Goal: Task Accomplishment & Management: Manage account settings

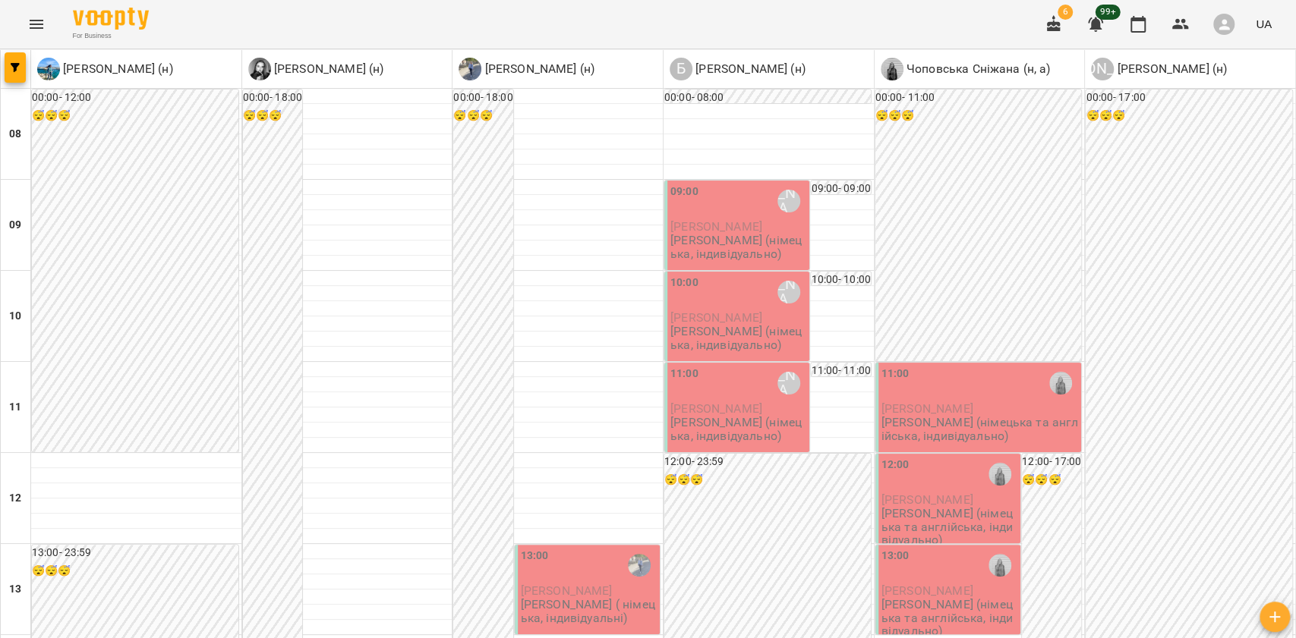
click at [11, 65] on span "button" at bounding box center [15, 67] width 21 height 9
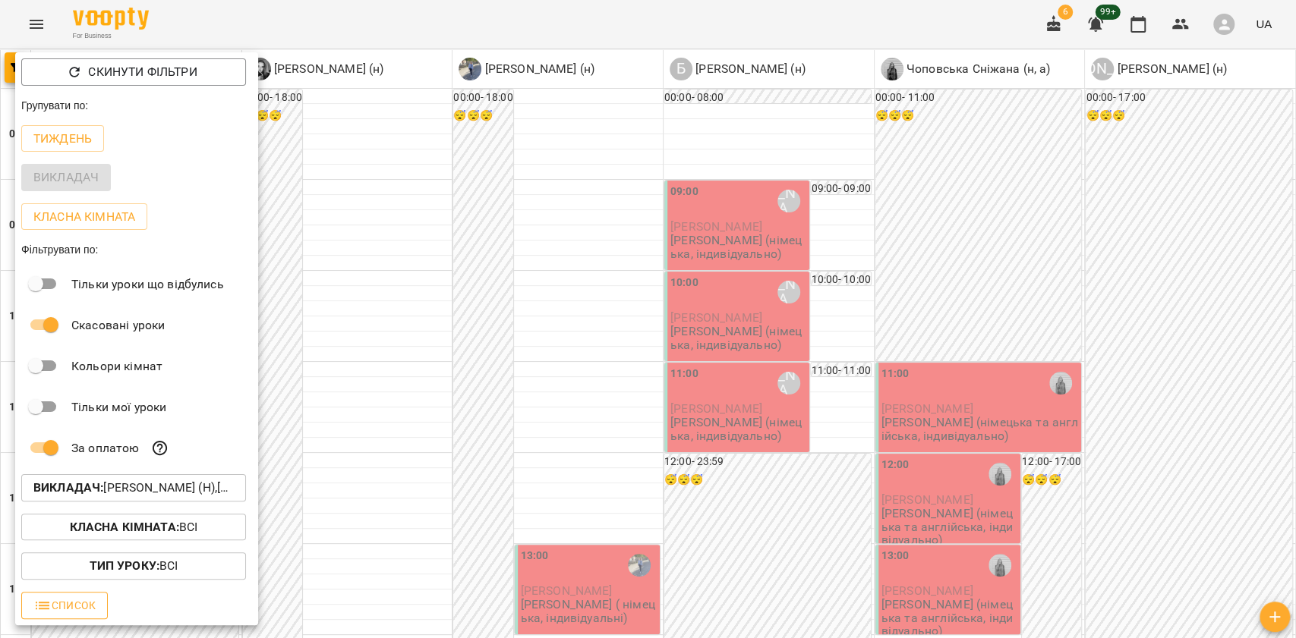
click at [82, 603] on span "Список" at bounding box center [64, 606] width 62 height 18
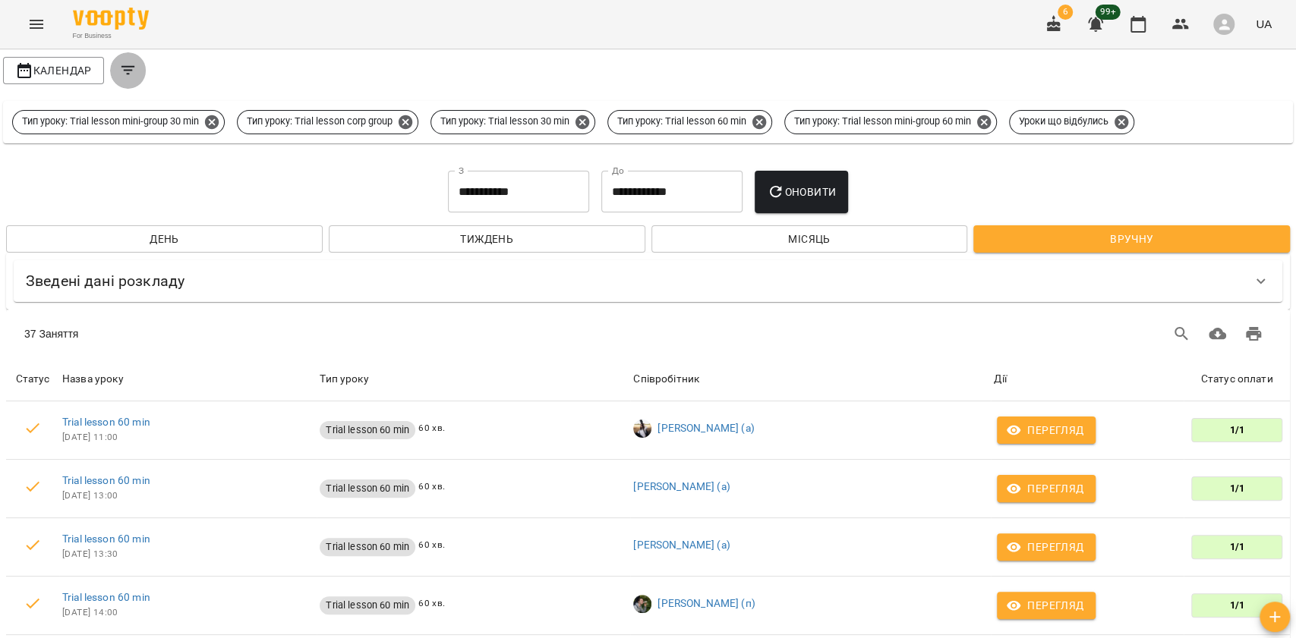
click at [130, 65] on icon "Filters" at bounding box center [128, 70] width 18 height 18
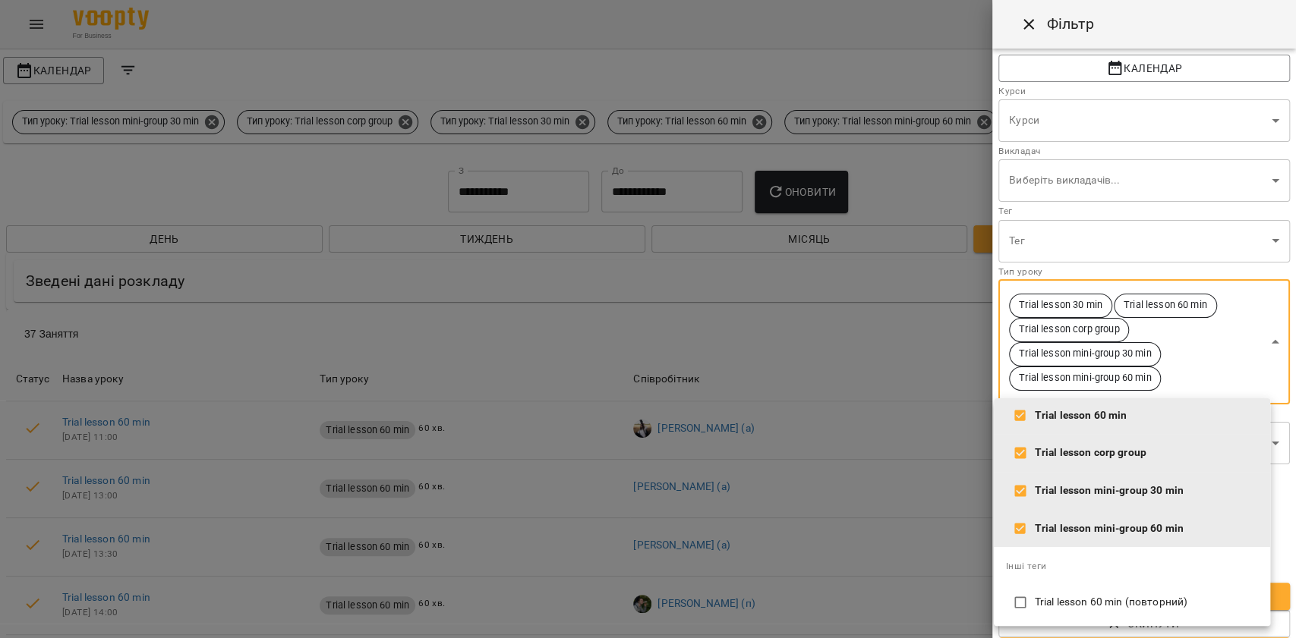
scroll to position [121, 0]
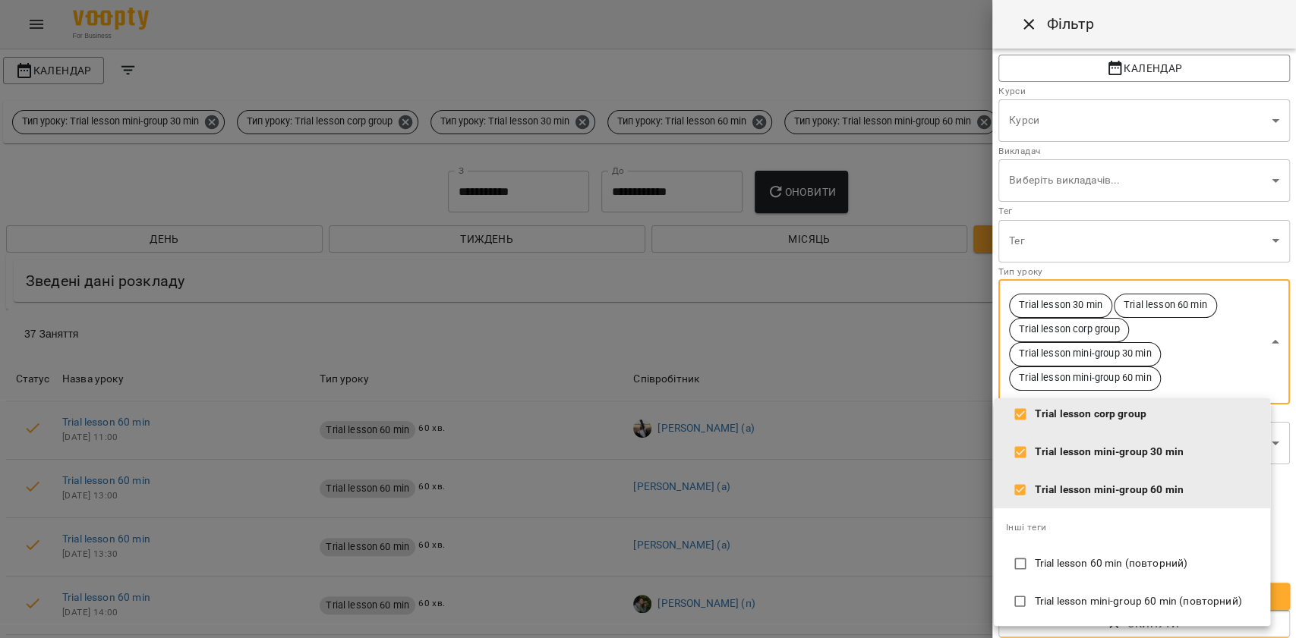
type input "**"
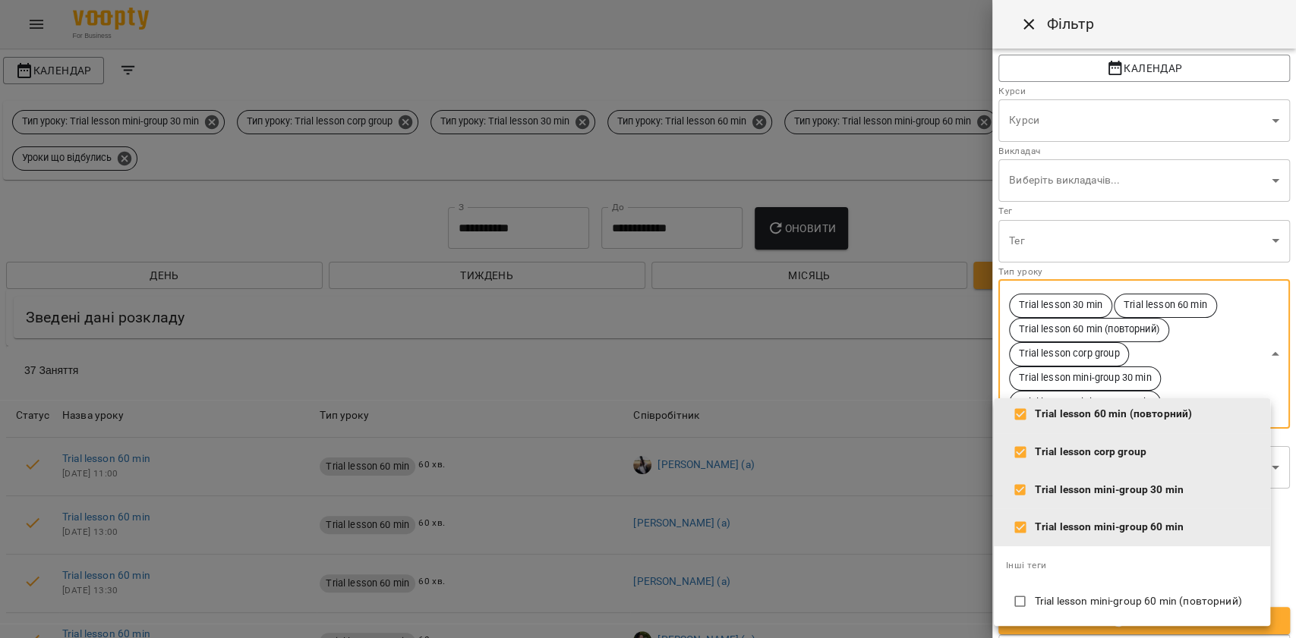
scroll to position [0, 0]
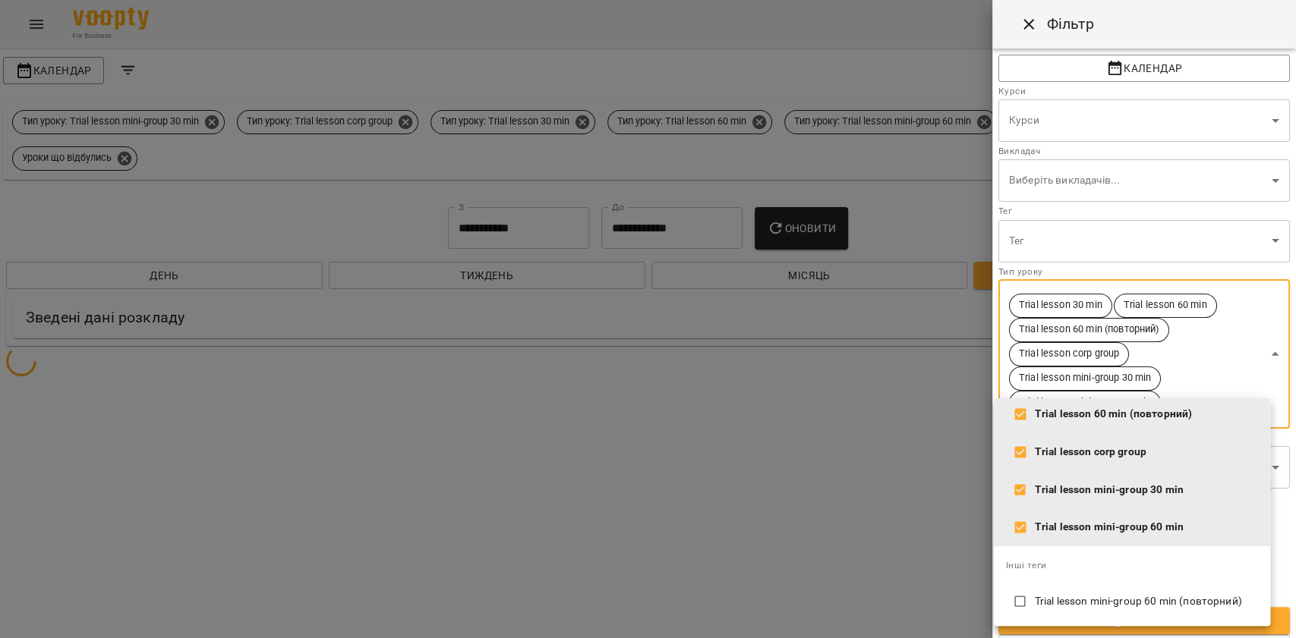
type input "**********"
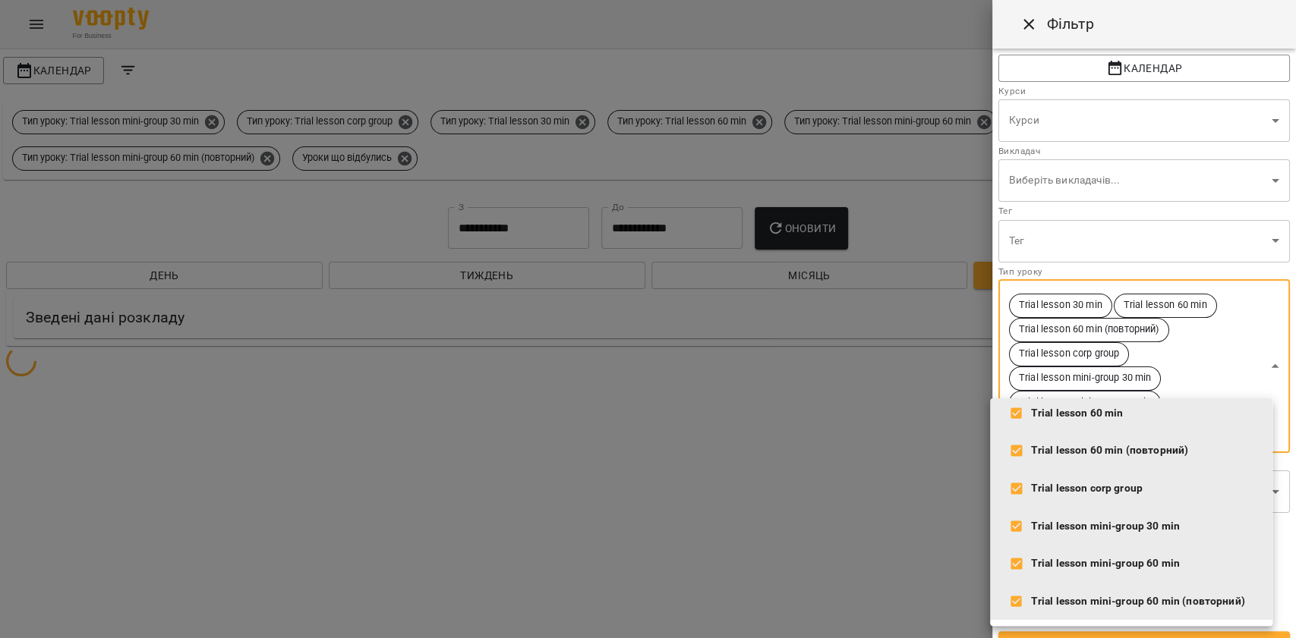
scroll to position [84, 0]
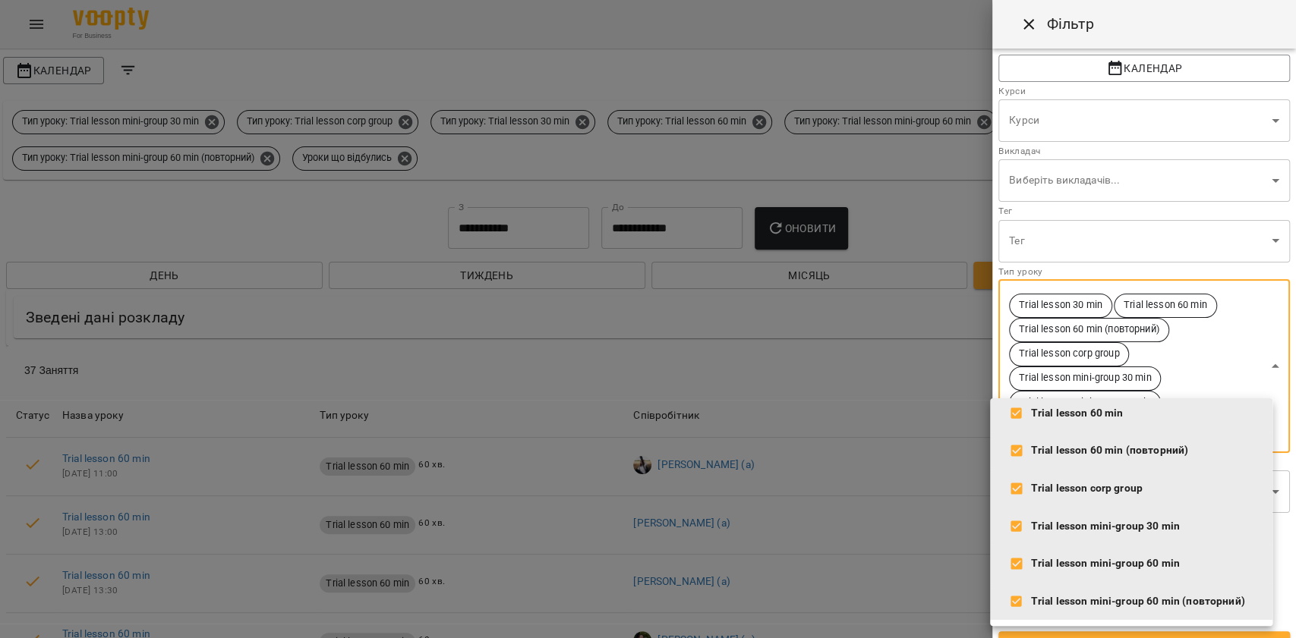
click at [1162, 272] on div at bounding box center [648, 319] width 1296 height 638
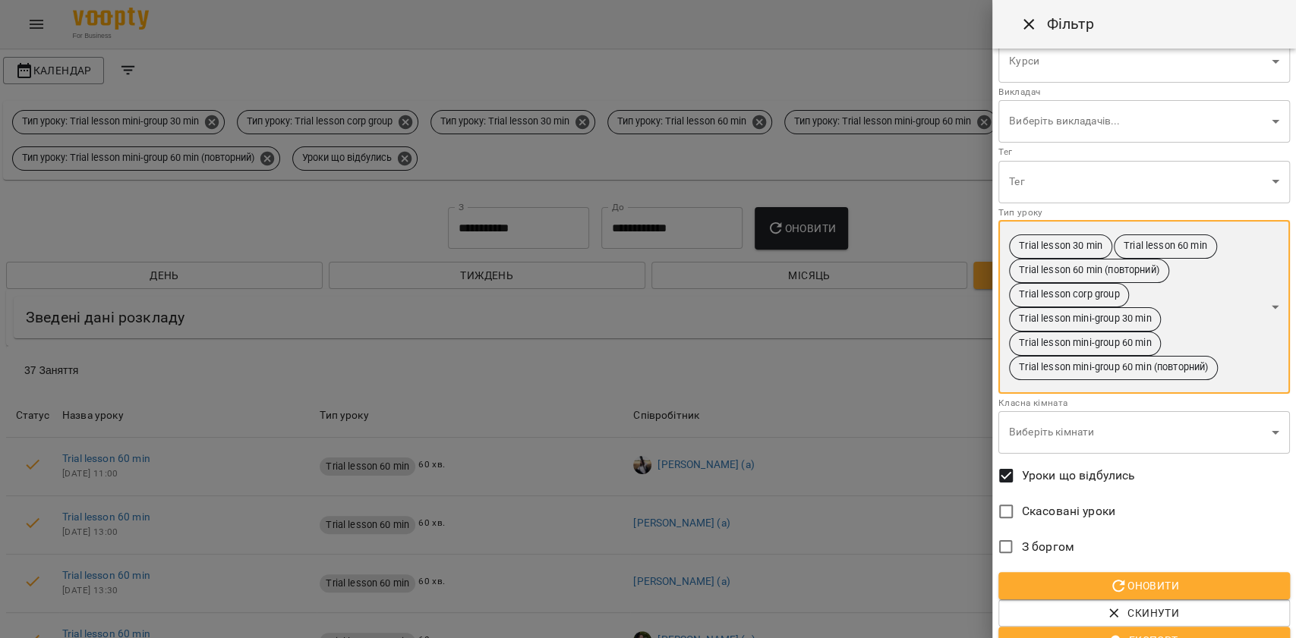
scroll to position [80, 0]
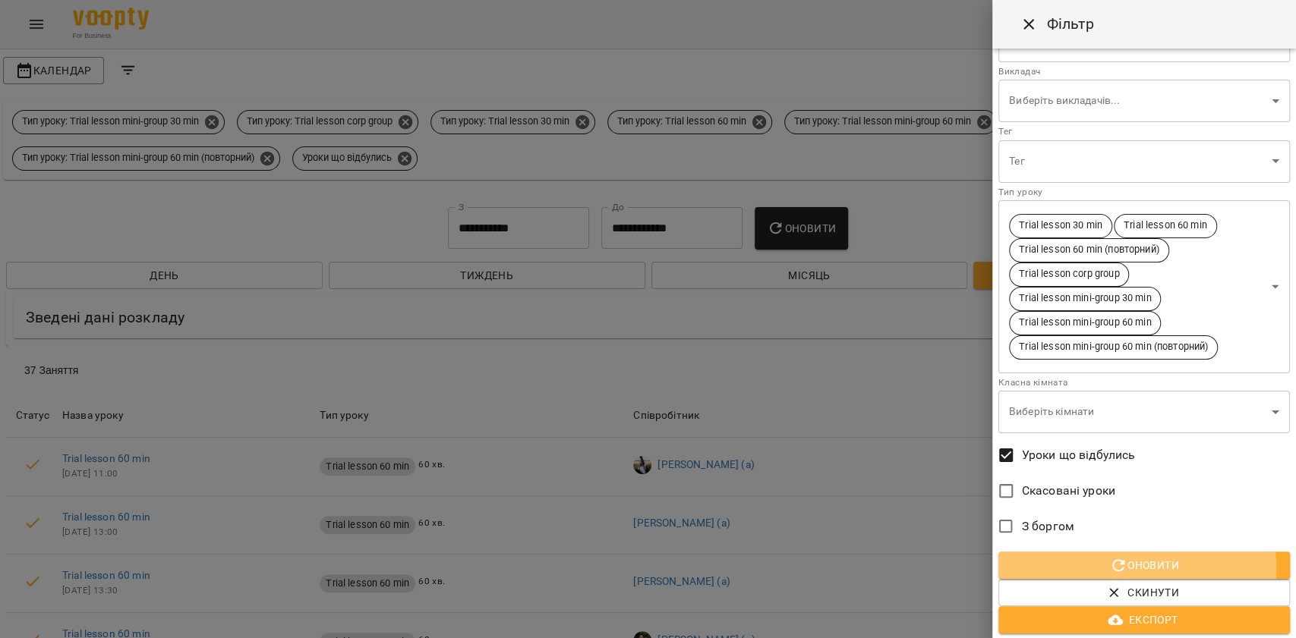
click at [1131, 568] on span "Оновити" at bounding box center [1143, 565] width 267 height 18
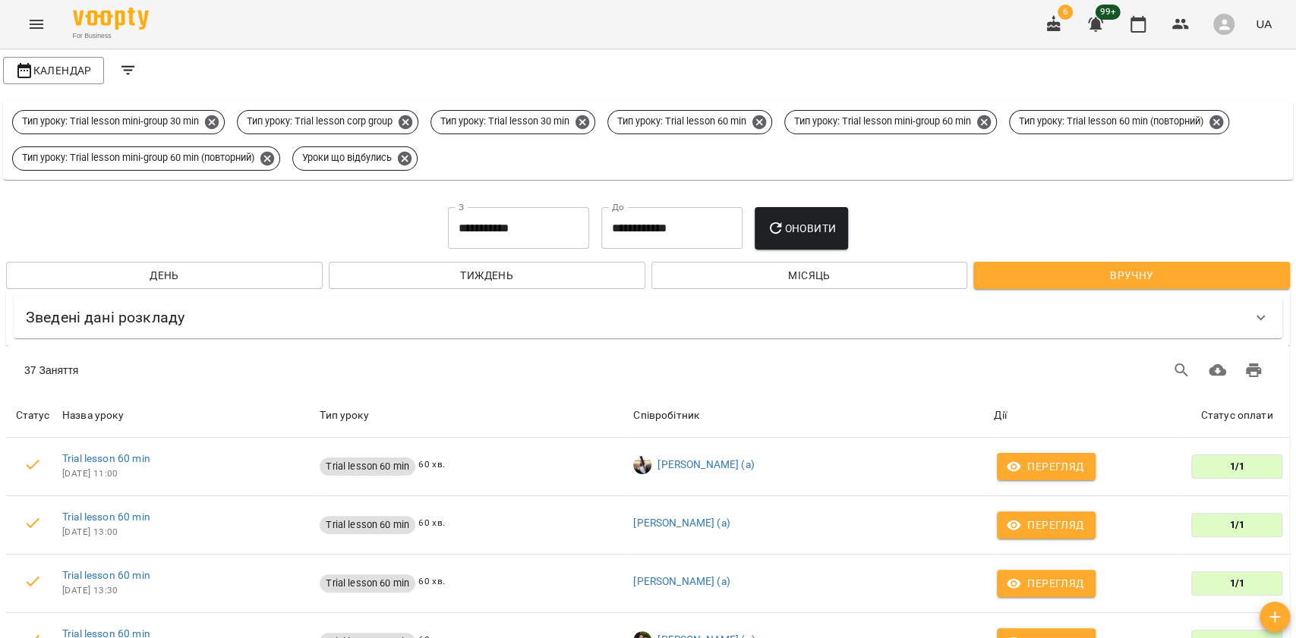
click at [537, 235] on input "**********" at bounding box center [518, 228] width 141 height 43
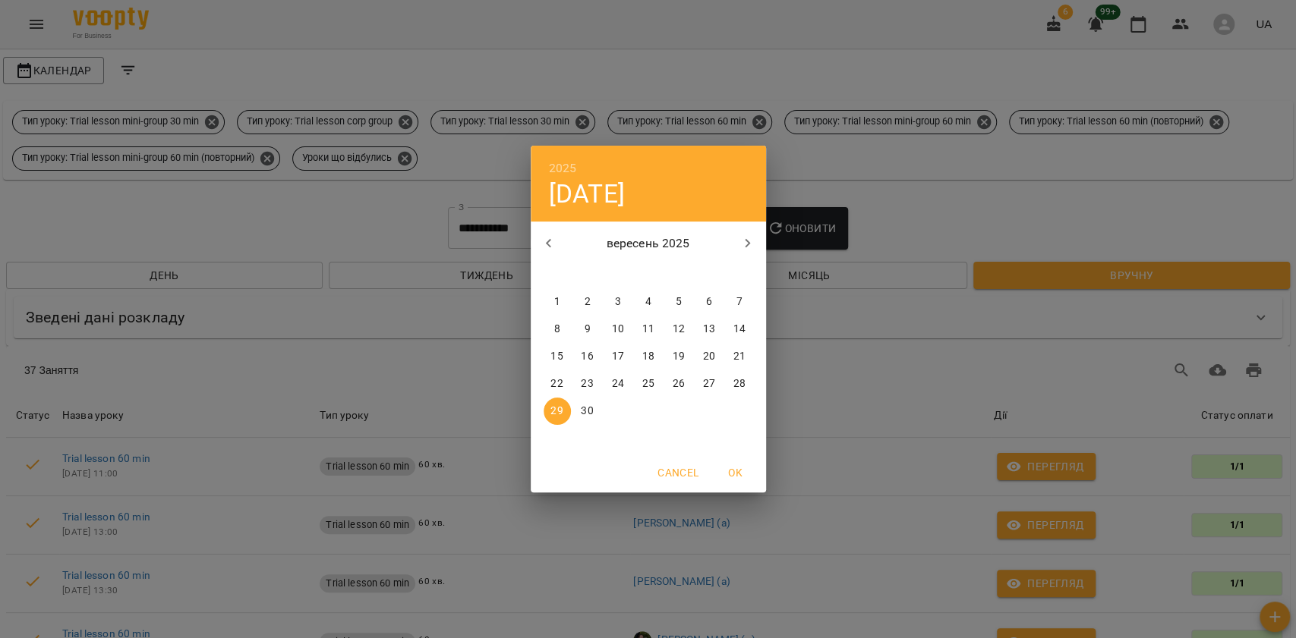
click at [727, 238] on p "вересень 2025" at bounding box center [647, 244] width 163 height 18
click at [738, 241] on button "button" at bounding box center [747, 243] width 36 height 36
click at [556, 332] on p "6" at bounding box center [556, 329] width 6 height 15
type input "**********"
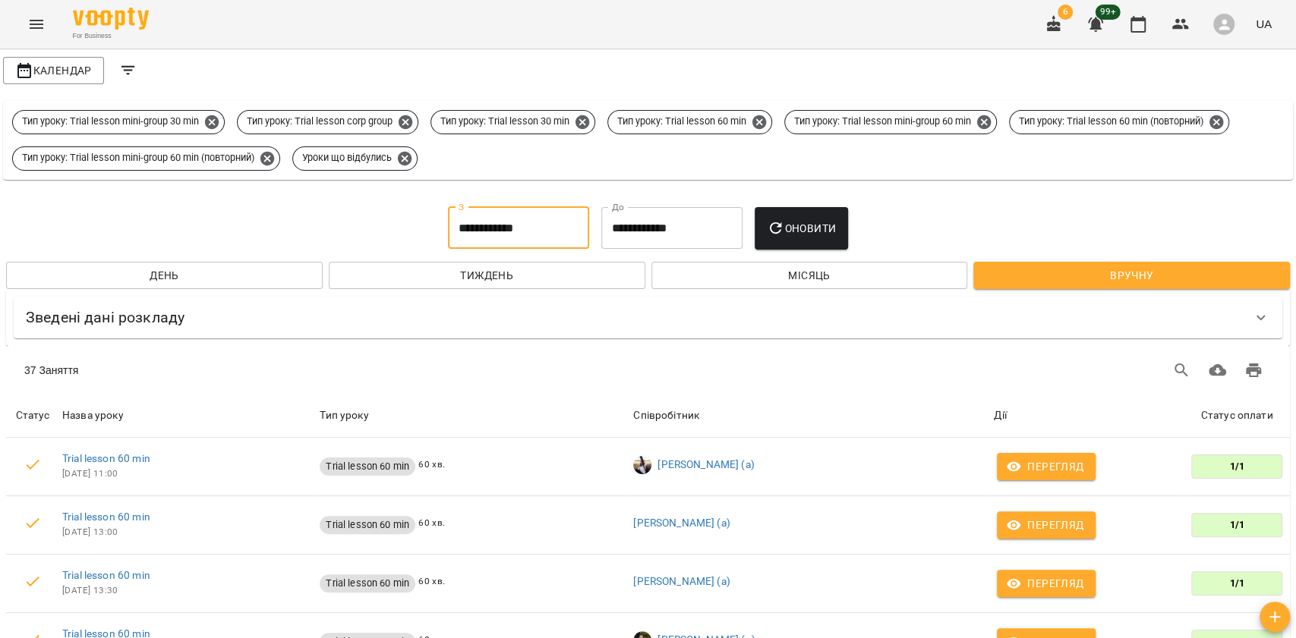
click at [641, 219] on input "**********" at bounding box center [671, 228] width 141 height 43
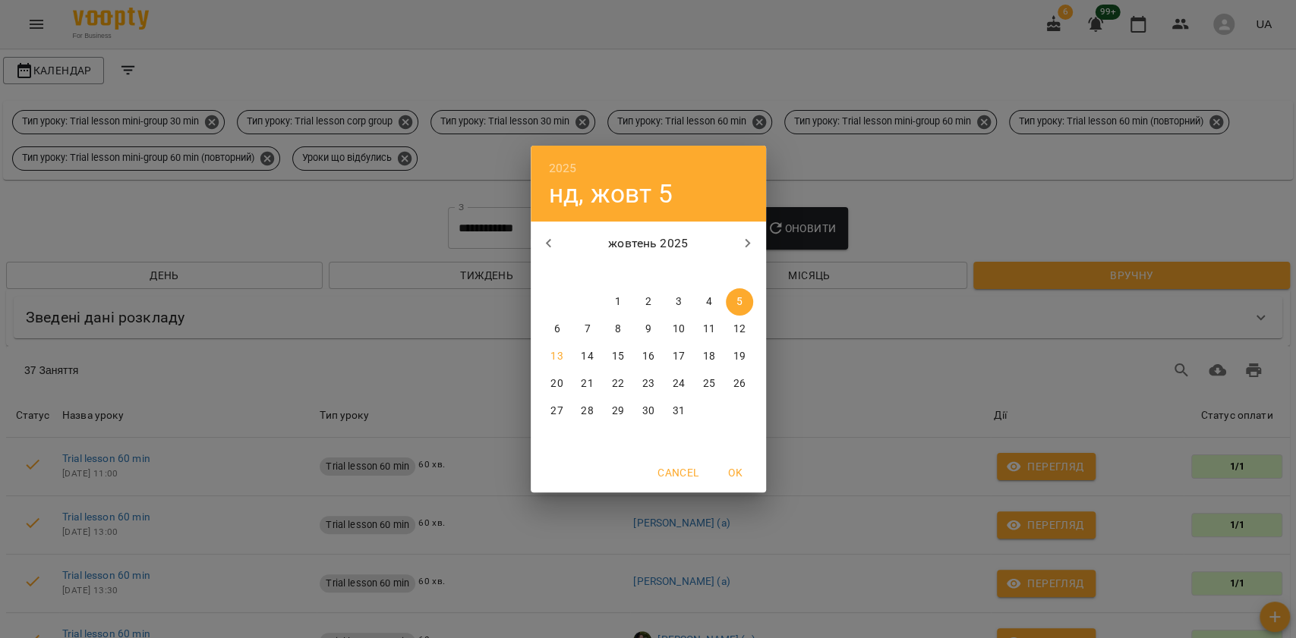
click at [732, 326] on p "12" at bounding box center [738, 329] width 12 height 15
type input "**********"
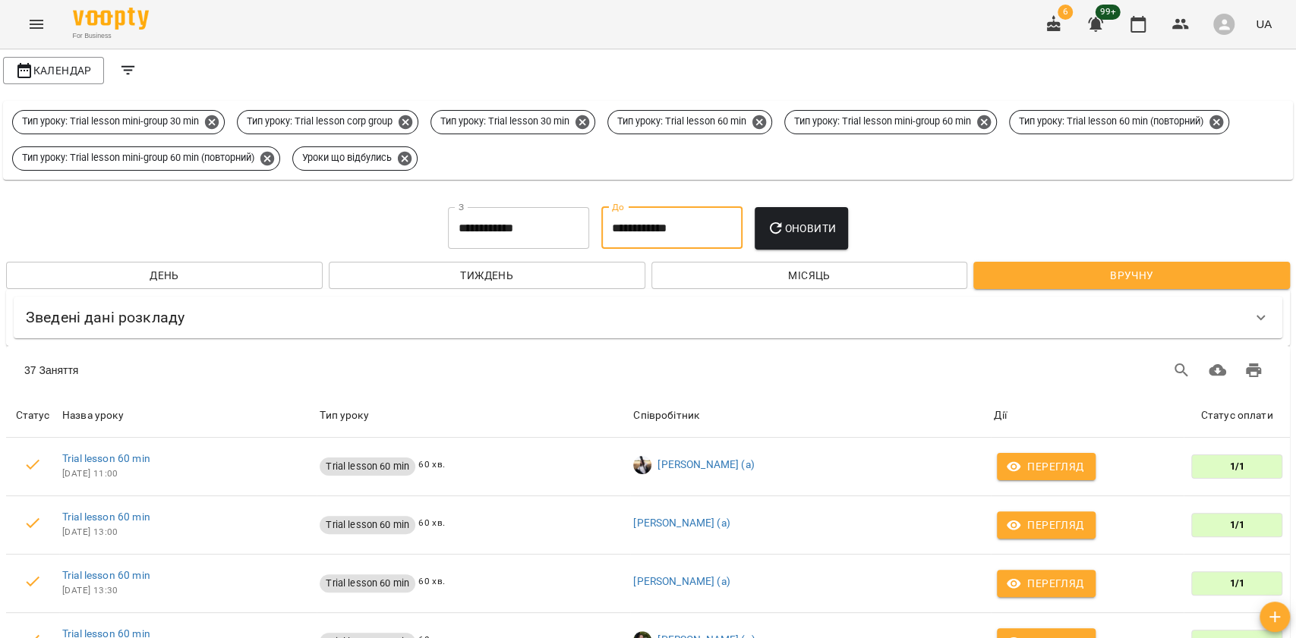
click at [792, 222] on span "Оновити" at bounding box center [801, 228] width 69 height 18
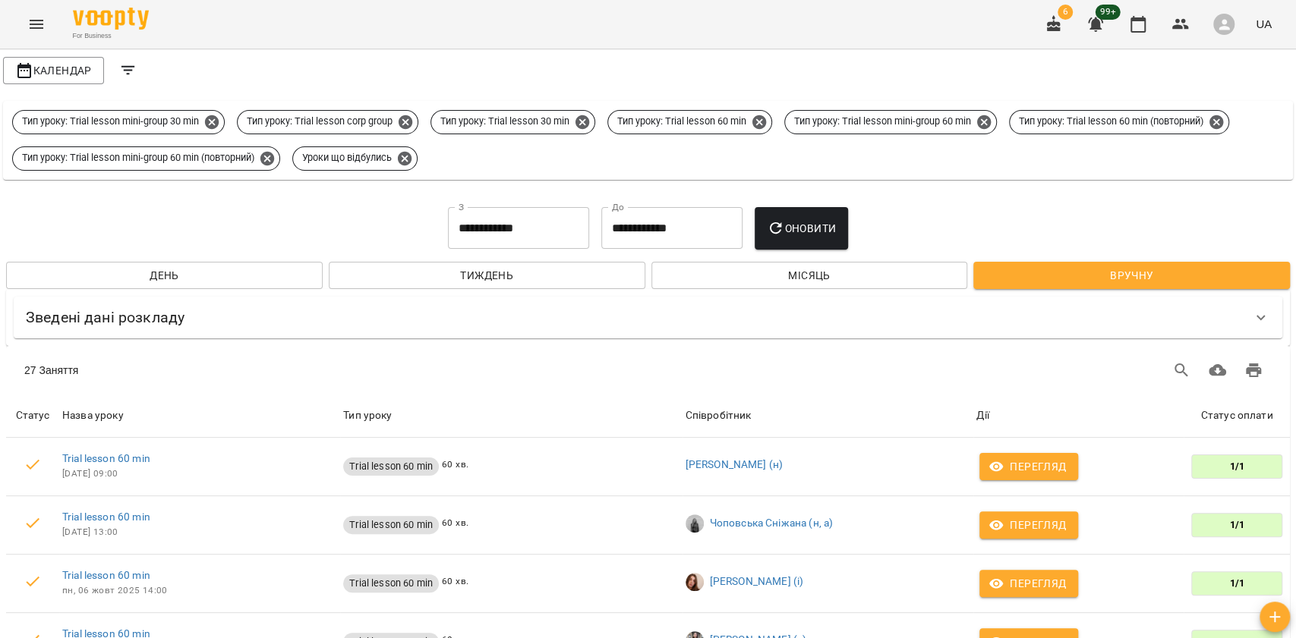
drag, startPoint x: 807, startPoint y: 225, endPoint x: 887, endPoint y: 308, distance: 116.0
click at [806, 223] on span "Оновити" at bounding box center [801, 228] width 69 height 18
click at [214, 118] on icon at bounding box center [212, 122] width 14 height 14
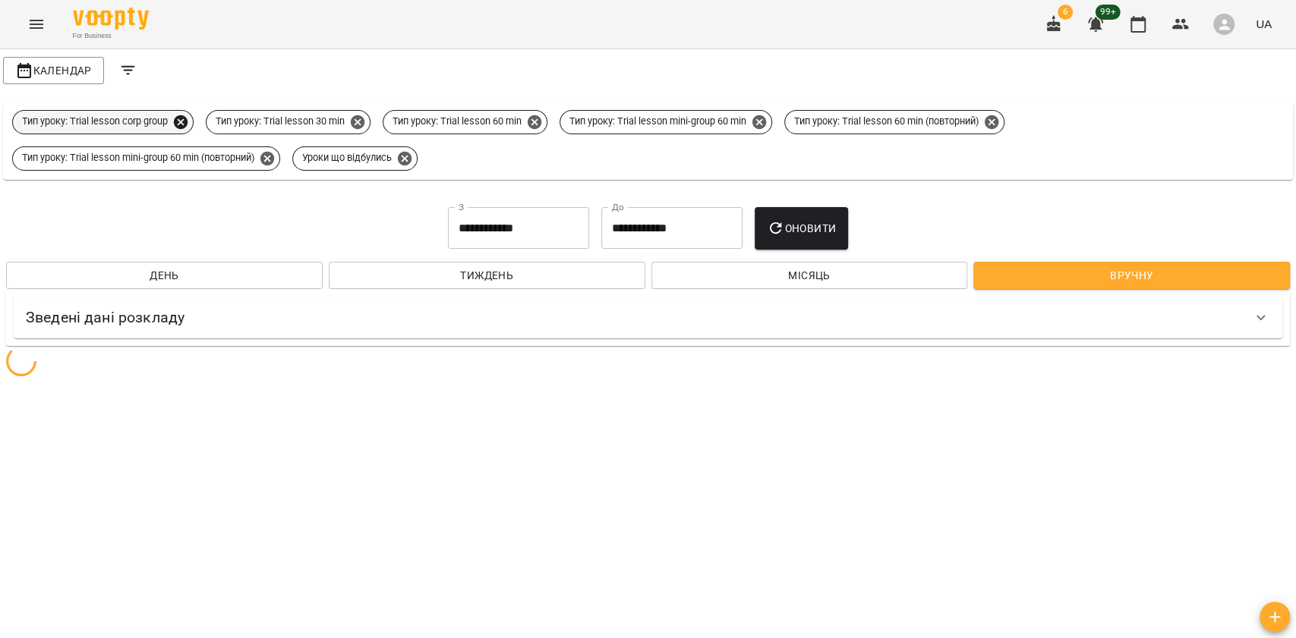
click at [181, 124] on icon at bounding box center [181, 122] width 14 height 14
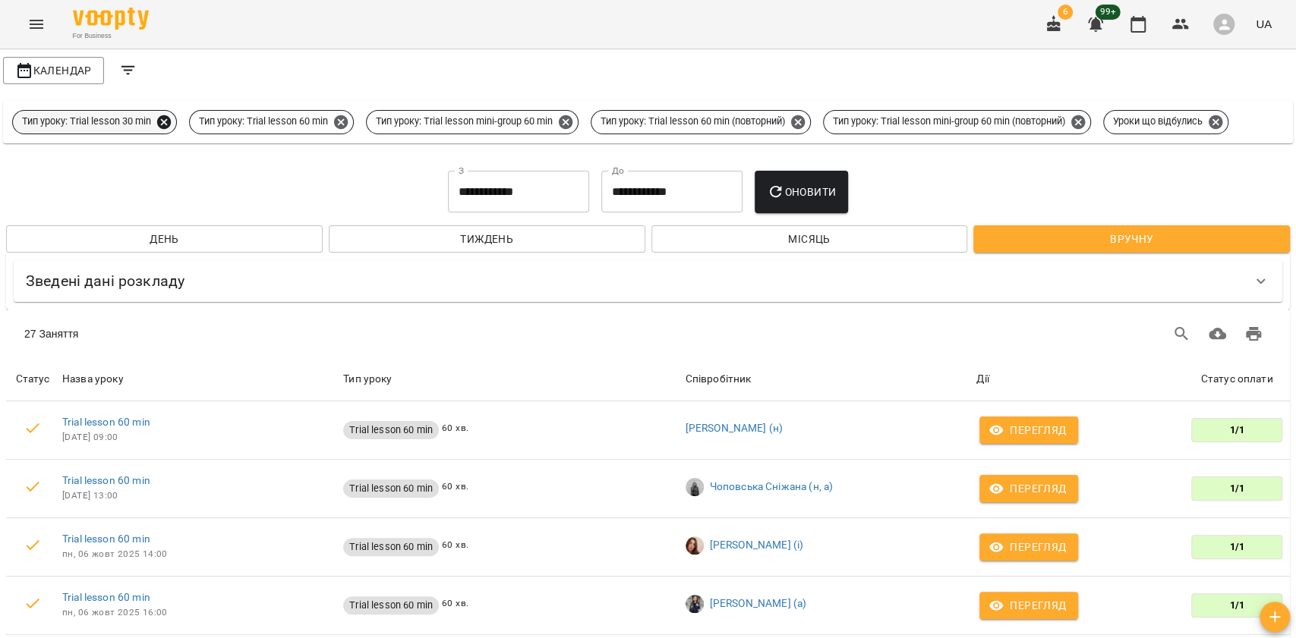
click at [165, 124] on icon at bounding box center [164, 122] width 14 height 14
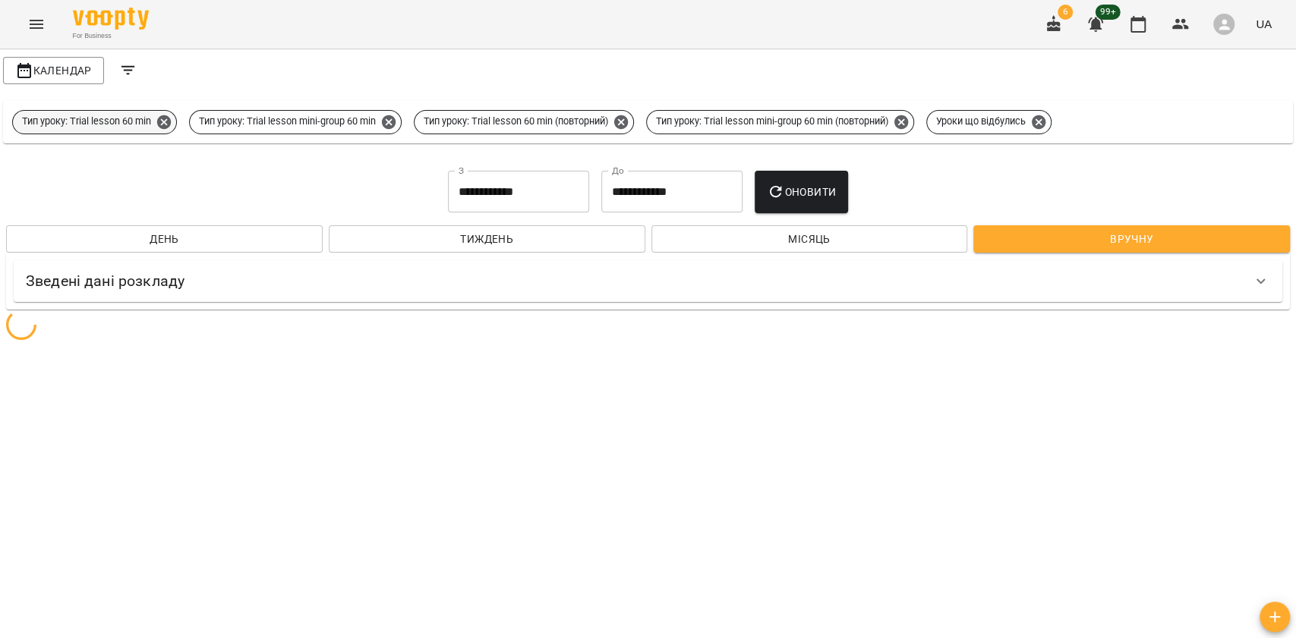
click at [165, 124] on icon at bounding box center [164, 122] width 14 height 14
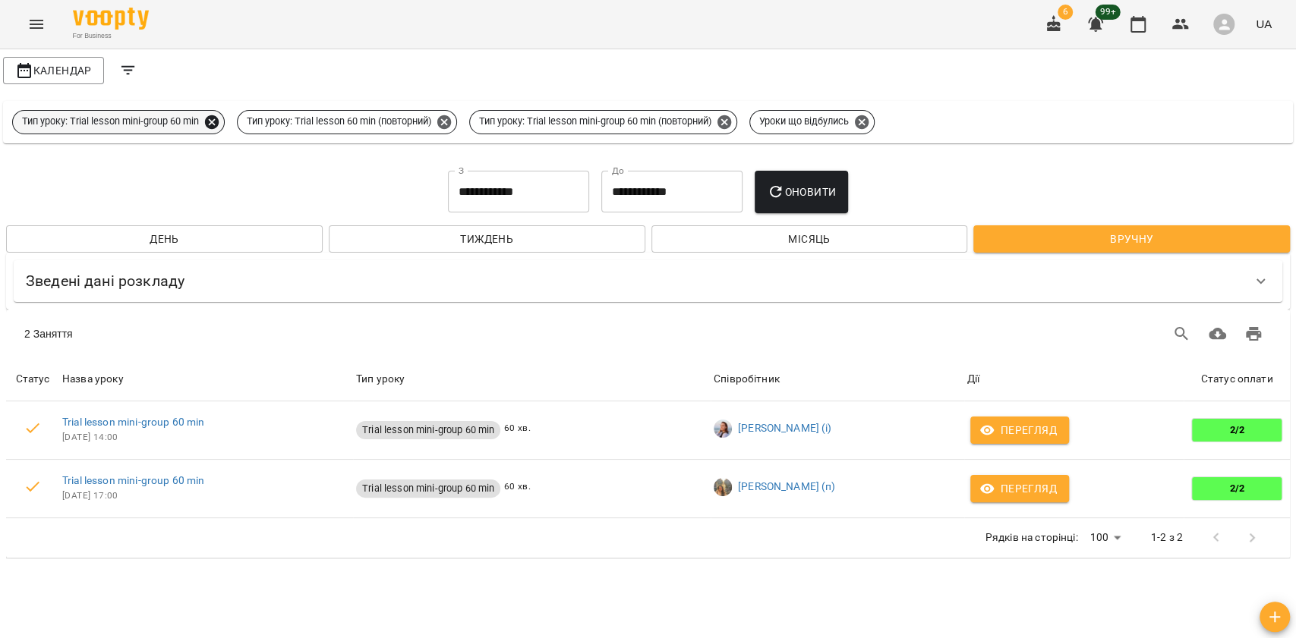
click at [210, 118] on icon at bounding box center [212, 122] width 14 height 14
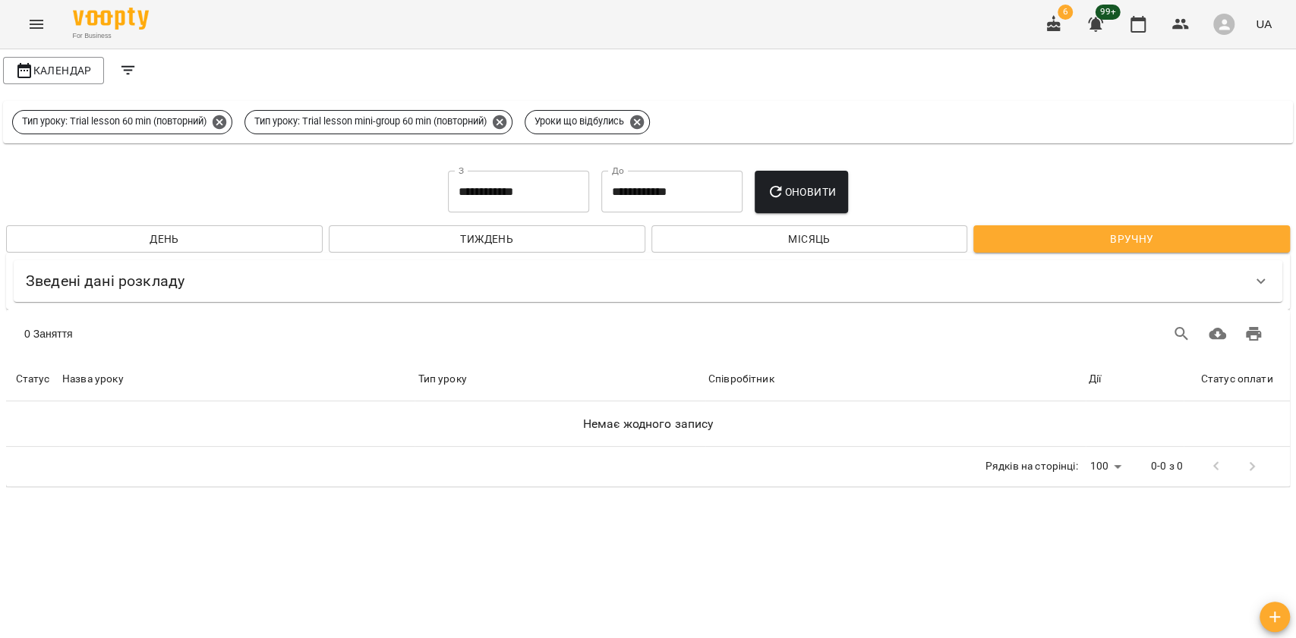
click at [817, 194] on span "Оновити" at bounding box center [801, 192] width 69 height 18
click at [508, 120] on icon at bounding box center [499, 122] width 17 height 17
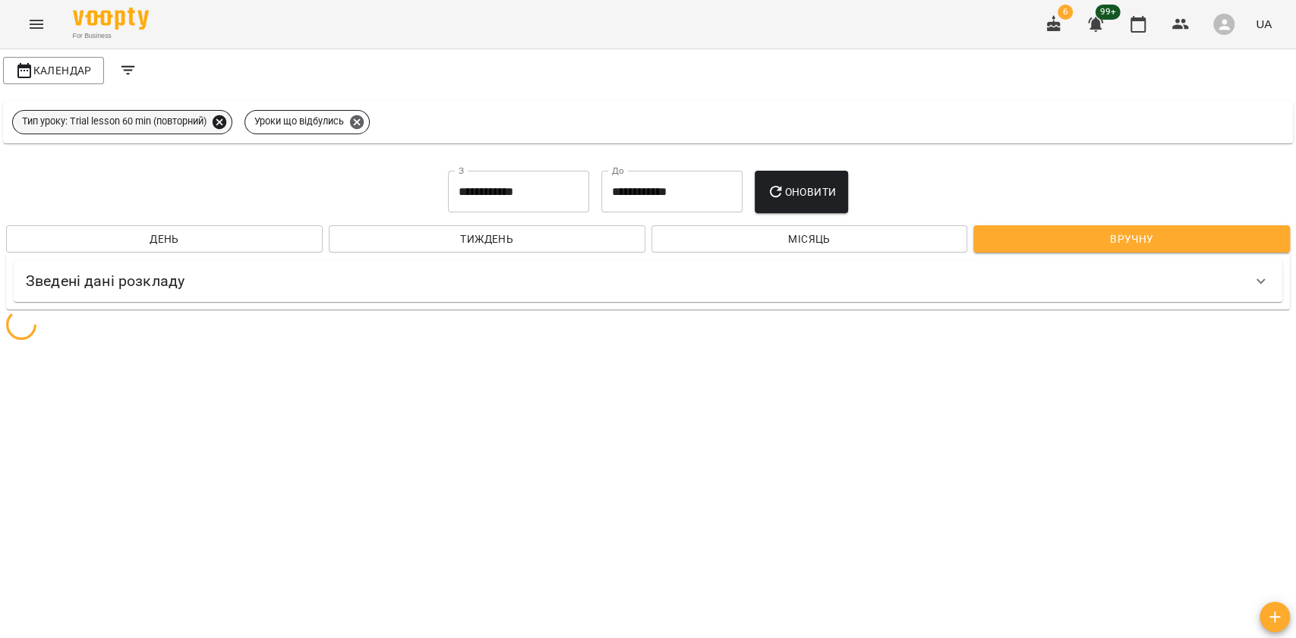
click at [226, 121] on icon at bounding box center [220, 122] width 14 height 14
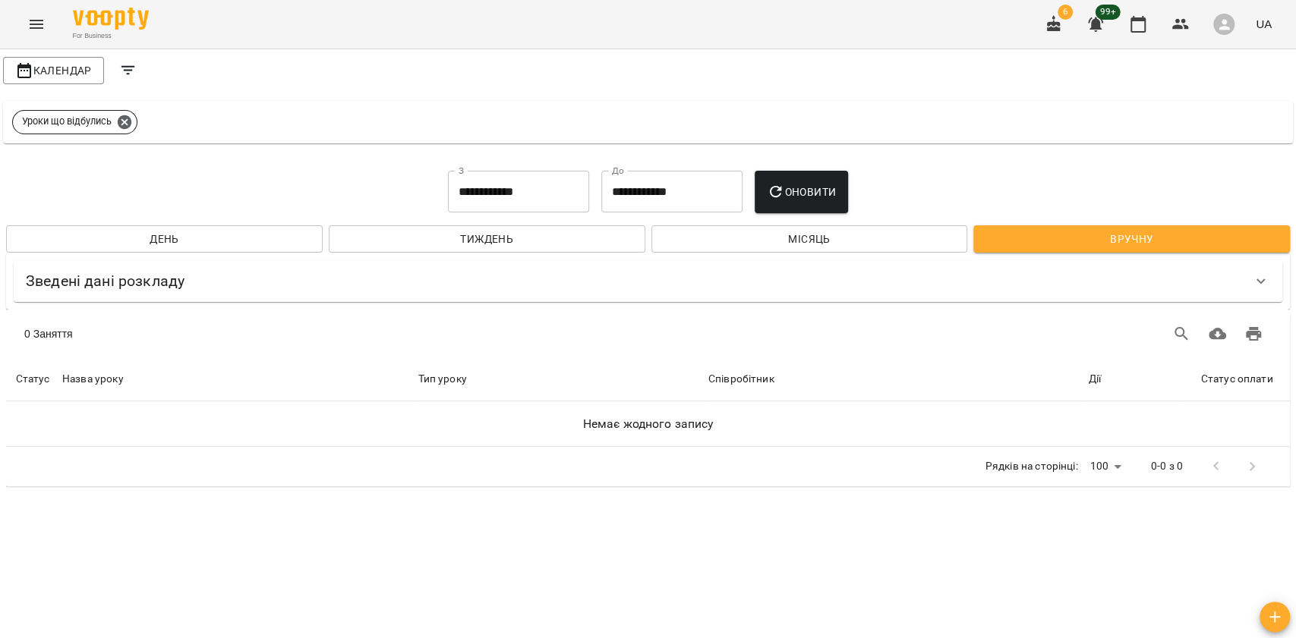
click at [827, 203] on button "Оновити" at bounding box center [800, 192] width 93 height 43
click at [836, 197] on span "Оновити" at bounding box center [801, 192] width 69 height 18
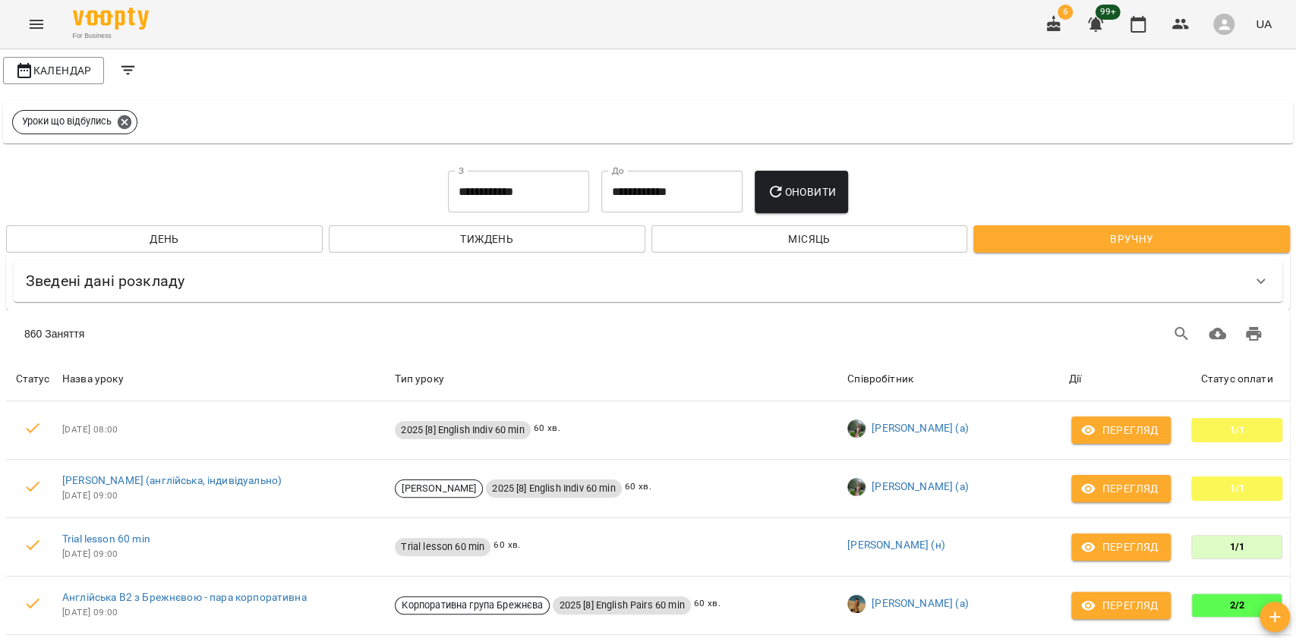
drag, startPoint x: 86, startPoint y: 73, endPoint x: 97, endPoint y: 5, distance: 68.5
click at [86, 73] on span "Календар" at bounding box center [53, 70] width 77 height 18
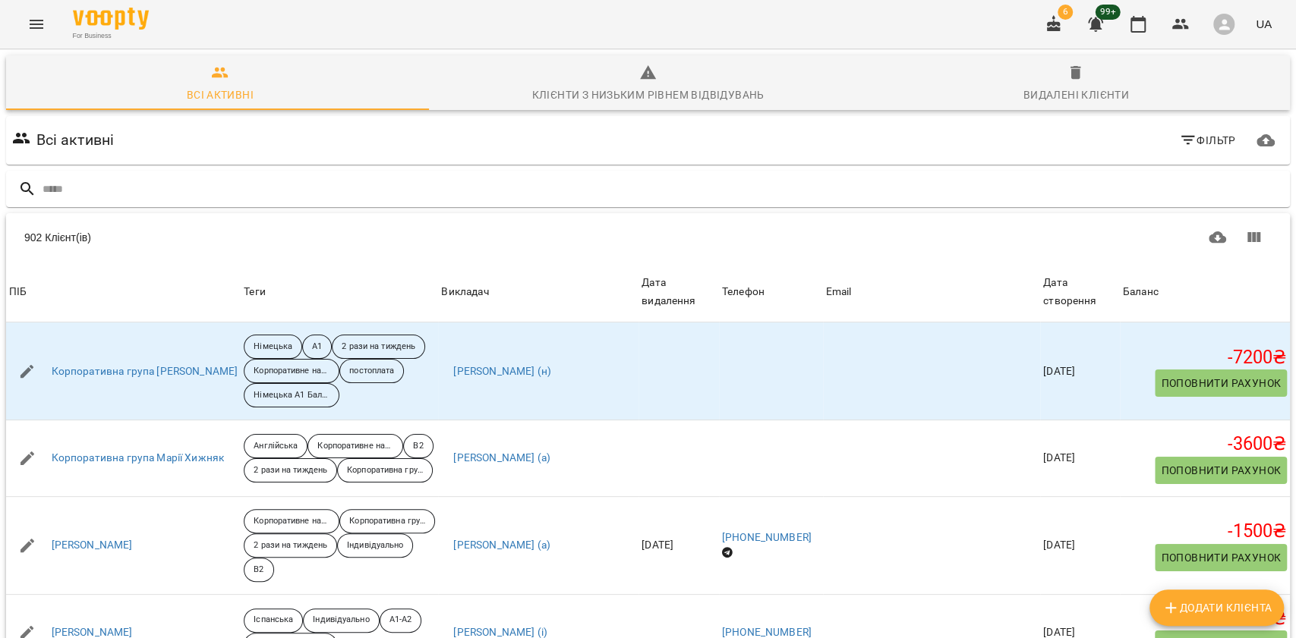
click at [1179, 138] on icon "button" at bounding box center [1188, 140] width 18 height 18
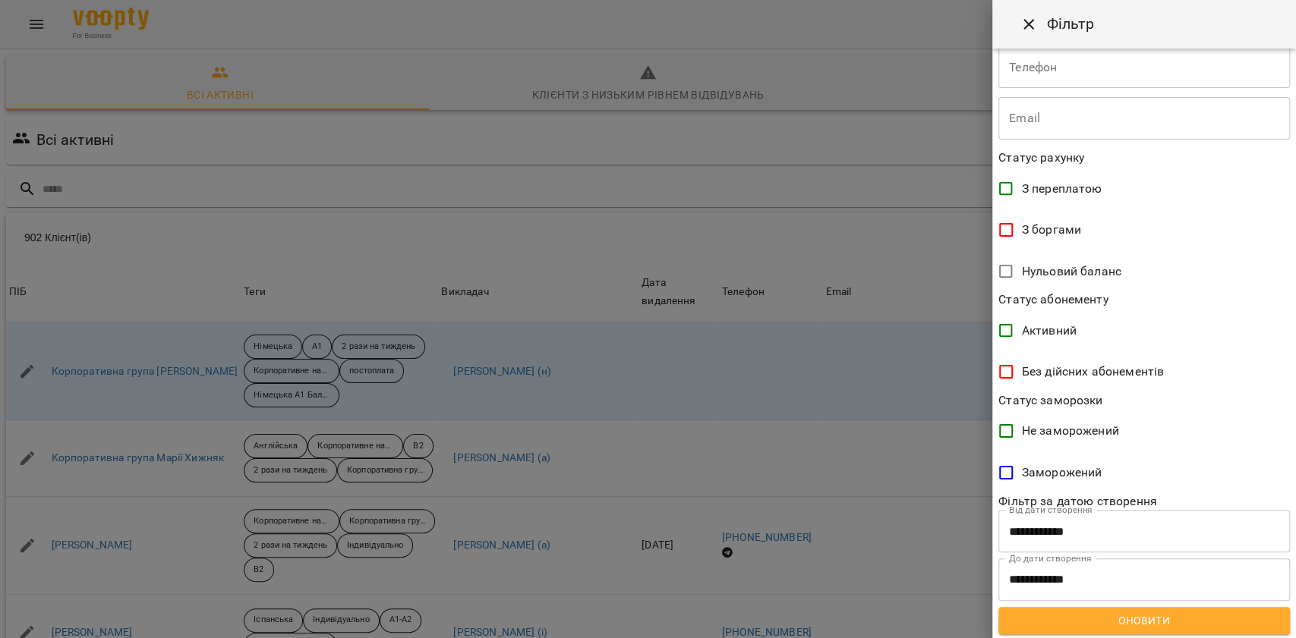
scroll to position [206, 0]
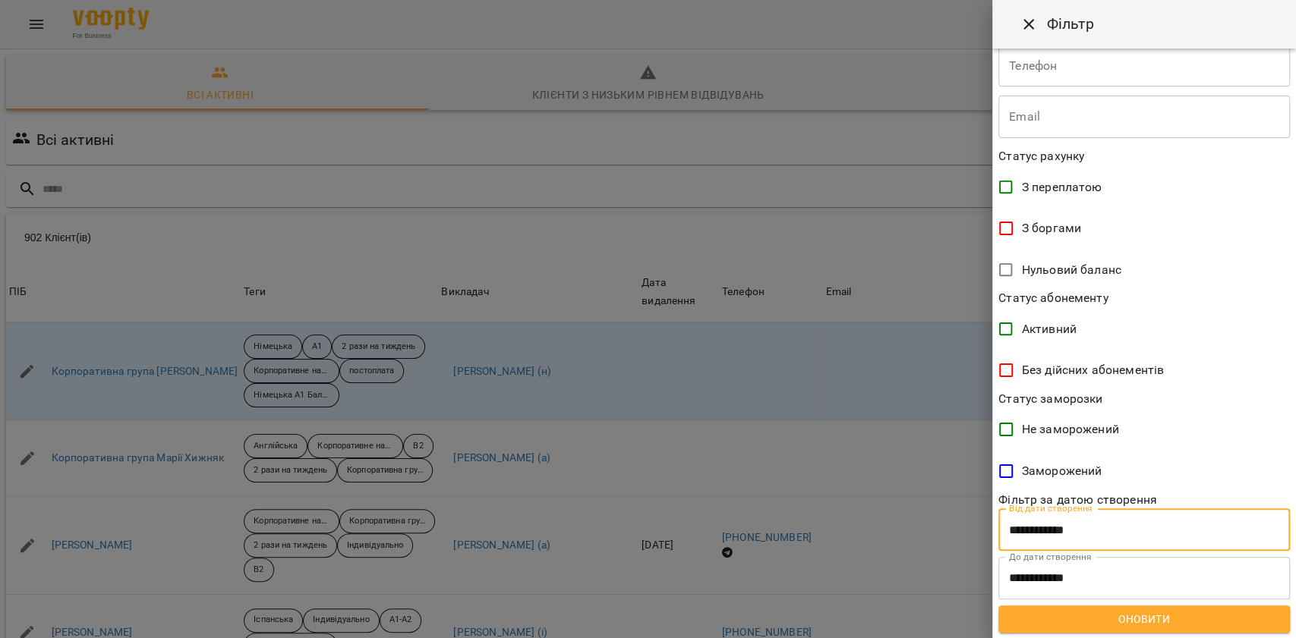
click at [1076, 540] on input "**********" at bounding box center [1143, 530] width 291 height 43
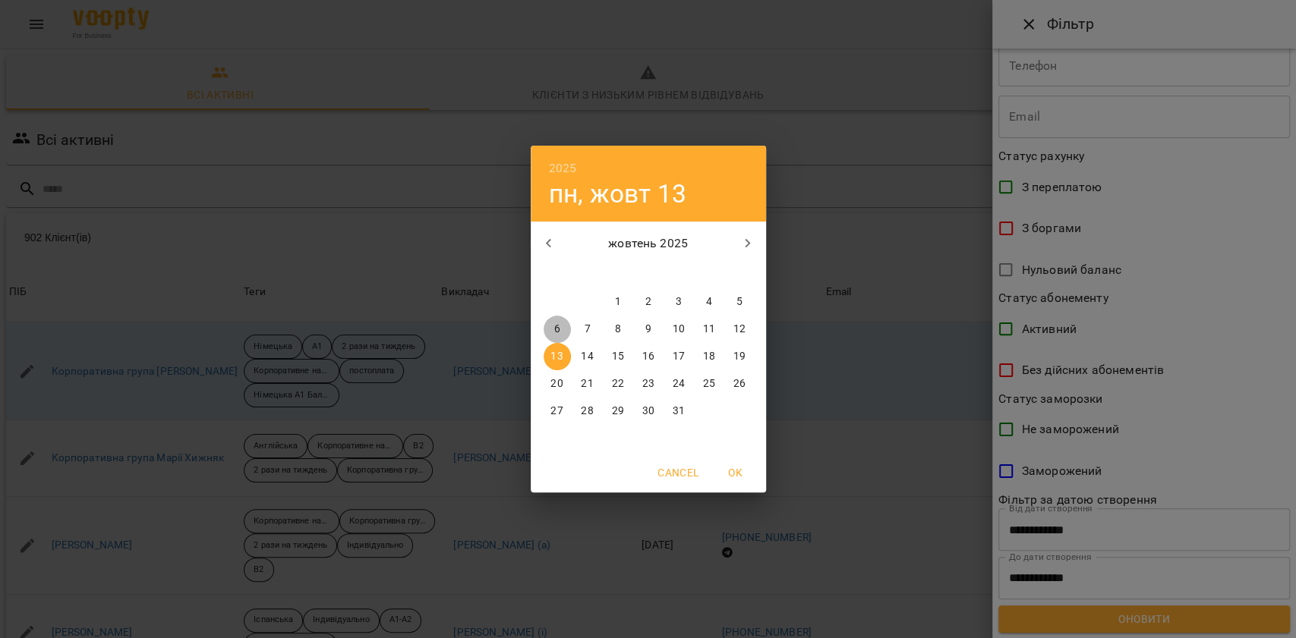
click at [550, 332] on span "6" at bounding box center [556, 329] width 27 height 15
click at [741, 462] on button "OK" at bounding box center [735, 472] width 49 height 27
type input "**********"
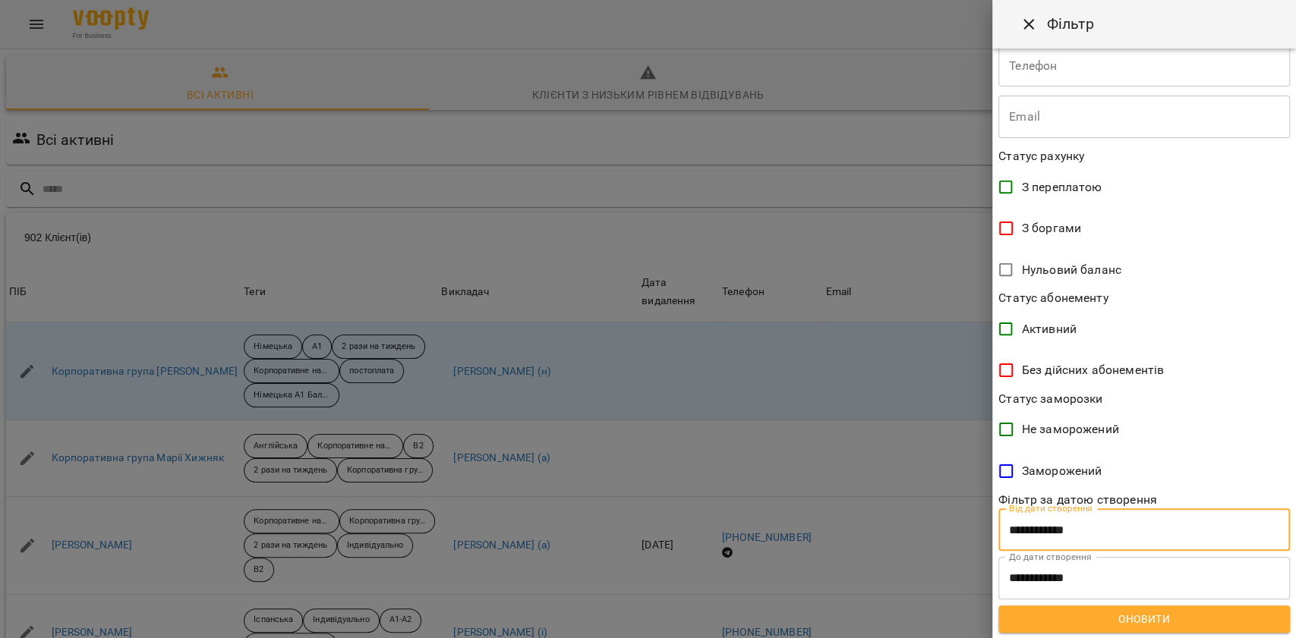
click at [1075, 571] on input "**********" at bounding box center [1143, 578] width 291 height 43
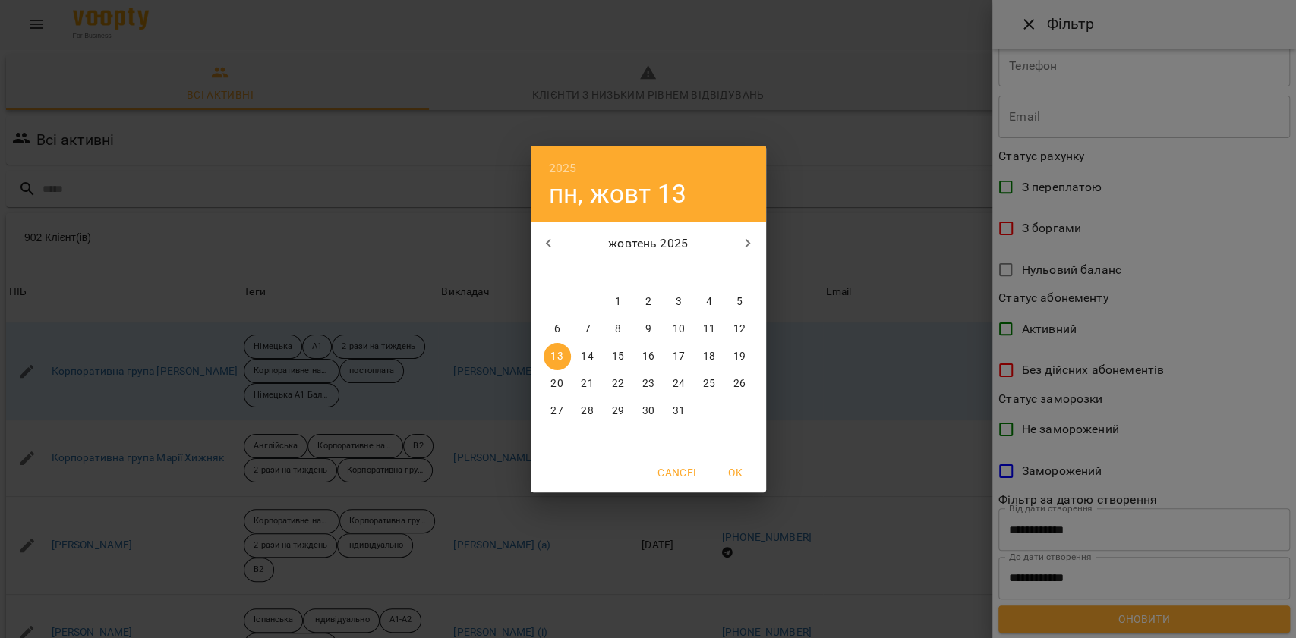
click at [741, 329] on p "12" at bounding box center [738, 329] width 12 height 15
click at [738, 473] on span "OK" at bounding box center [735, 473] width 36 height 18
type input "**********"
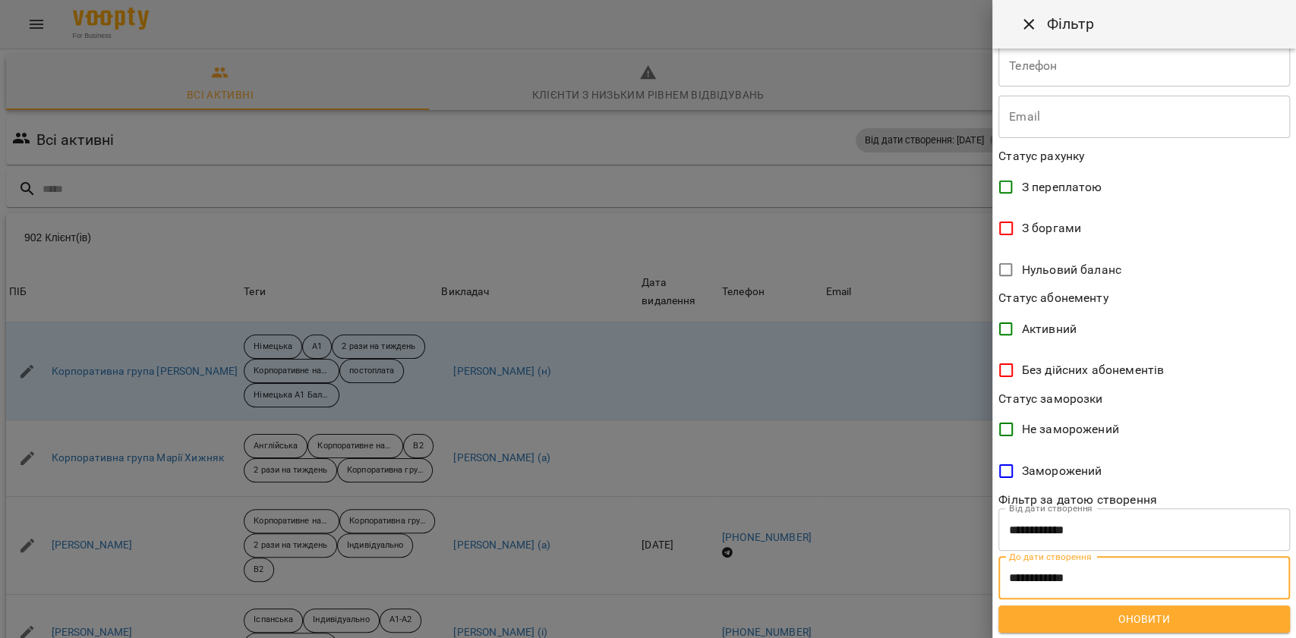
click at [1095, 617] on span "Оновити" at bounding box center [1143, 619] width 267 height 18
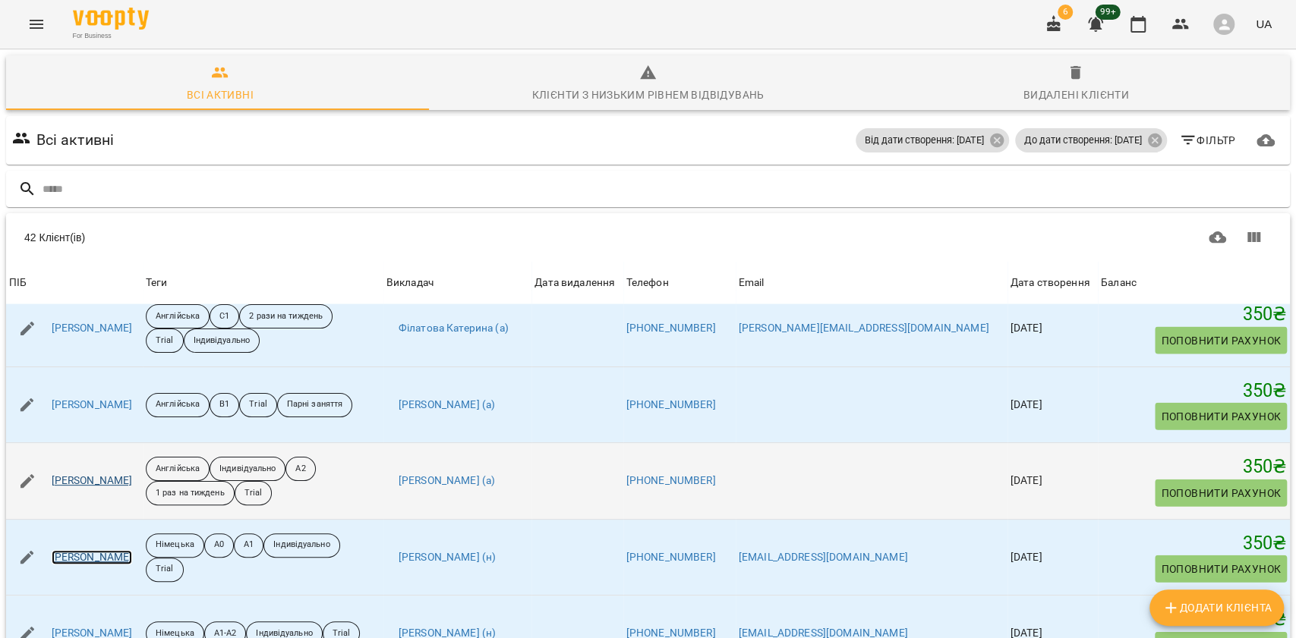
scroll to position [2299, 0]
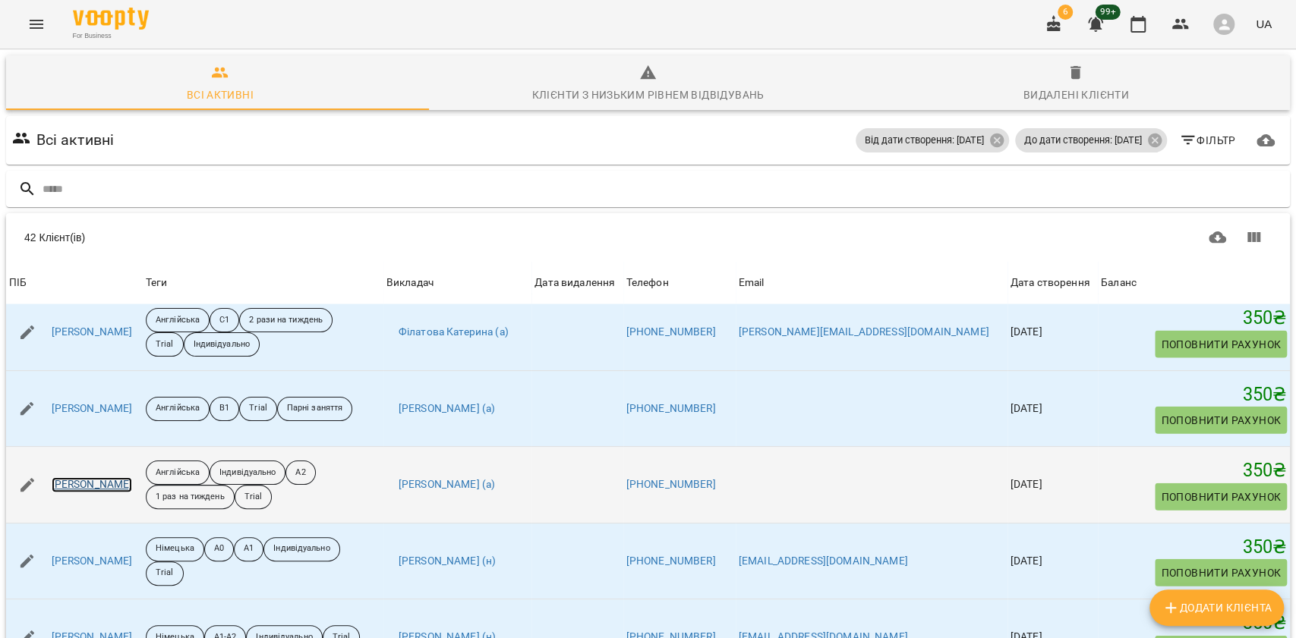
drag, startPoint x: 118, startPoint y: 448, endPoint x: 120, endPoint y: 408, distance: 39.5
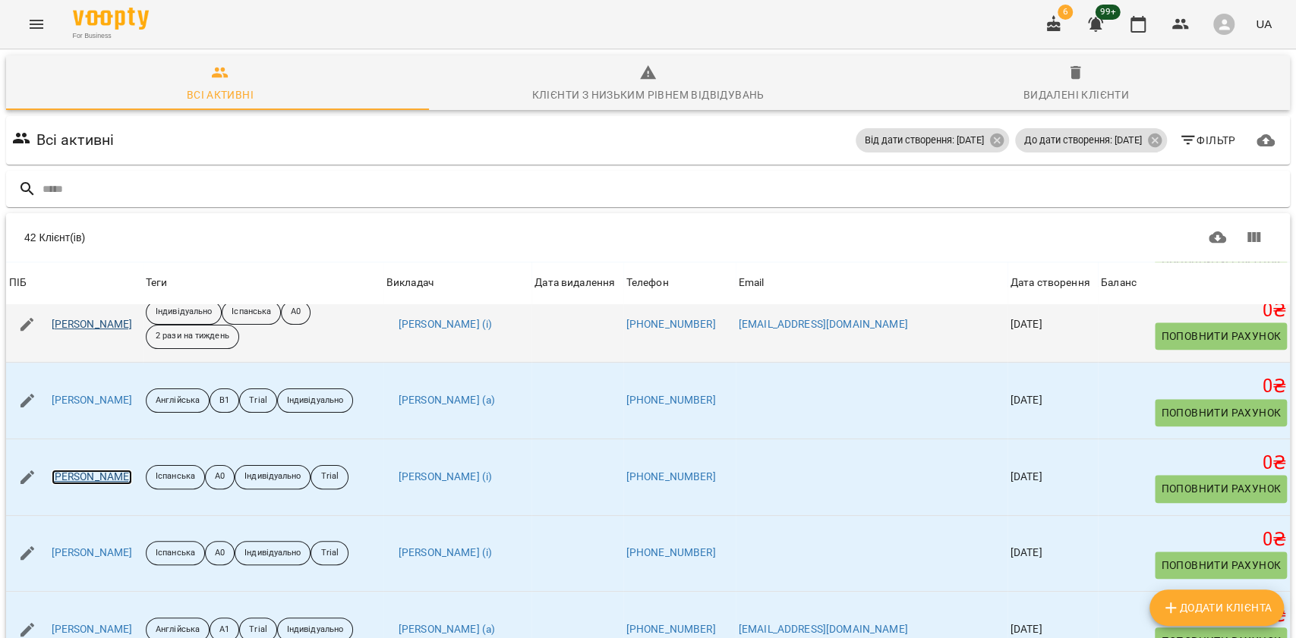
scroll to position [882, 0]
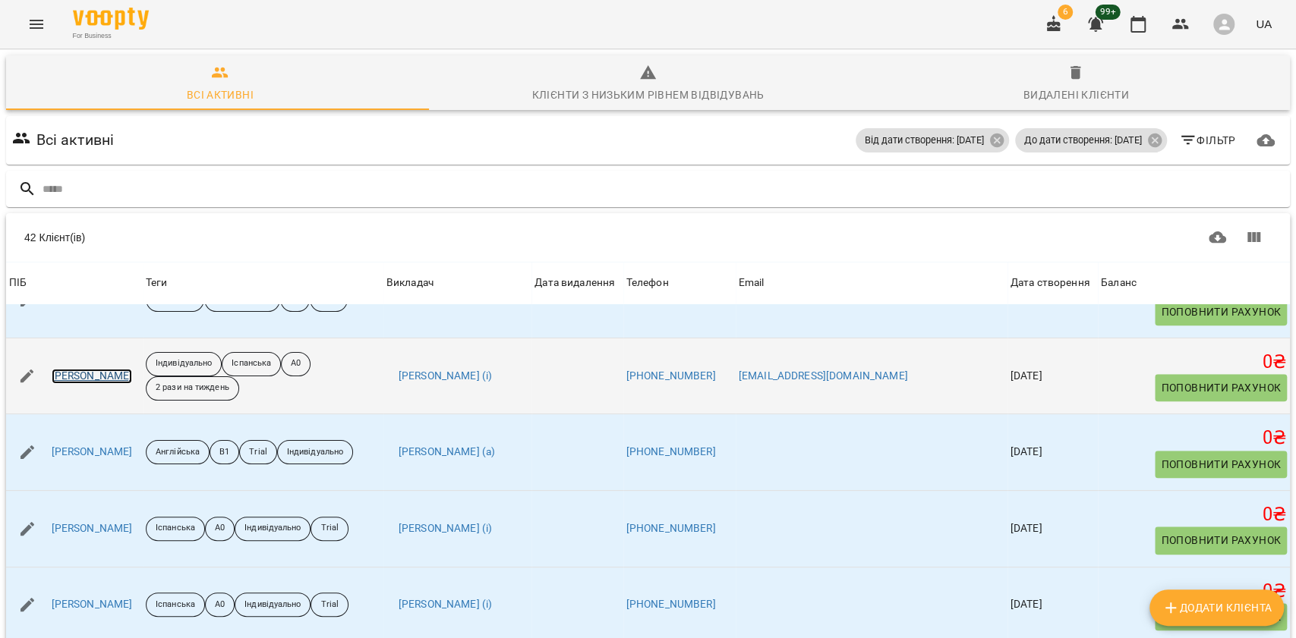
drag, startPoint x: 79, startPoint y: 347, endPoint x: 88, endPoint y: 328, distance: 21.0
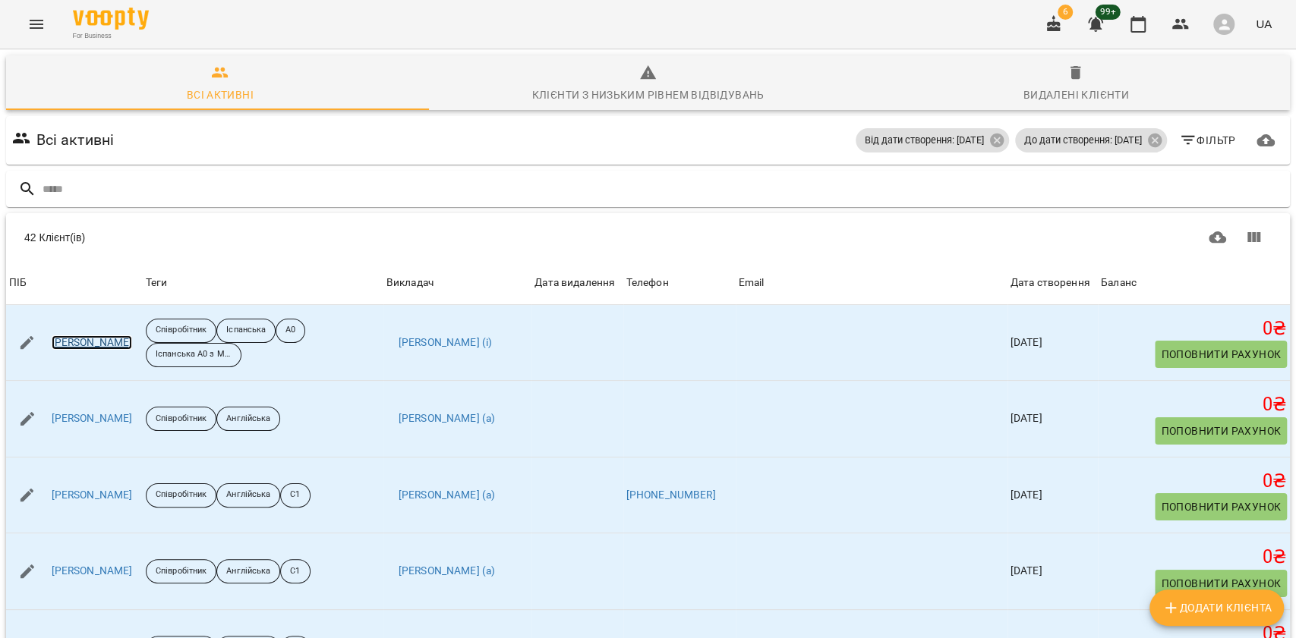
scroll to position [0, 0]
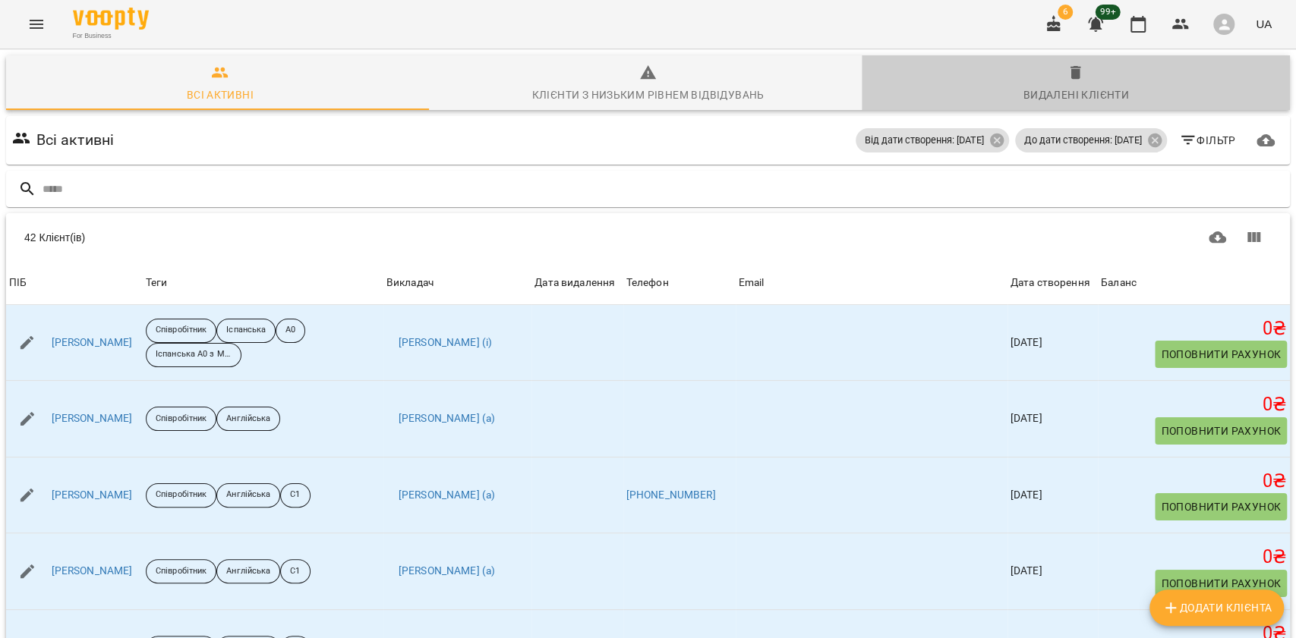
click at [1100, 80] on span "Видалені клієнти" at bounding box center [1076, 84] width 410 height 41
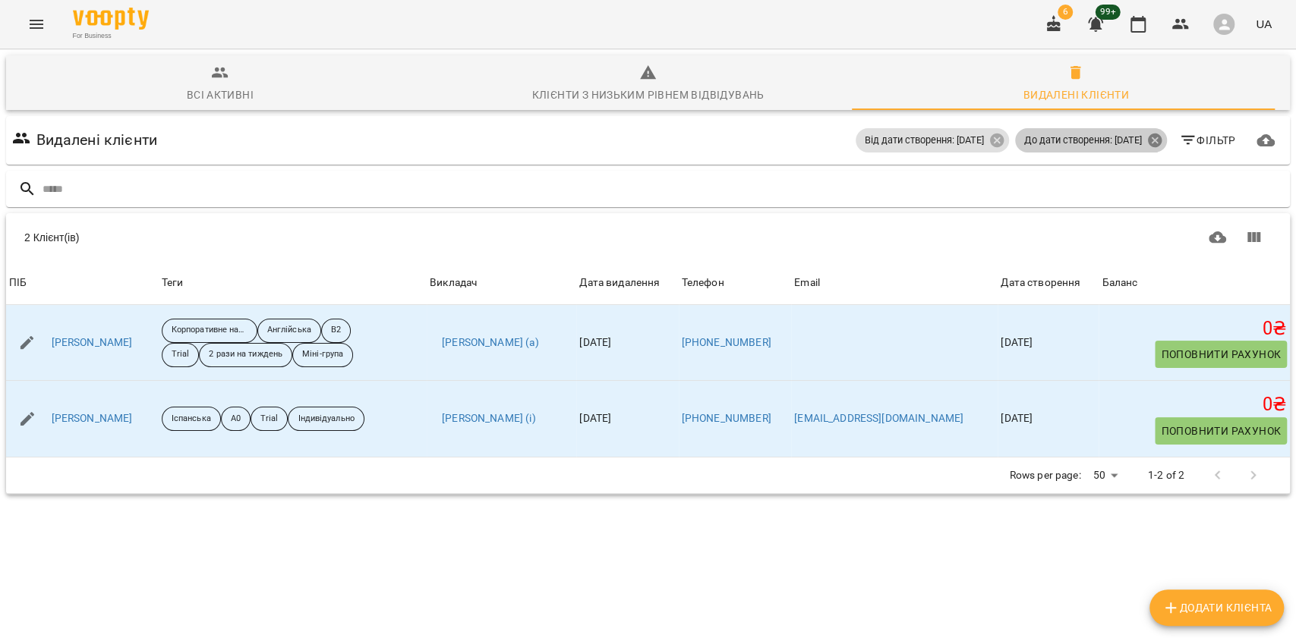
click at [1147, 137] on icon at bounding box center [1154, 141] width 14 height 14
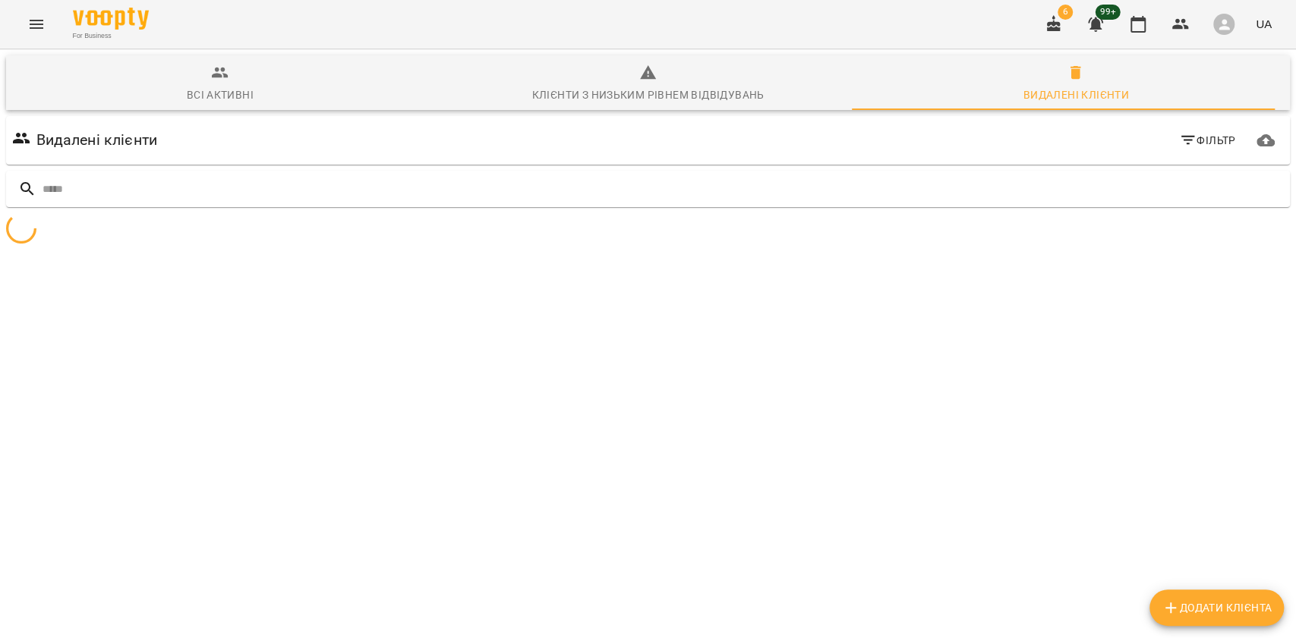
click at [1179, 132] on icon "button" at bounding box center [1188, 140] width 18 height 18
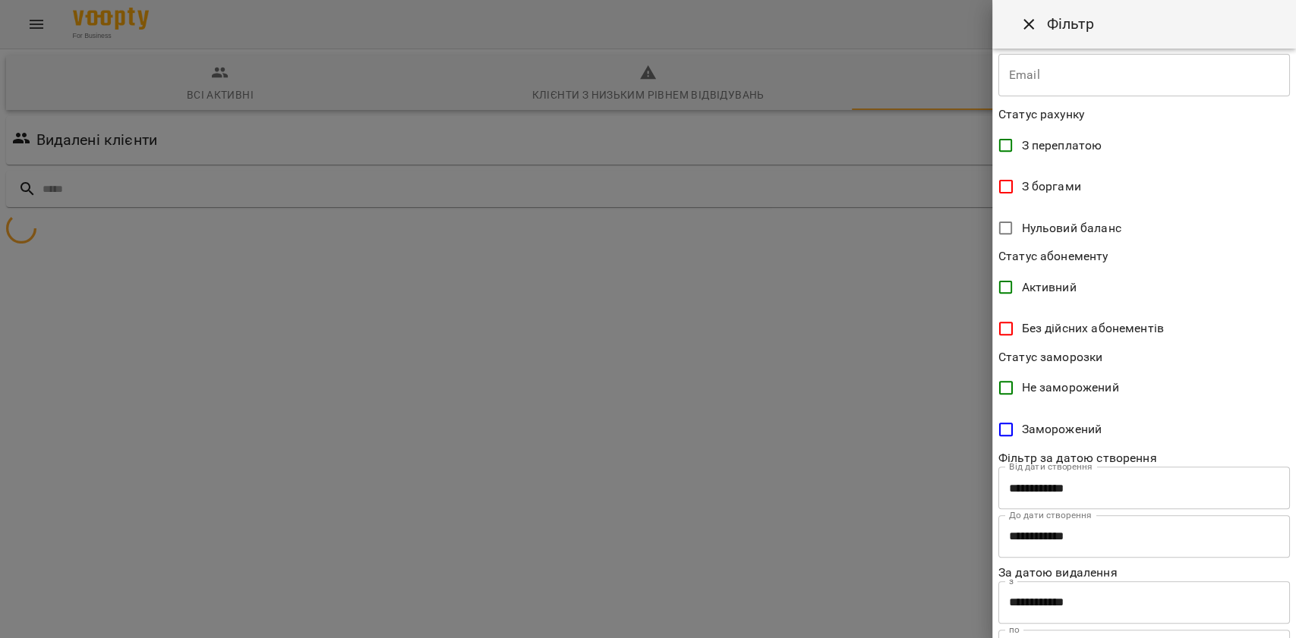
scroll to position [321, 0]
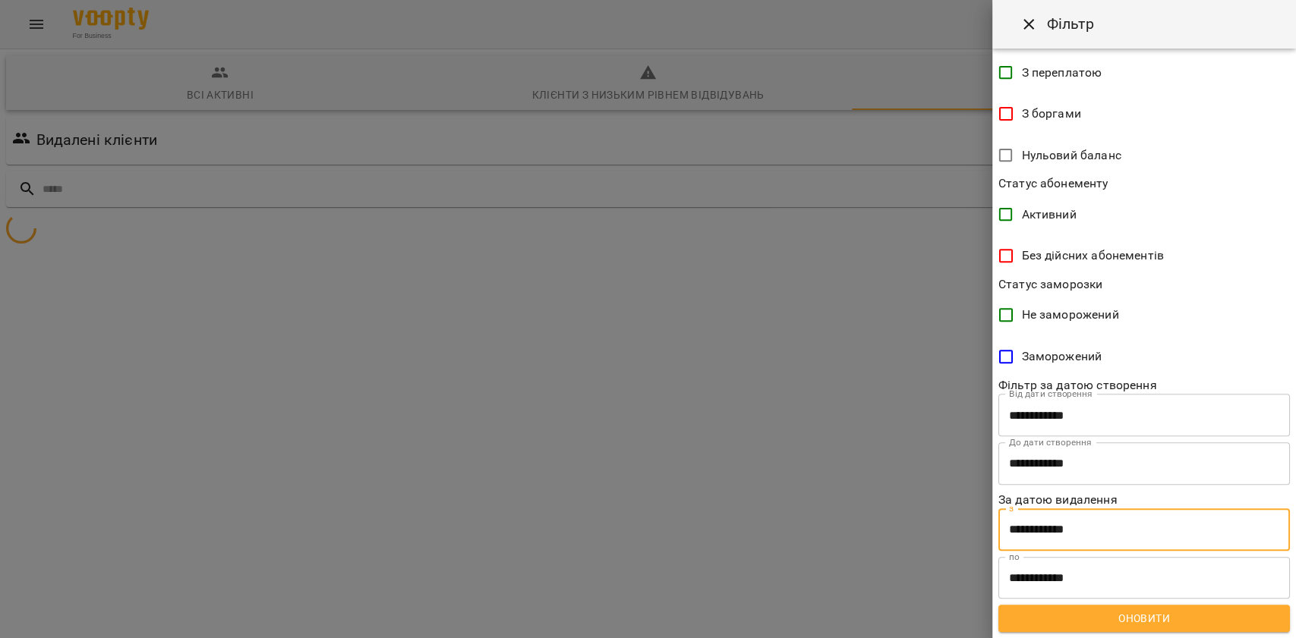
click at [1075, 537] on input "**********" at bounding box center [1143, 530] width 291 height 43
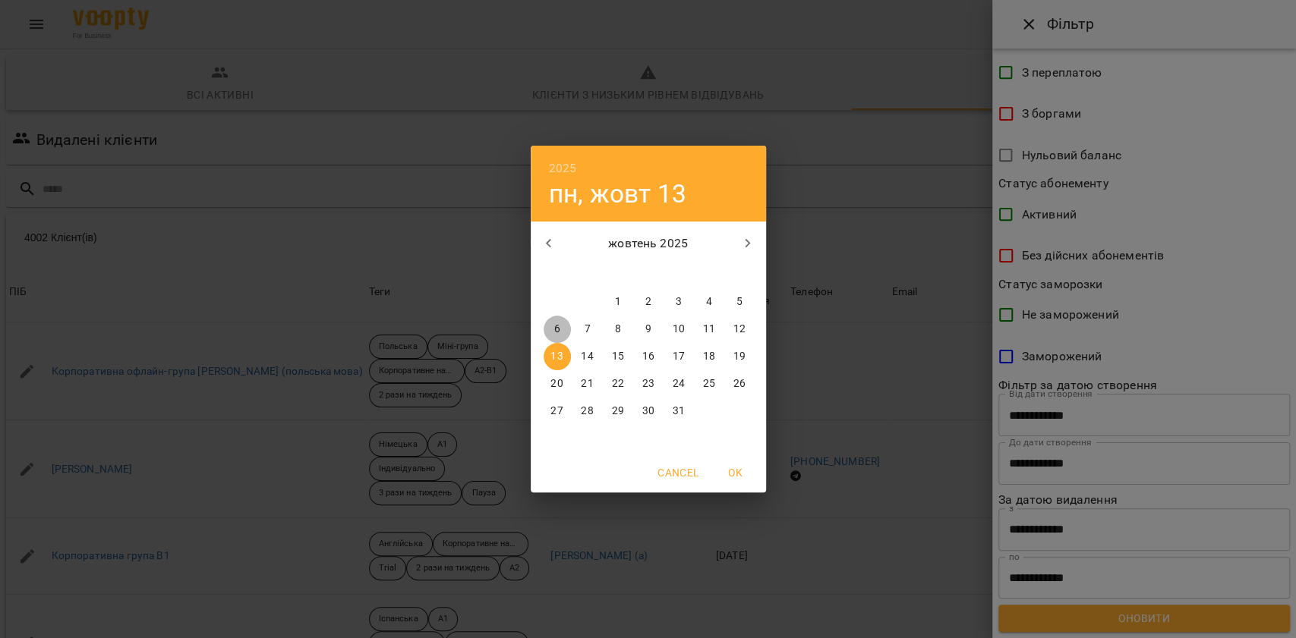
click at [558, 329] on p "6" at bounding box center [556, 329] width 6 height 15
click at [728, 474] on span "OK" at bounding box center [735, 473] width 36 height 18
type input "**********"
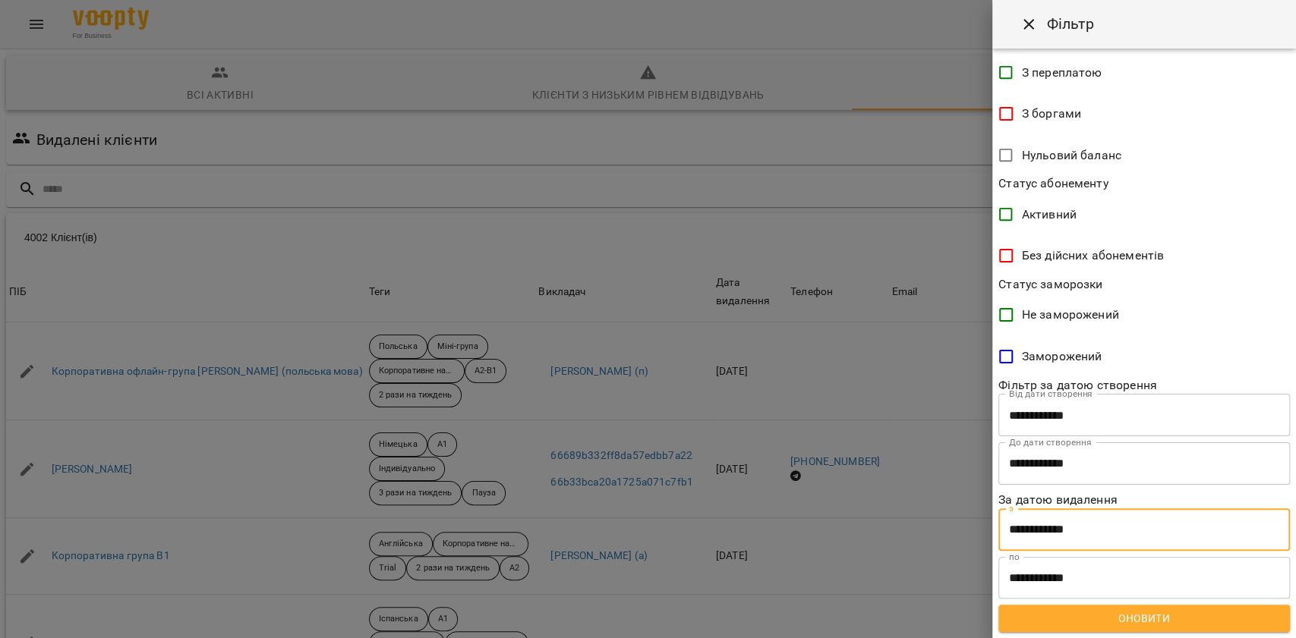
click at [1040, 566] on input "**********" at bounding box center [1143, 578] width 291 height 43
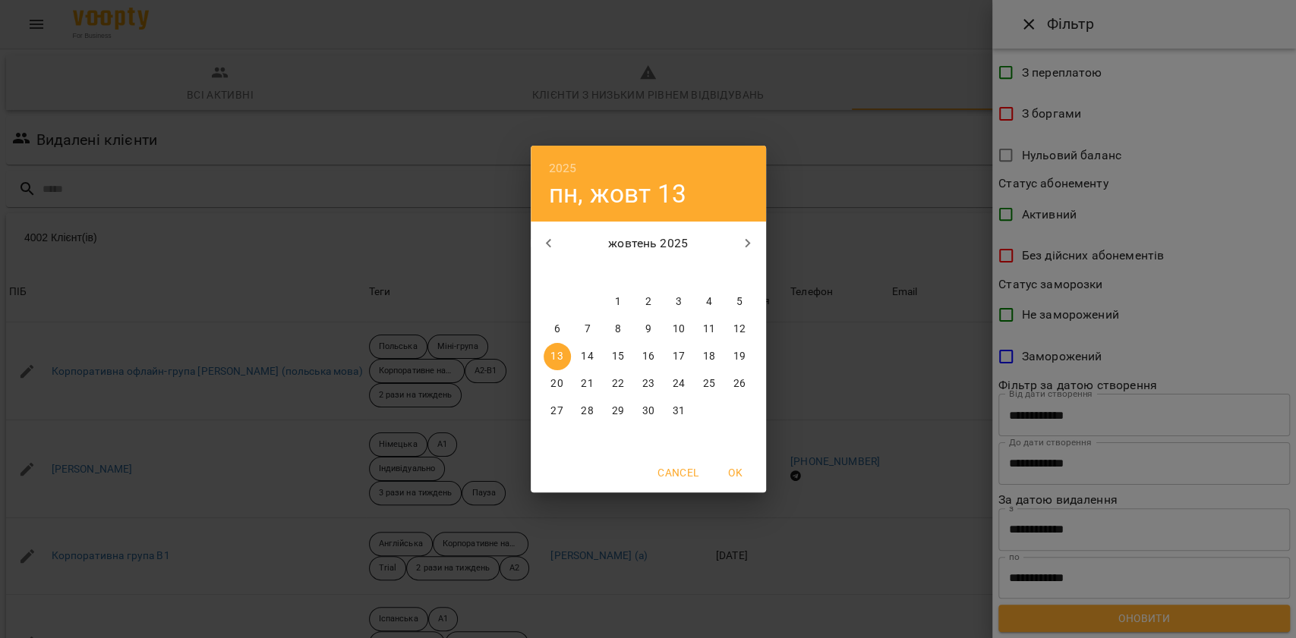
click at [741, 328] on p "12" at bounding box center [738, 329] width 12 height 15
click at [741, 474] on span "OK" at bounding box center [735, 473] width 36 height 18
type input "**********"
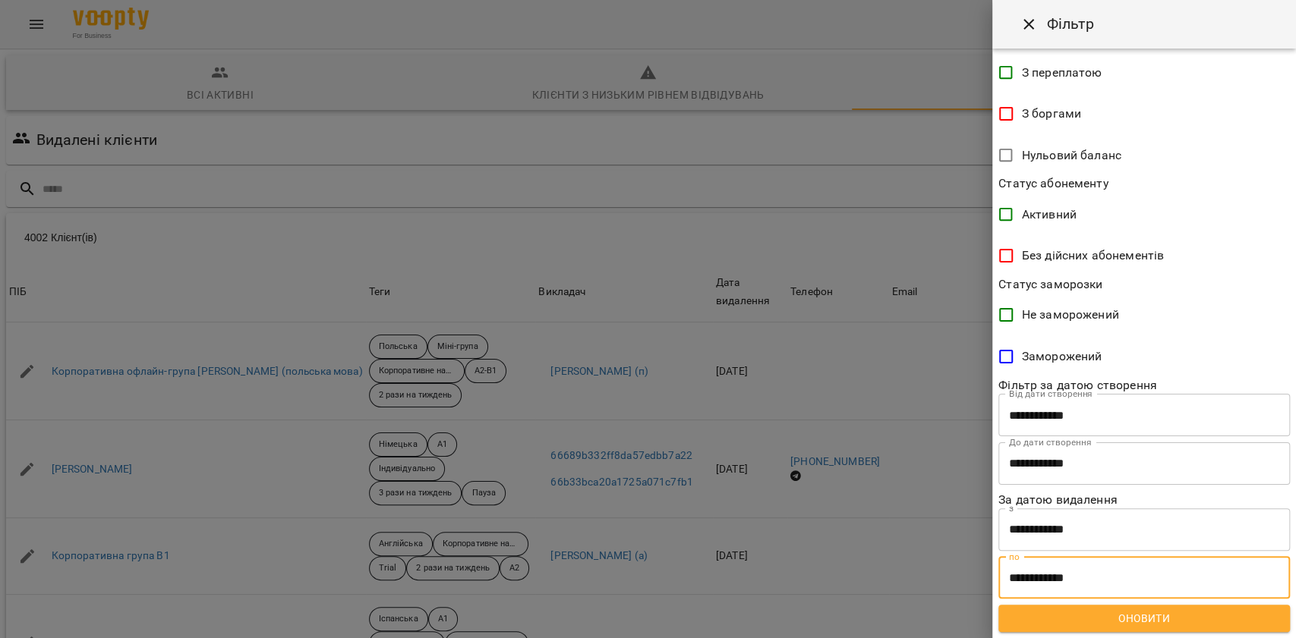
click at [1057, 619] on span "Оновити" at bounding box center [1143, 619] width 267 height 18
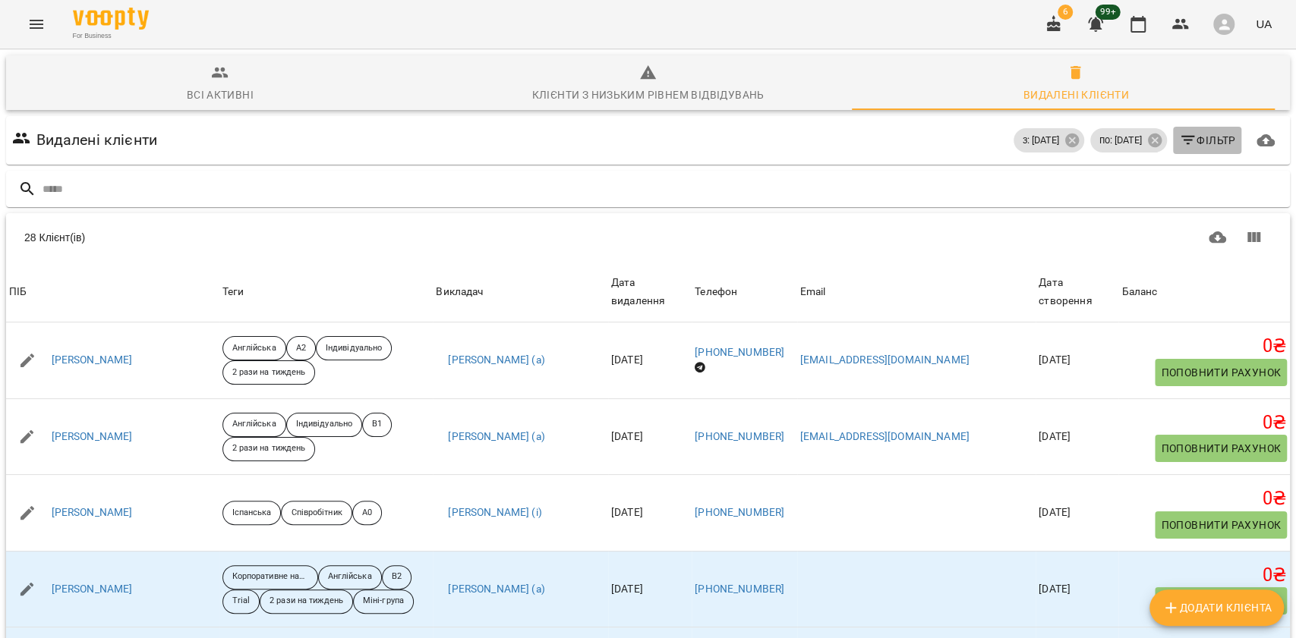
click at [1181, 134] on icon "button" at bounding box center [1188, 140] width 18 height 18
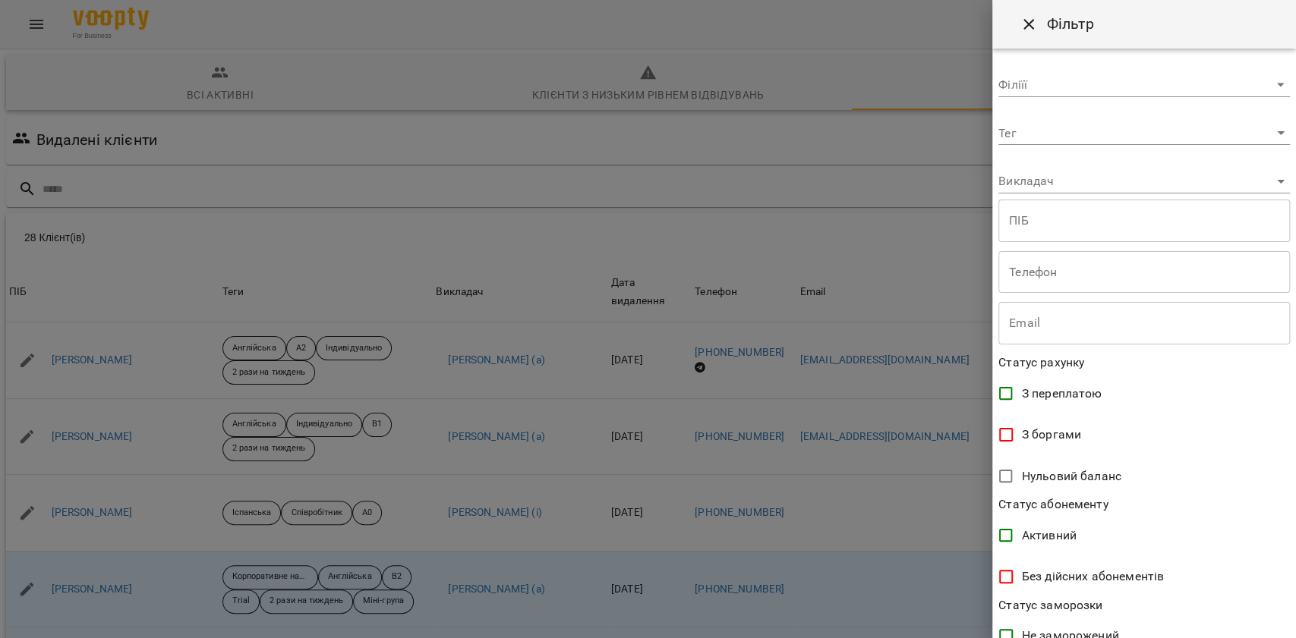
click at [1082, 170] on div "Викладач ​" at bounding box center [1143, 175] width 291 height 36
click at [1057, 135] on body "For Business 6 99+ UA Всі активні Клієнти з низьким рівнем відвідувань Видалені…" at bounding box center [648, 395] width 1296 height 790
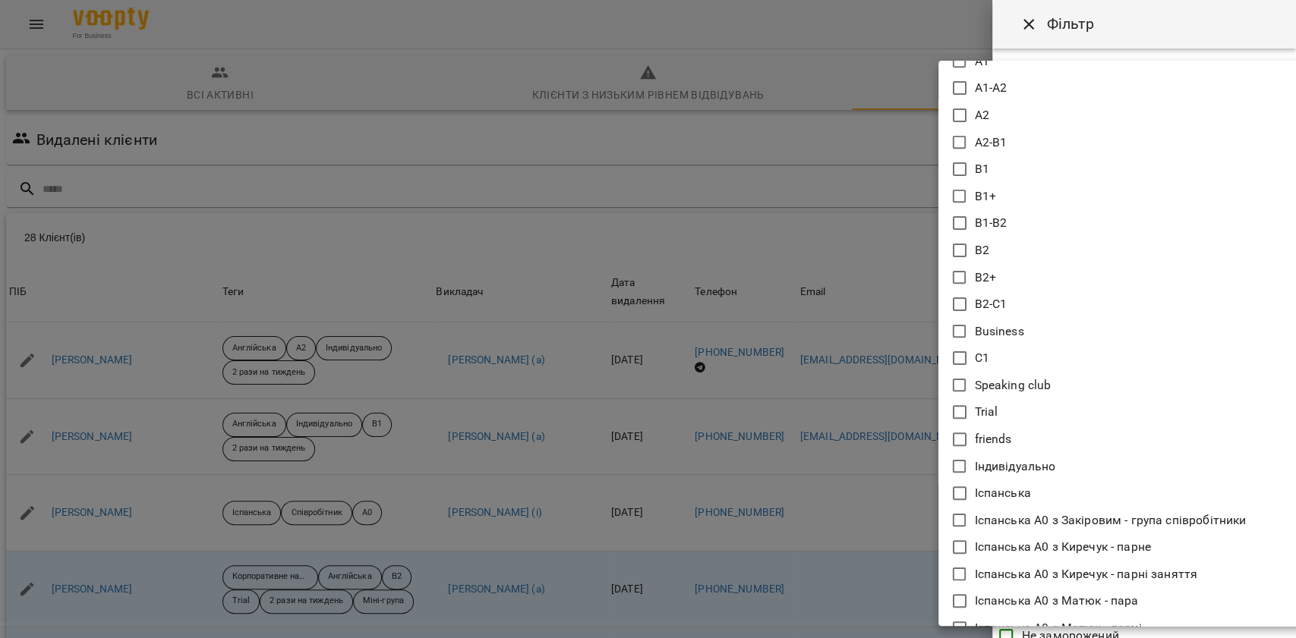
scroll to position [304, 0]
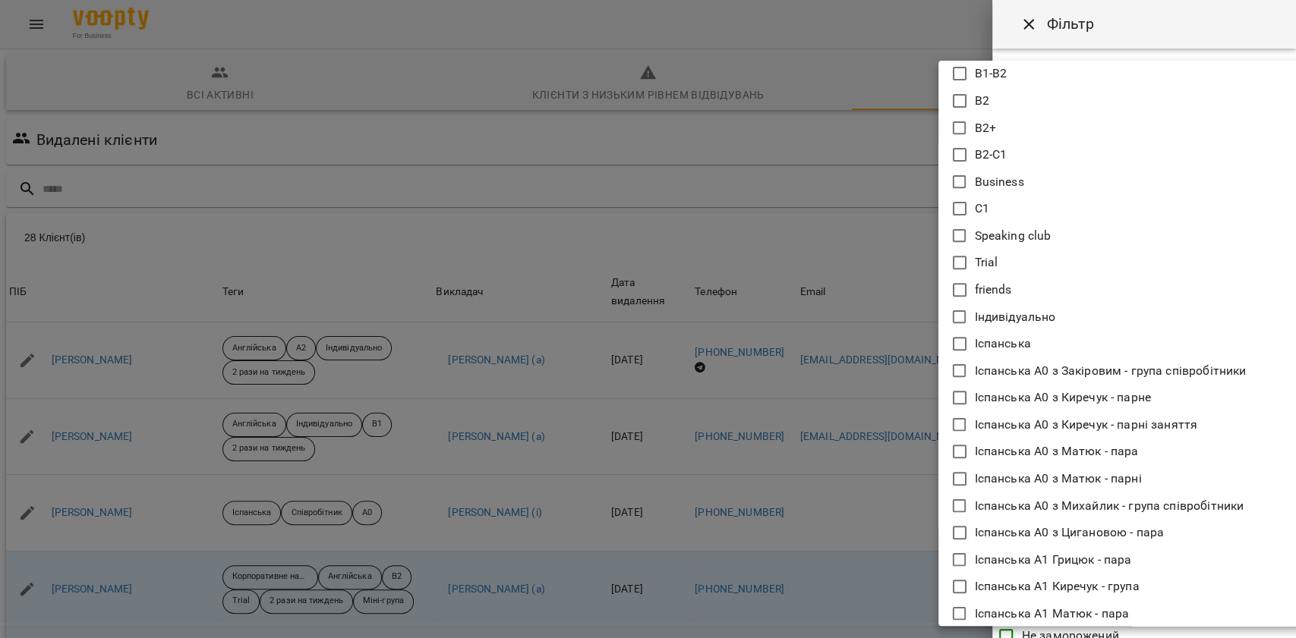
click at [998, 265] on li "Trial" at bounding box center [1120, 262] width 364 height 27
type input "*****"
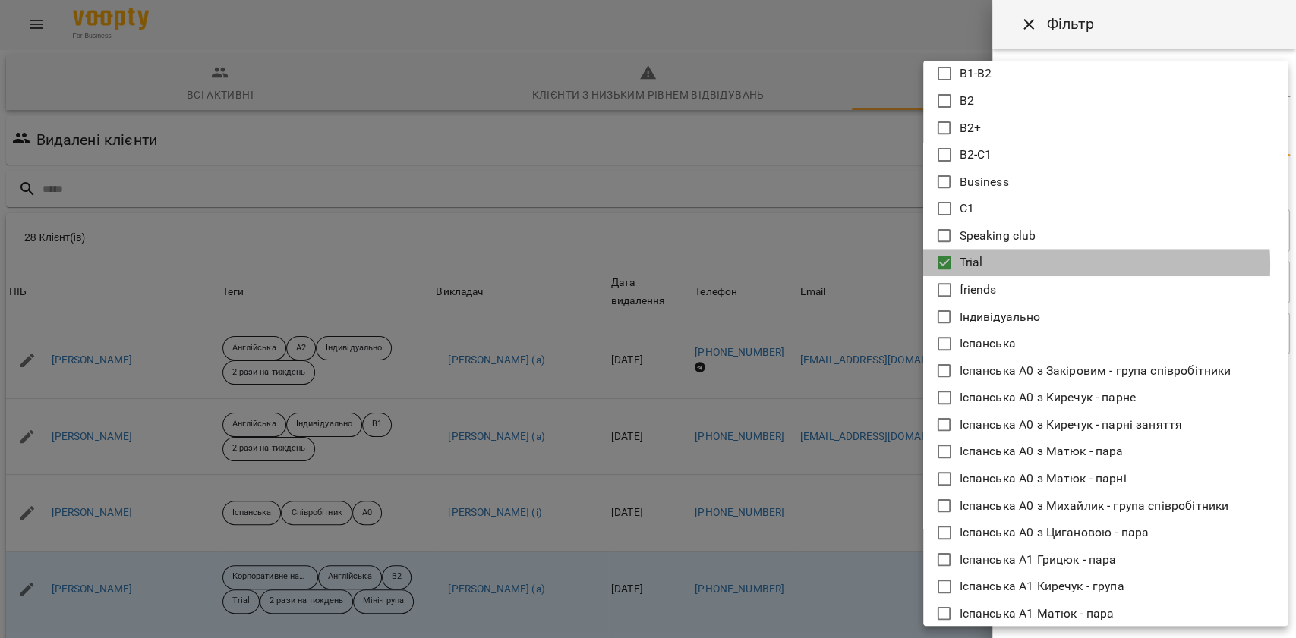
click at [998, 265] on li "Trial" at bounding box center [1105, 262] width 364 height 27
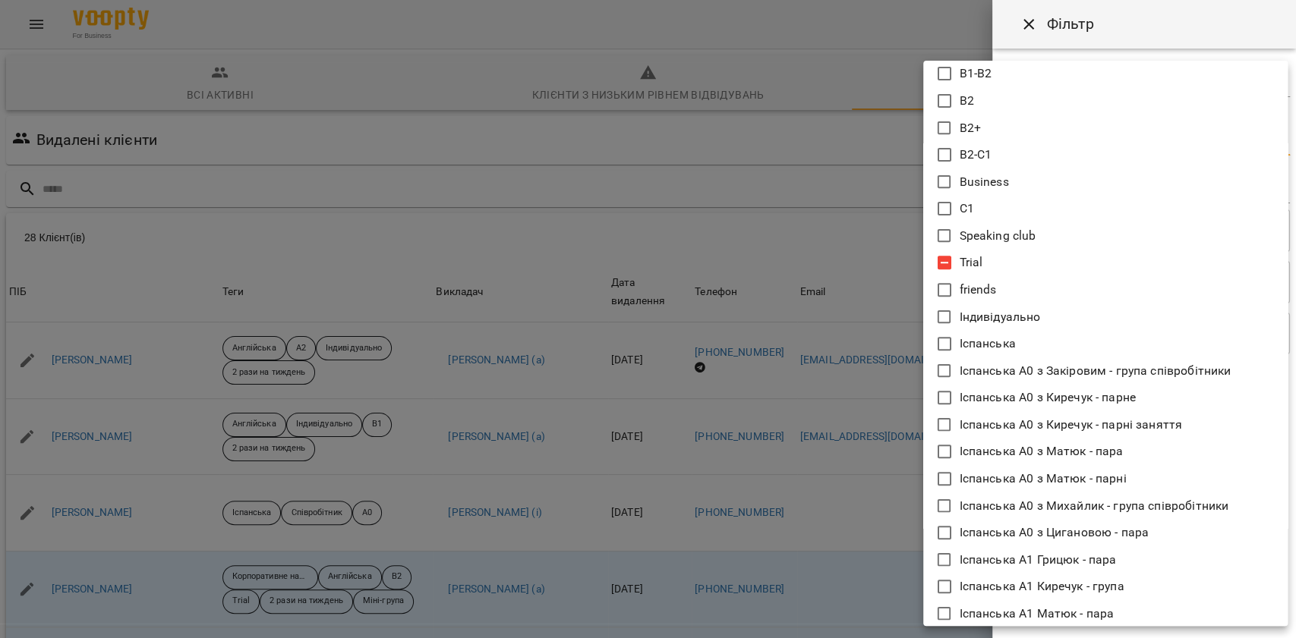
click at [1130, 30] on div at bounding box center [648, 319] width 1296 height 638
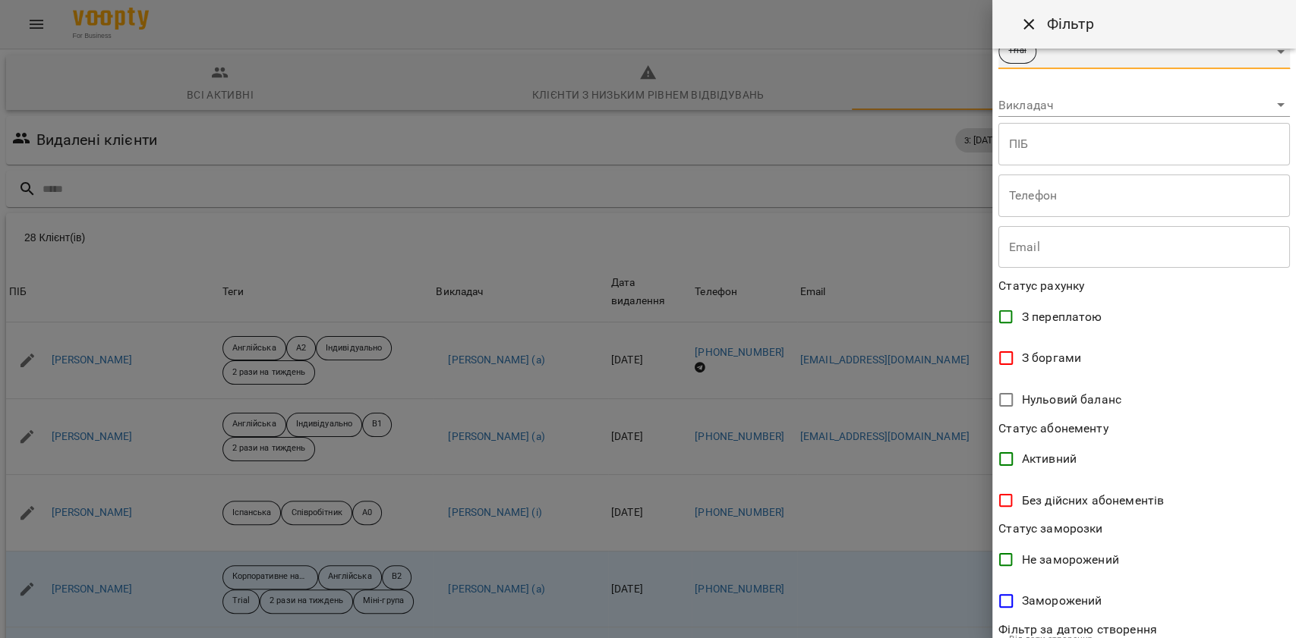
scroll to position [331, 0]
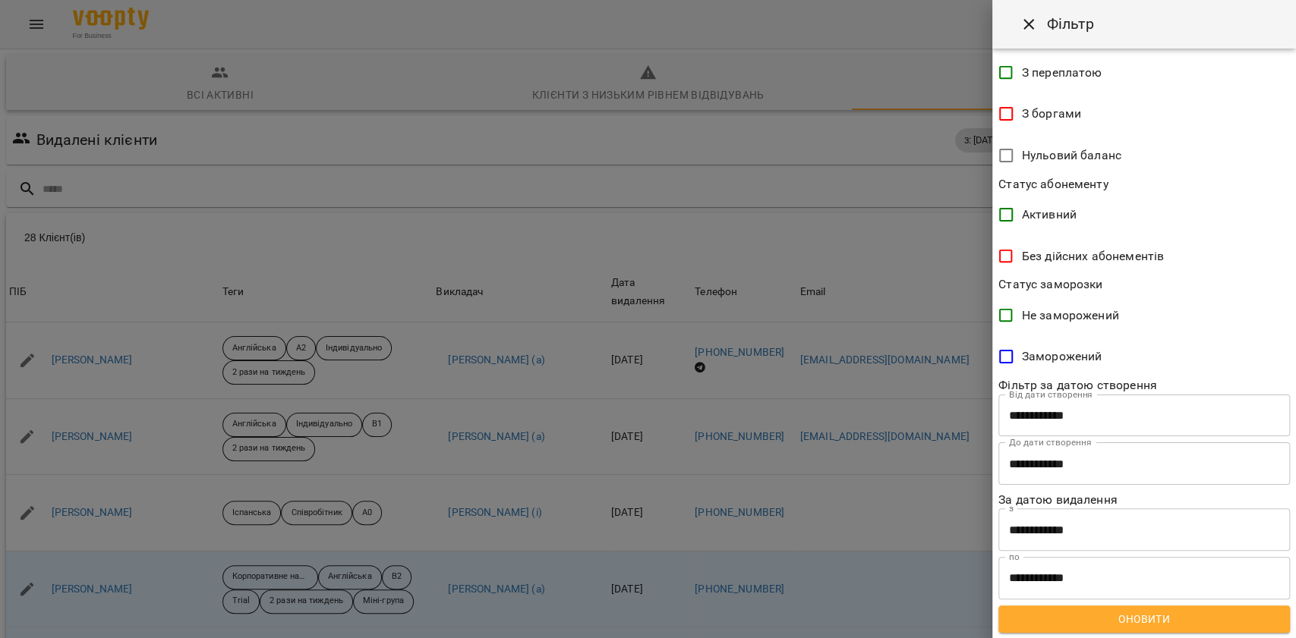
click at [1142, 607] on button "Оновити" at bounding box center [1143, 619] width 291 height 27
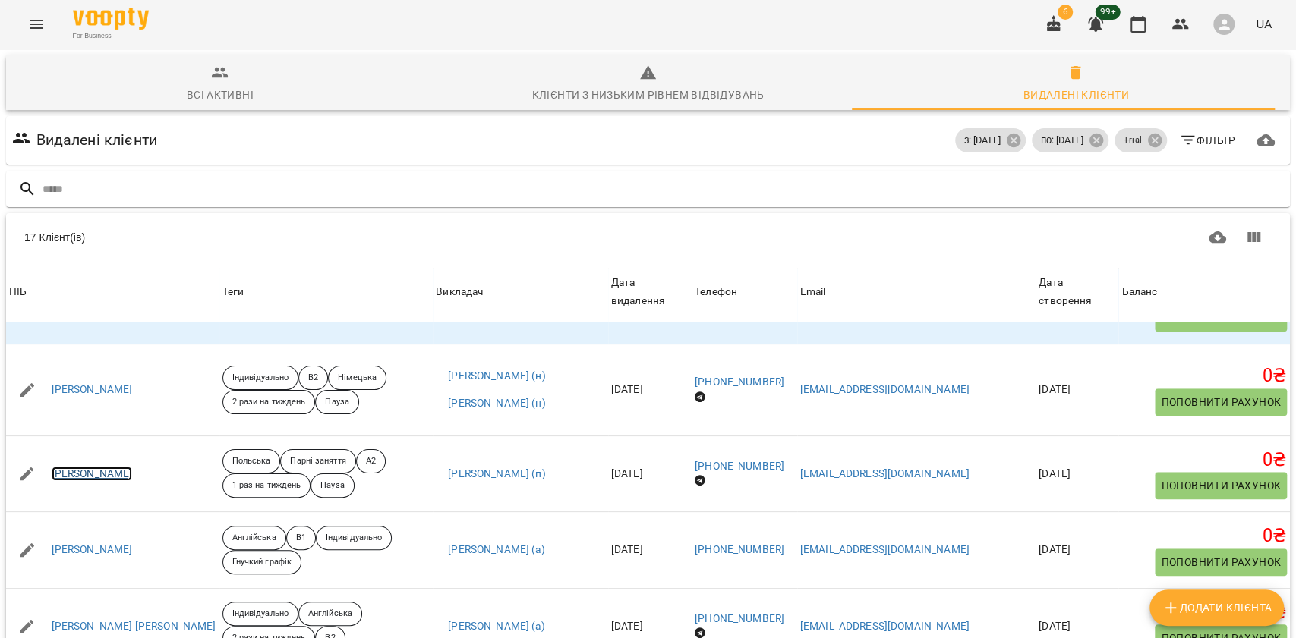
scroll to position [0, 0]
click at [322, 75] on span "Всі активні" at bounding box center [220, 84] width 410 height 41
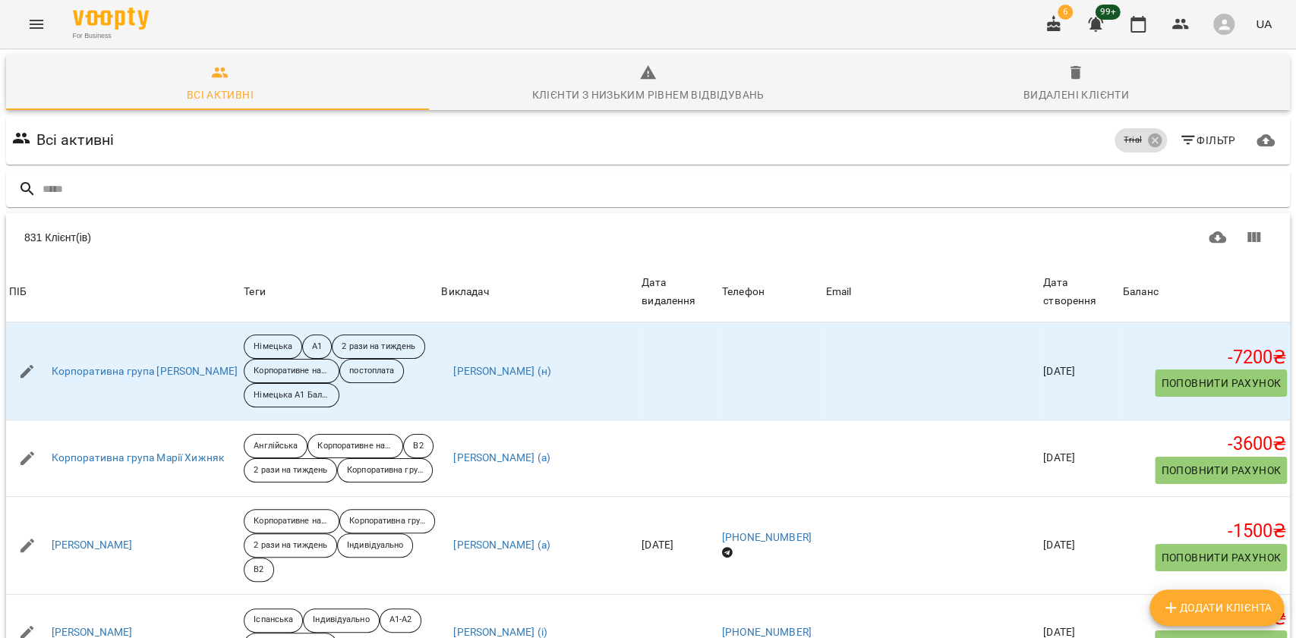
click at [1179, 135] on icon "button" at bounding box center [1188, 140] width 18 height 18
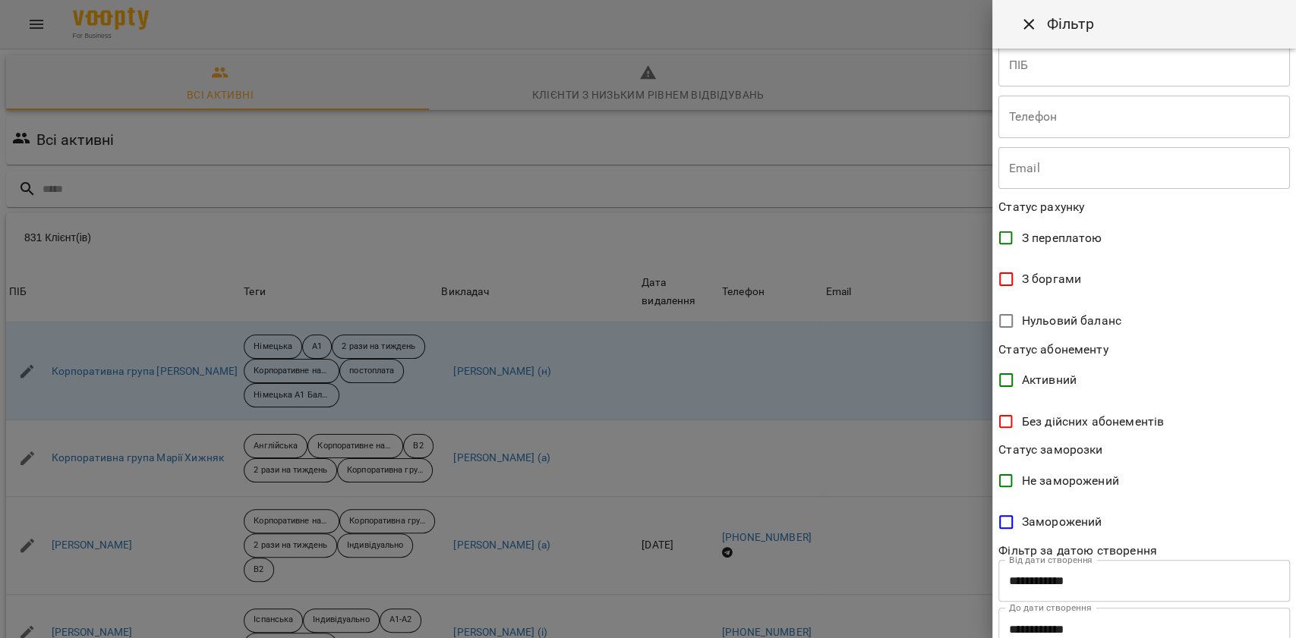
scroll to position [216, 0]
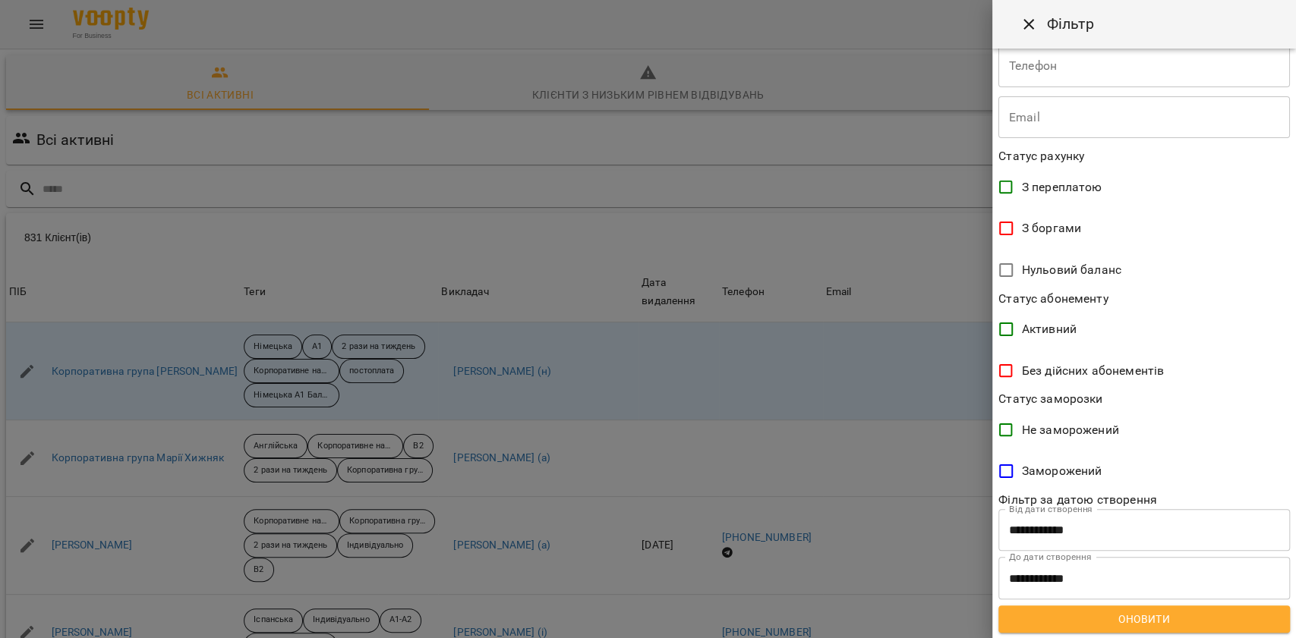
click at [1093, 538] on input "**********" at bounding box center [1143, 530] width 291 height 43
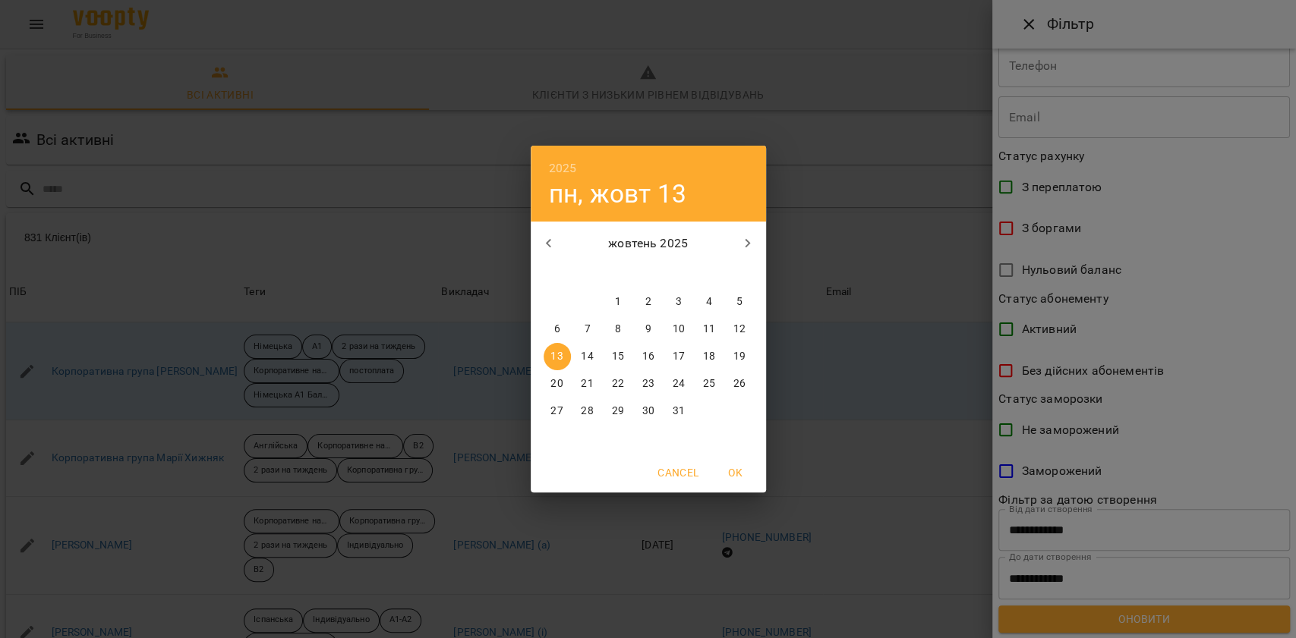
click at [551, 258] on button "button" at bounding box center [549, 243] width 36 height 36
click at [559, 414] on p "29" at bounding box center [556, 411] width 12 height 15
click at [742, 468] on span "OK" at bounding box center [735, 473] width 36 height 18
type input "**********"
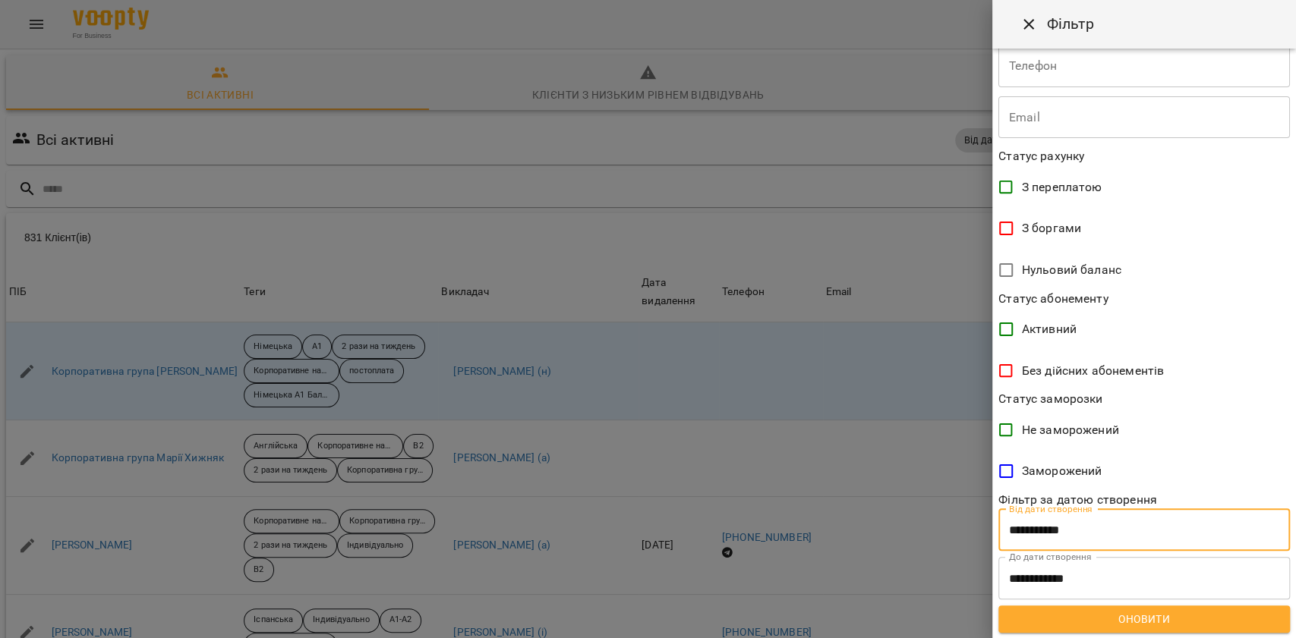
click at [1041, 580] on input "**********" at bounding box center [1143, 578] width 291 height 43
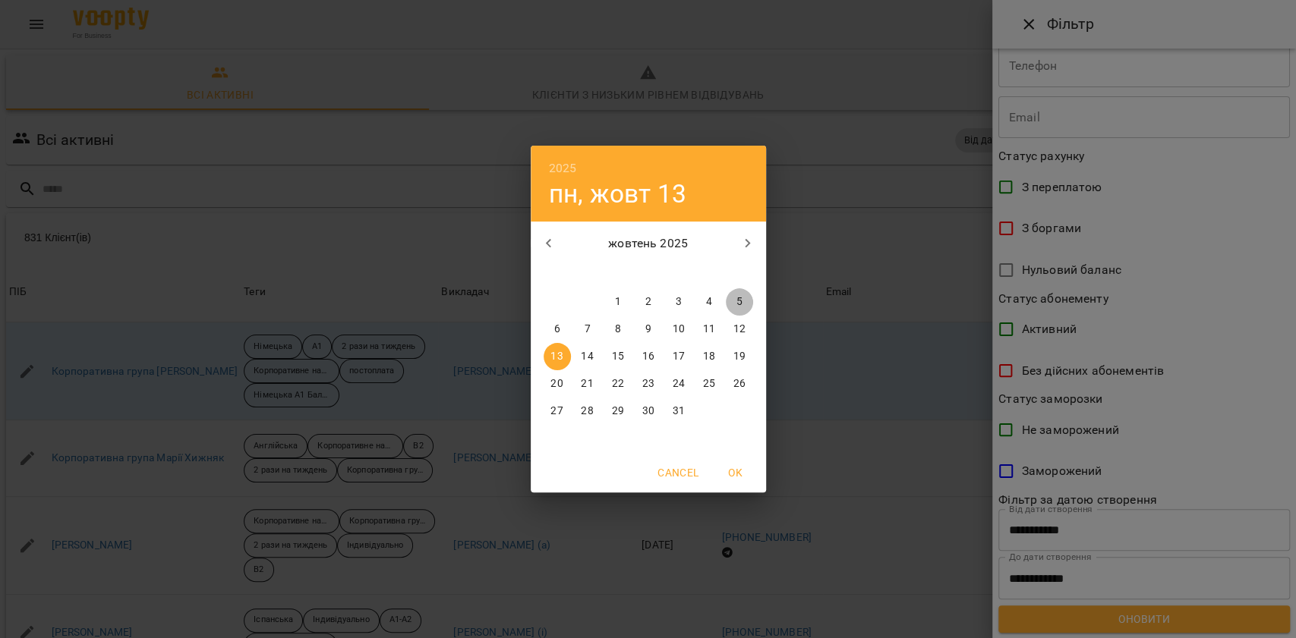
click at [742, 298] on span "5" at bounding box center [739, 302] width 27 height 15
click at [753, 462] on button "OK" at bounding box center [735, 472] width 49 height 27
type input "**********"
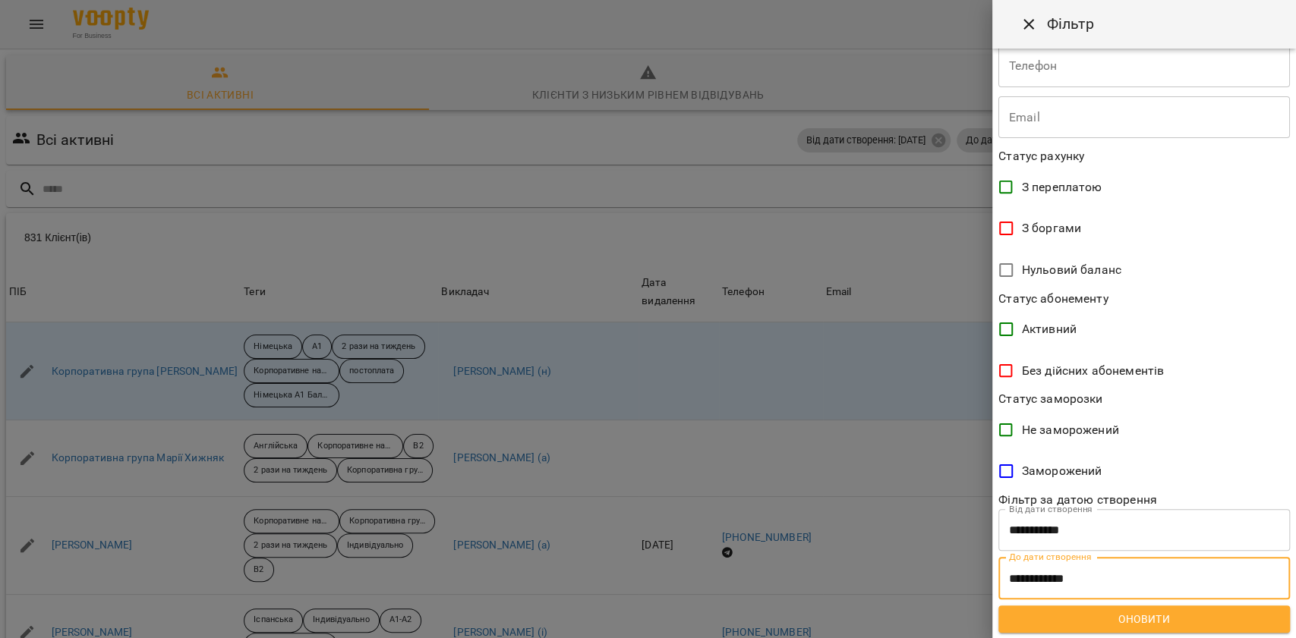
click at [1092, 626] on span "Оновити" at bounding box center [1143, 619] width 267 height 18
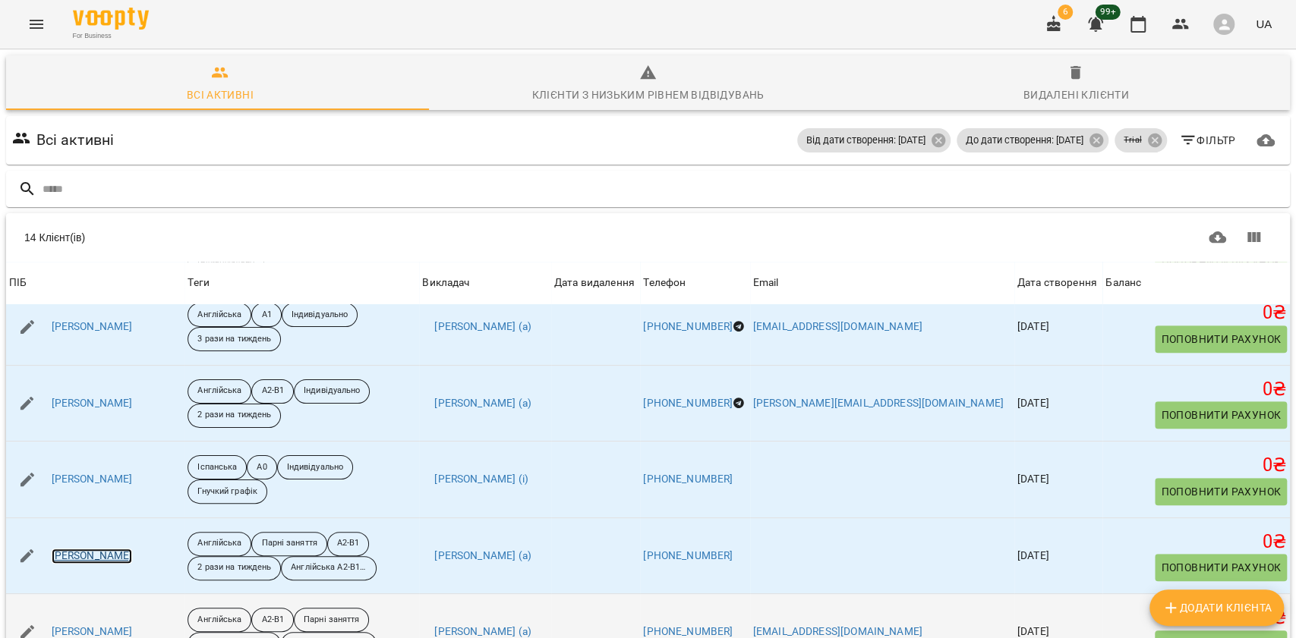
scroll to position [550, 0]
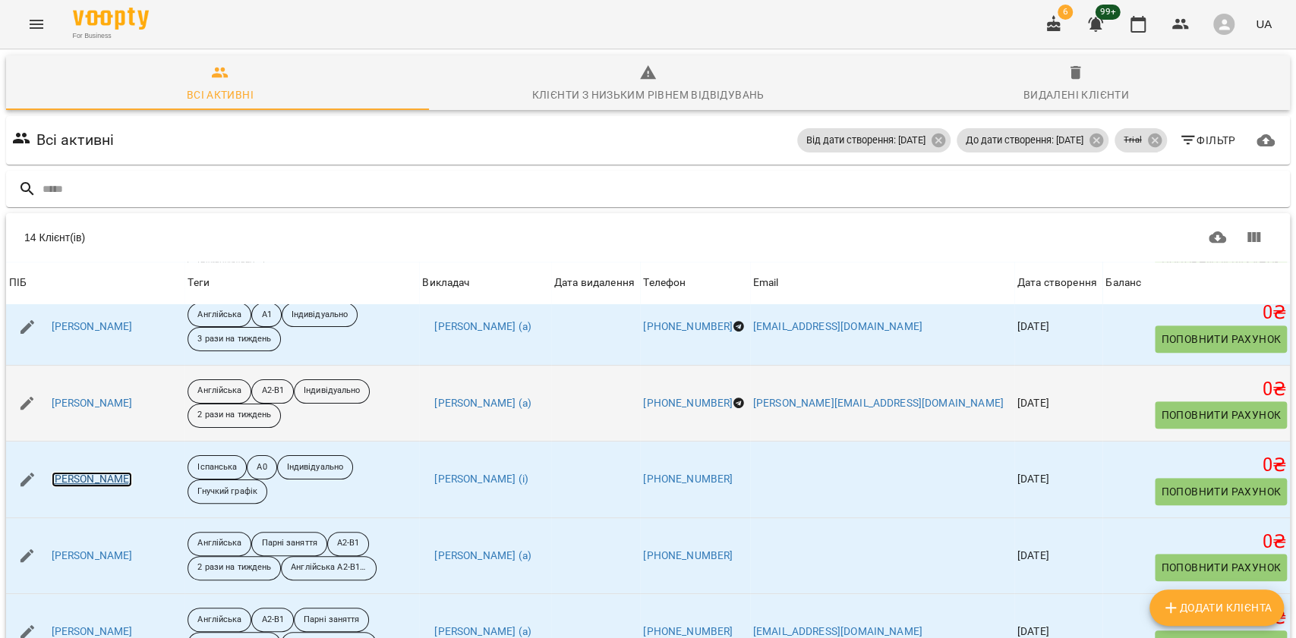
drag, startPoint x: 113, startPoint y: 435, endPoint x: 118, endPoint y: 389, distance: 45.9
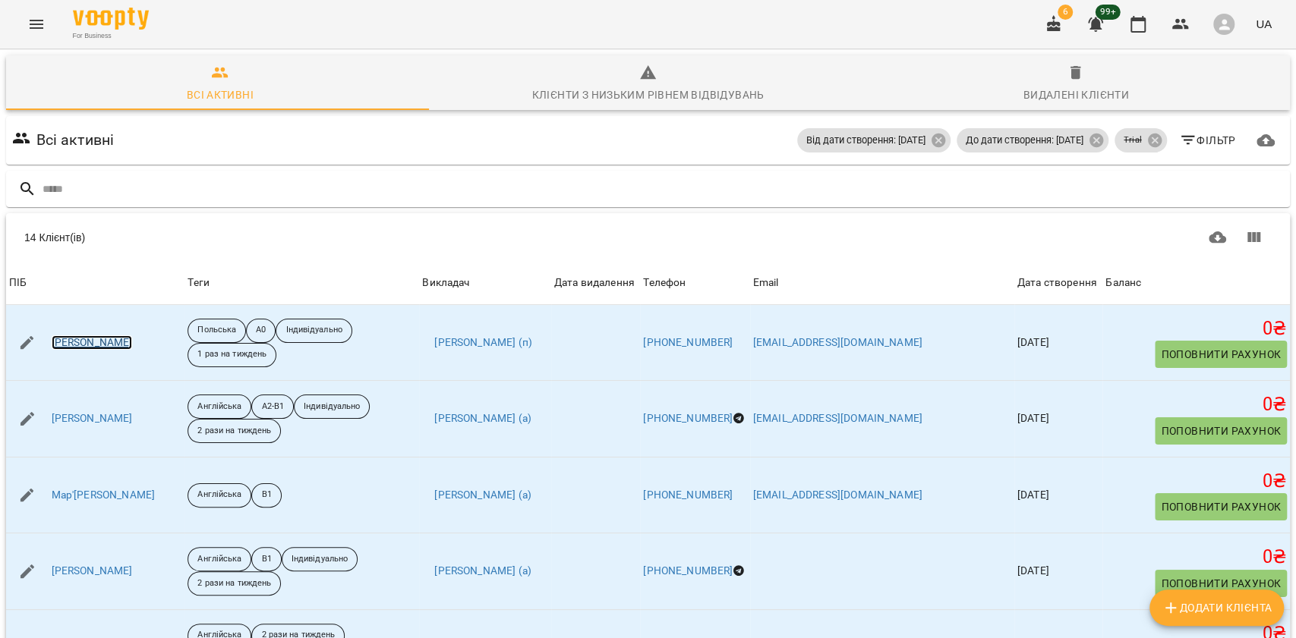
scroll to position [0, 0]
click at [1170, 89] on span "Видалені клієнти" at bounding box center [1076, 84] width 410 height 41
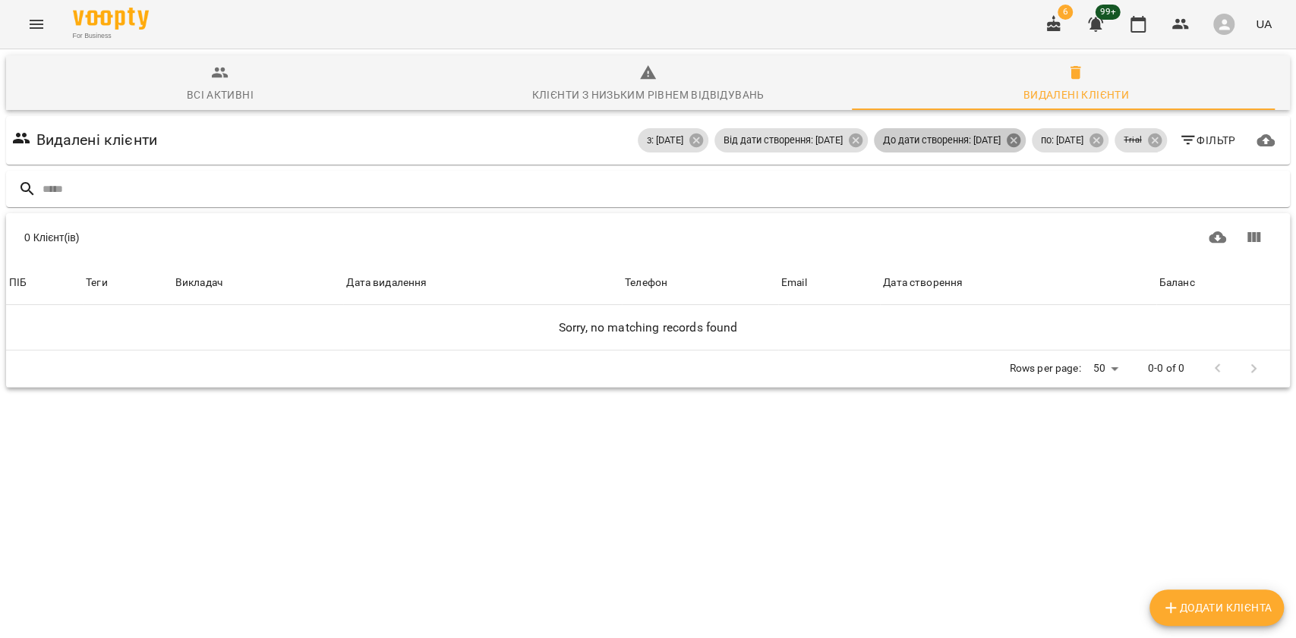
click at [1007, 144] on icon at bounding box center [1014, 141] width 14 height 14
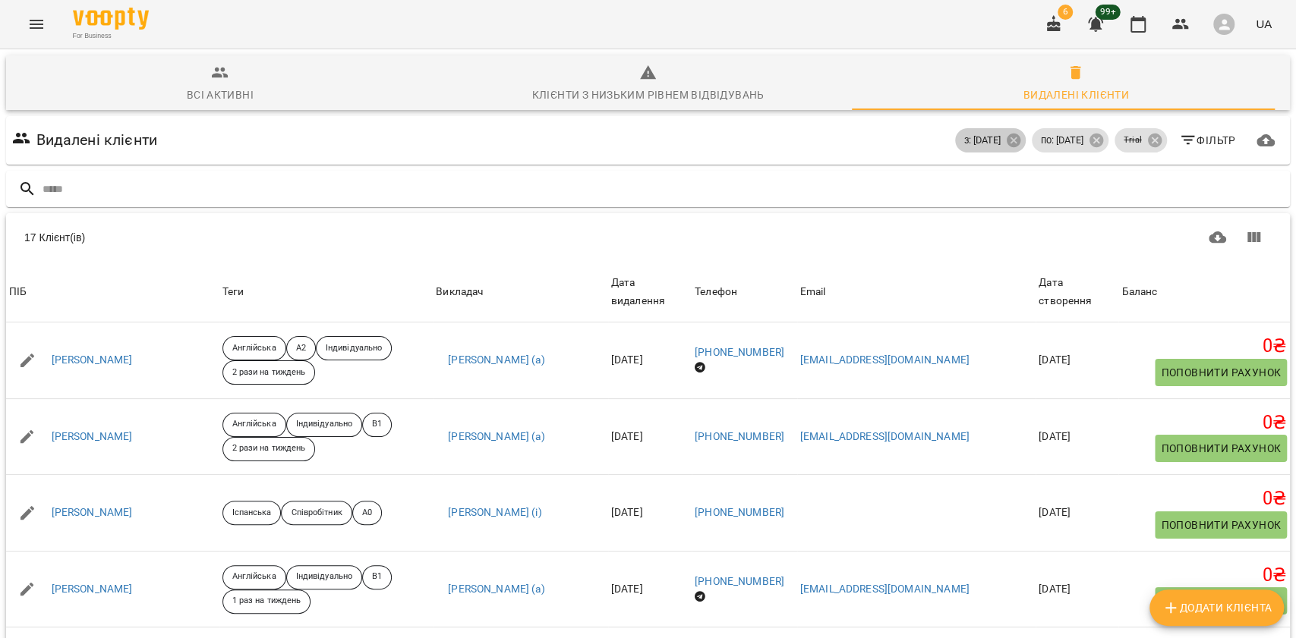
click at [1007, 144] on icon at bounding box center [1014, 141] width 14 height 14
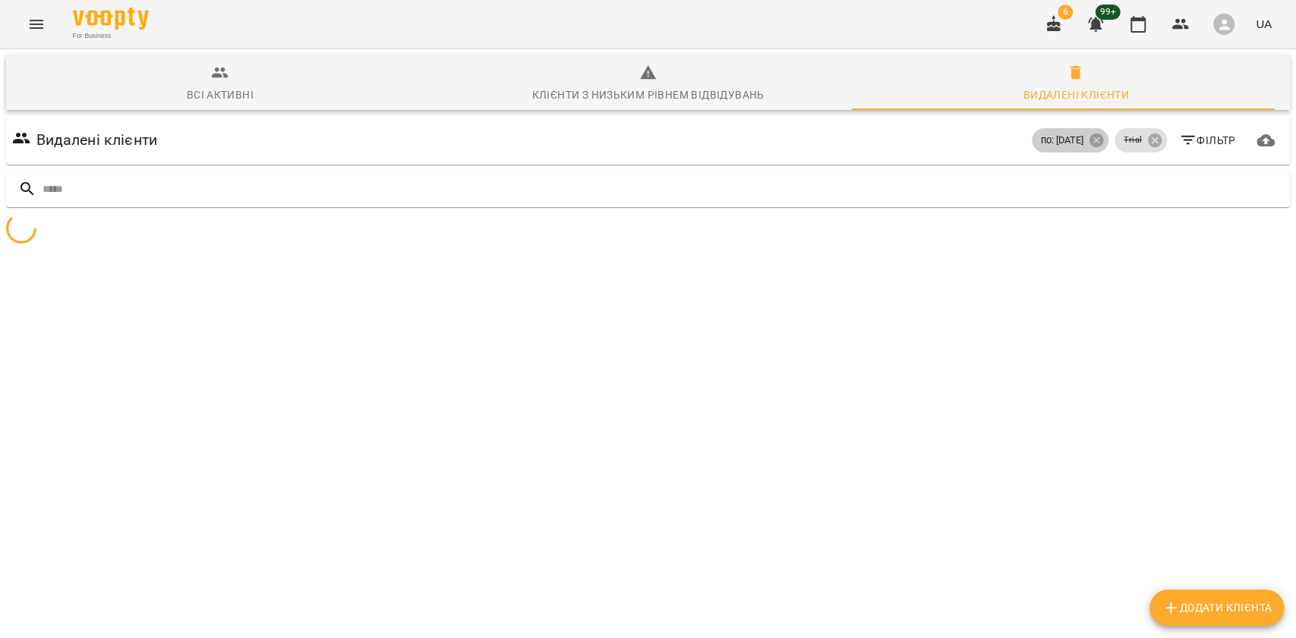
click at [1068, 139] on span "по: 12 жовт 2025" at bounding box center [1062, 141] width 61 height 14
click at [1088, 143] on icon at bounding box center [1096, 140] width 17 height 17
click at [1201, 144] on span "Фільтр" at bounding box center [1207, 140] width 57 height 18
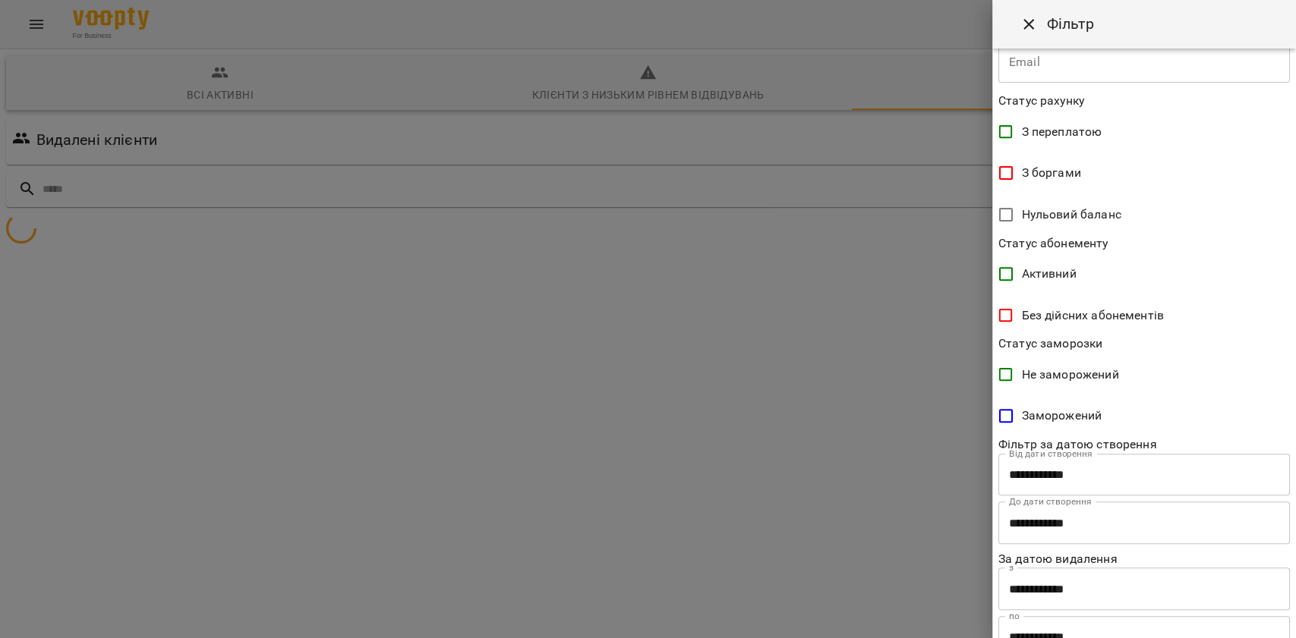
scroll to position [331, 0]
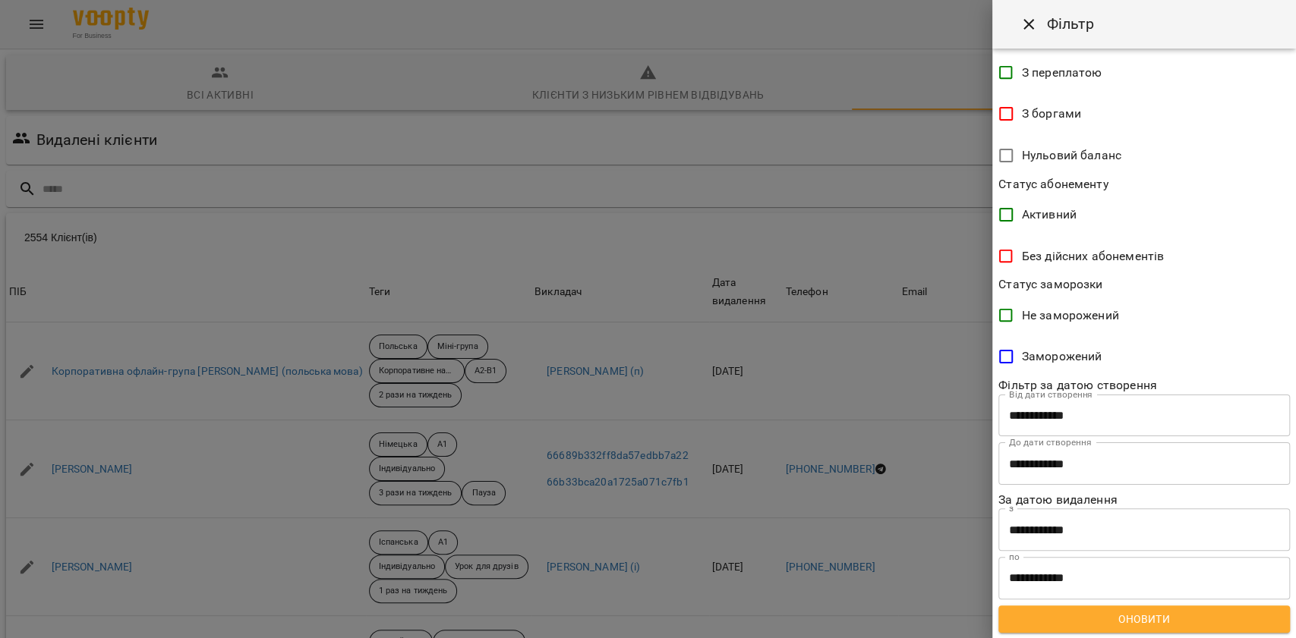
click at [1081, 537] on input "**********" at bounding box center [1143, 530] width 291 height 43
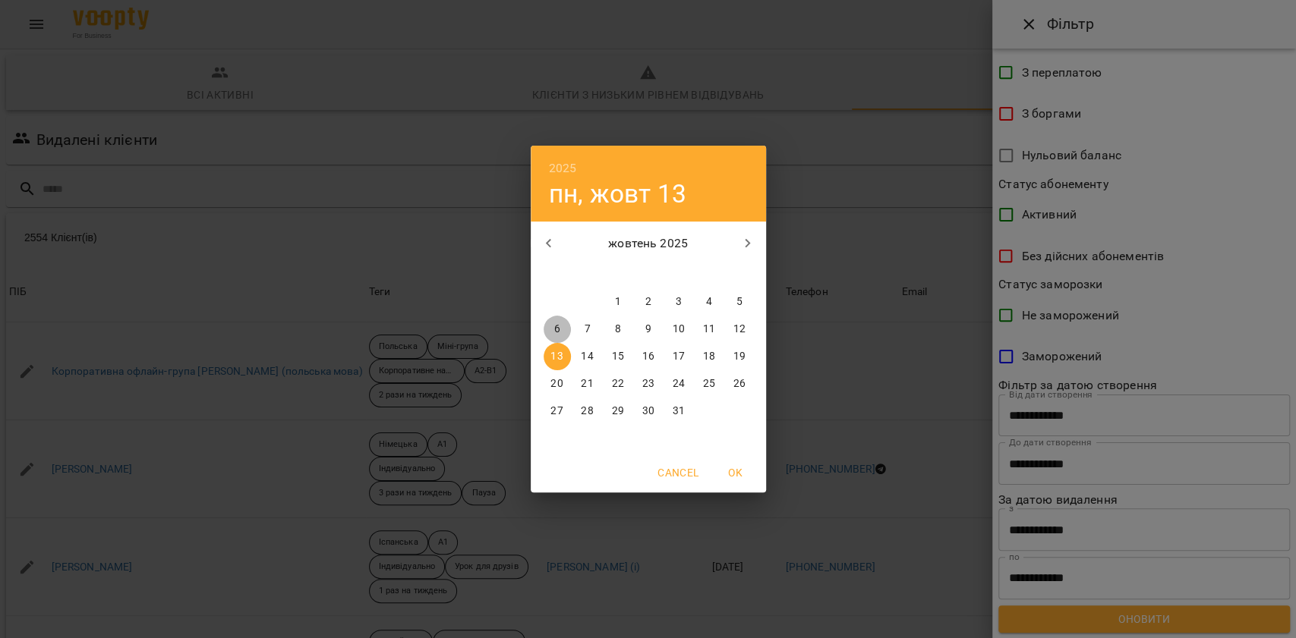
click at [548, 326] on span "6" at bounding box center [556, 329] width 27 height 15
drag, startPoint x: 736, startPoint y: 472, endPoint x: 881, endPoint y: 513, distance: 151.4
click at [736, 472] on span "OK" at bounding box center [735, 473] width 36 height 18
type input "**********"
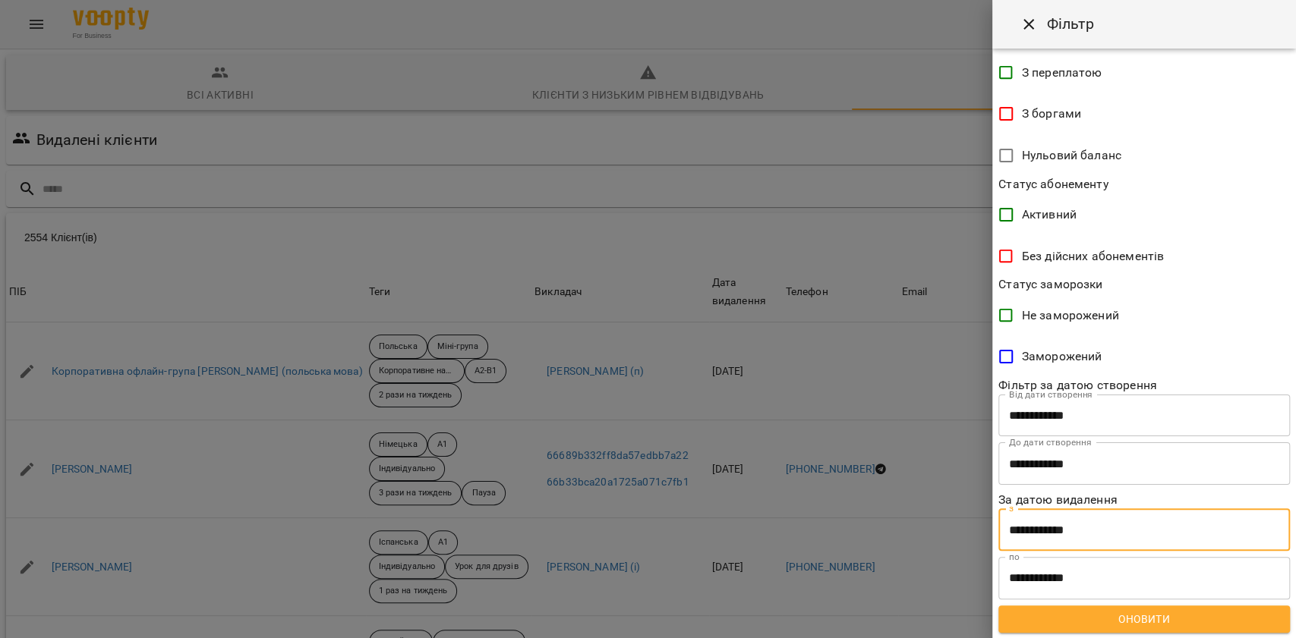
click at [1073, 584] on input "**********" at bounding box center [1143, 578] width 291 height 43
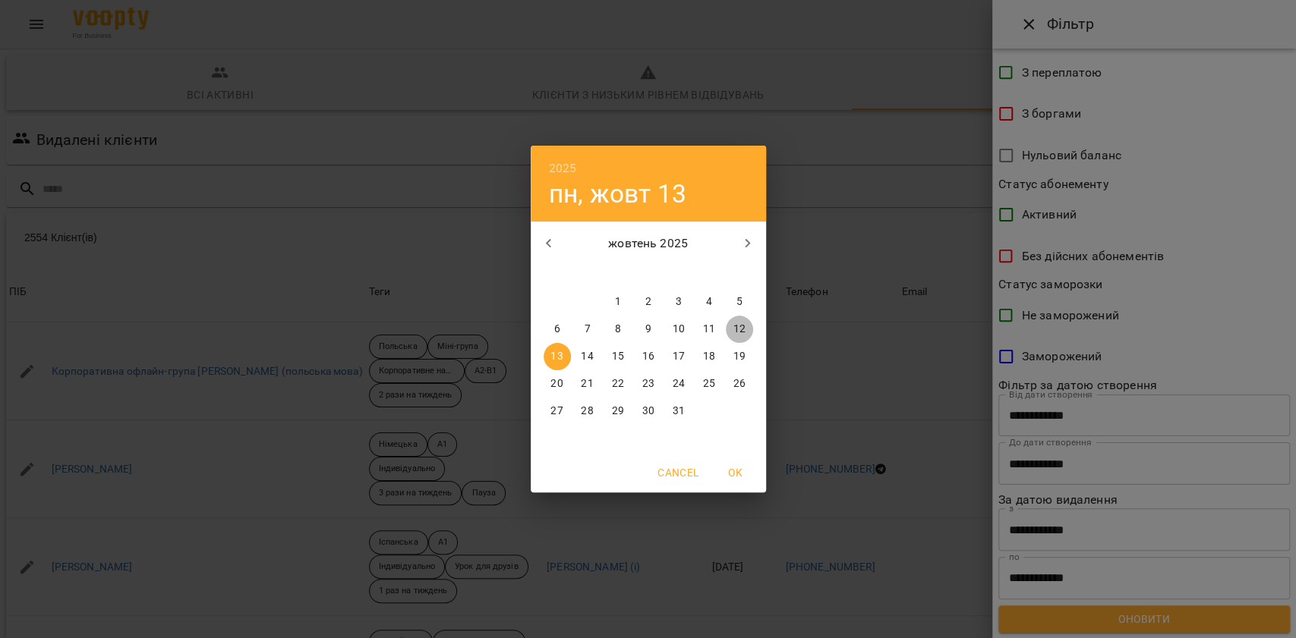
click at [738, 325] on p "12" at bounding box center [738, 329] width 12 height 15
click at [736, 465] on span "OK" at bounding box center [735, 473] width 36 height 18
type input "**********"
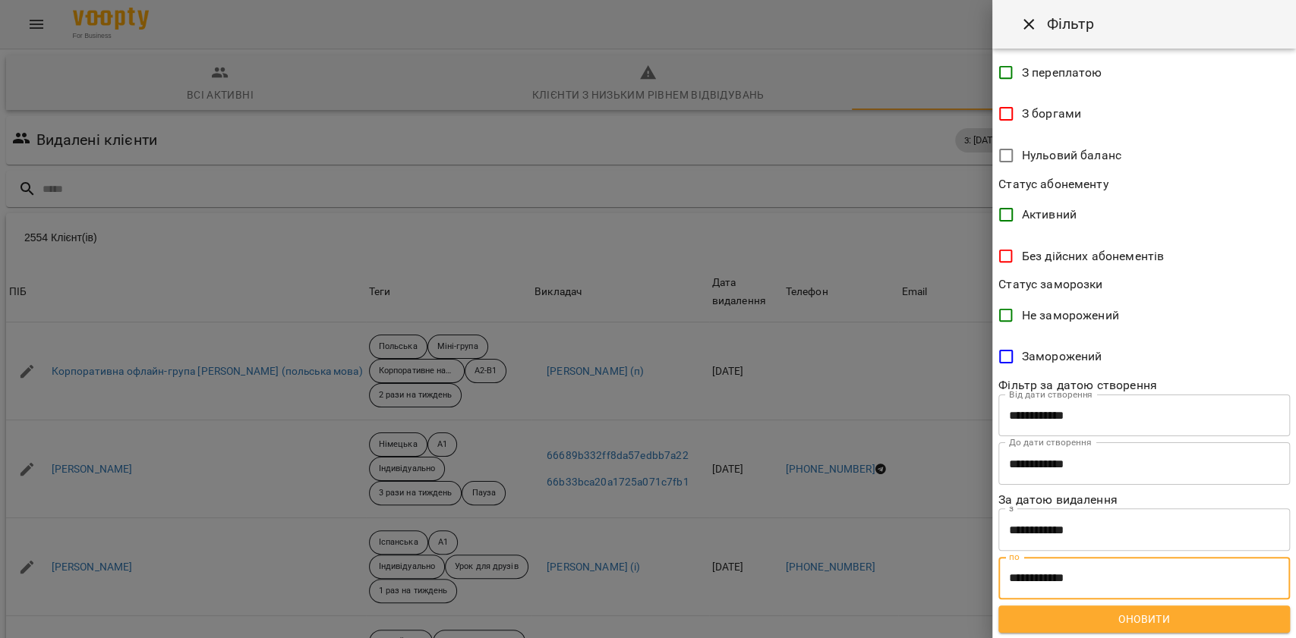
click at [1140, 625] on span "Оновити" at bounding box center [1143, 619] width 267 height 18
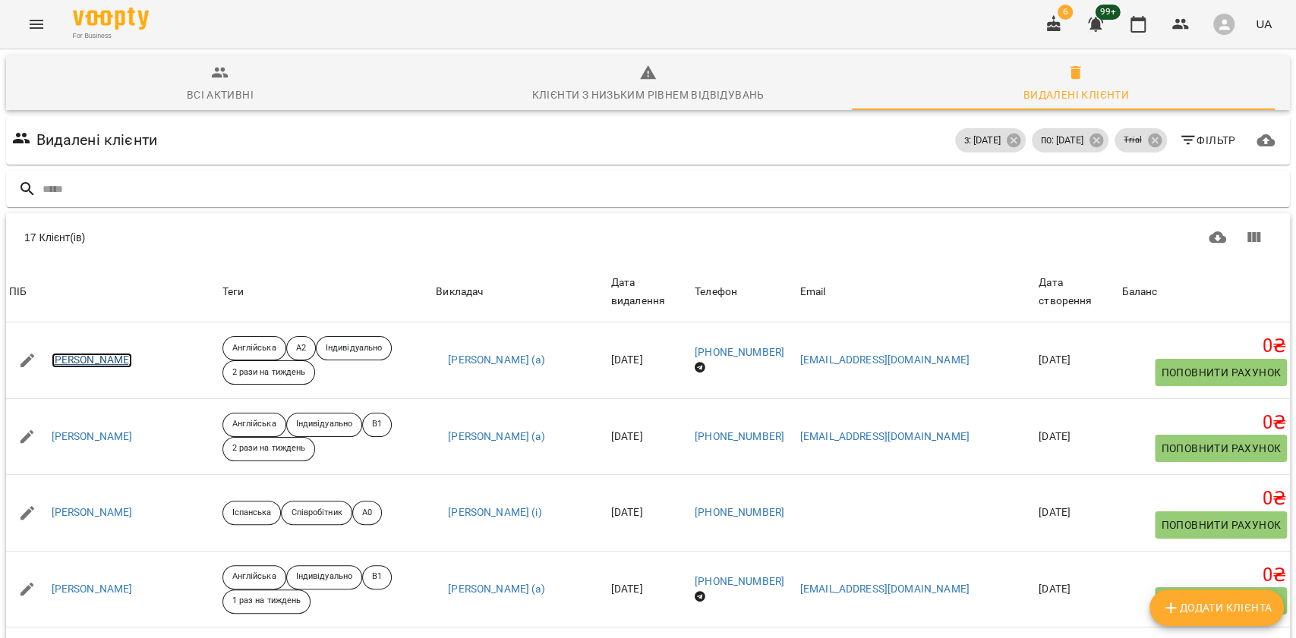
scroll to position [101, 0]
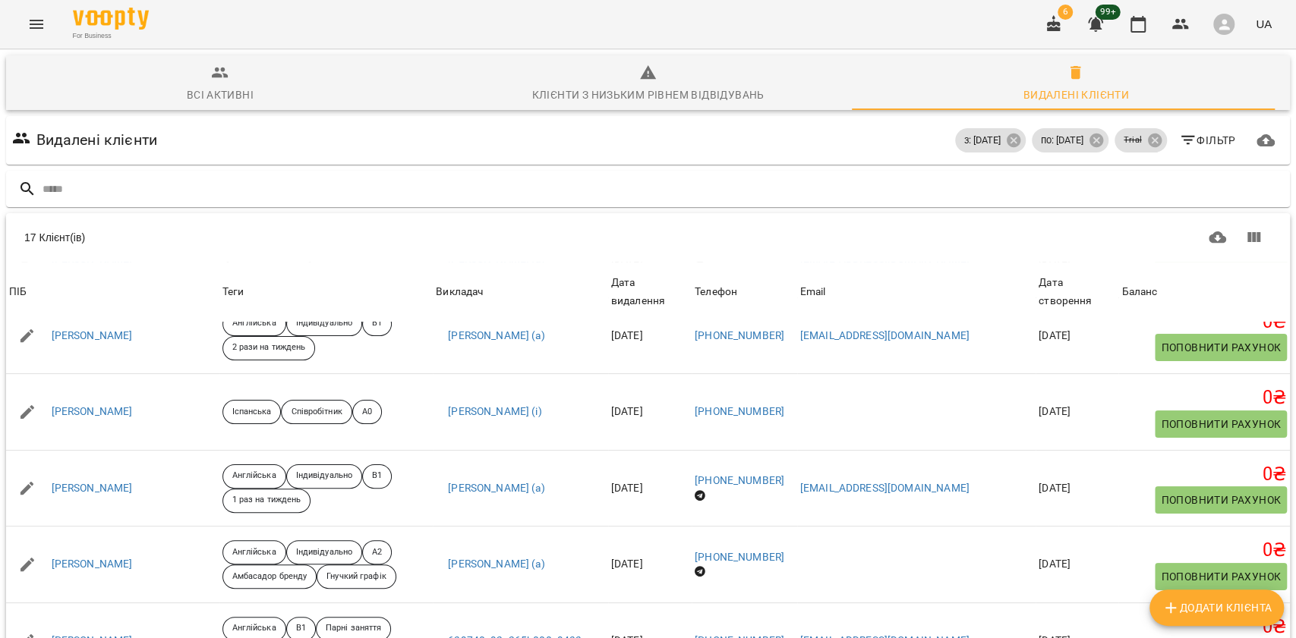
click at [1184, 128] on button "Фільтр" at bounding box center [1207, 140] width 69 height 27
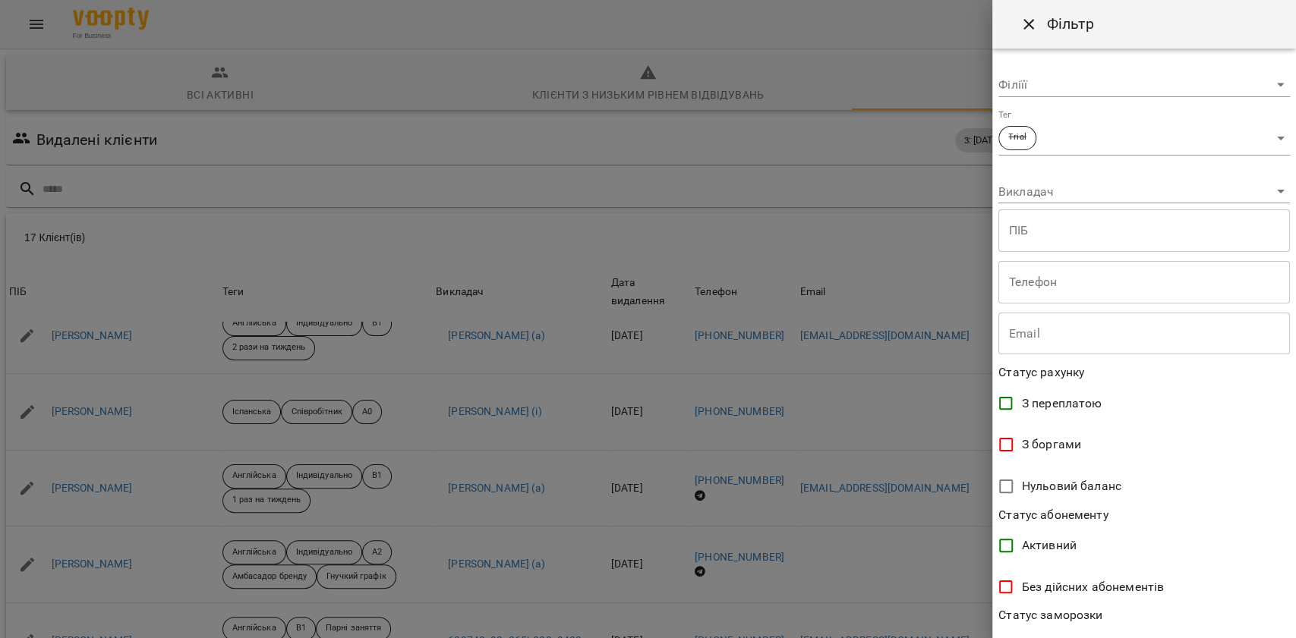
click at [519, 99] on div at bounding box center [648, 319] width 1296 height 638
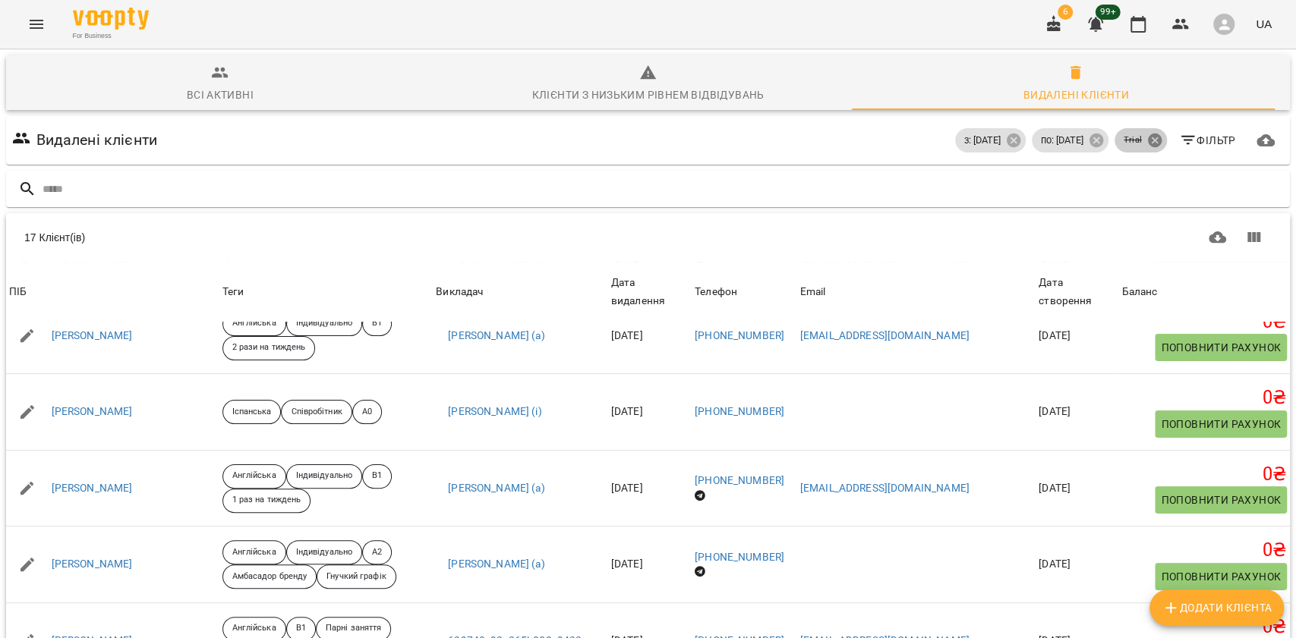
click at [1147, 139] on icon at bounding box center [1154, 141] width 14 height 14
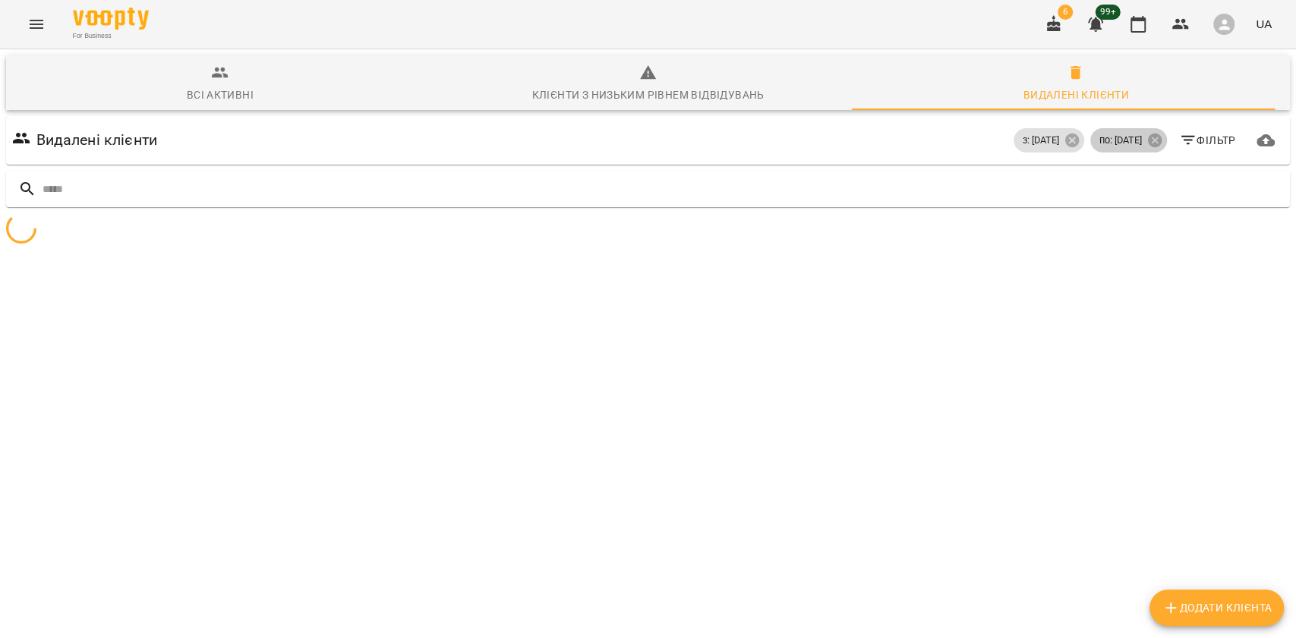
click at [1147, 139] on icon at bounding box center [1154, 141] width 14 height 14
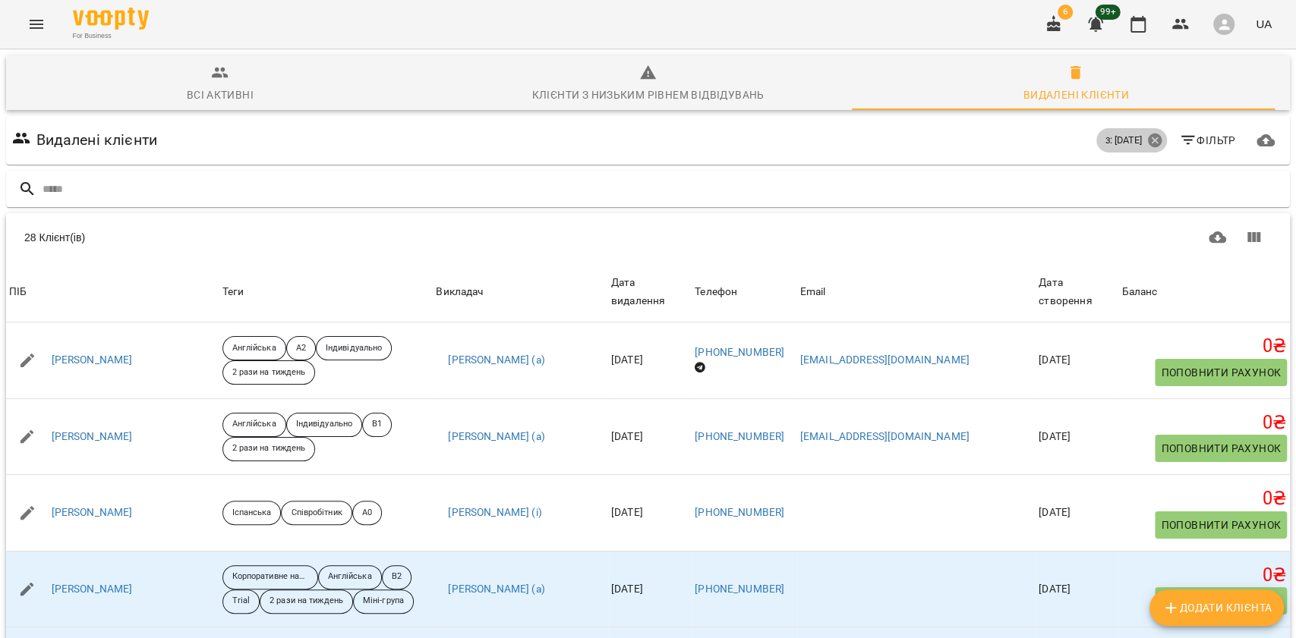
click at [1146, 140] on icon at bounding box center [1154, 140] width 17 height 17
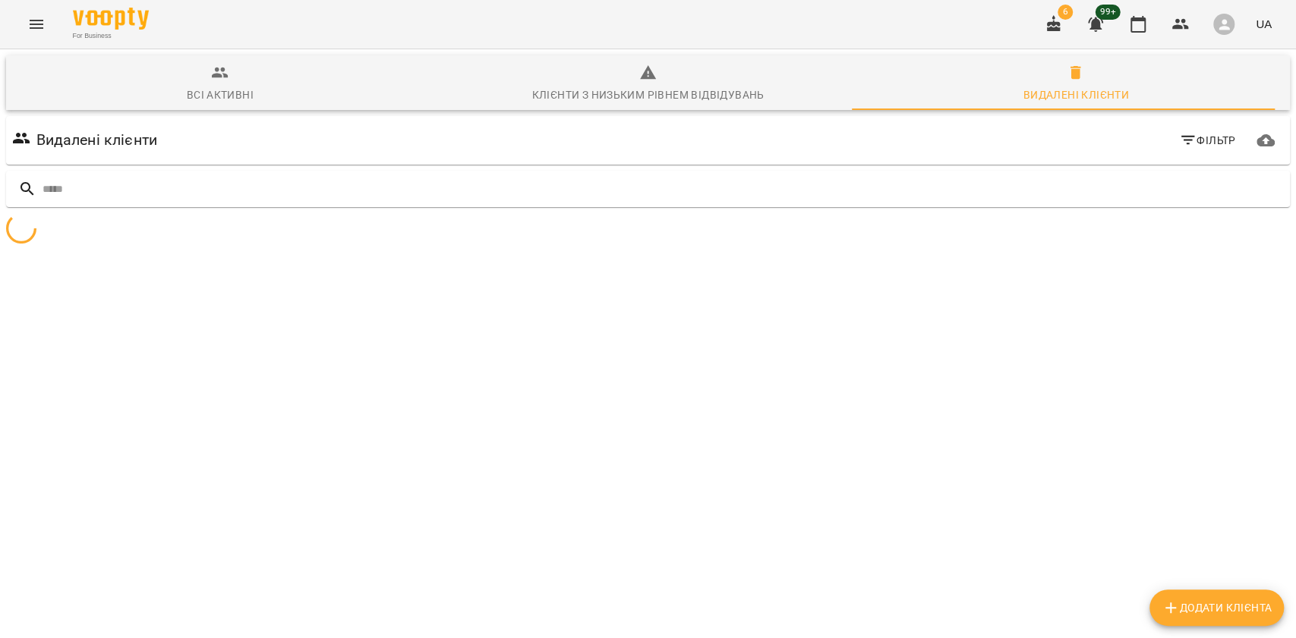
click at [1180, 137] on icon "button" at bounding box center [1187, 140] width 14 height 9
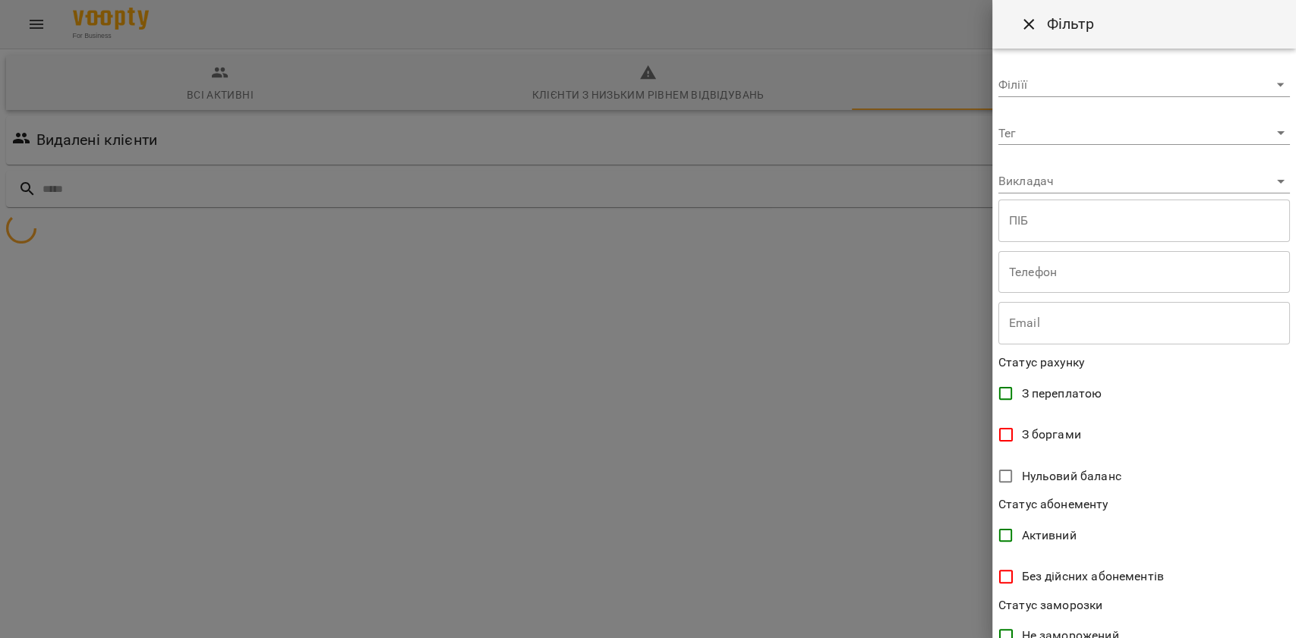
click at [1051, 226] on input "text" at bounding box center [1143, 221] width 291 height 43
type input "**********"
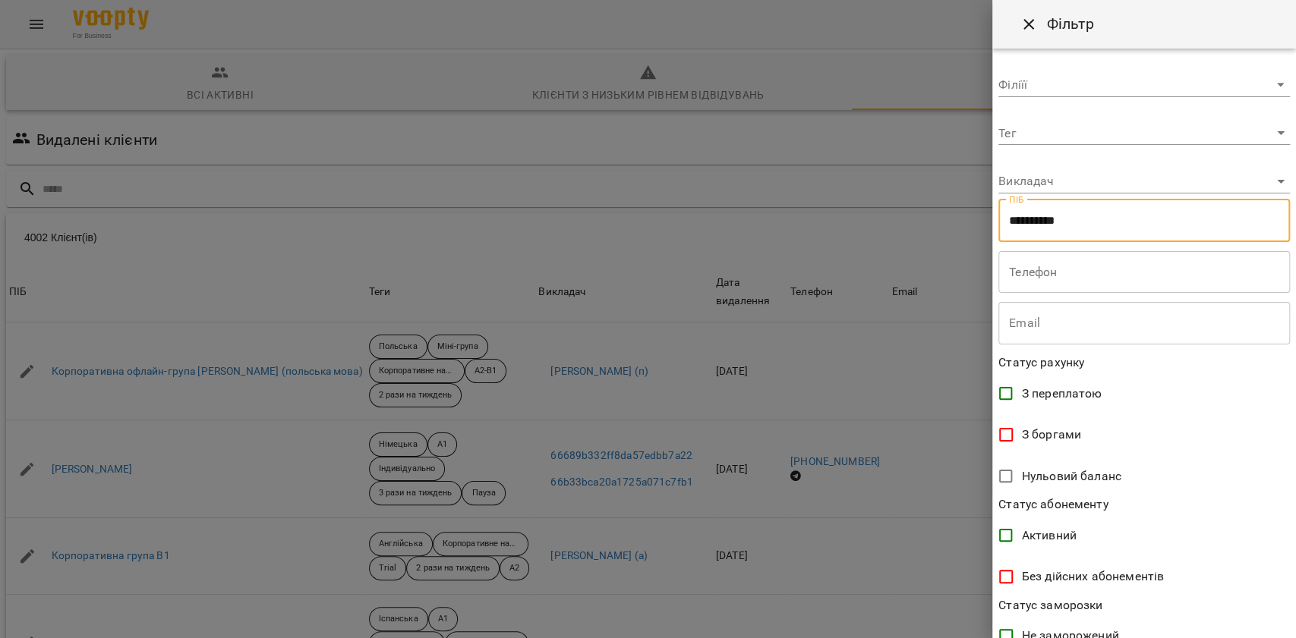
scroll to position [321, 0]
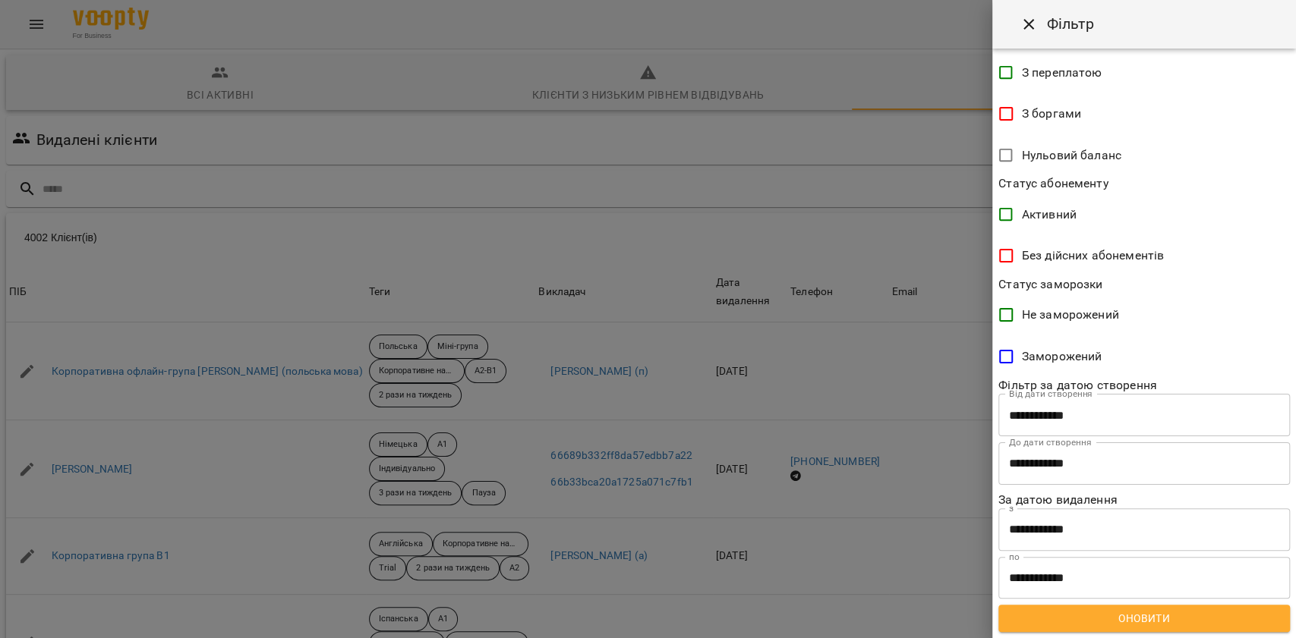
click at [1118, 611] on span "Оновити" at bounding box center [1143, 619] width 267 height 18
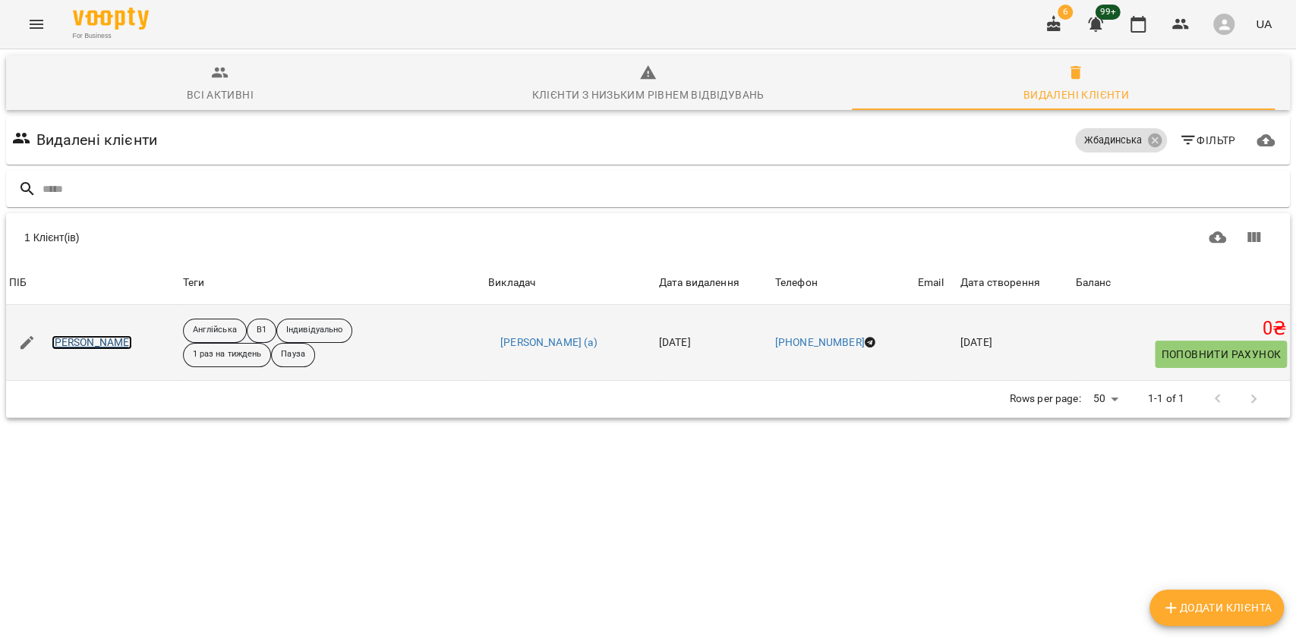
click at [133, 342] on link "Жбадинська Аліна Русланівна" at bounding box center [92, 343] width 81 height 15
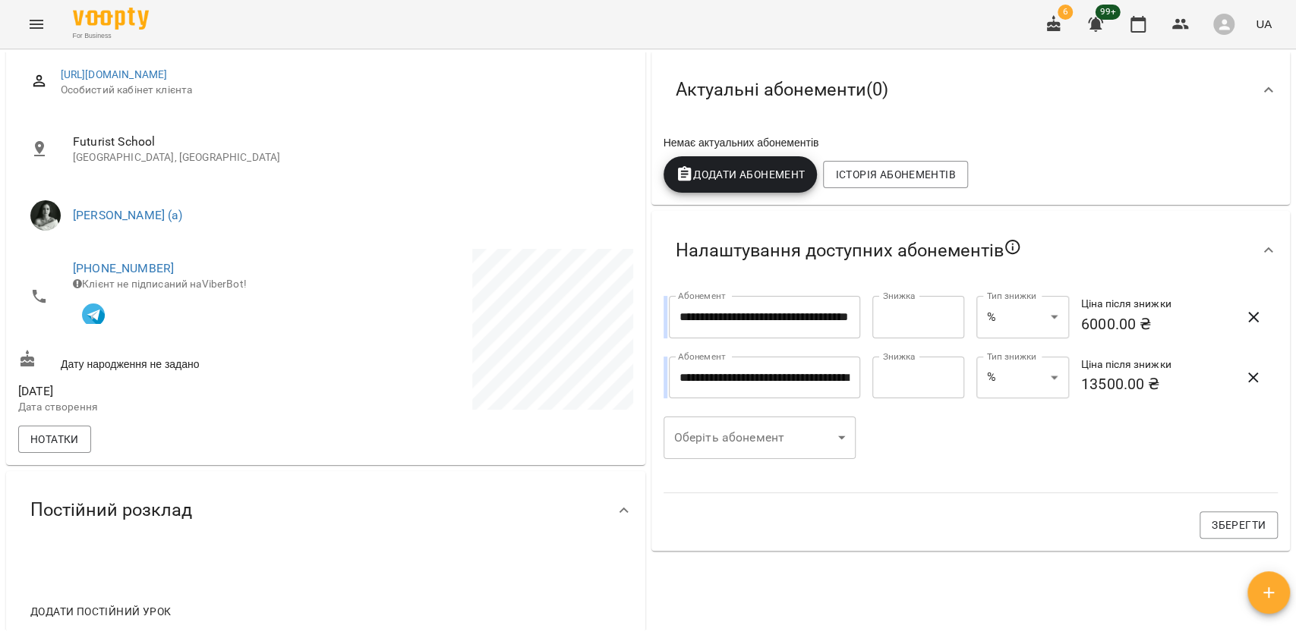
scroll to position [202, 0]
click at [55, 430] on div "Нотатки" at bounding box center [325, 439] width 621 height 33
click at [67, 439] on span "Нотатки" at bounding box center [54, 439] width 49 height 18
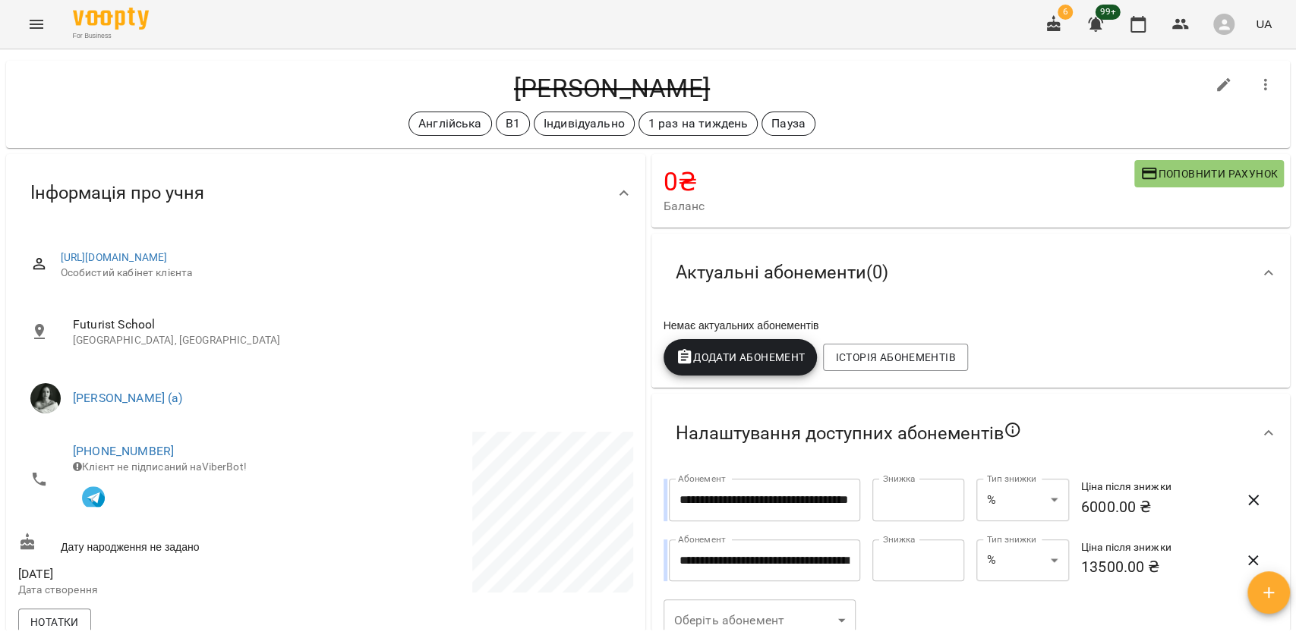
scroll to position [0, 0]
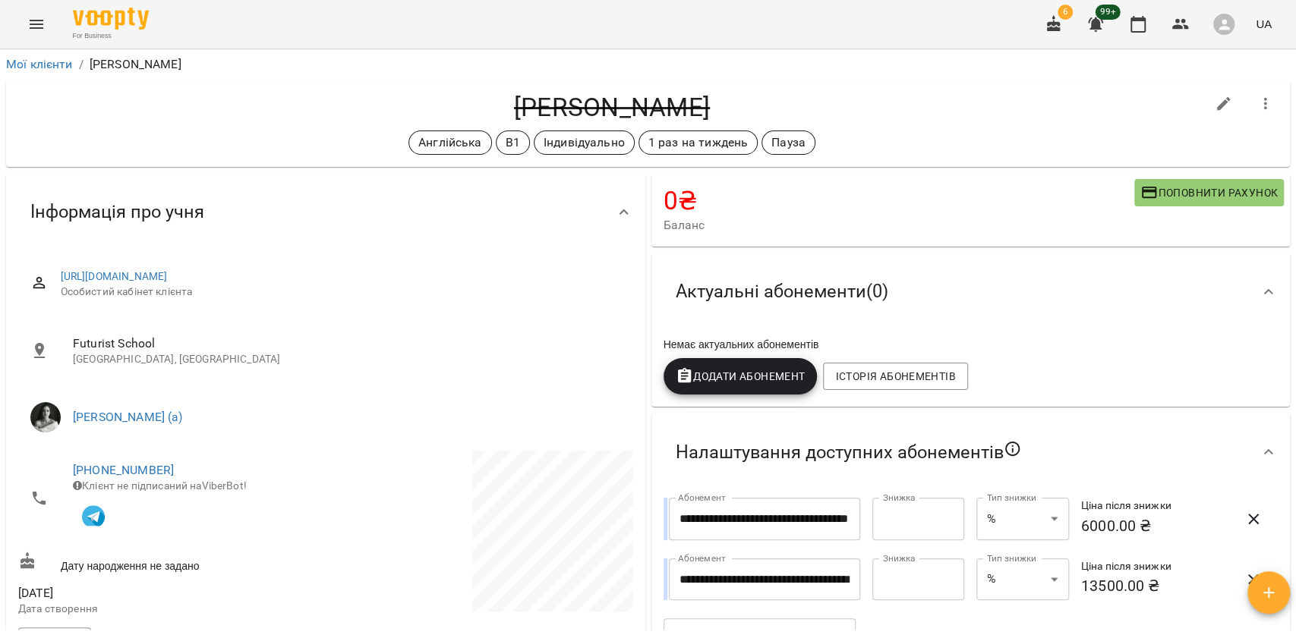
drag, startPoint x: 405, startPoint y: 91, endPoint x: 641, endPoint y: 102, distance: 236.3
click at [641, 102] on h4 "Жбадинська Аліна Русланівна" at bounding box center [611, 107] width 1187 height 31
copy h4 "Жбадинська Аліна"
click at [65, 66] on link "Мої клієнти" at bounding box center [39, 64] width 67 height 14
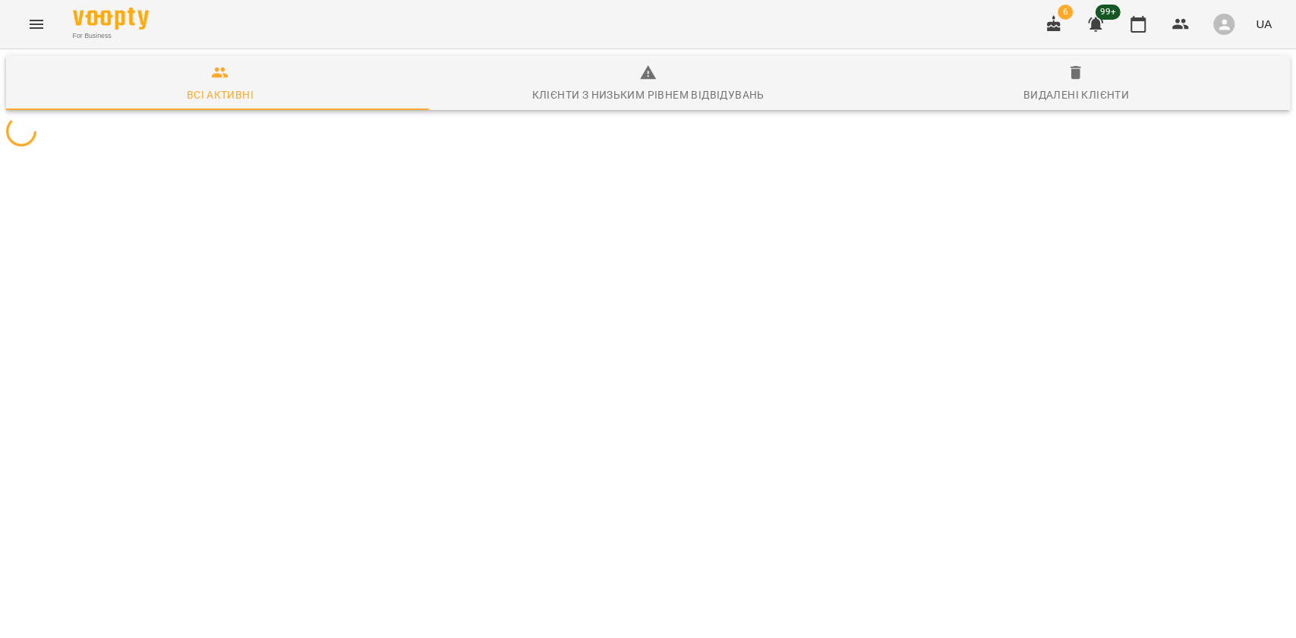
click at [1084, 87] on div "Видалені клієнти" at bounding box center [1076, 95] width 106 height 18
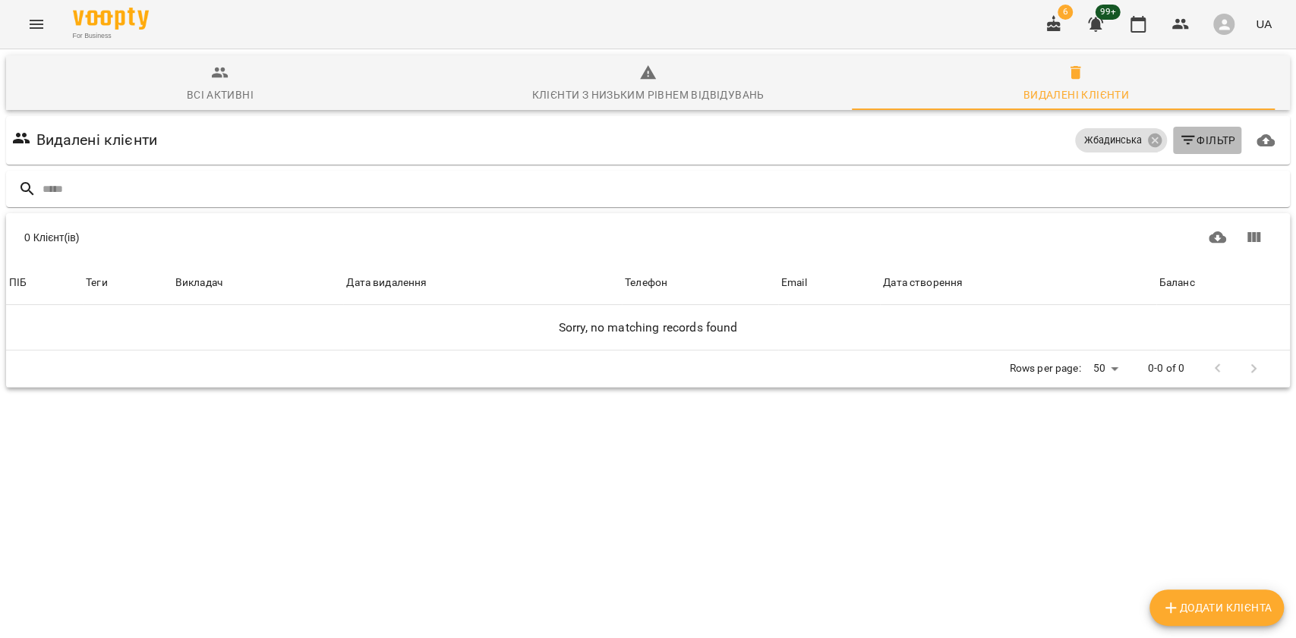
click at [1180, 140] on icon "button" at bounding box center [1187, 140] width 14 height 9
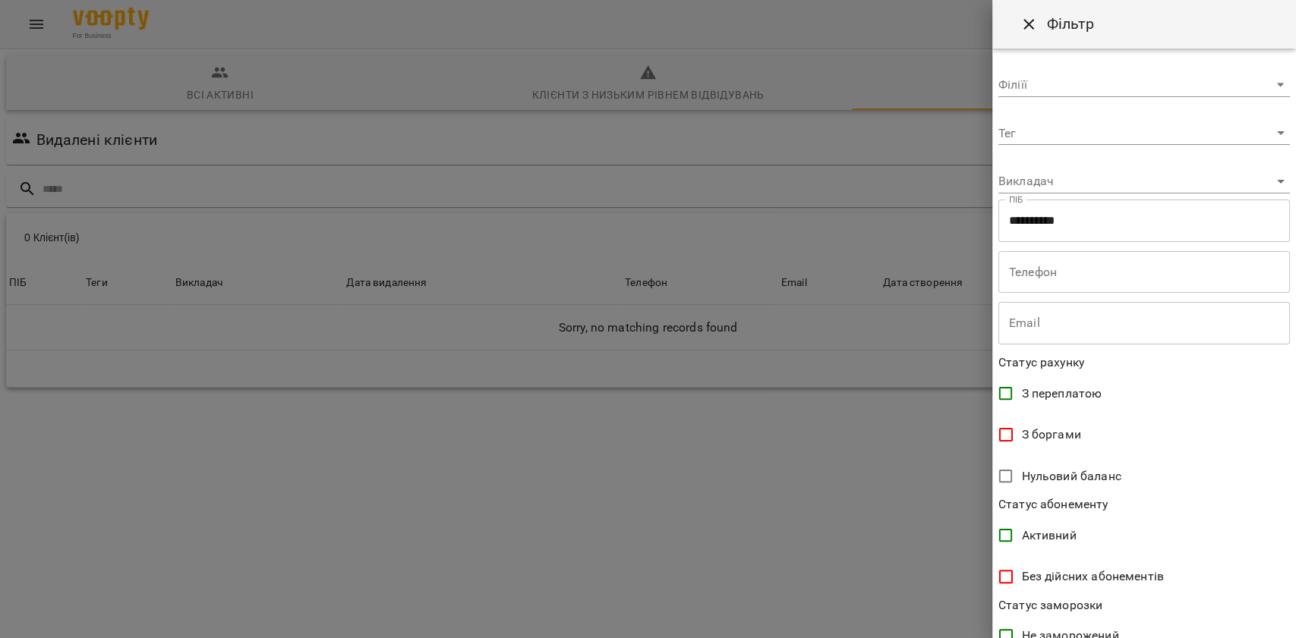
click at [1097, 216] on input "**********" at bounding box center [1143, 221] width 291 height 43
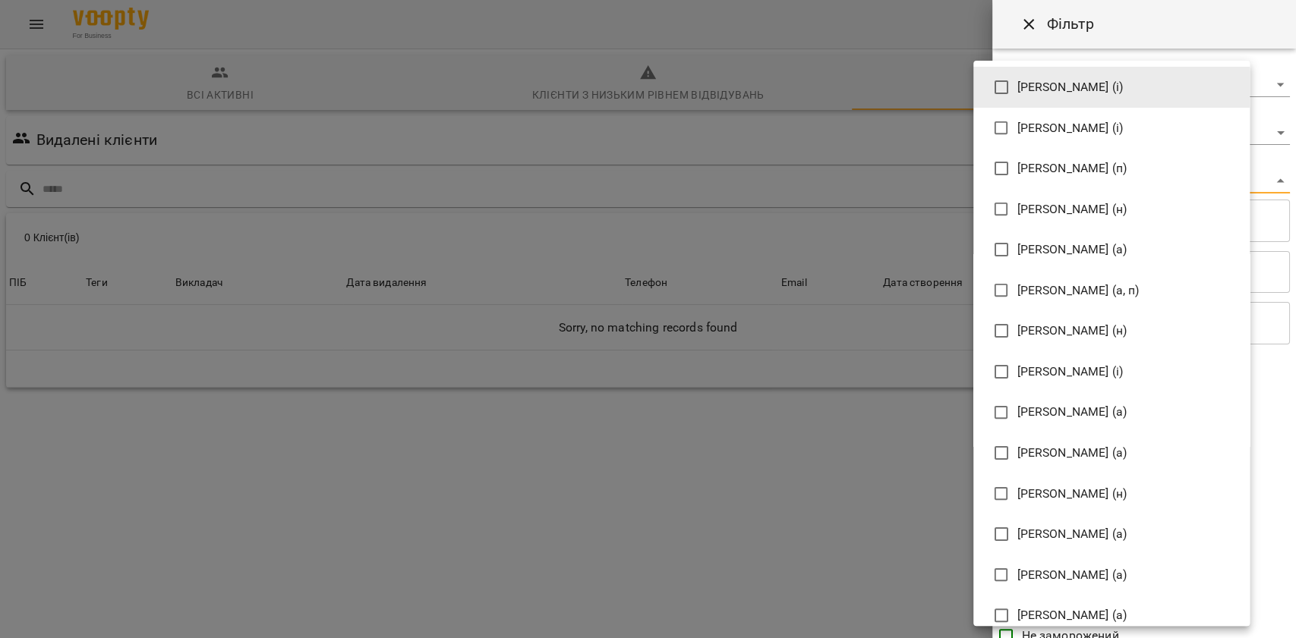
click at [1084, 170] on body "**********" at bounding box center [648, 250] width 1296 height 500
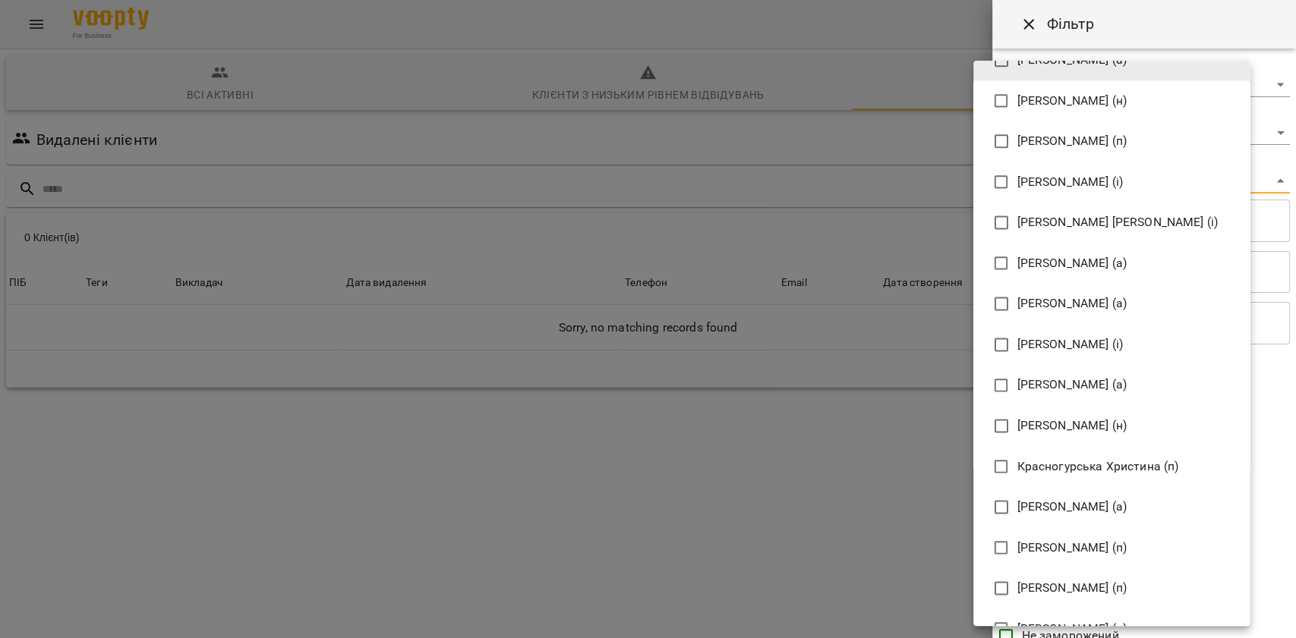
scroll to position [1348, 0]
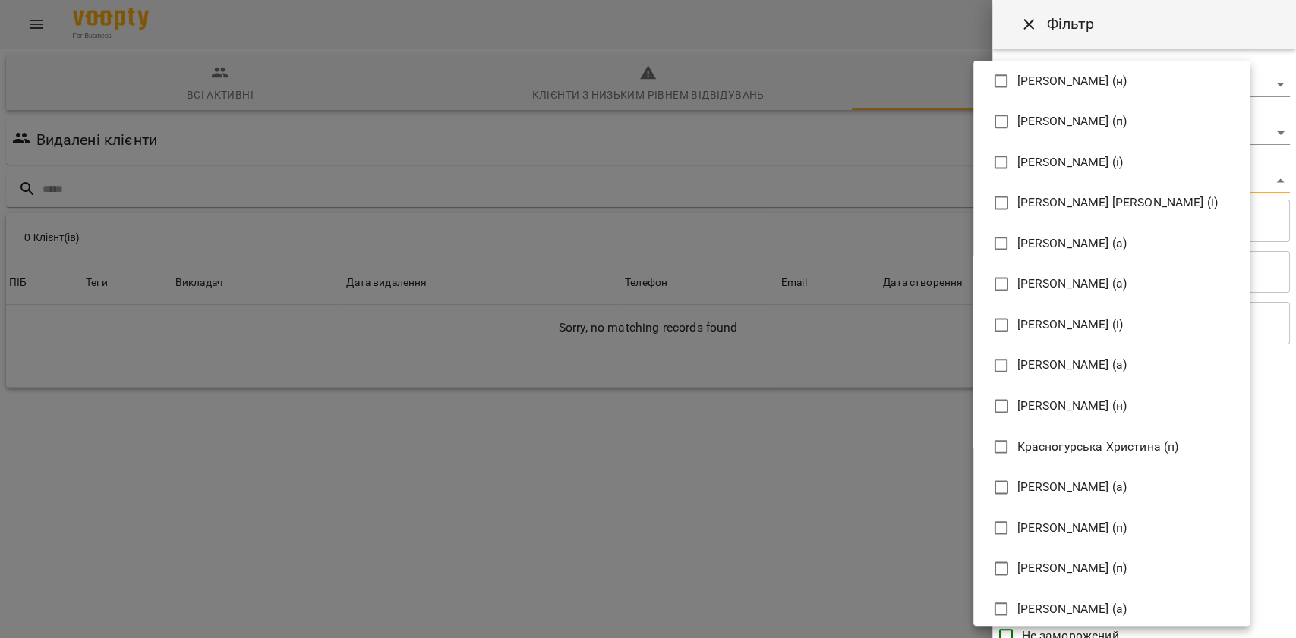
click at [1082, 559] on span "Куплевацька Олександра Іванівна (п)" at bounding box center [1072, 568] width 110 height 18
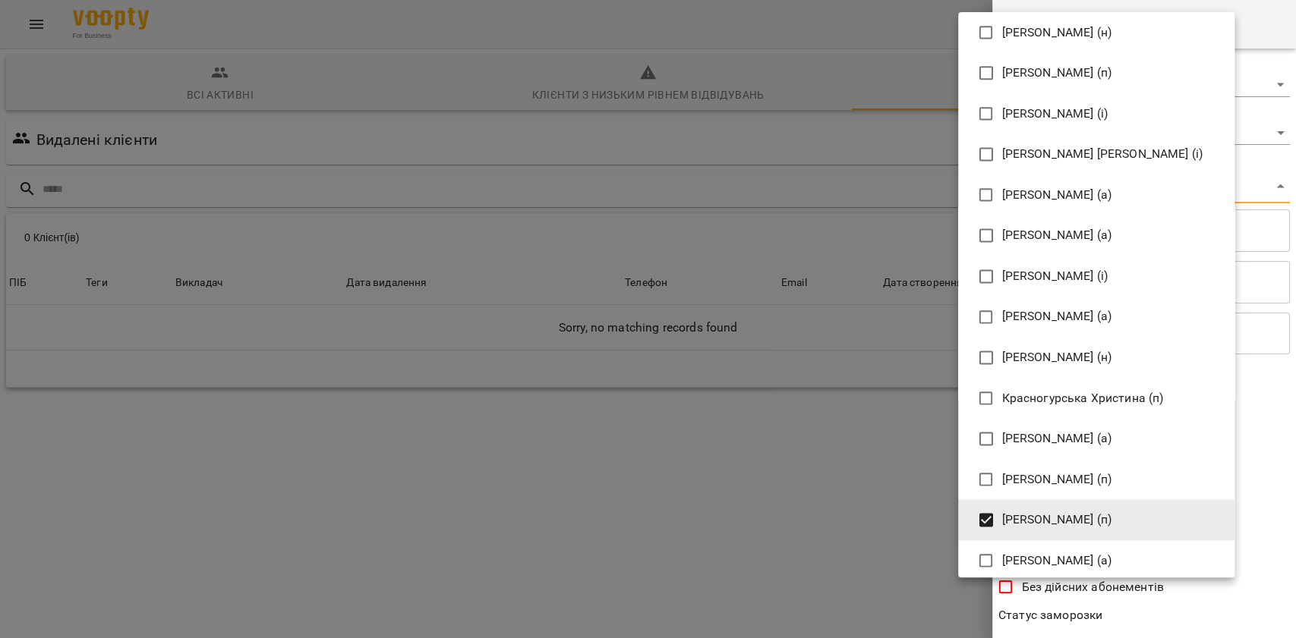
click at [1075, 87] on li "Карнаух Ірина Віталіївна (п)" at bounding box center [1096, 72] width 276 height 41
type input "**********"
click at [1252, 624] on div at bounding box center [648, 319] width 1296 height 638
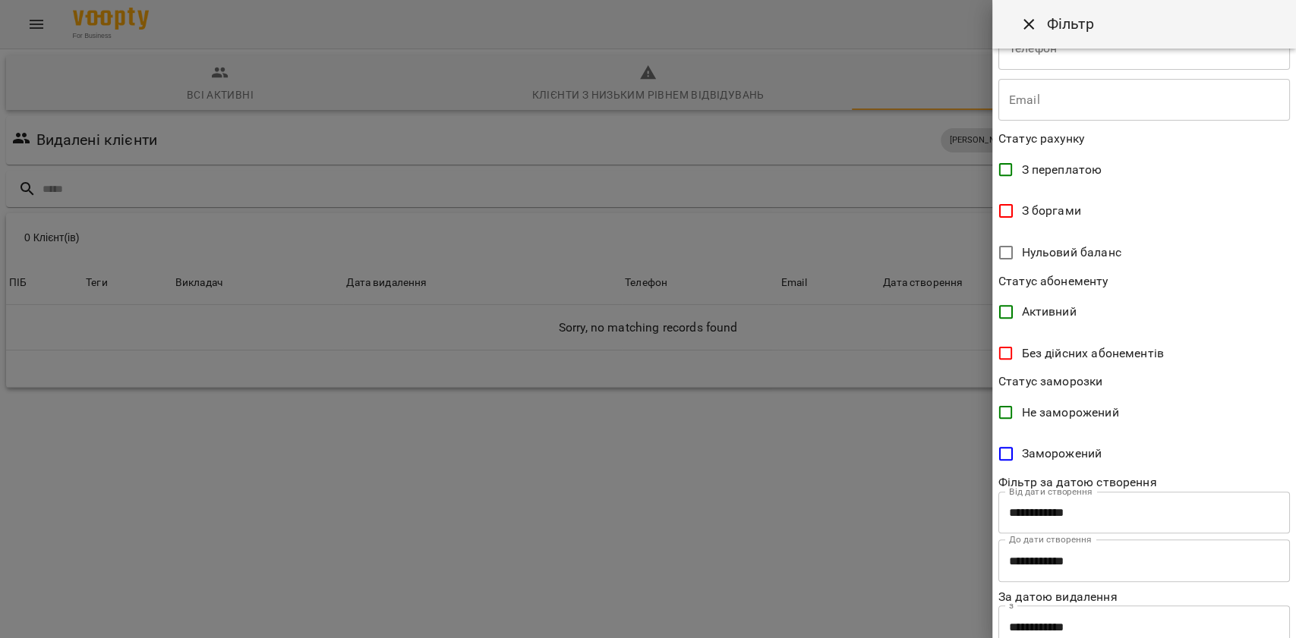
scroll to position [331, 0]
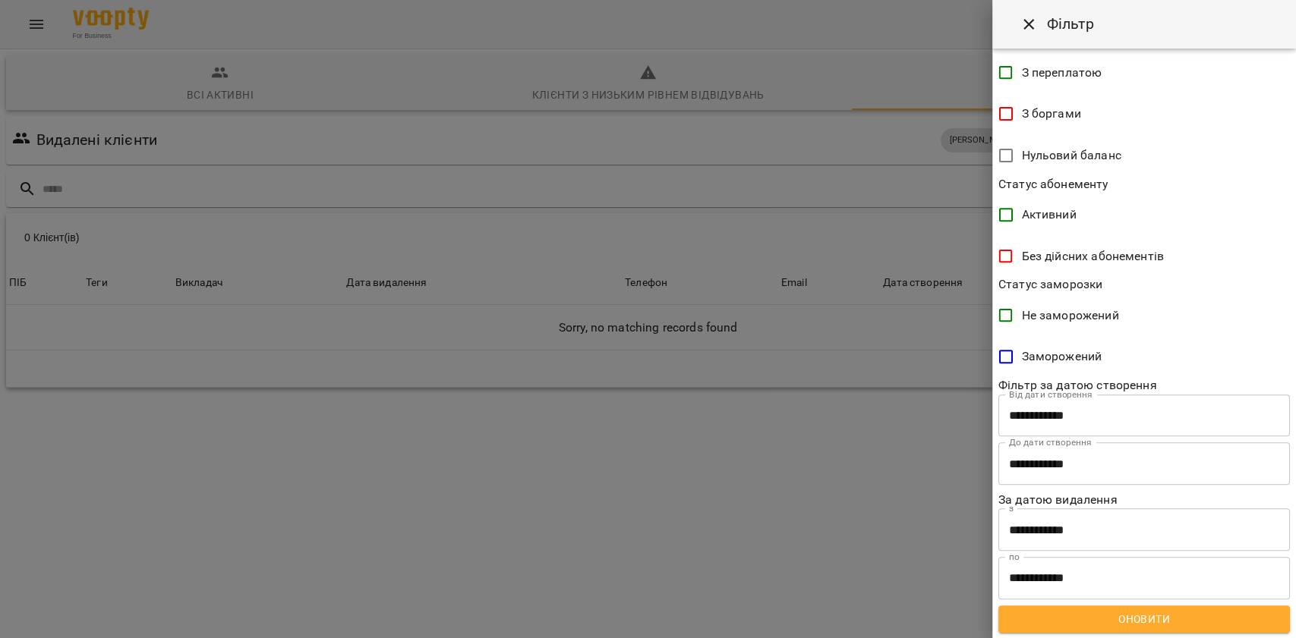
click at [1075, 528] on input "**********" at bounding box center [1143, 530] width 291 height 43
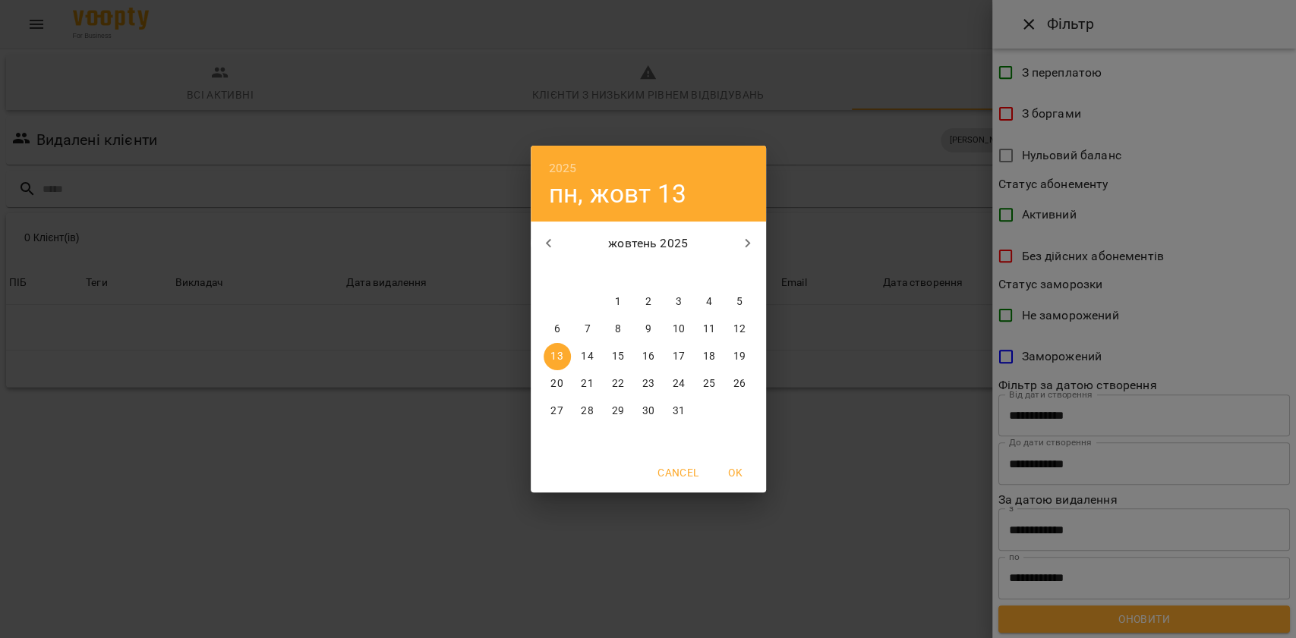
click at [553, 329] on p "6" at bounding box center [556, 329] width 6 height 15
click at [733, 474] on span "OK" at bounding box center [735, 473] width 36 height 18
type input "**********"
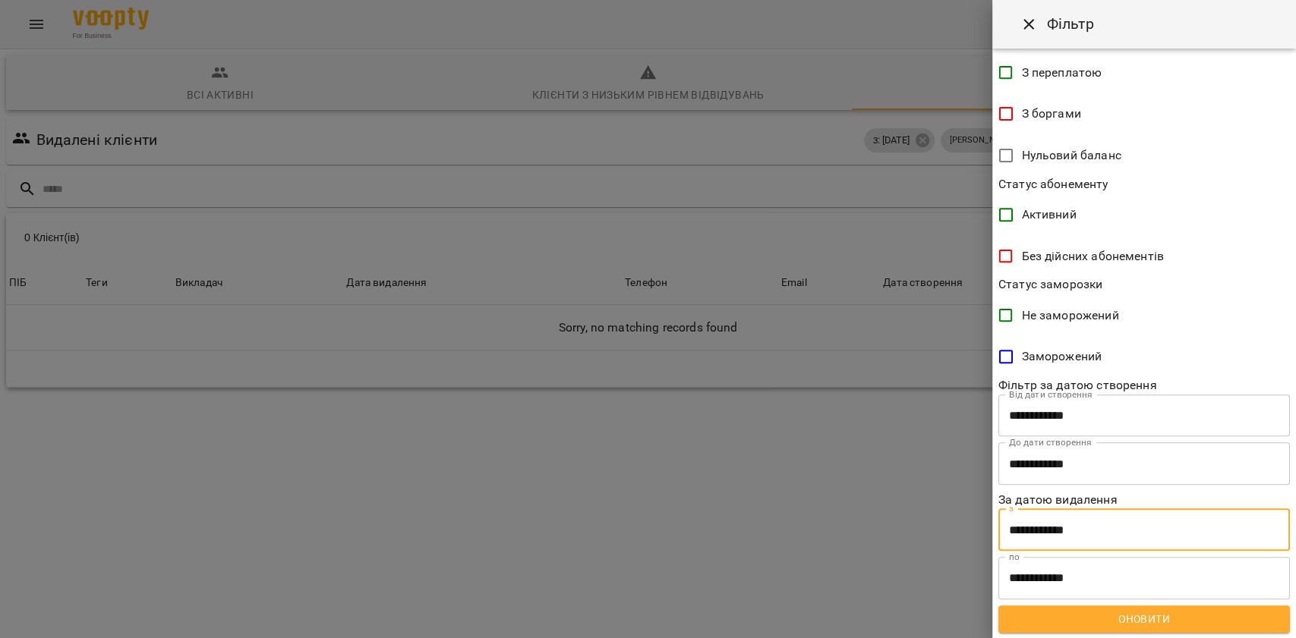
click at [1065, 572] on input "**********" at bounding box center [1143, 578] width 291 height 43
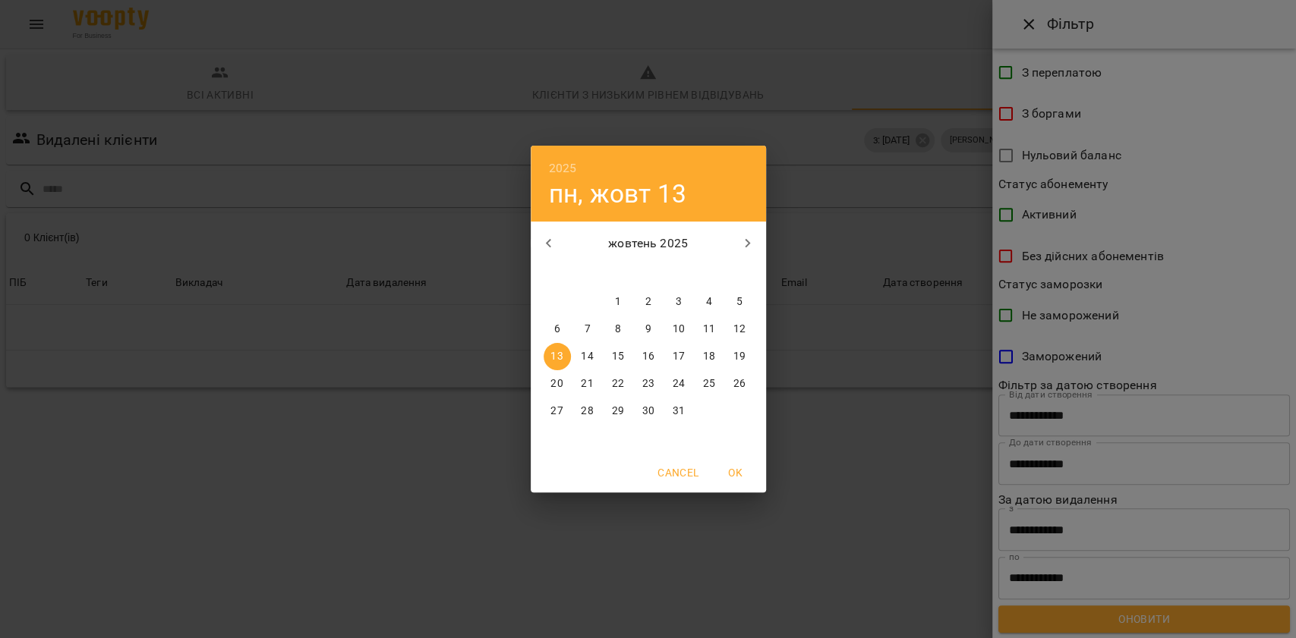
click at [749, 469] on span "OK" at bounding box center [735, 473] width 36 height 18
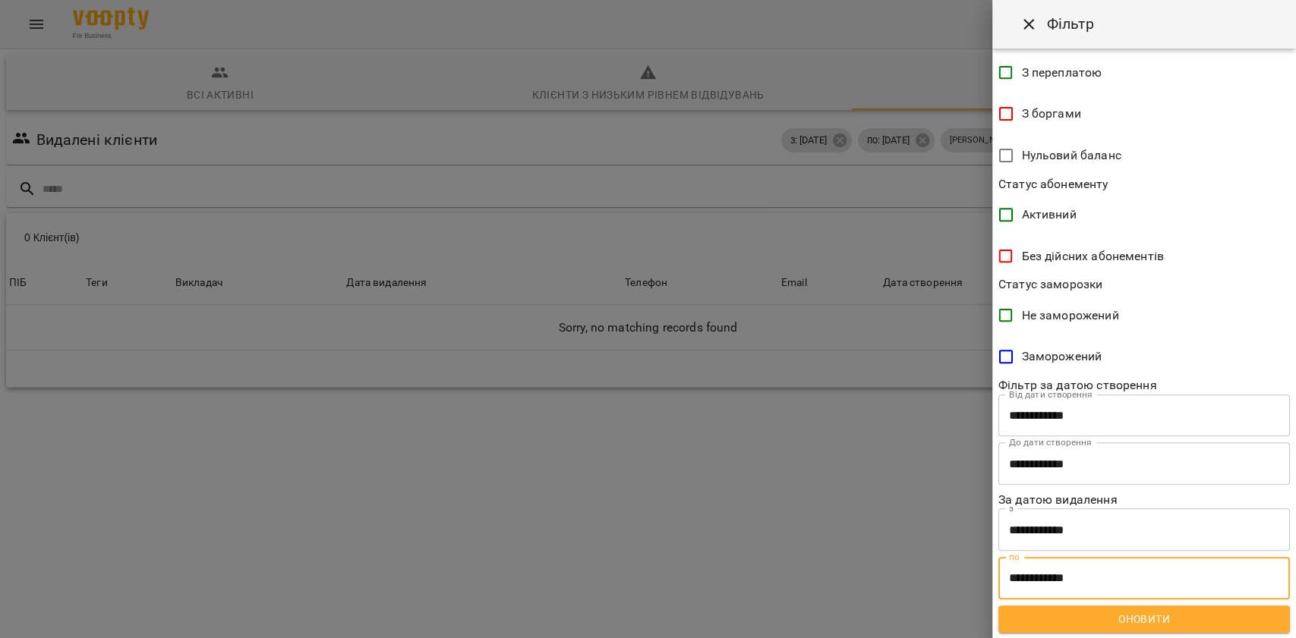
click at [1084, 616] on span "Оновити" at bounding box center [1143, 619] width 267 height 18
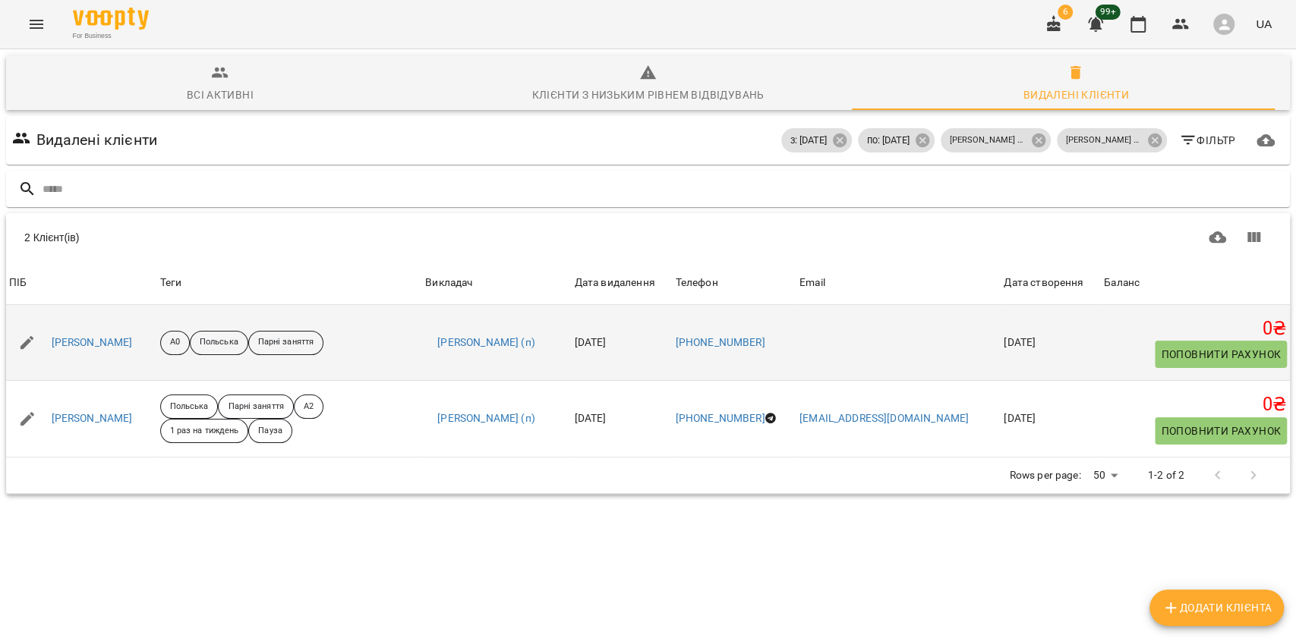
scroll to position [0, 0]
drag, startPoint x: 52, startPoint y: 328, endPoint x: 144, endPoint y: 331, distance: 92.7
click at [144, 331] on div "Ушаков Владислав" at bounding box center [81, 343] width 151 height 43
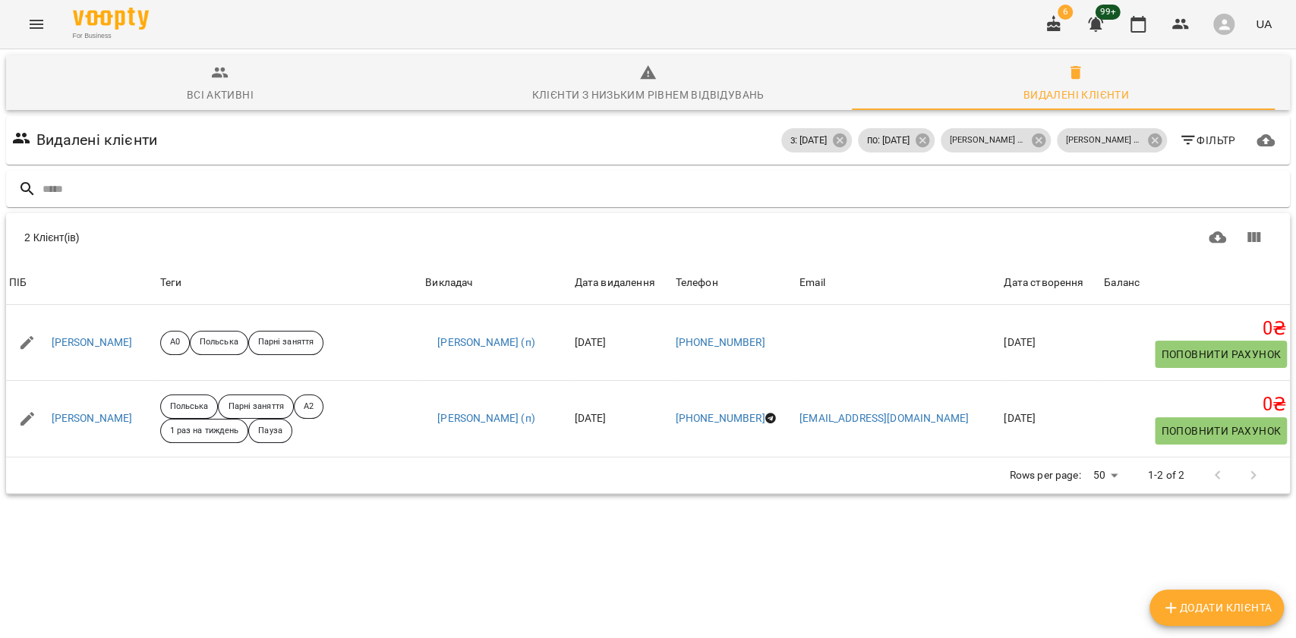
copy link "Ушаков Владислав"
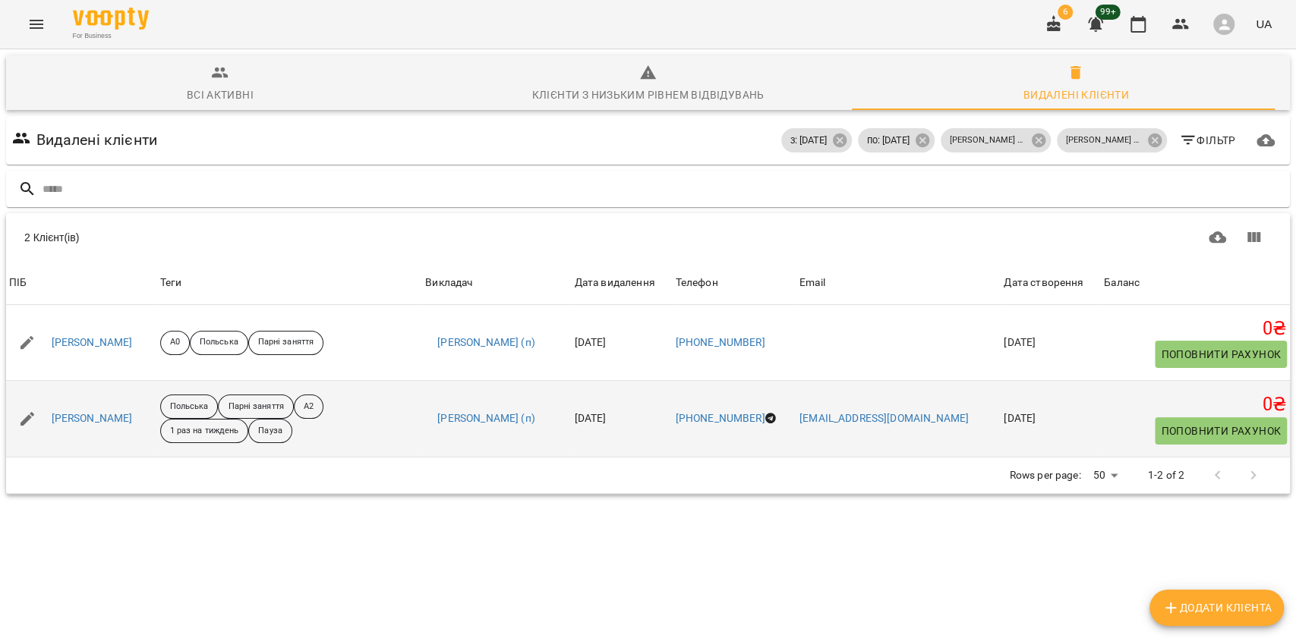
drag, startPoint x: 49, startPoint y: 404, endPoint x: 156, endPoint y: 403, distance: 107.0
click at [156, 403] on div "Єлизавета Ткаленко" at bounding box center [81, 419] width 151 height 43
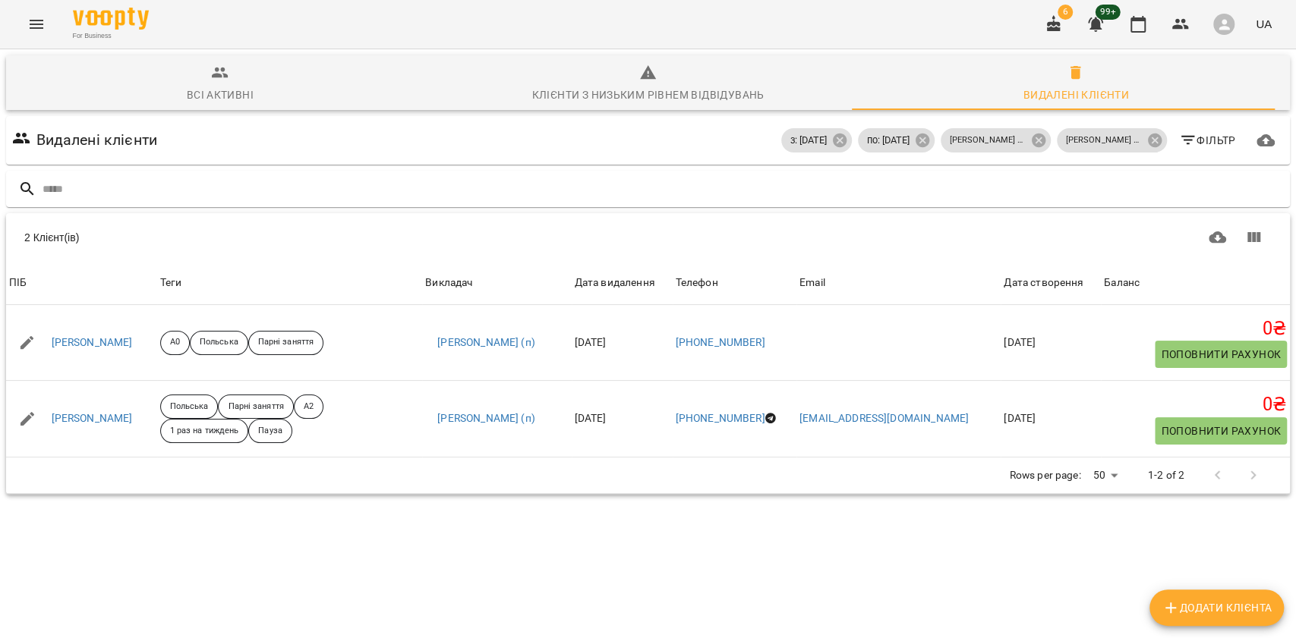
copy link "Єлизавета Ткаленко"
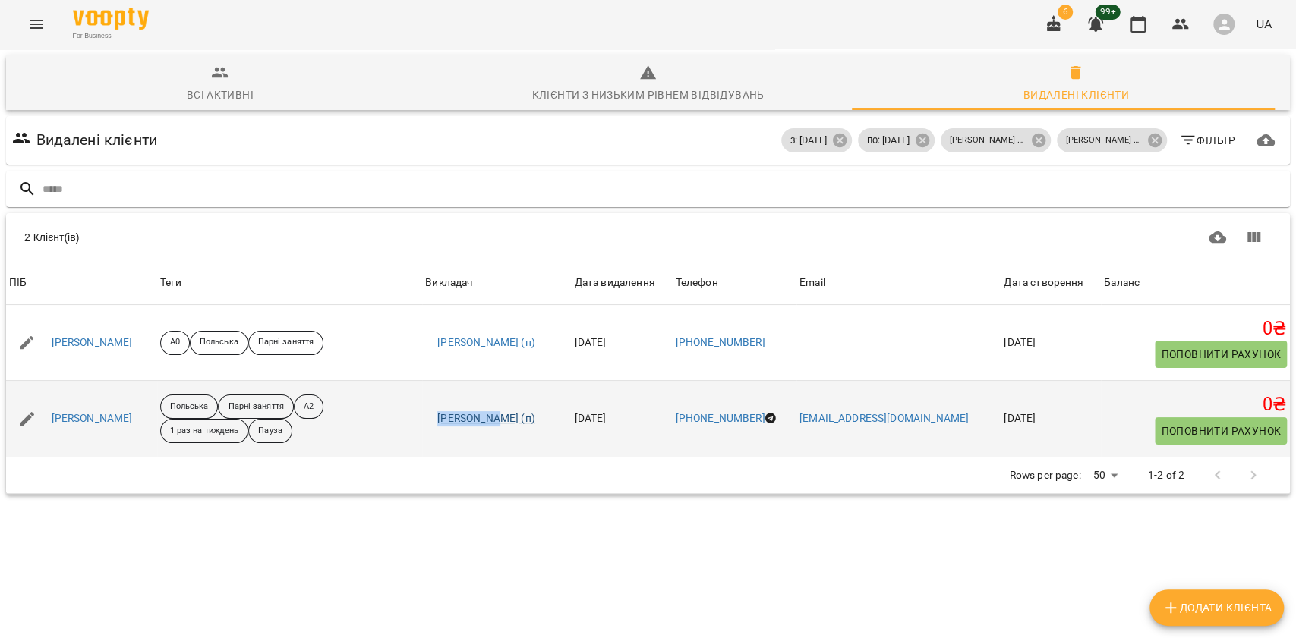
drag, startPoint x: 424, startPoint y: 394, endPoint x: 501, endPoint y: 413, distance: 79.7
click at [501, 413] on td "Куплевацька Олександра Іванівна (п)" at bounding box center [496, 419] width 149 height 77
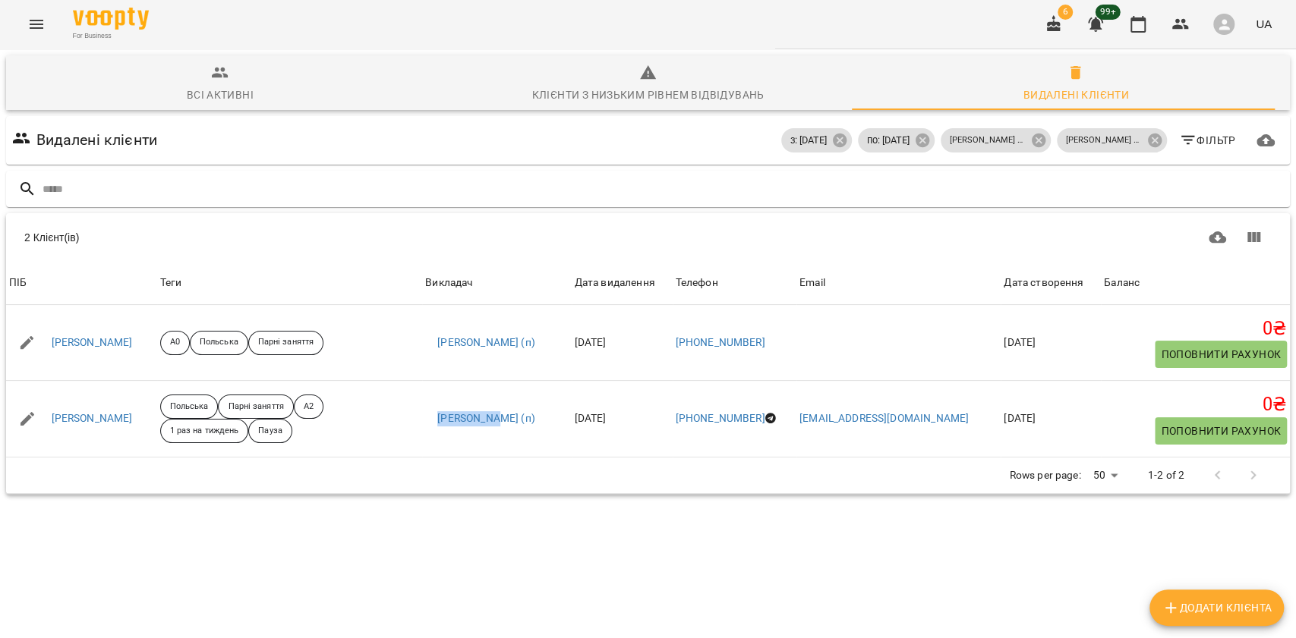
copy link "Куплевацьк"
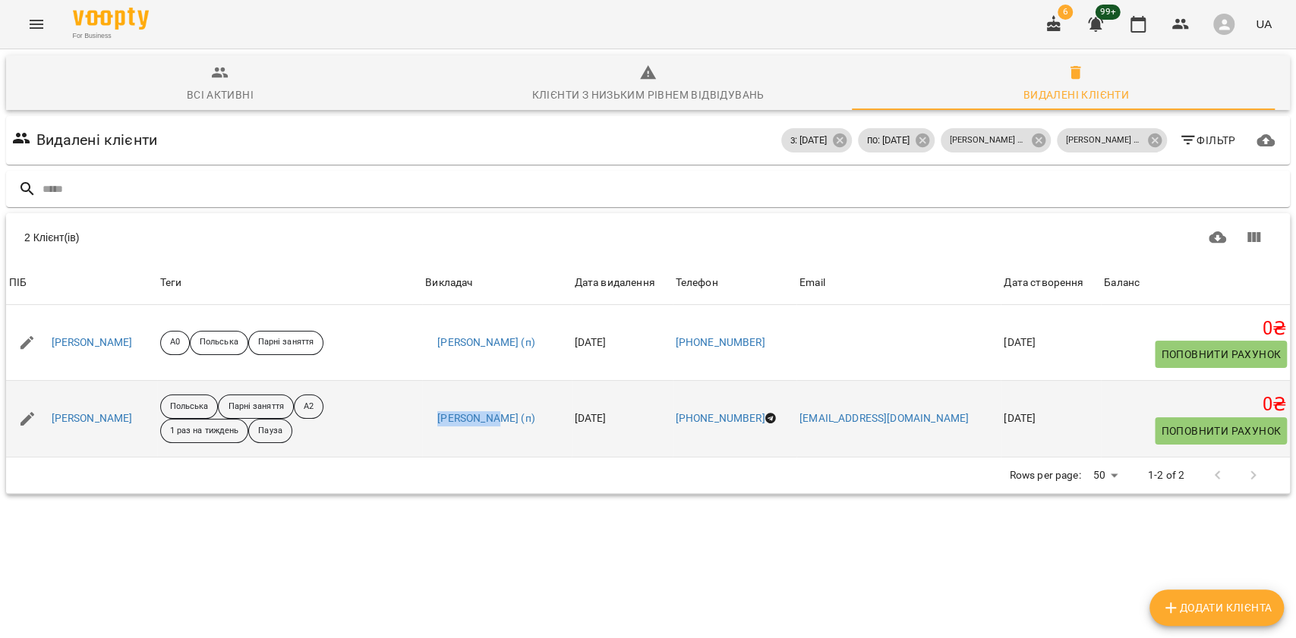
drag, startPoint x: 156, startPoint y: 402, endPoint x: 56, endPoint y: 391, distance: 100.8
click at [56, 391] on td "Єлизавета Ткаленко" at bounding box center [81, 419] width 151 height 77
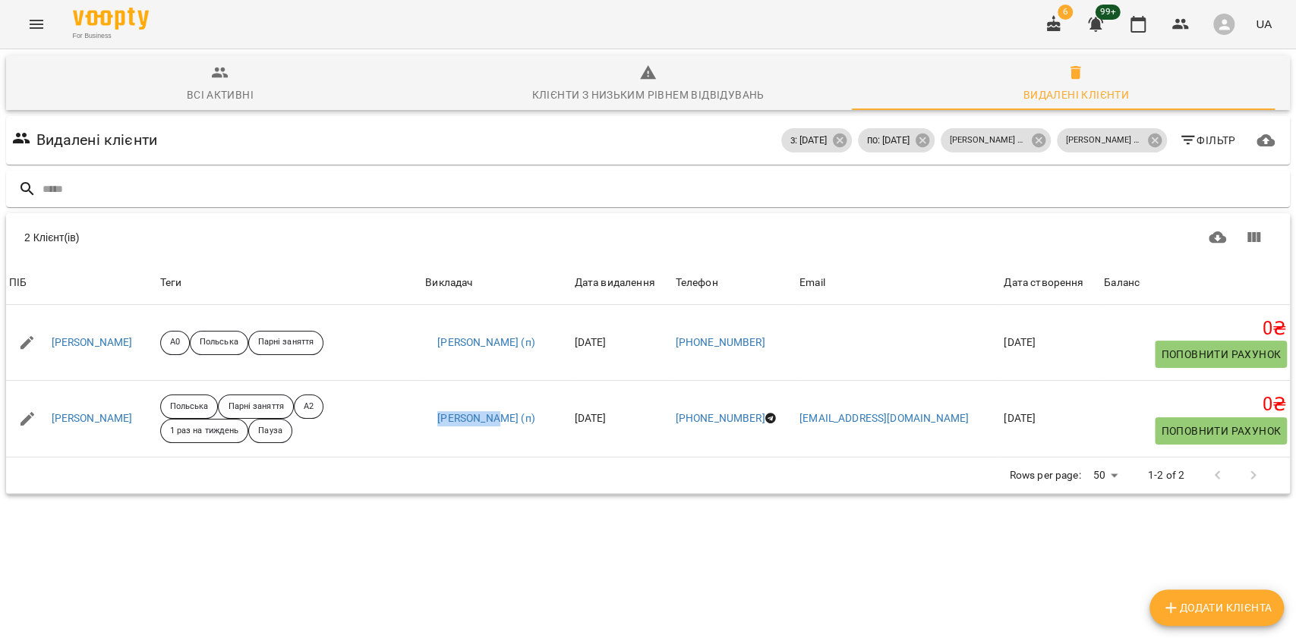
copy link "Єлизавета Ткаленко"
click at [231, 458] on div "2 Клієнт(ів) ПІБ Теги Викладач Дата видалення Телефон Email Дата створення Бала…" at bounding box center [648, 360] width 1284 height 196
click at [221, 110] on div "Всі активні Клієнти з низьким рівнем відвідувань Видалені клієнти" at bounding box center [648, 82] width 1290 height 61
click at [212, 53] on div "Всі активні Клієнти з низьким рівнем відвідувань Видалені клієнти" at bounding box center [648, 82] width 1290 height 61
click at [301, 68] on span "Всі активні" at bounding box center [220, 84] width 410 height 41
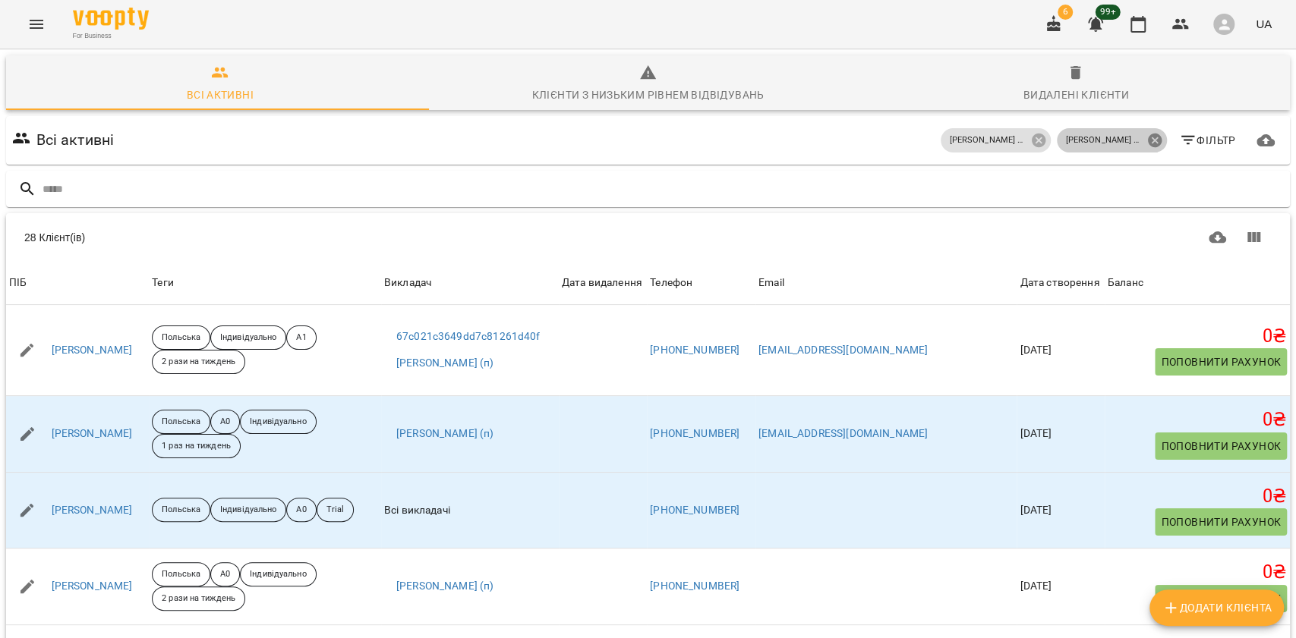
click at [1147, 143] on icon at bounding box center [1154, 141] width 14 height 14
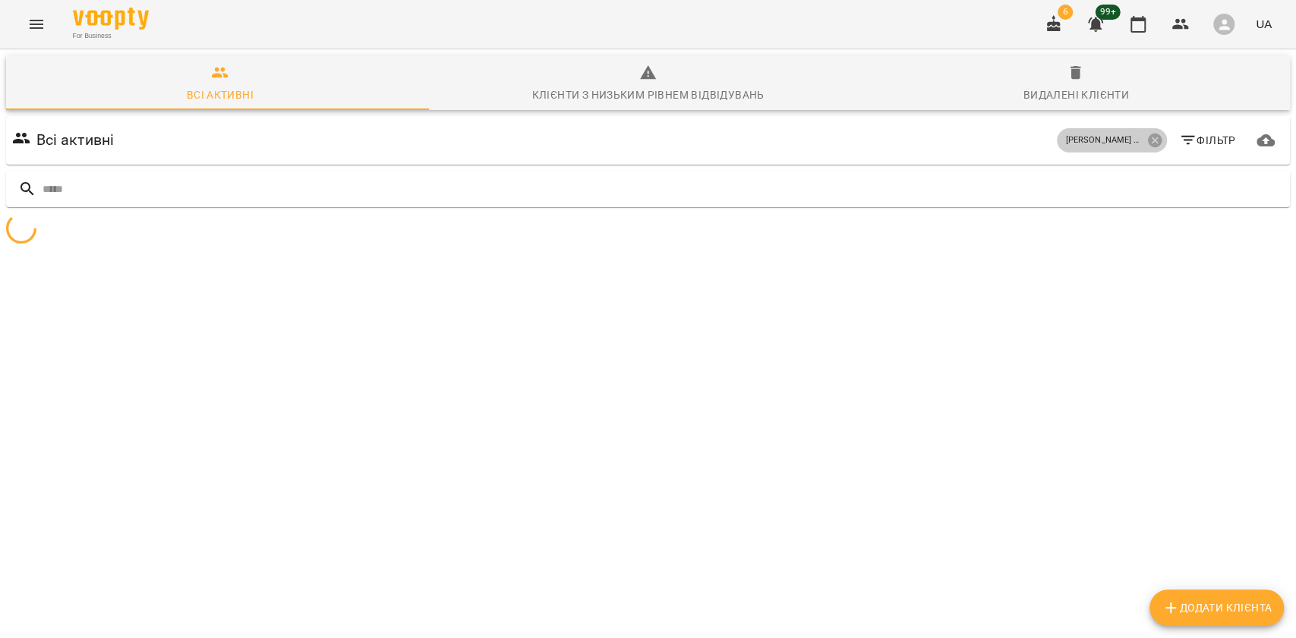
click at [1147, 143] on icon at bounding box center [1154, 141] width 14 height 14
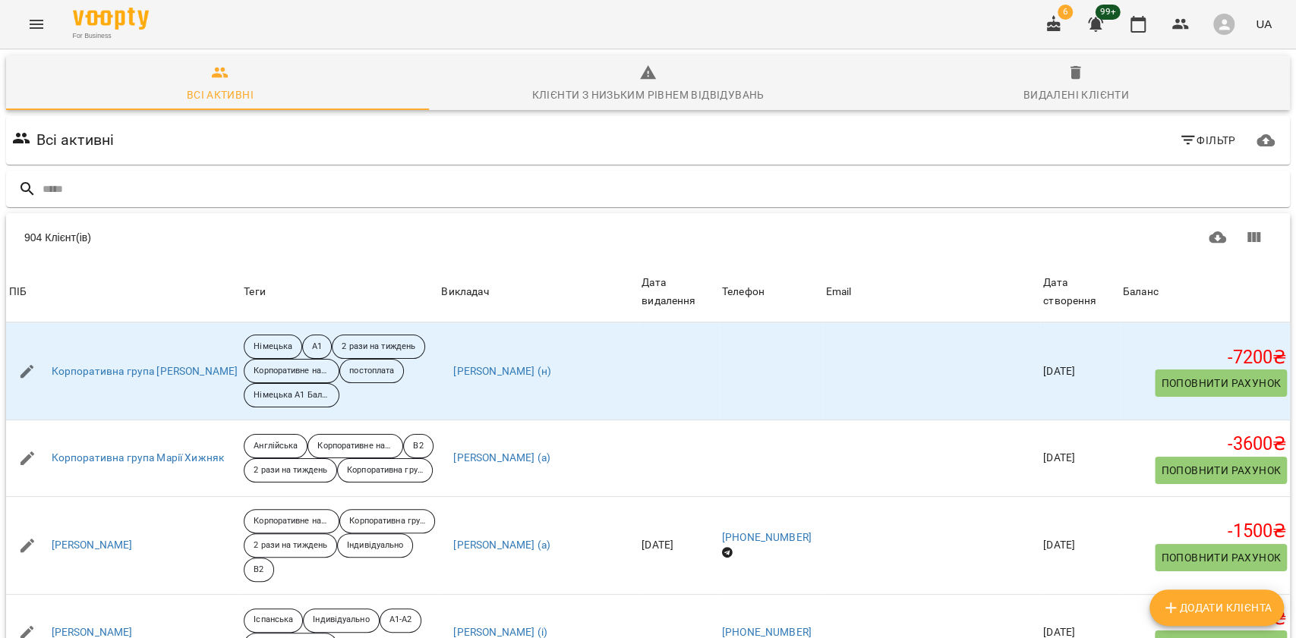
click at [1087, 84] on span "Видалені клієнти" at bounding box center [1076, 84] width 410 height 41
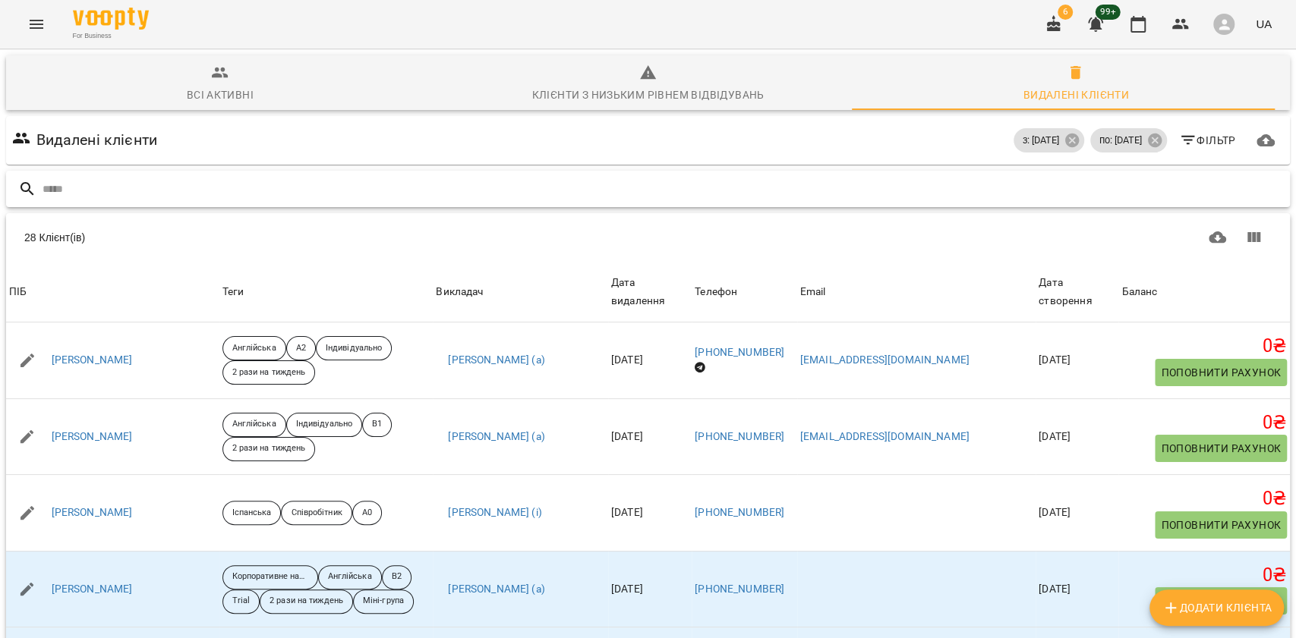
click at [968, 187] on input "text" at bounding box center [663, 189] width 1241 height 25
type input "*"
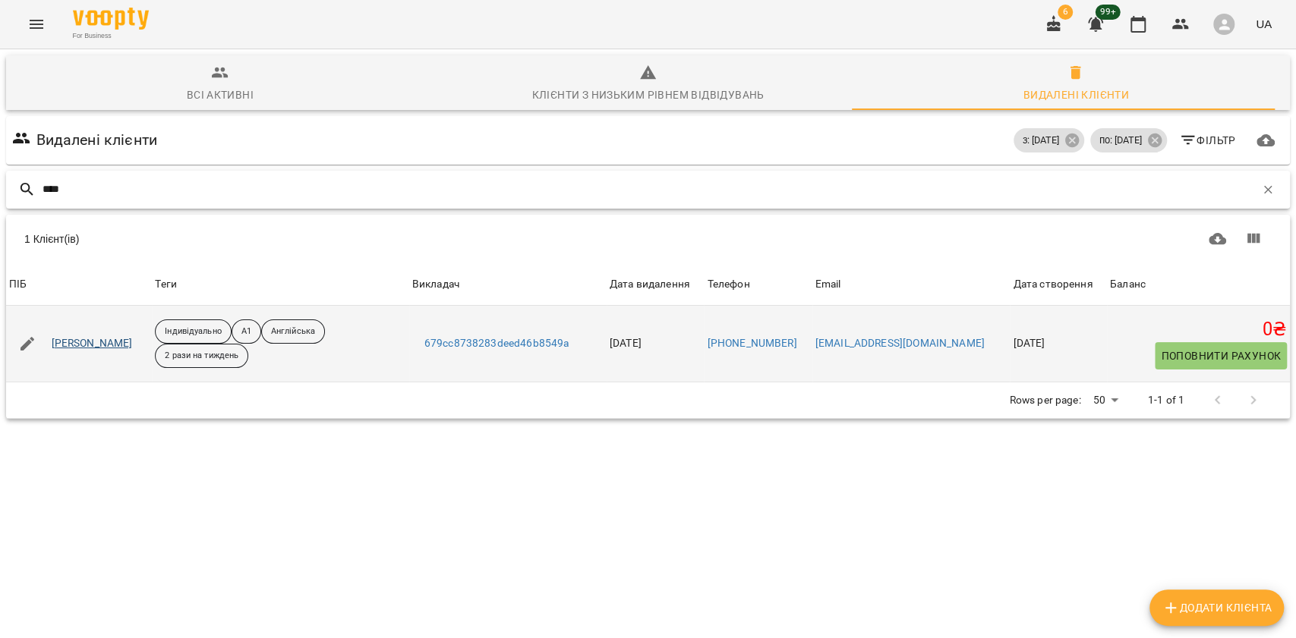
type input "****"
click at [83, 349] on link "Іванна Прус" at bounding box center [92, 343] width 81 height 15
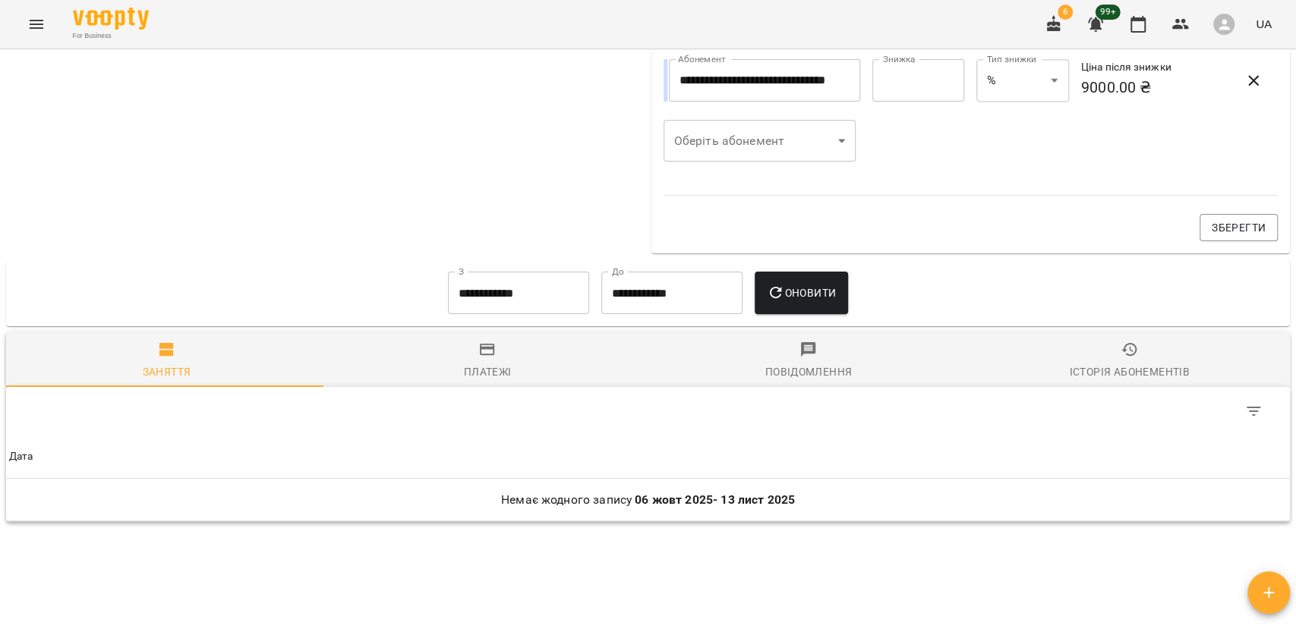
scroll to position [1061, 0]
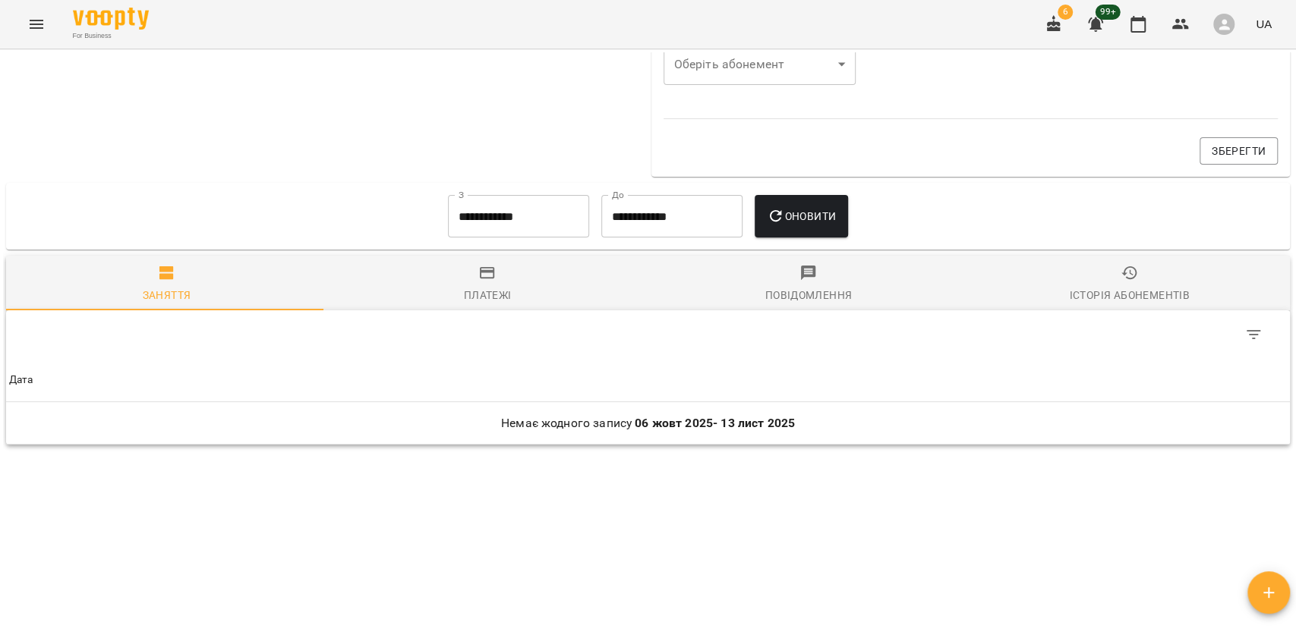
click at [513, 232] on input "**********" at bounding box center [518, 216] width 141 height 43
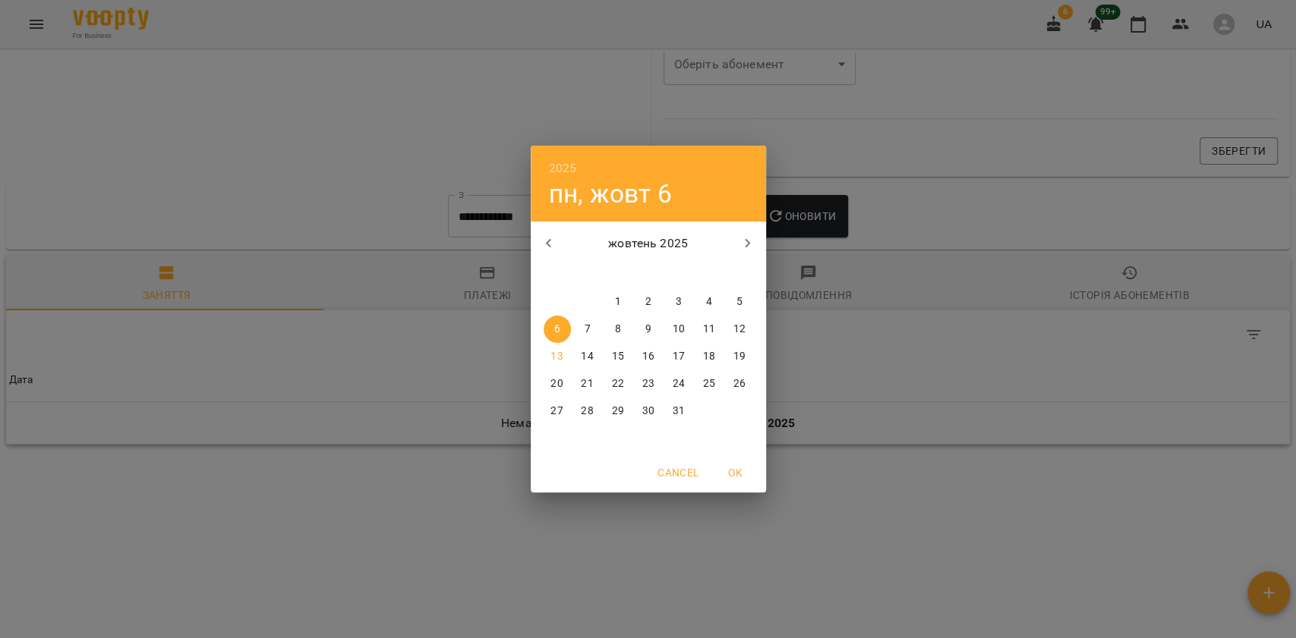
click at [557, 255] on button "button" at bounding box center [549, 243] width 36 height 36
click at [568, 375] on div "22" at bounding box center [557, 383] width 30 height 27
type input "**********"
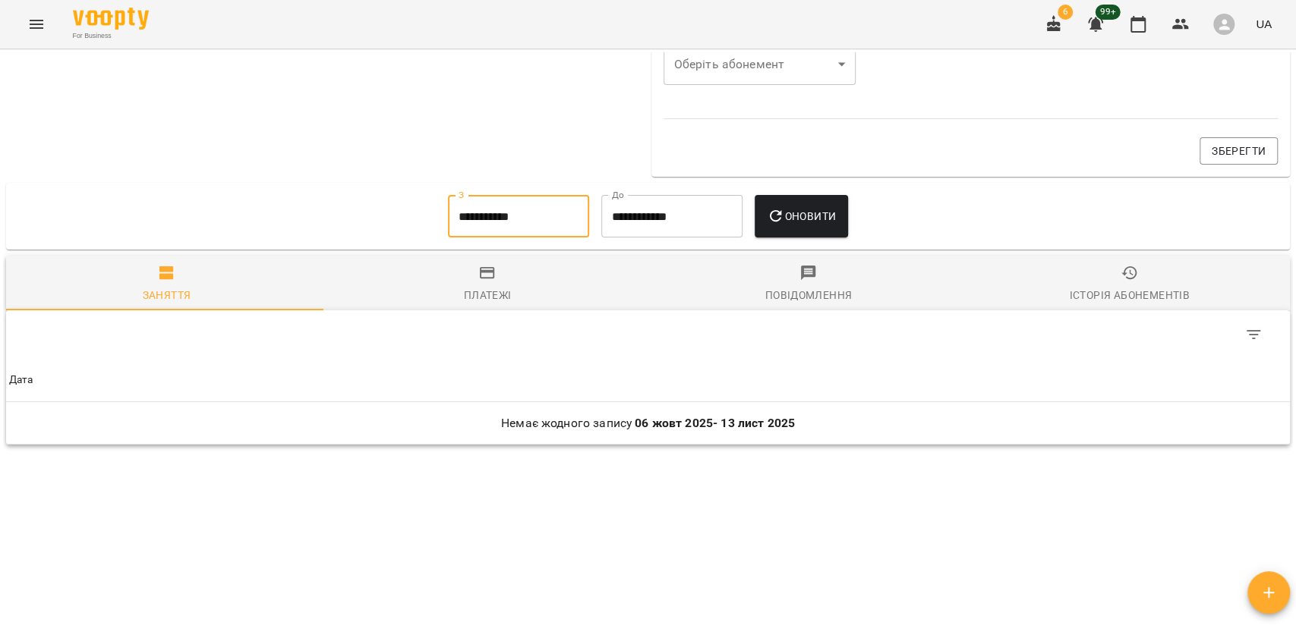
click at [777, 243] on div "Оновити" at bounding box center [801, 216] width 106 height 55
click at [780, 228] on button "Оновити" at bounding box center [800, 216] width 93 height 43
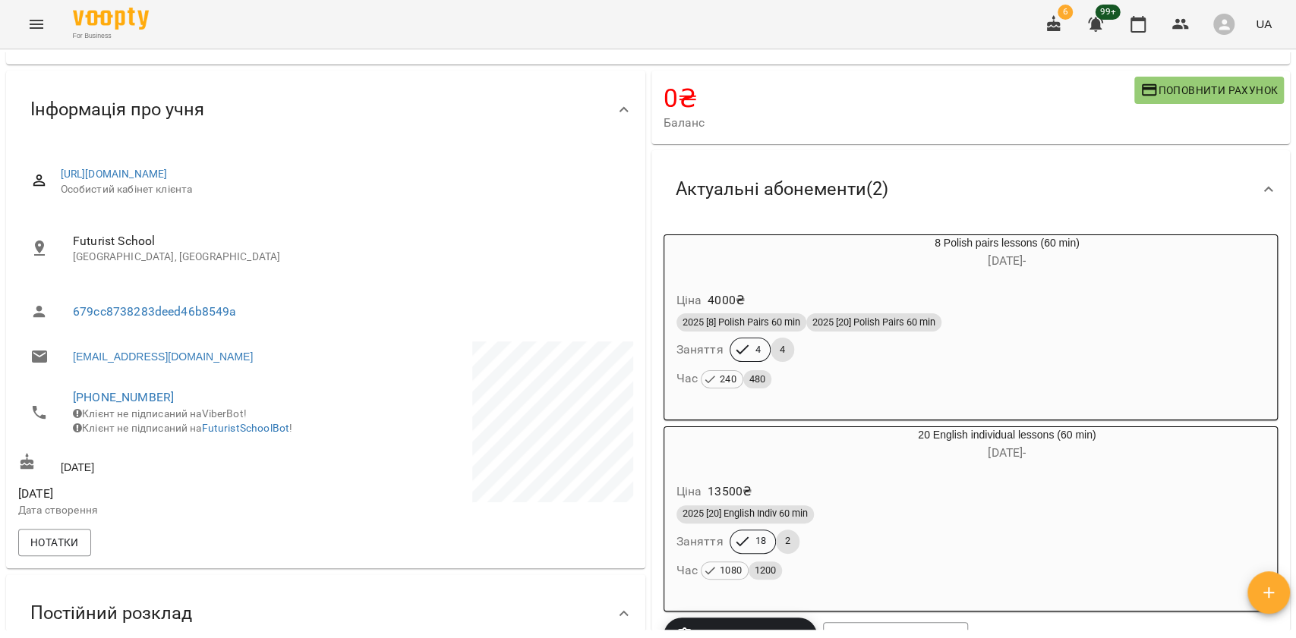
scroll to position [0, 0]
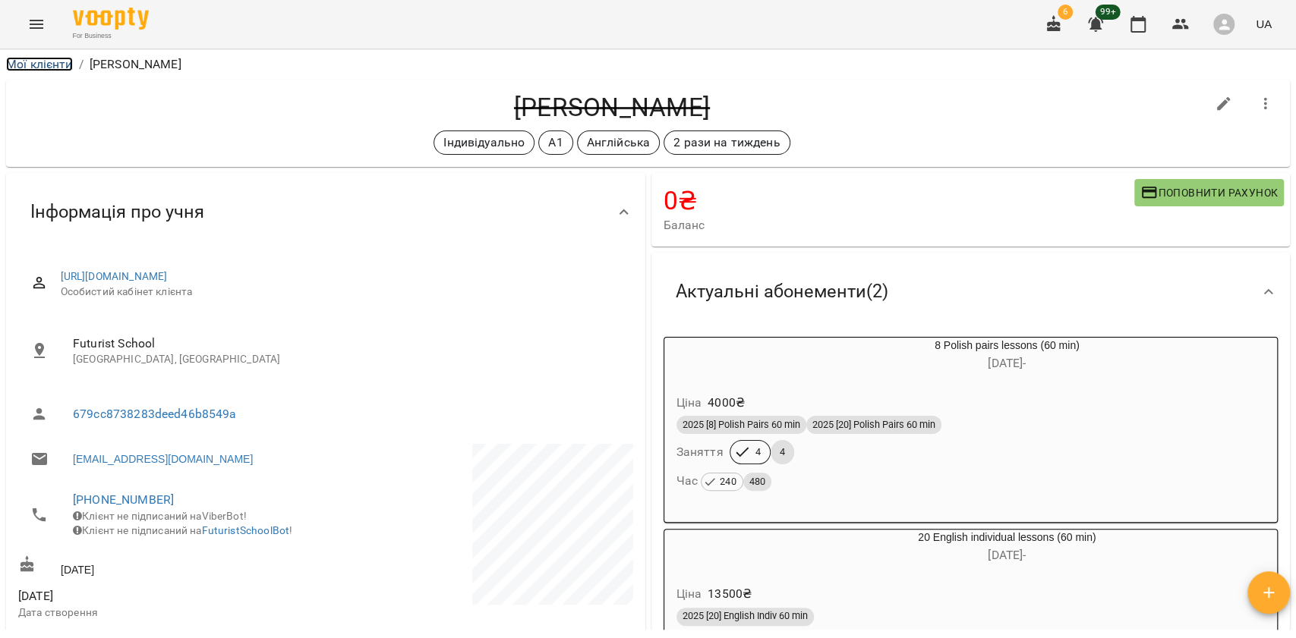
click at [42, 64] on link "Мої клієнти" at bounding box center [39, 64] width 67 height 14
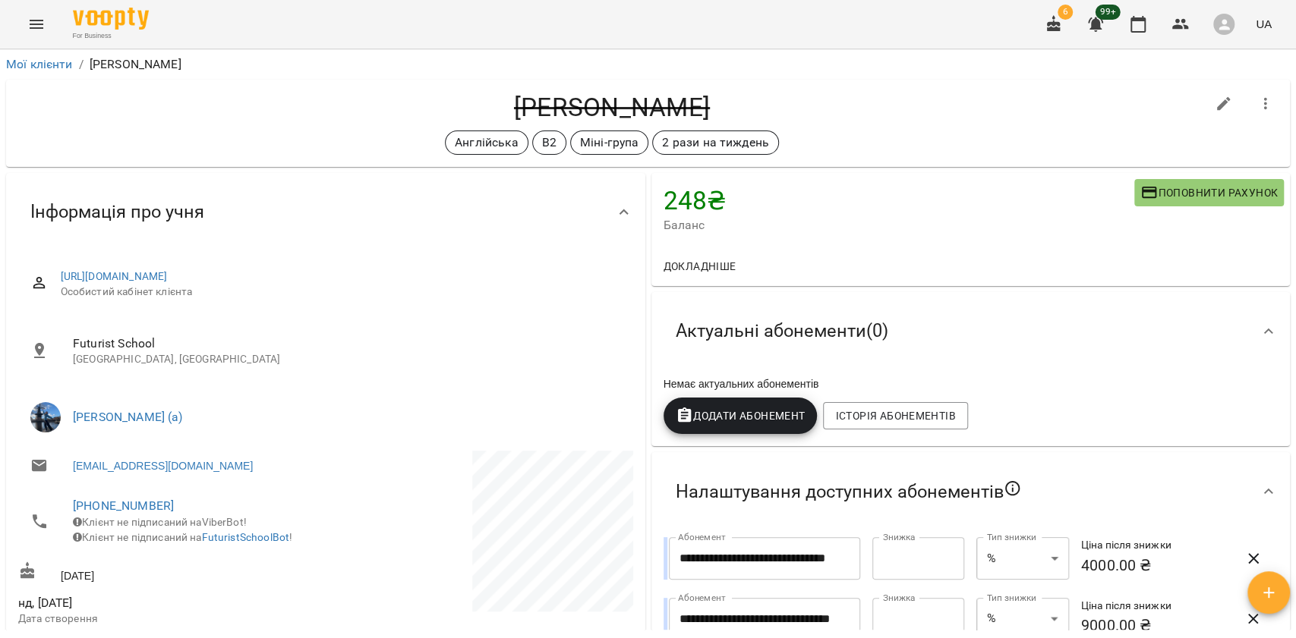
click at [566, 115] on h4 "[PERSON_NAME]" at bounding box center [611, 107] width 1187 height 31
copy h4 "[PERSON_NAME]"
drag, startPoint x: 75, startPoint y: 397, endPoint x: 222, endPoint y: 395, distance: 147.3
click at [222, 396] on li "[PERSON_NAME] (а)" at bounding box center [325, 417] width 615 height 43
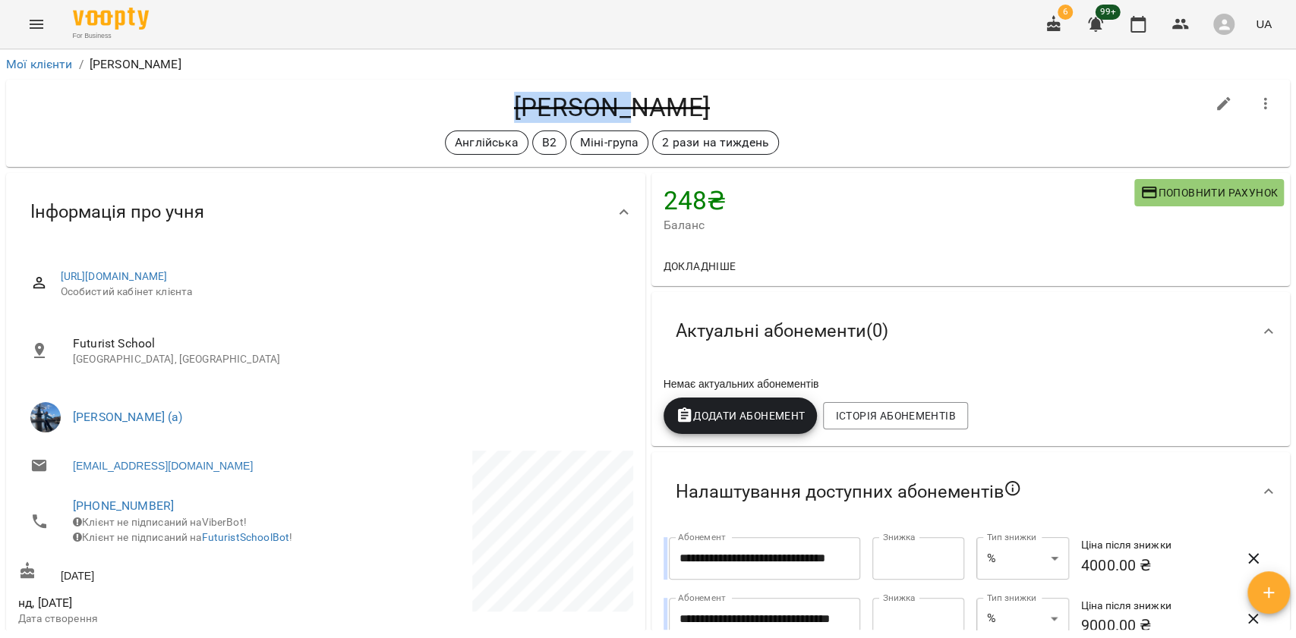
copy link "[PERSON_NAME]"
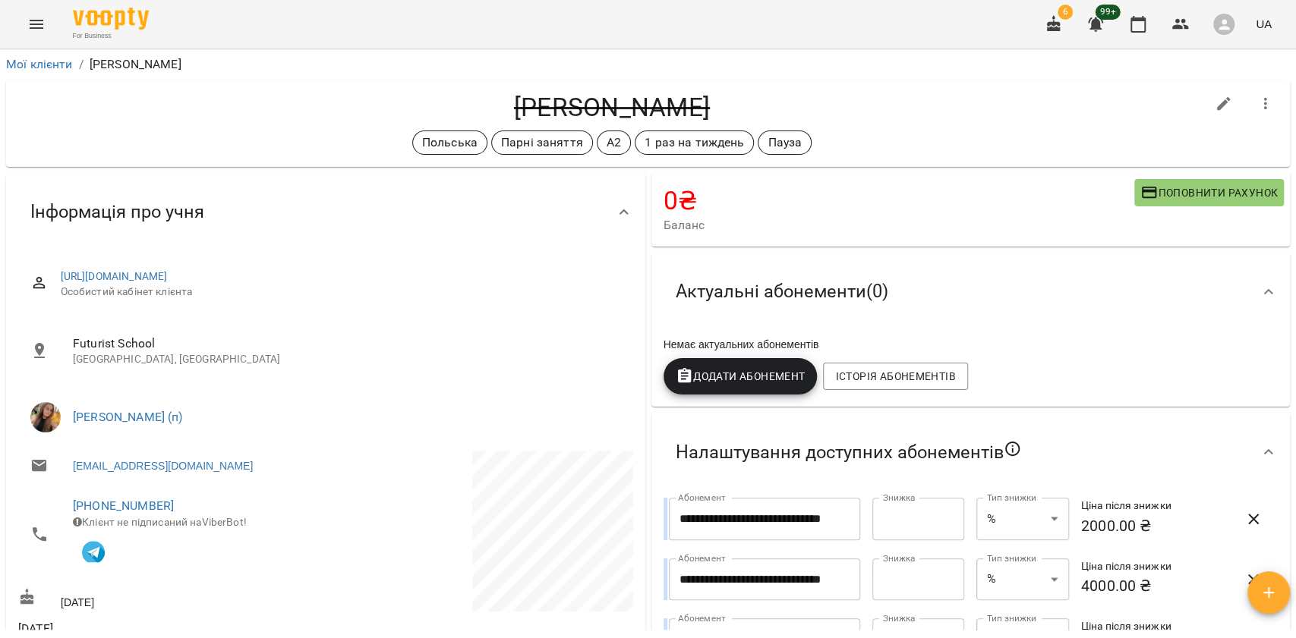
click at [618, 92] on h4 "[PERSON_NAME]" at bounding box center [611, 107] width 1187 height 31
click at [619, 92] on h4 "[PERSON_NAME]" at bounding box center [611, 107] width 1187 height 31
copy h4 "[PERSON_NAME]"
drag, startPoint x: 152, startPoint y: 390, endPoint x: 222, endPoint y: 398, distance: 70.2
click at [222, 398] on ul "[PERSON_NAME] (п)" at bounding box center [325, 417] width 615 height 55
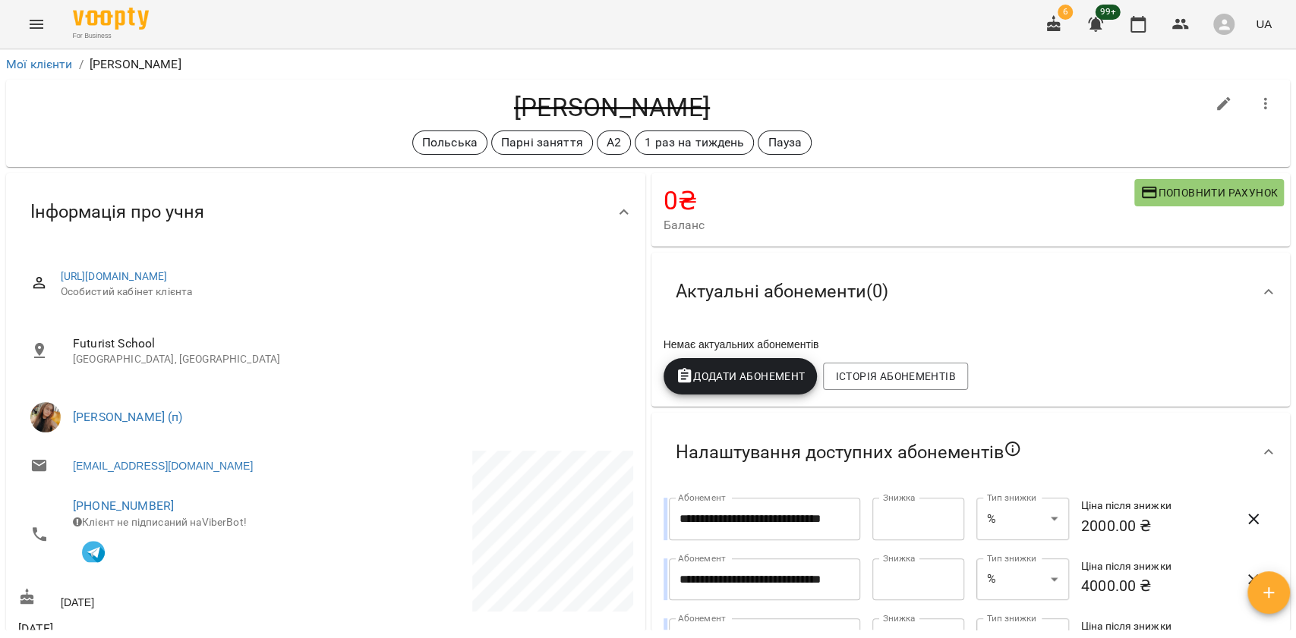
copy link "Куплевацька Олександра"
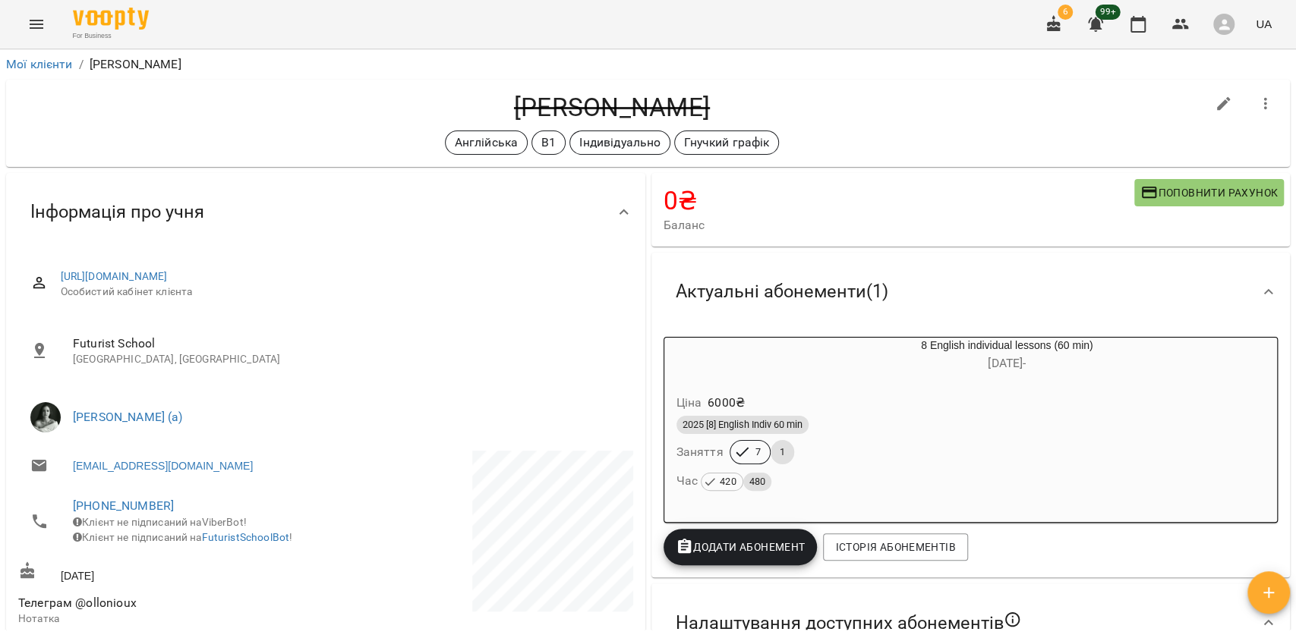
click at [525, 106] on h4 "Бондаренко Катерина" at bounding box center [611, 107] width 1187 height 31
copy h4 "Бондаренко"
drag, startPoint x: 68, startPoint y: 397, endPoint x: 156, endPoint y: 395, distance: 88.1
click at [156, 396] on li "Ольга Гелівер (а)" at bounding box center [325, 417] width 615 height 43
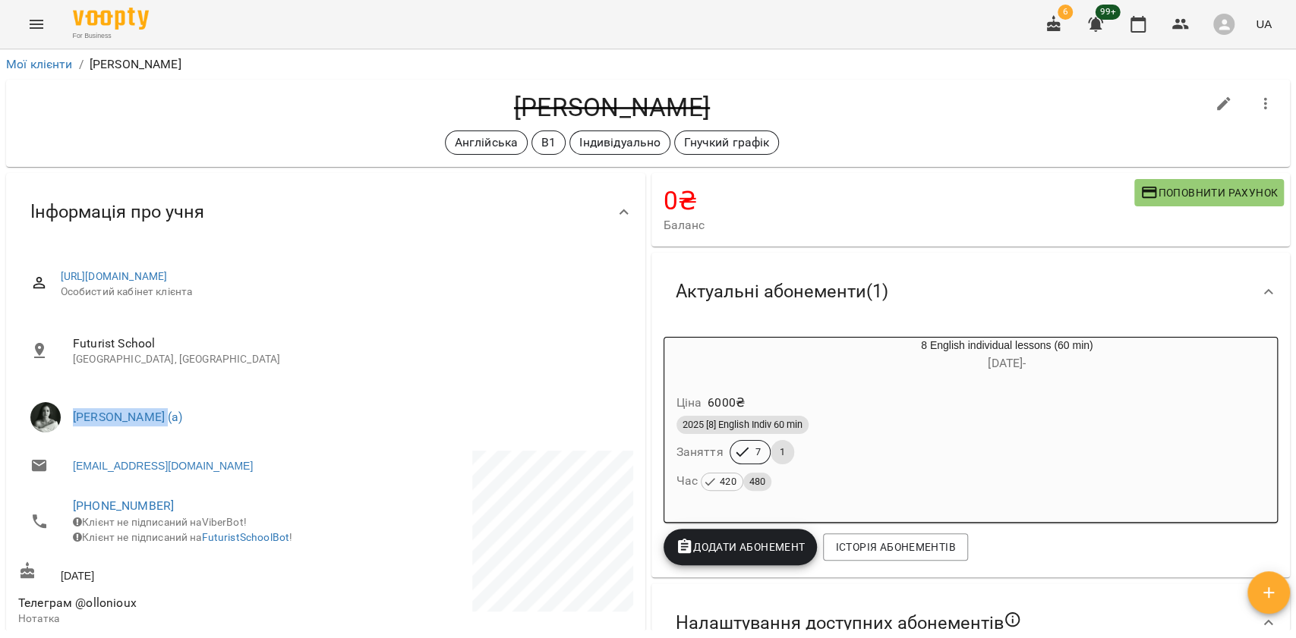
copy link "Ольга Гелівер"
drag, startPoint x: 577, startPoint y: 103, endPoint x: 797, endPoint y: 102, distance: 220.1
click at [797, 102] on h4 "Бондаренко Катерина" at bounding box center [611, 107] width 1187 height 31
copy h4 "Бондаренко Катерина"
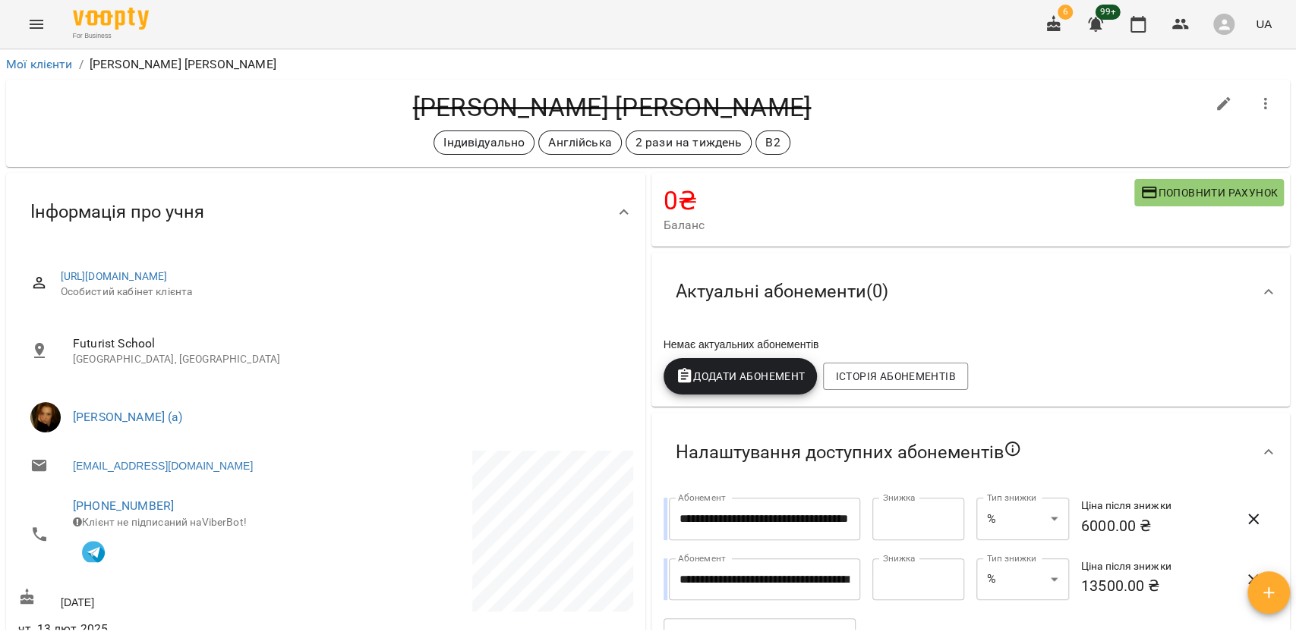
click at [618, 115] on h4 "[PERSON_NAME] [PERSON_NAME]" at bounding box center [611, 107] width 1187 height 31
click at [537, 108] on h4 "[PERSON_NAME] [PERSON_NAME]" at bounding box center [611, 107] width 1187 height 31
click at [541, 107] on h4 "[PERSON_NAME] [PERSON_NAME]" at bounding box center [611, 107] width 1187 height 31
click at [549, 96] on h4 "Нікіта Катерина" at bounding box center [611, 107] width 1187 height 31
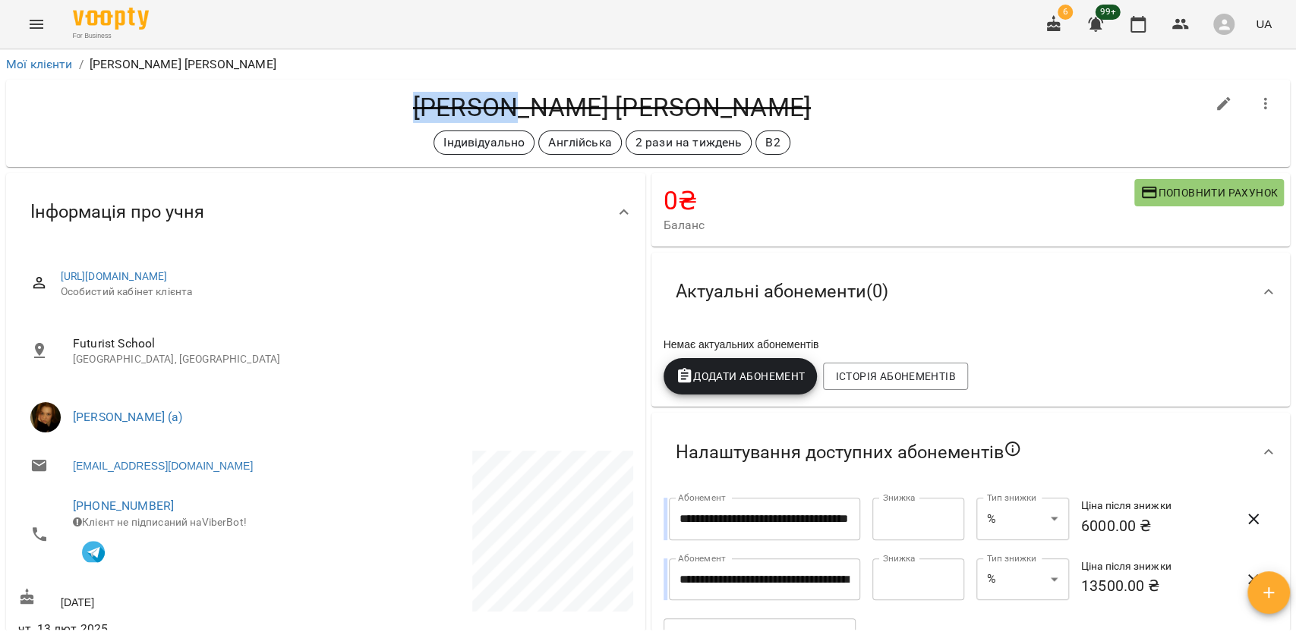
click at [549, 96] on h4 "Нікіта Катерина" at bounding box center [611, 107] width 1187 height 31
copy h4 "Нікіта"
drag, startPoint x: 68, startPoint y: 399, endPoint x: 235, endPoint y: 413, distance: 167.5
click at [230, 412] on li "[PERSON_NAME] (а)" at bounding box center [325, 417] width 615 height 43
copy link "Білоскурська Олександра Р"
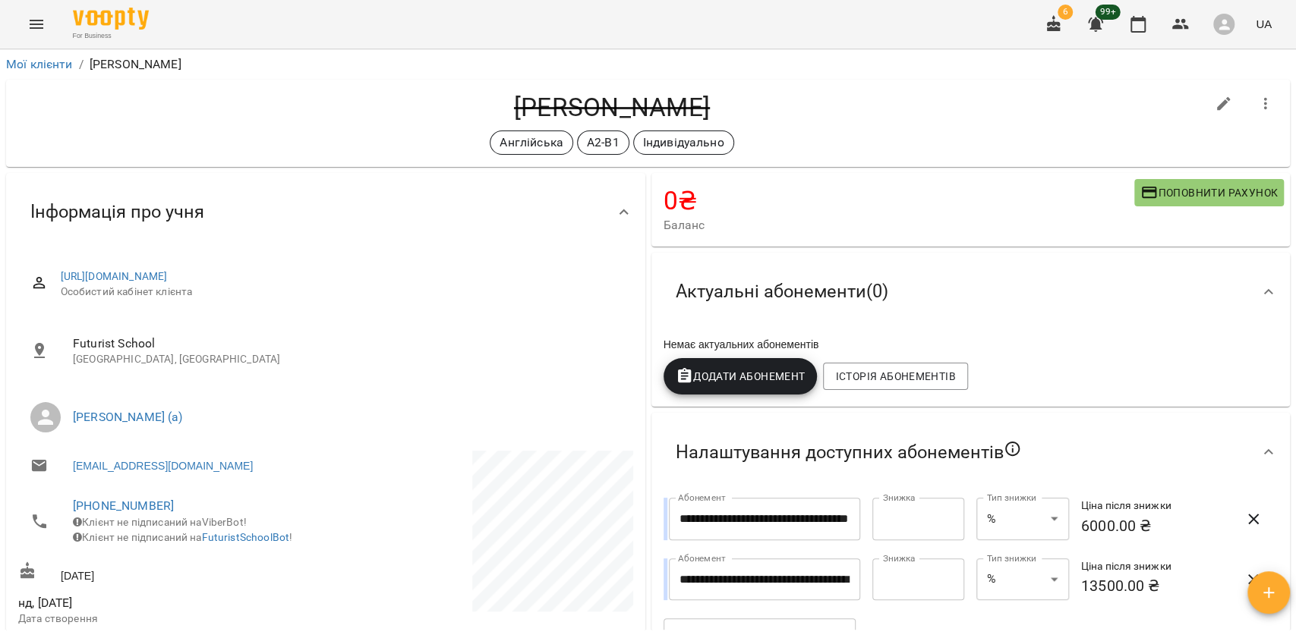
click at [641, 104] on h4 "[PERSON_NAME]" at bounding box center [611, 107] width 1187 height 31
copy h4 "Плита"
click at [1214, 112] on icon "button" at bounding box center [1223, 104] width 18 height 18
select select "**"
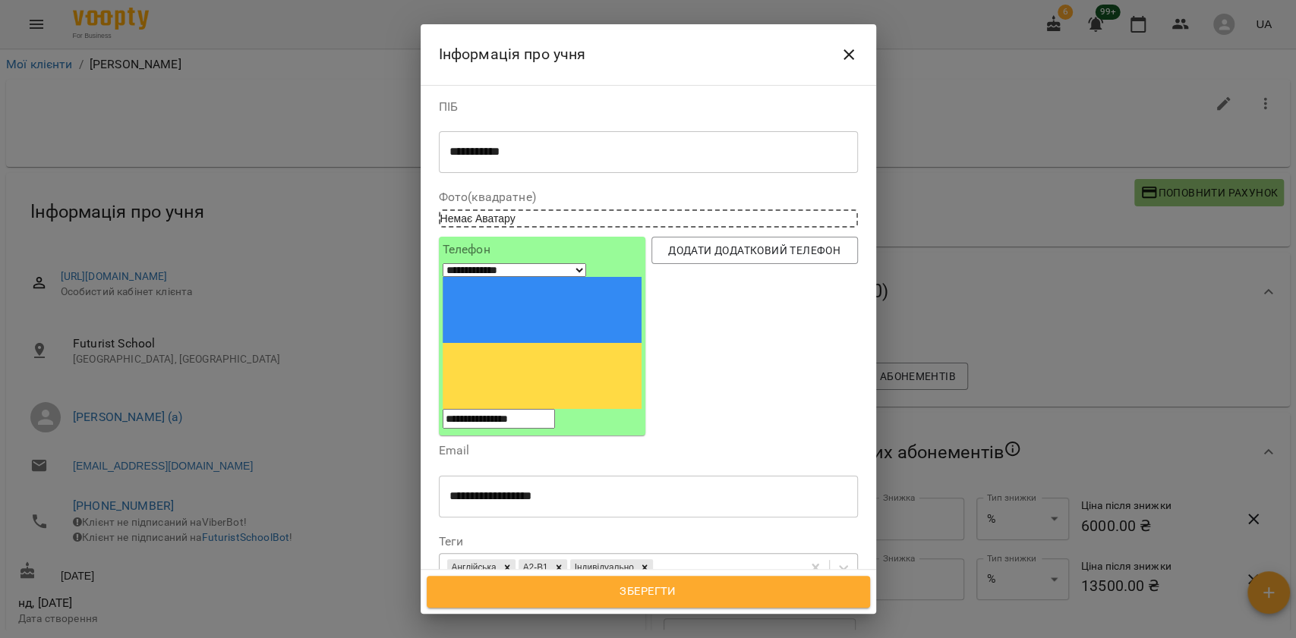
click at [745, 556] on div "Англійська А2-В1 Індивідуально" at bounding box center [620, 568] width 362 height 25
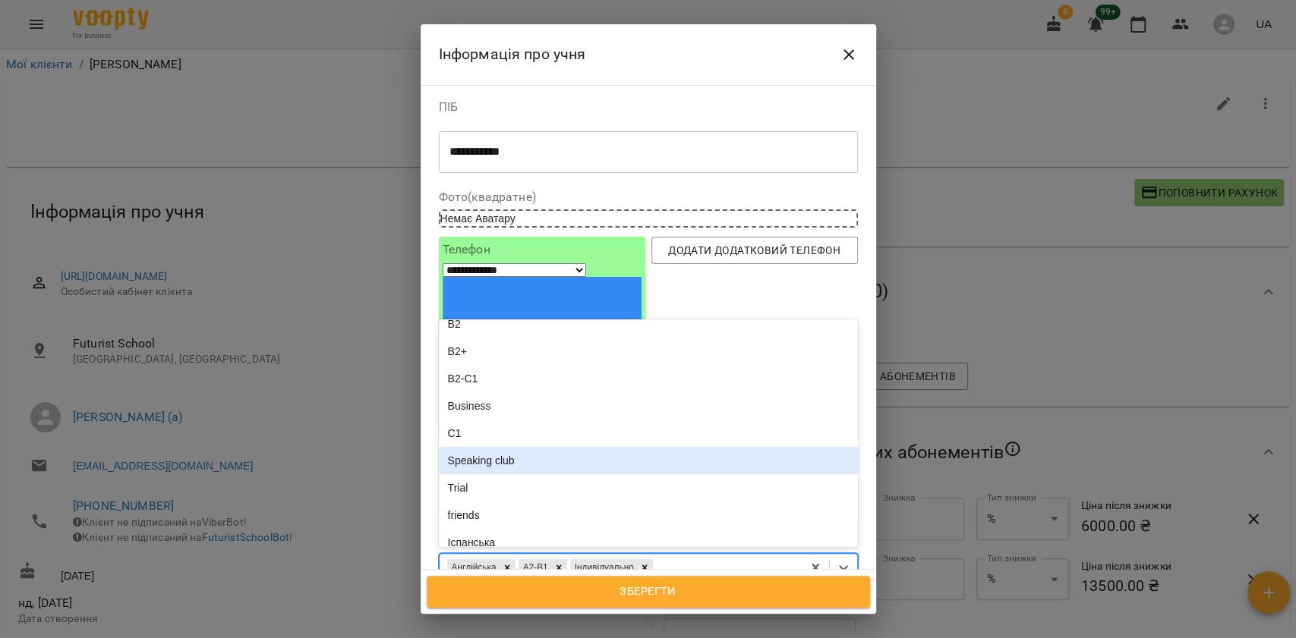
scroll to position [405, 0]
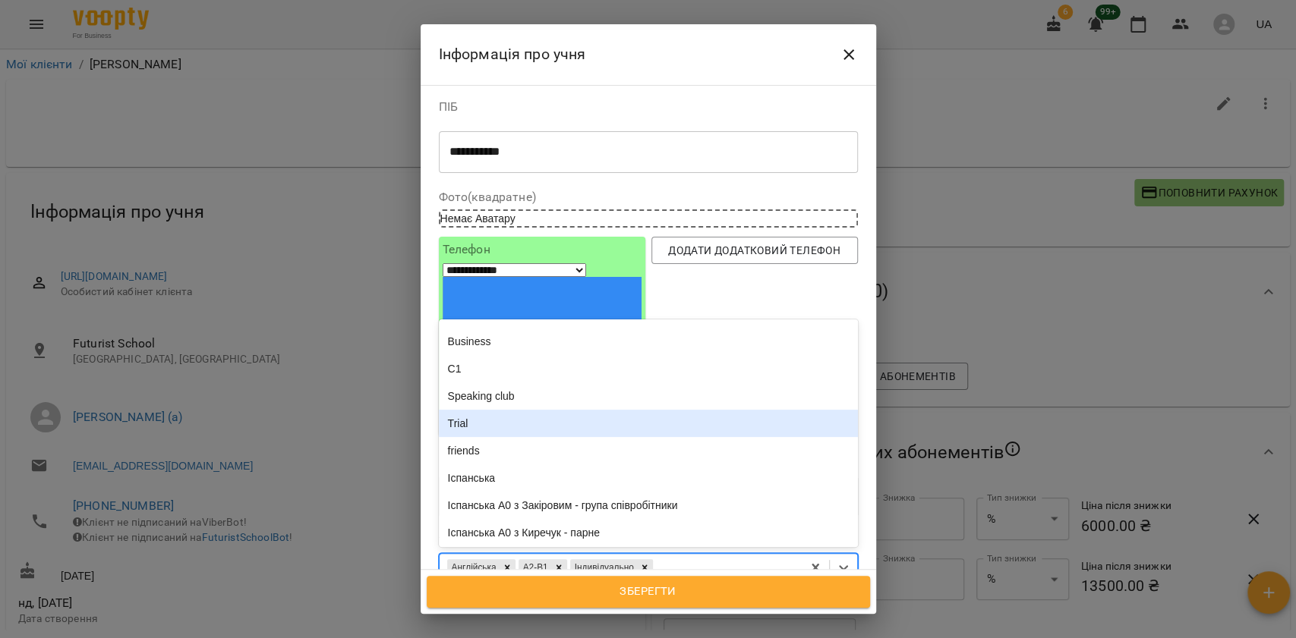
click at [512, 410] on div "Trial" at bounding box center [648, 423] width 419 height 27
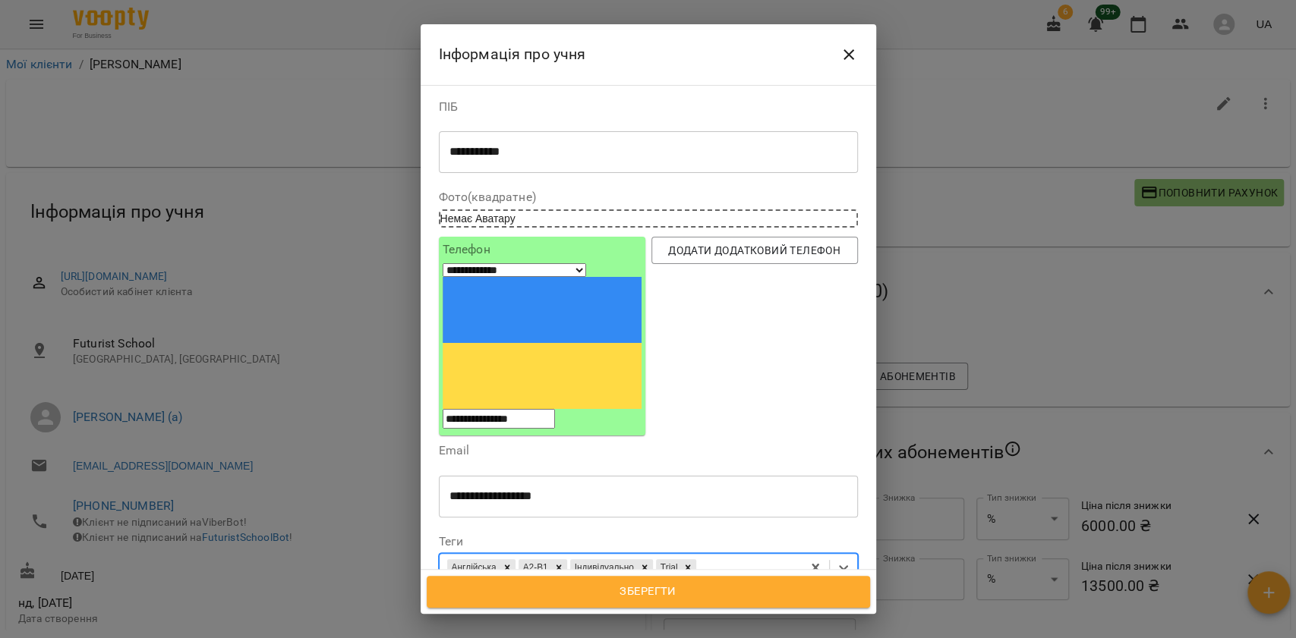
click at [675, 595] on span "Зберегти" at bounding box center [648, 592] width 410 height 20
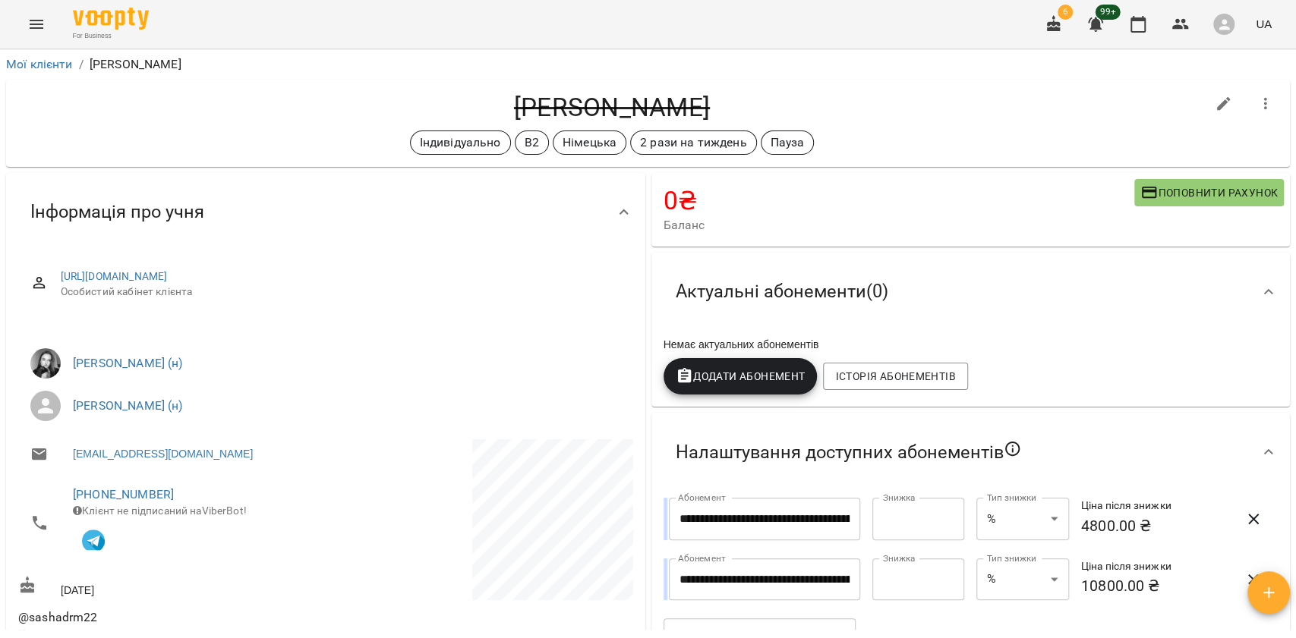
click at [534, 109] on h4 "[PERSON_NAME]" at bounding box center [611, 107] width 1187 height 31
copy h4 "[PERSON_NAME]"
drag, startPoint x: 68, startPoint y: 343, endPoint x: 229, endPoint y: 337, distance: 161.0
click at [229, 337] on ul "[PERSON_NAME] (н) [PERSON_NAME] (н)" at bounding box center [325, 384] width 615 height 97
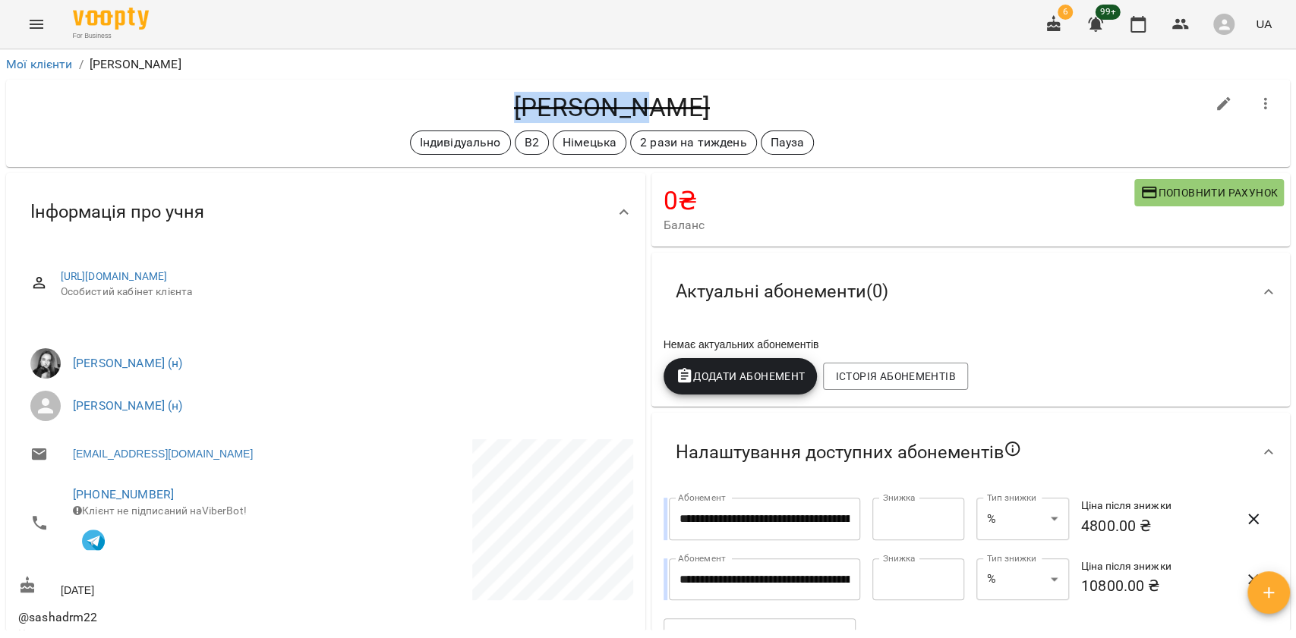
copy link "[PERSON_NAME]"
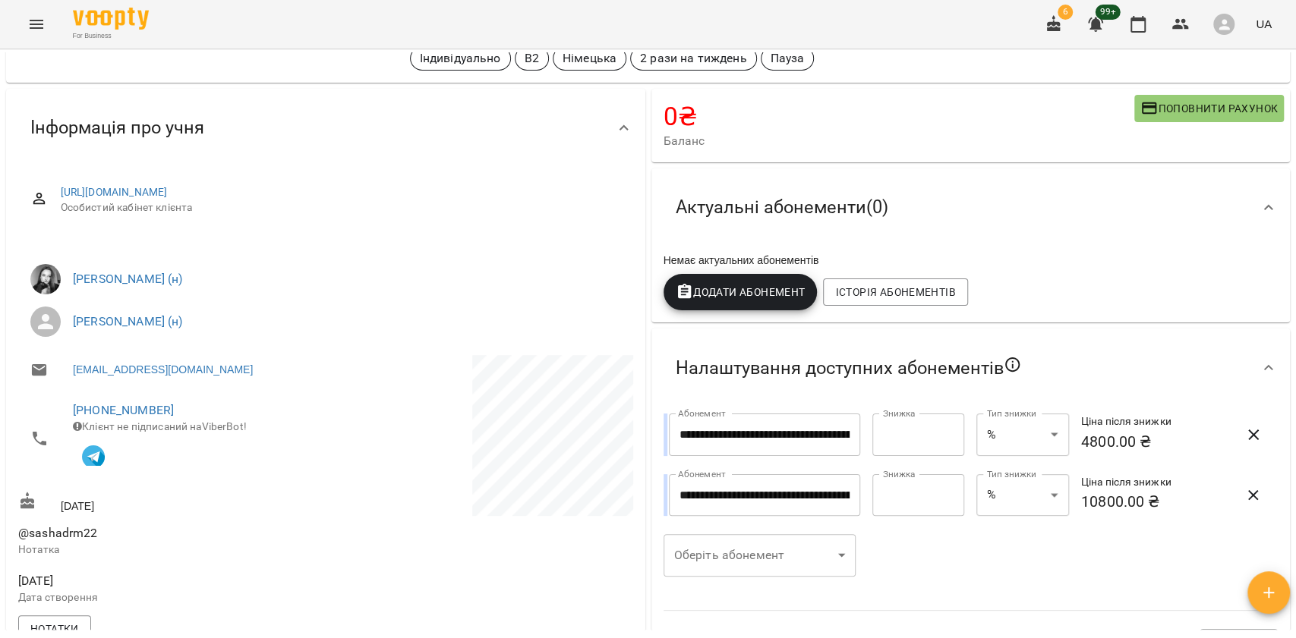
scroll to position [82, 0]
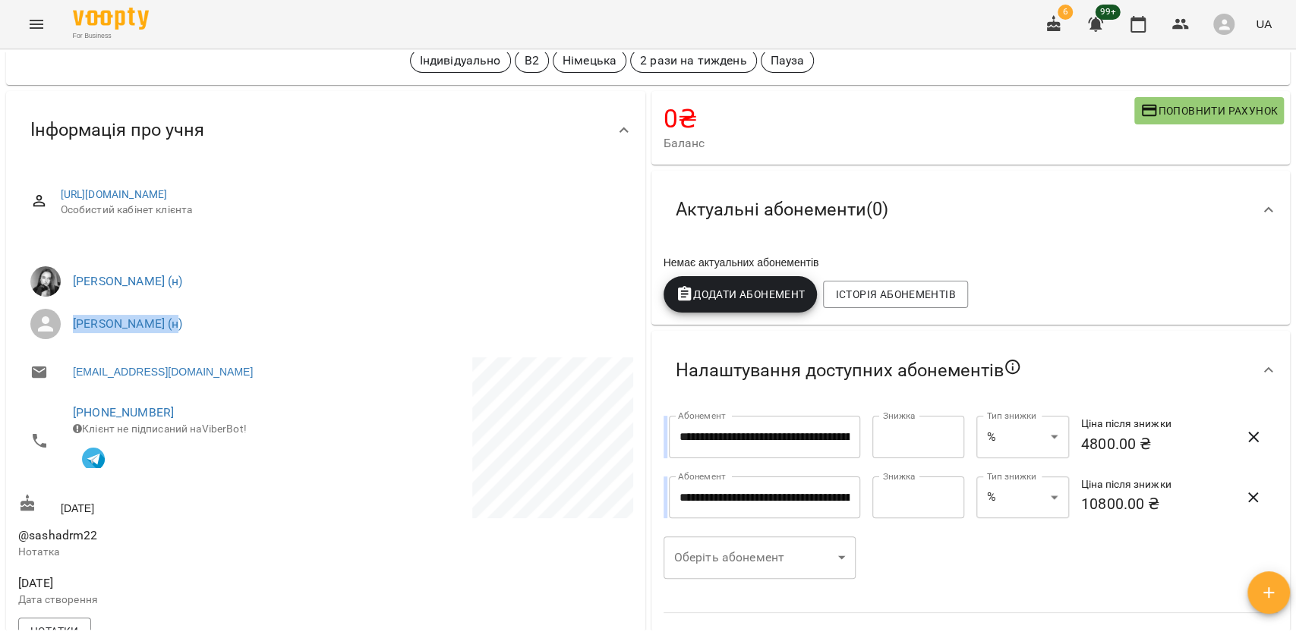
drag, startPoint x: 68, startPoint y: 305, endPoint x: 167, endPoint y: 312, distance: 98.9
click at [166, 312] on li "[PERSON_NAME] (н)" at bounding box center [325, 324] width 615 height 43
copy link "[PERSON_NAME] ("
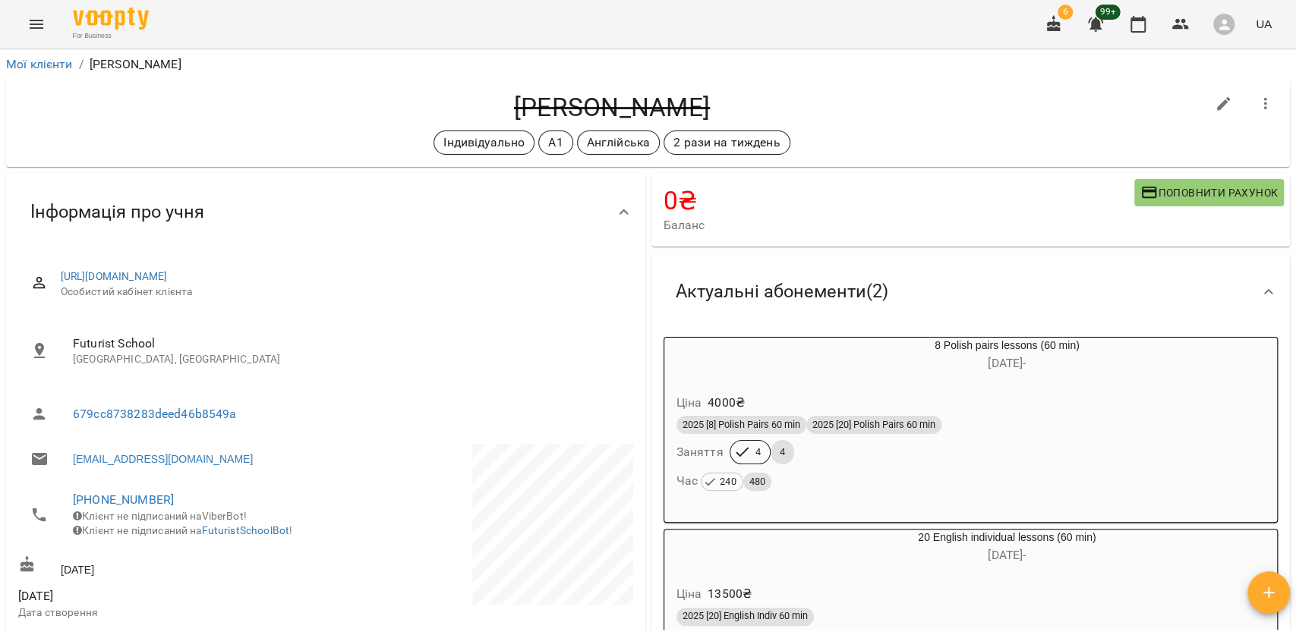
click at [631, 107] on h4 "Іванна Прус" at bounding box center [611, 107] width 1187 height 31
copy h4 "Прус"
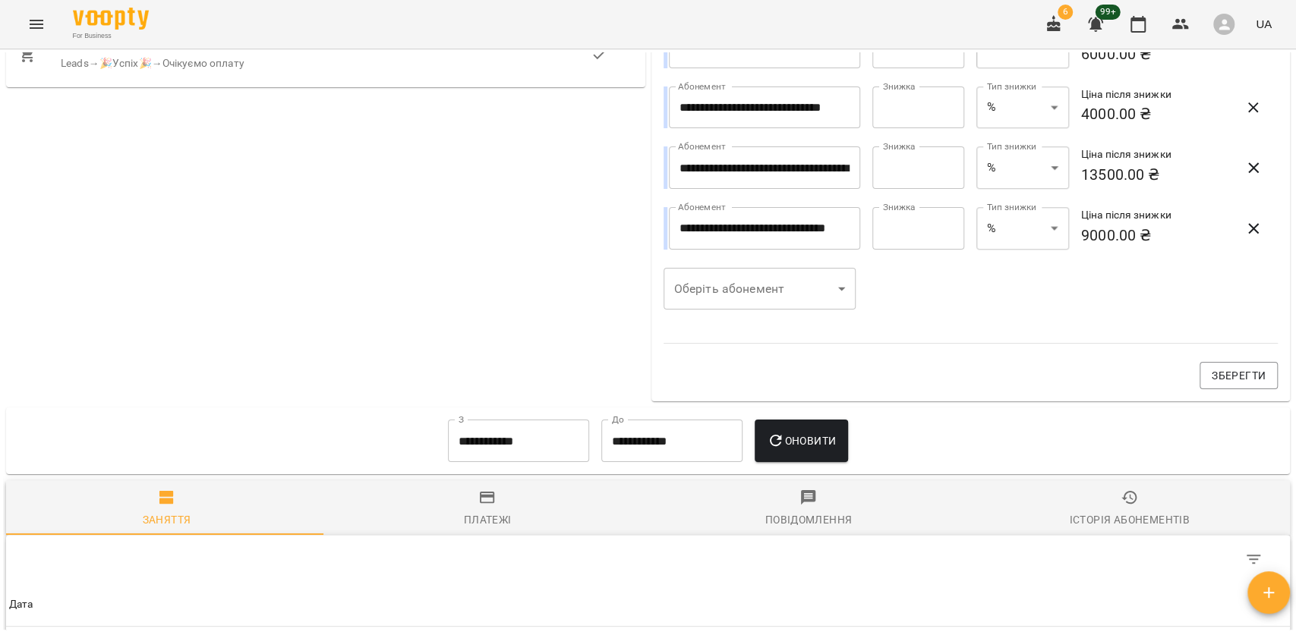
scroll to position [1012, 0]
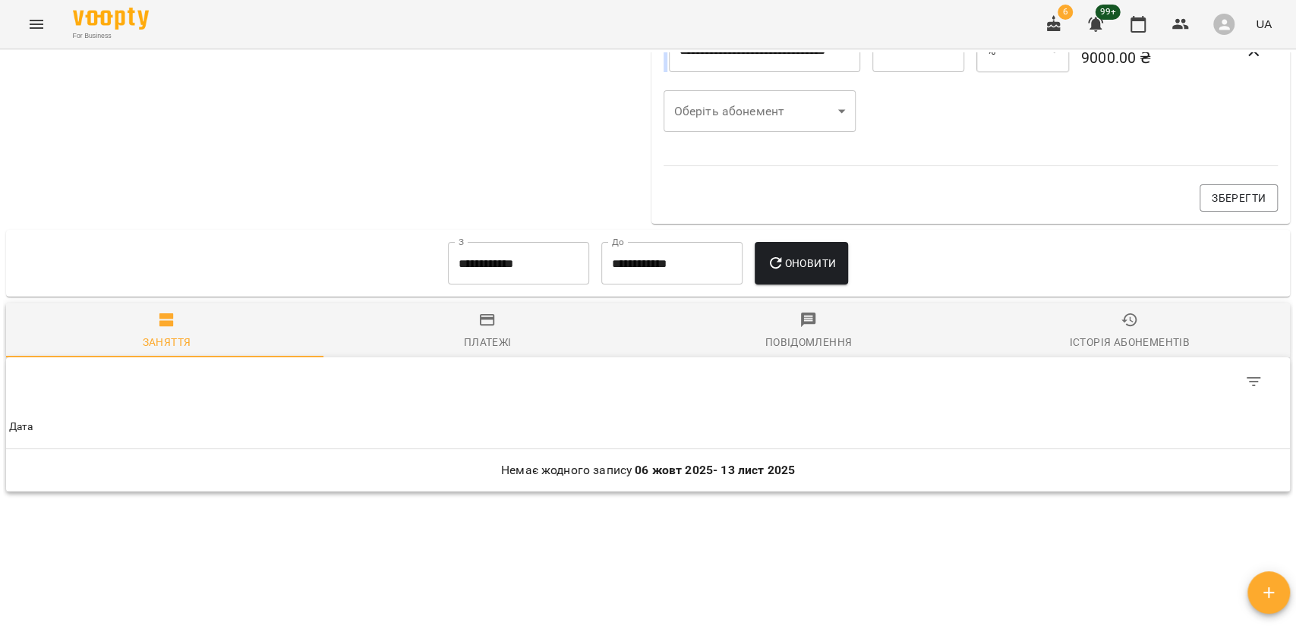
click at [449, 284] on input "**********" at bounding box center [518, 263] width 141 height 43
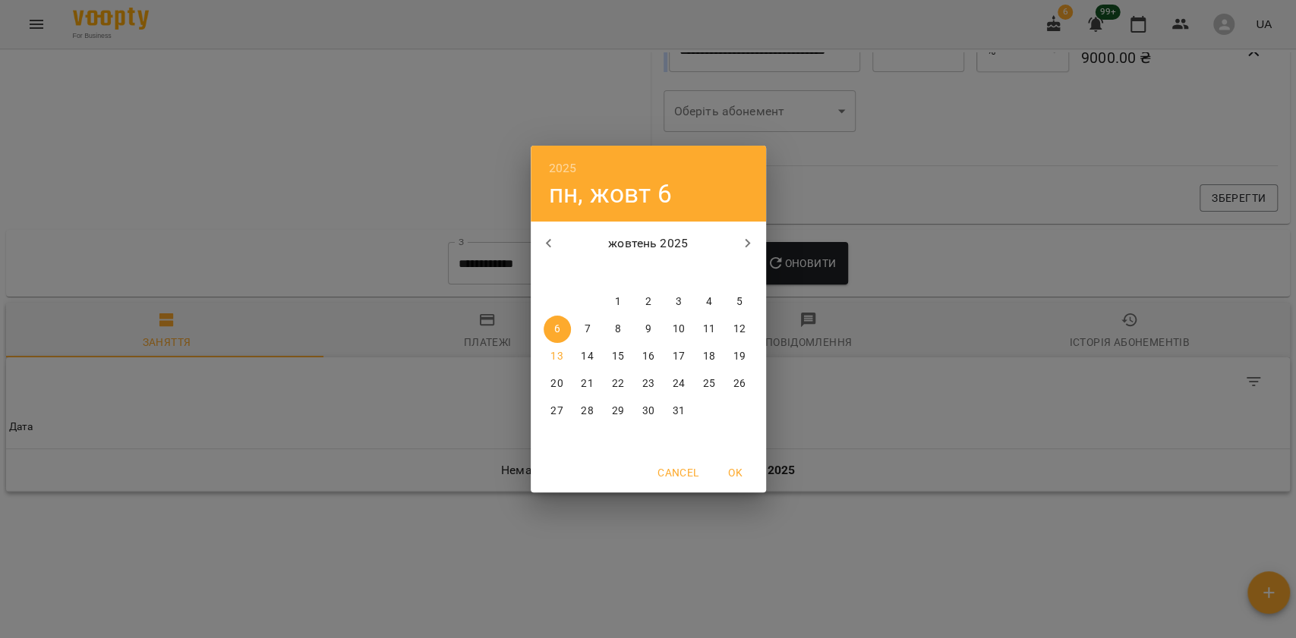
click at [540, 246] on icon "button" at bounding box center [549, 244] width 18 height 18
click at [544, 338] on div "8" at bounding box center [557, 329] width 30 height 27
type input "**********"
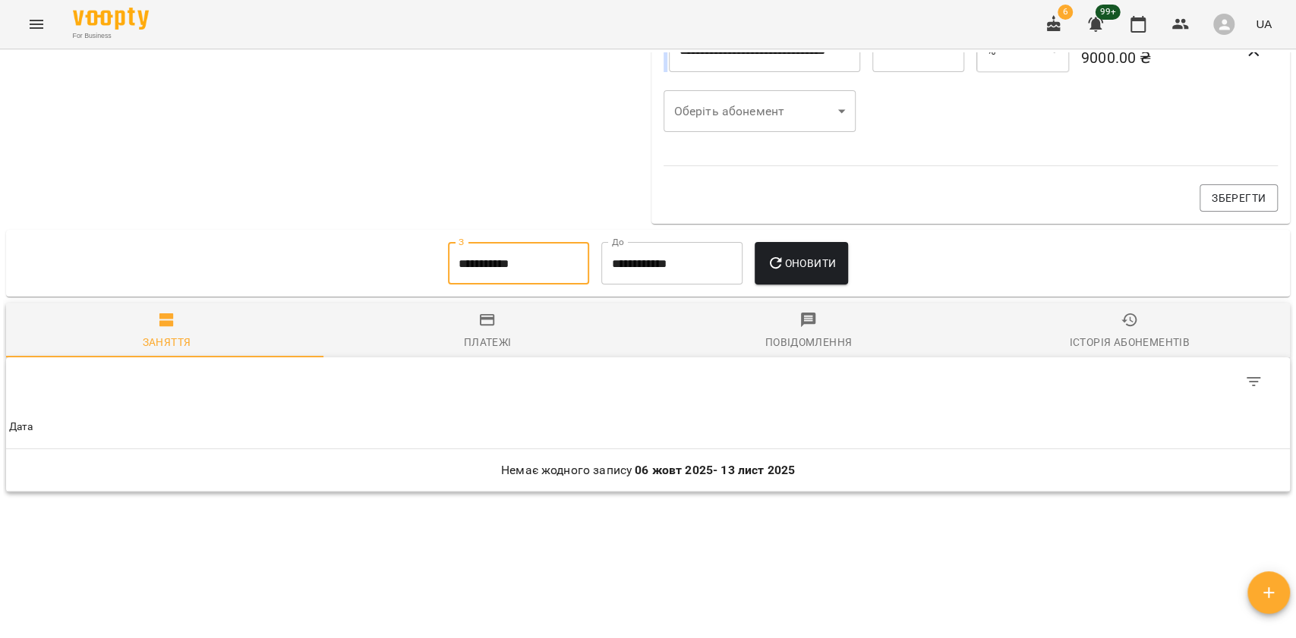
click at [779, 267] on icon "button" at bounding box center [776, 263] width 18 height 18
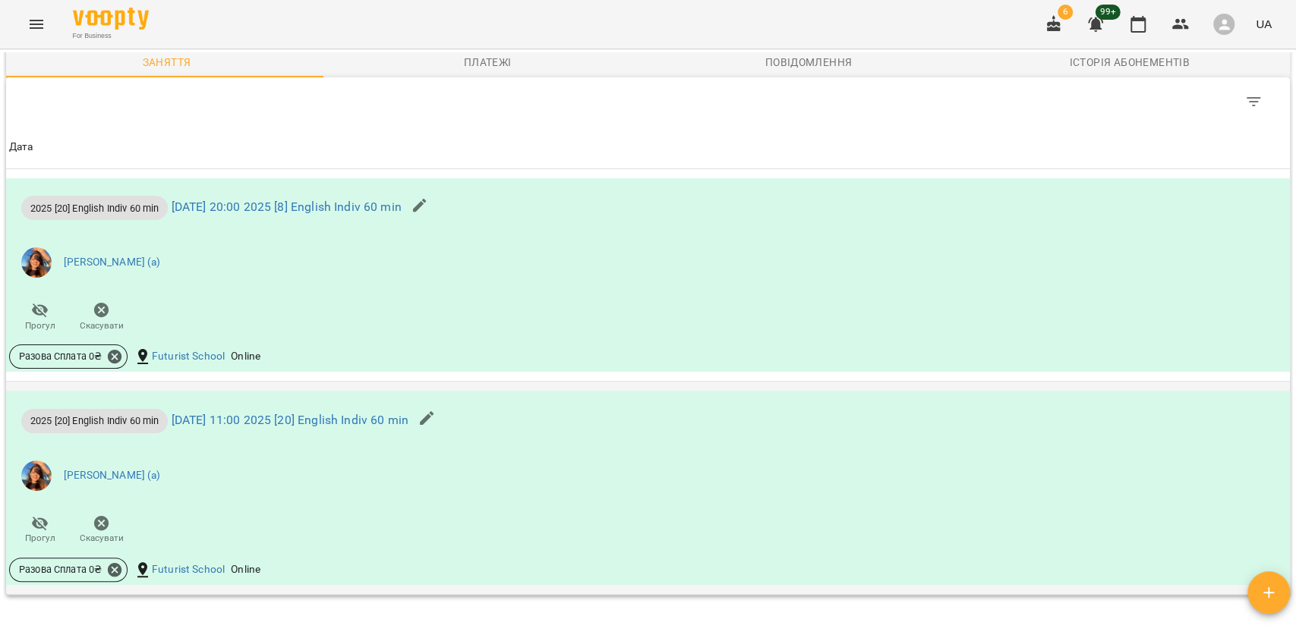
scroll to position [1444, 0]
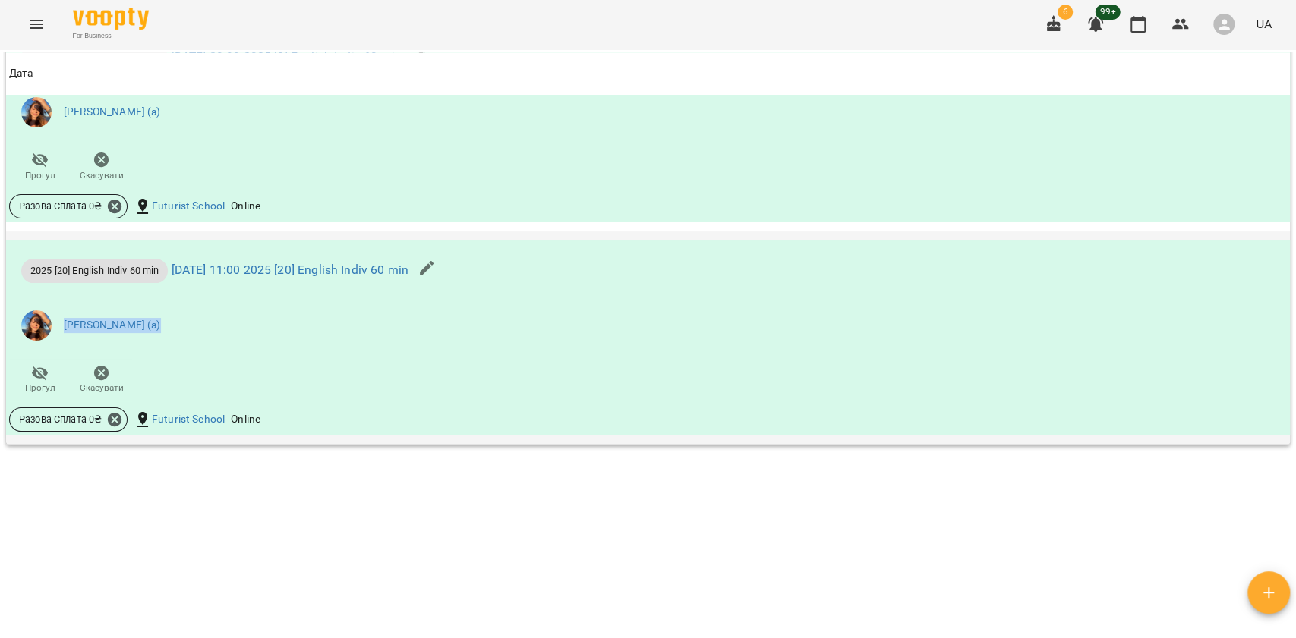
drag, startPoint x: 99, startPoint y: 307, endPoint x: 161, endPoint y: 305, distance: 62.3
click at [161, 305] on li "Вербова Єлизавета Сергіївна (а)" at bounding box center [433, 325] width 849 height 43
copy link "Вербова Єлизавета"
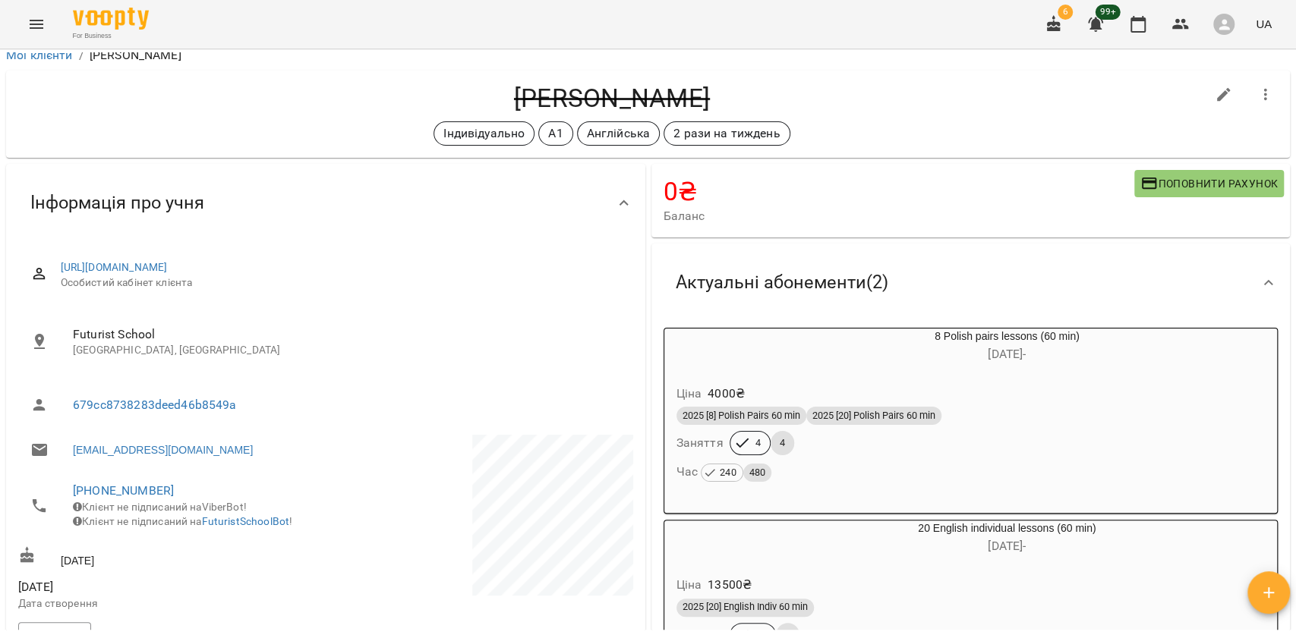
scroll to position [0, 0]
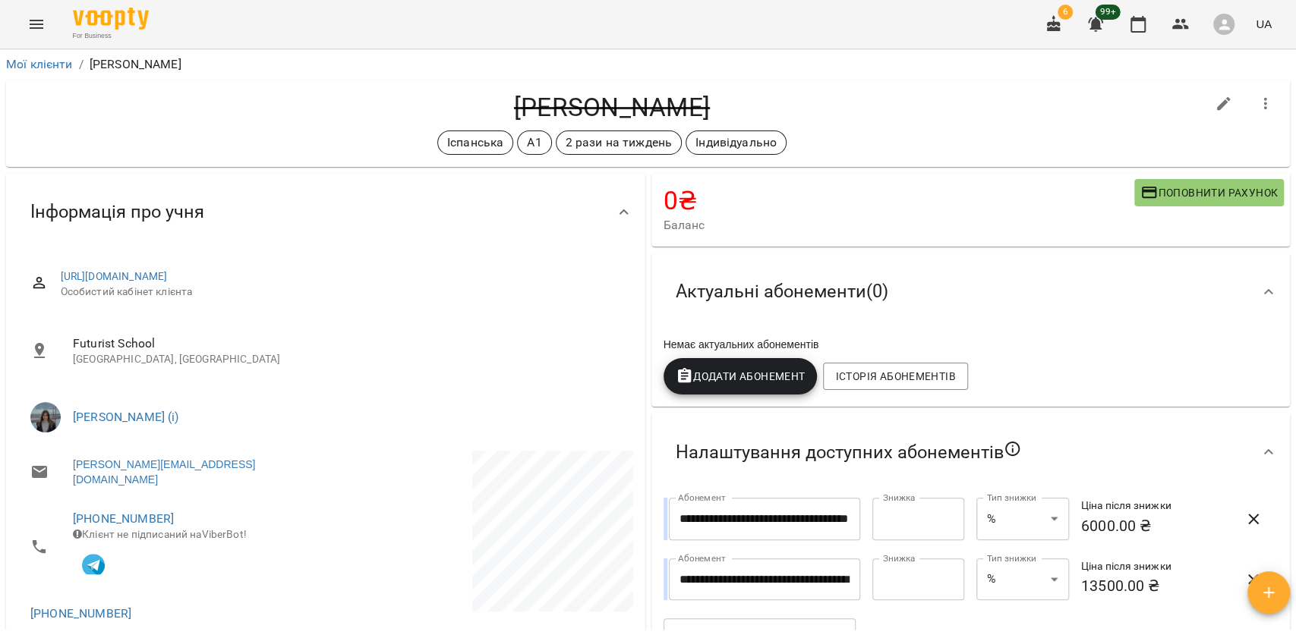
click at [656, 118] on h4 "[PERSON_NAME]" at bounding box center [611, 107] width 1187 height 31
copy h4 "[PERSON_NAME]"
drag, startPoint x: 71, startPoint y: 390, endPoint x: 158, endPoint y: 399, distance: 87.7
click at [158, 399] on ul "[PERSON_NAME] (і)" at bounding box center [325, 417] width 615 height 55
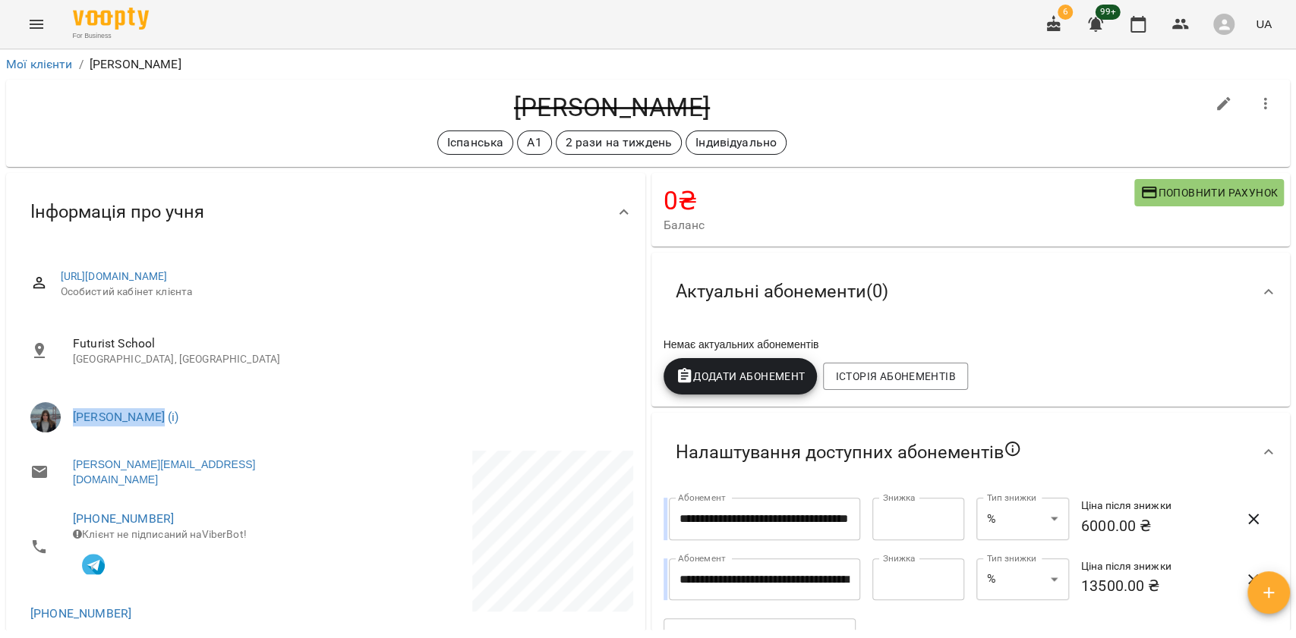
copy link "[PERSON_NAME]"
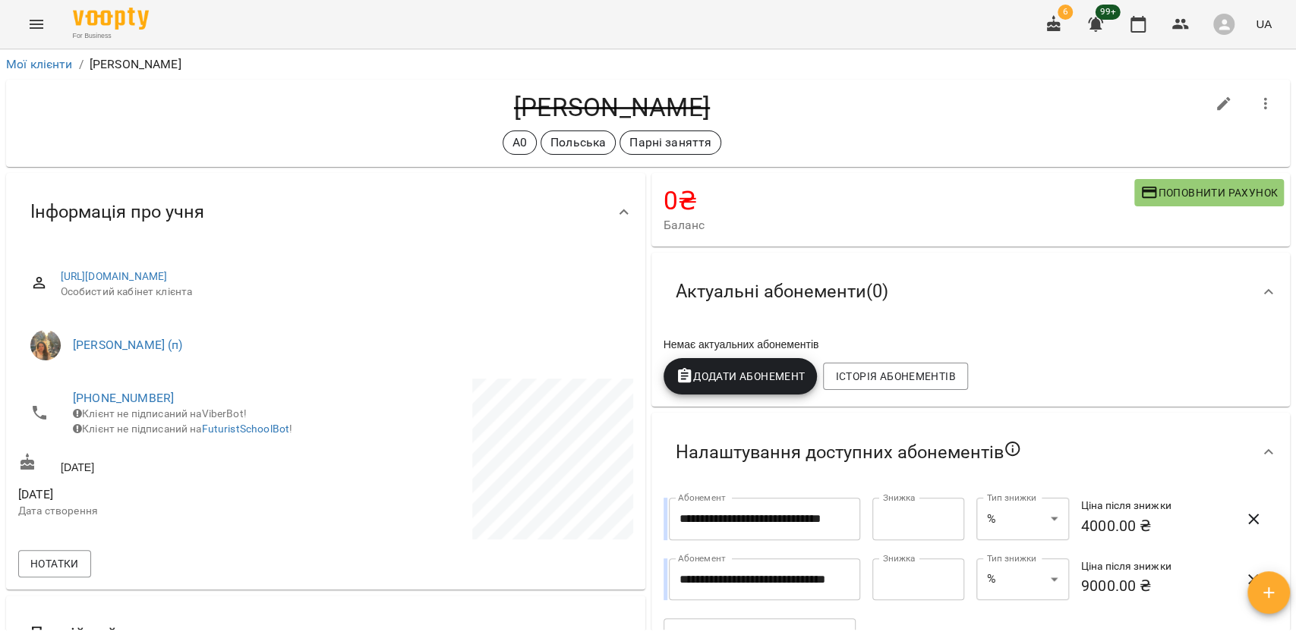
click at [564, 106] on h4 "[PERSON_NAME]" at bounding box center [611, 107] width 1187 height 31
copy h4 "[PERSON_NAME]"
drag, startPoint x: 83, startPoint y: 327, endPoint x: 156, endPoint y: 328, distance: 72.9
click at [156, 328] on li "[PERSON_NAME] (п)" at bounding box center [325, 345] width 615 height 43
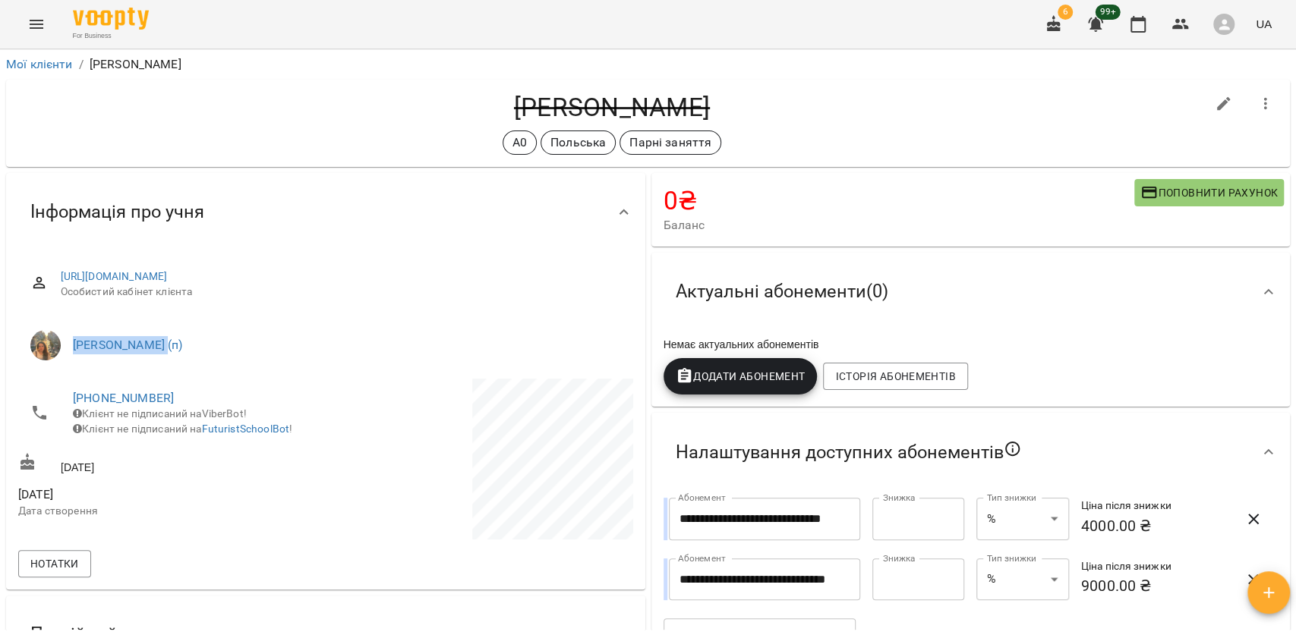
copy link "[PERSON_NAME]"
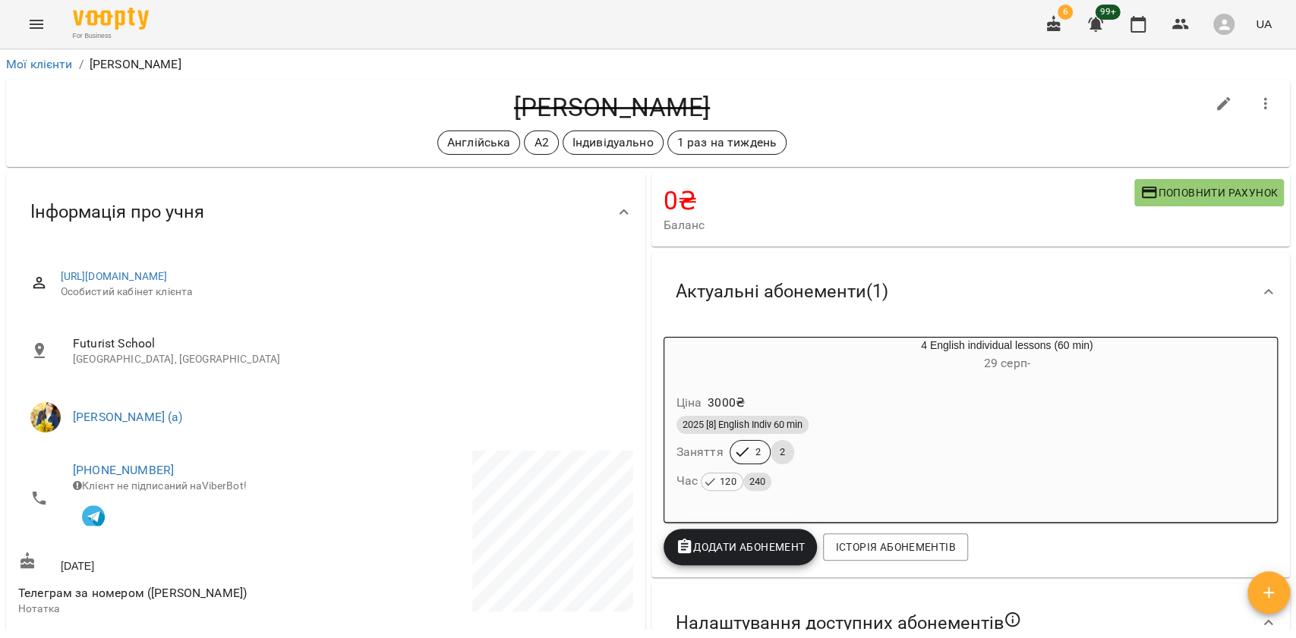
click at [569, 101] on h4 "[PERSON_NAME]" at bounding box center [611, 107] width 1187 height 31
copy h4 "Піца"
drag, startPoint x: 67, startPoint y: 404, endPoint x: 165, endPoint y: 405, distance: 97.9
click at [165, 402] on li "[PERSON_NAME] (а)" at bounding box center [325, 417] width 615 height 43
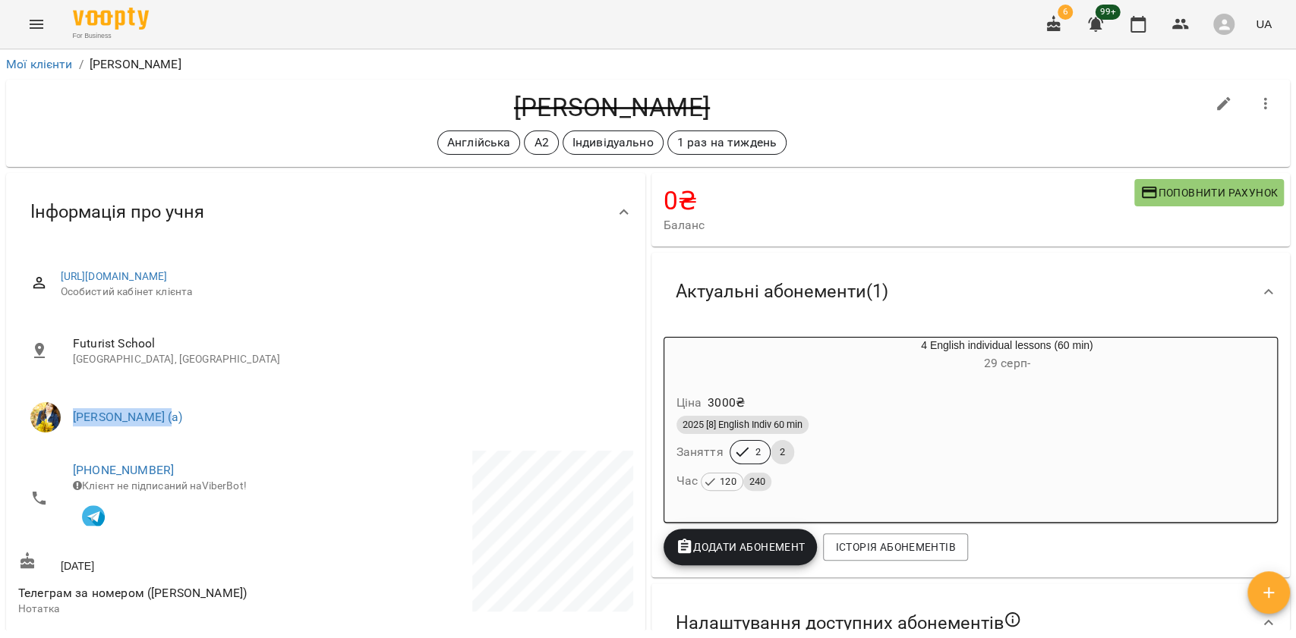
copy link "[PERSON_NAME]"
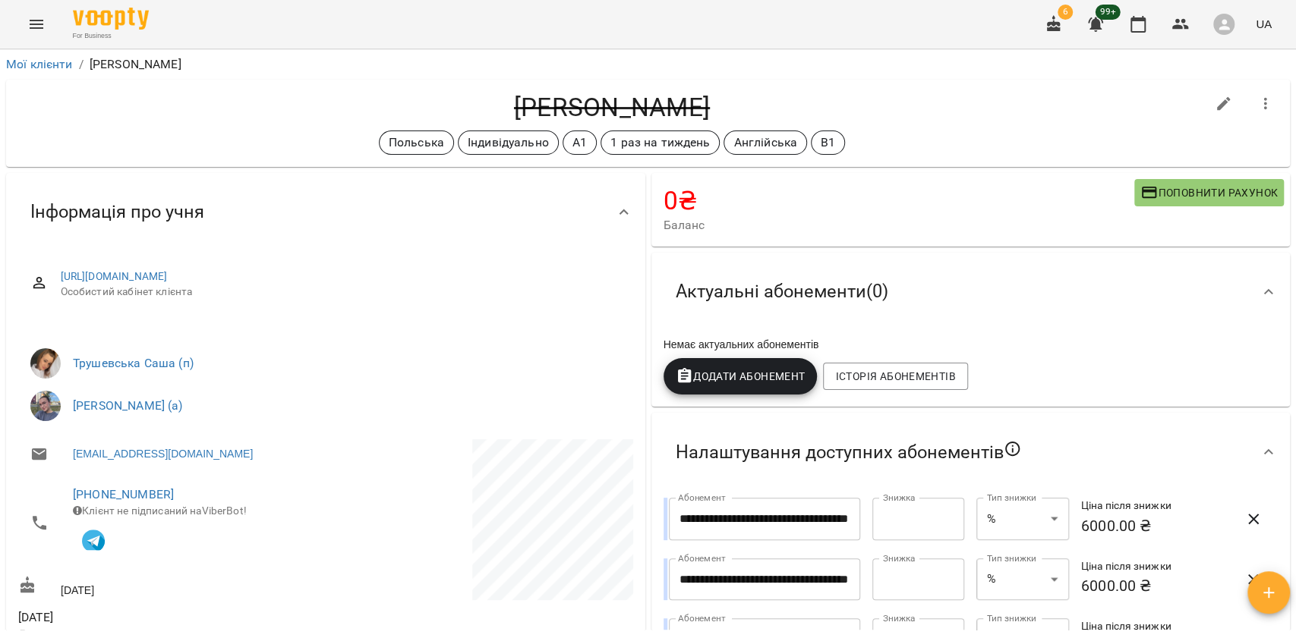
click at [555, 112] on h4 "[PERSON_NAME]" at bounding box center [611, 107] width 1187 height 31
click at [554, 112] on h4 "[PERSON_NAME]" at bounding box center [611, 107] width 1187 height 31
copy h4 "[PERSON_NAME]"
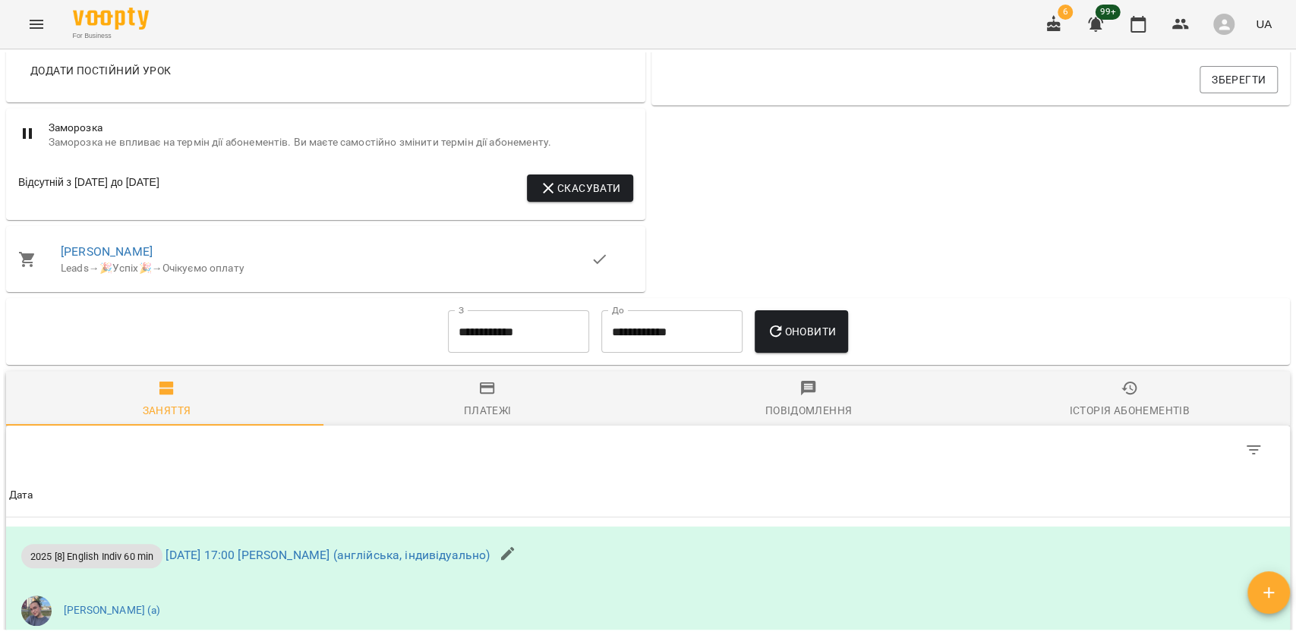
scroll to position [768, 0]
click at [489, 337] on input "**********" at bounding box center [518, 331] width 141 height 43
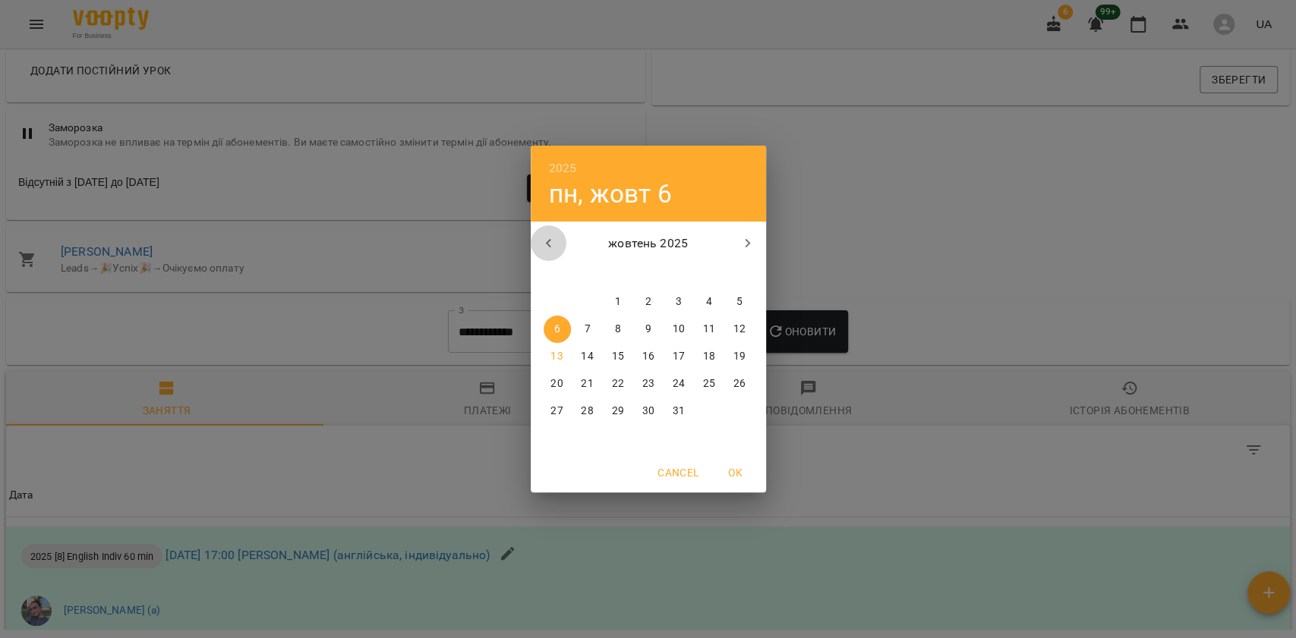
click at [551, 243] on icon "button" at bounding box center [549, 244] width 18 height 18
click at [560, 322] on span "8" at bounding box center [556, 329] width 27 height 15
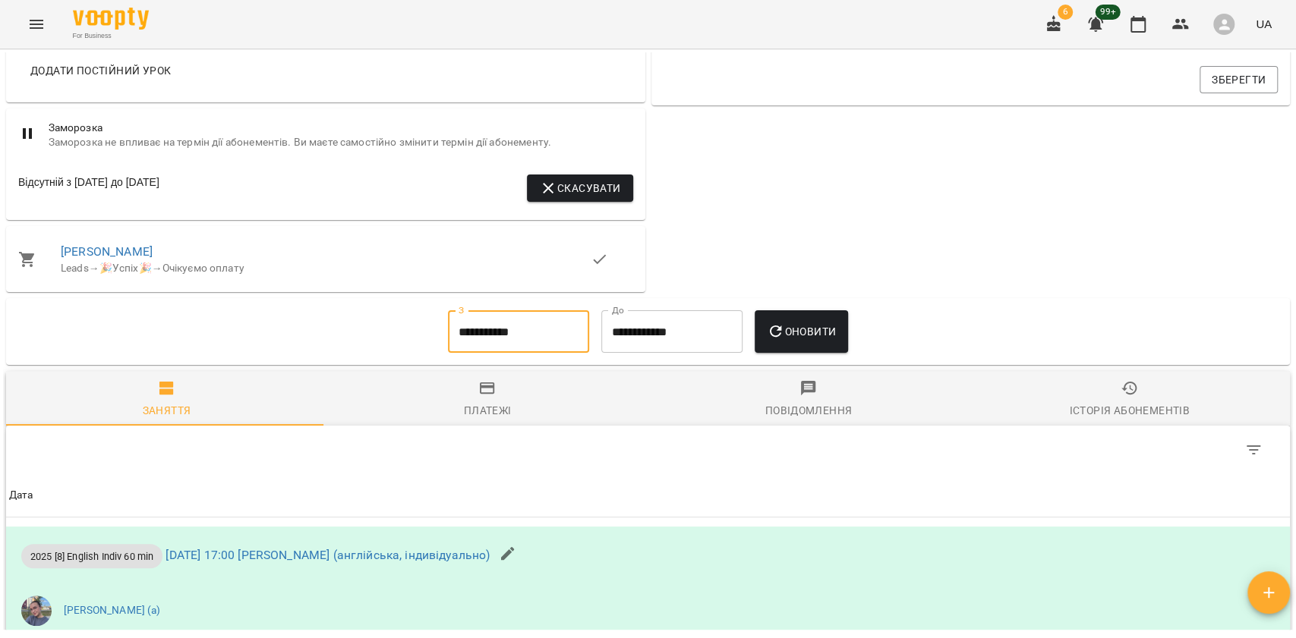
click at [766, 339] on button "Оновити" at bounding box center [800, 331] width 93 height 43
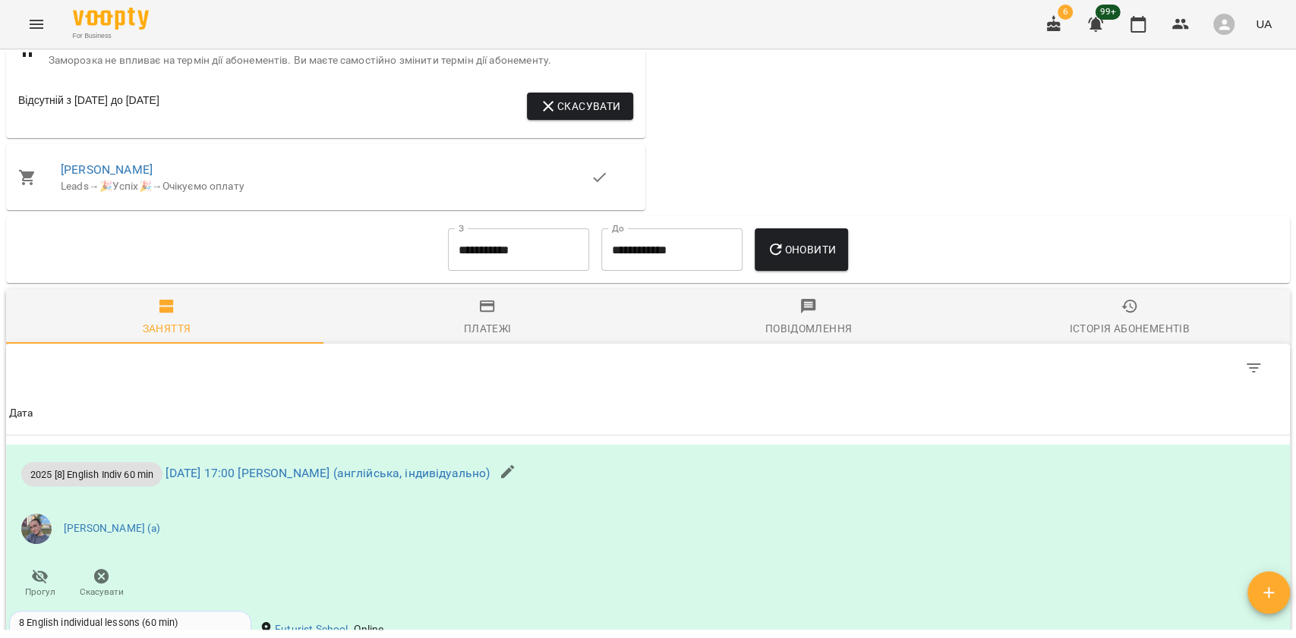
scroll to position [763, 0]
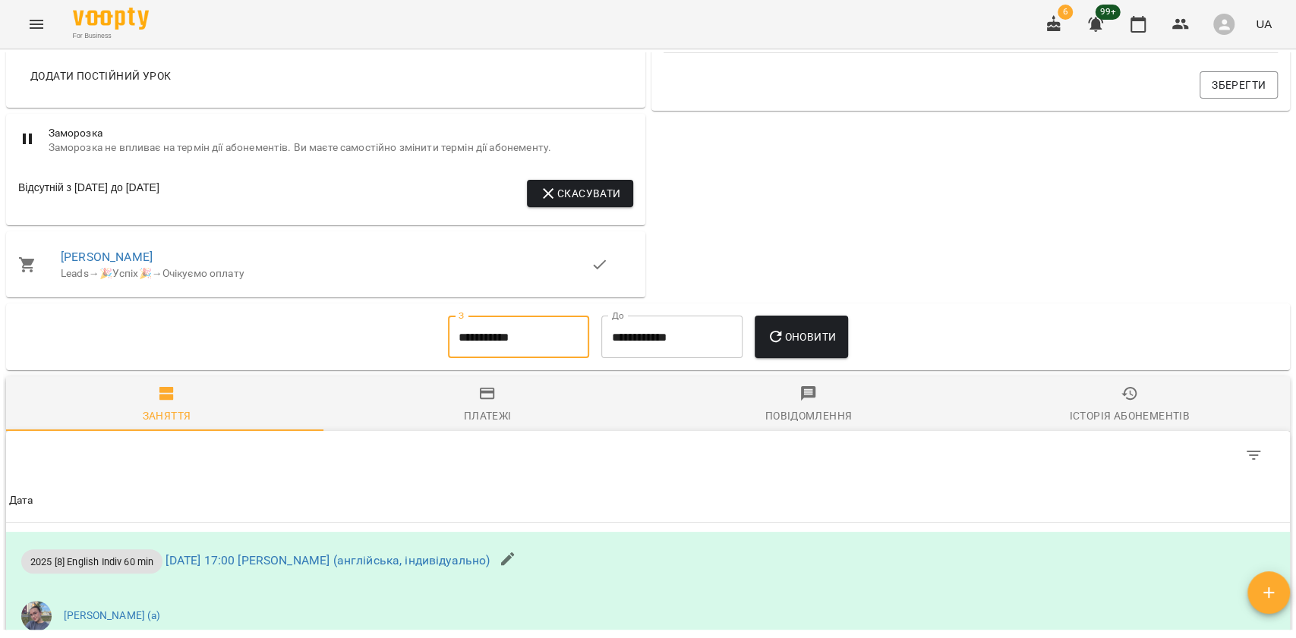
click at [478, 337] on input "**********" at bounding box center [518, 337] width 141 height 43
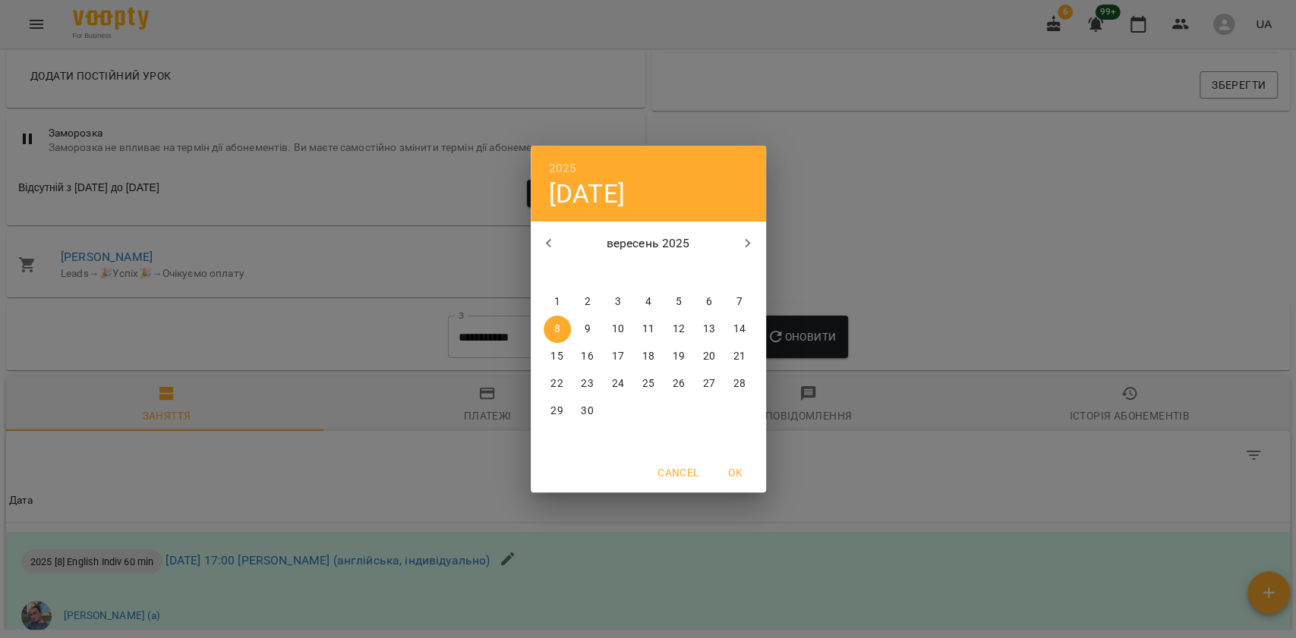
click at [538, 246] on button "button" at bounding box center [549, 243] width 36 height 36
click at [554, 325] on p "4" at bounding box center [556, 329] width 6 height 15
type input "**********"
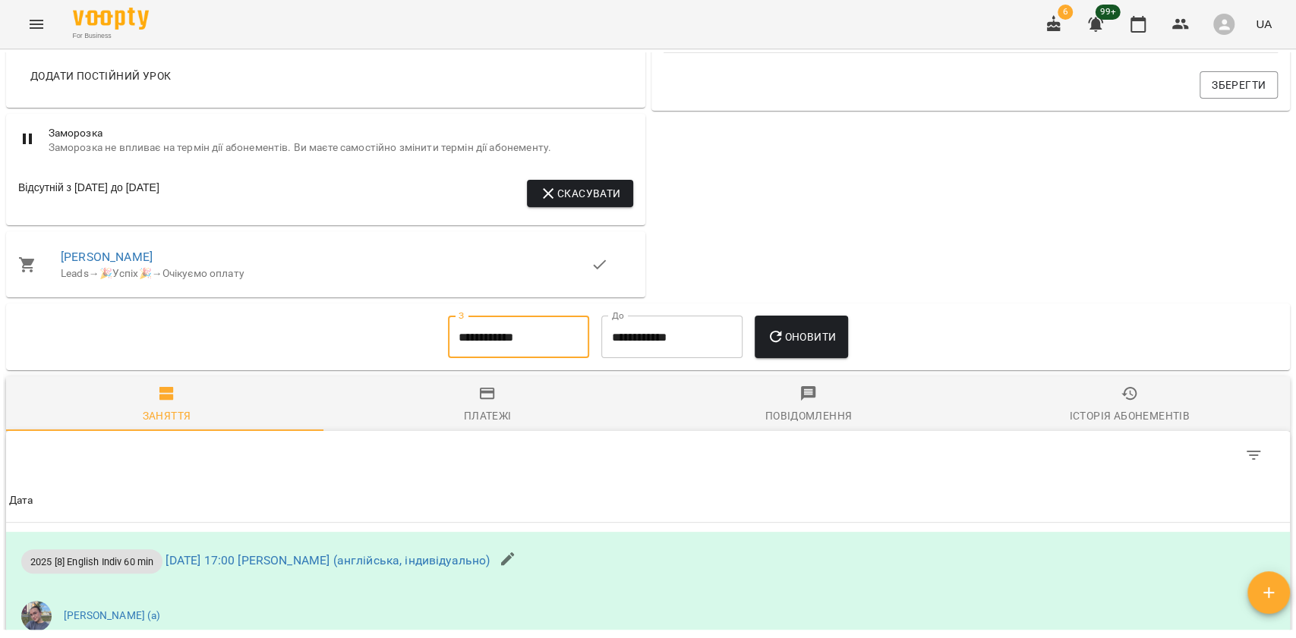
click at [780, 322] on button "Оновити" at bounding box center [800, 337] width 93 height 43
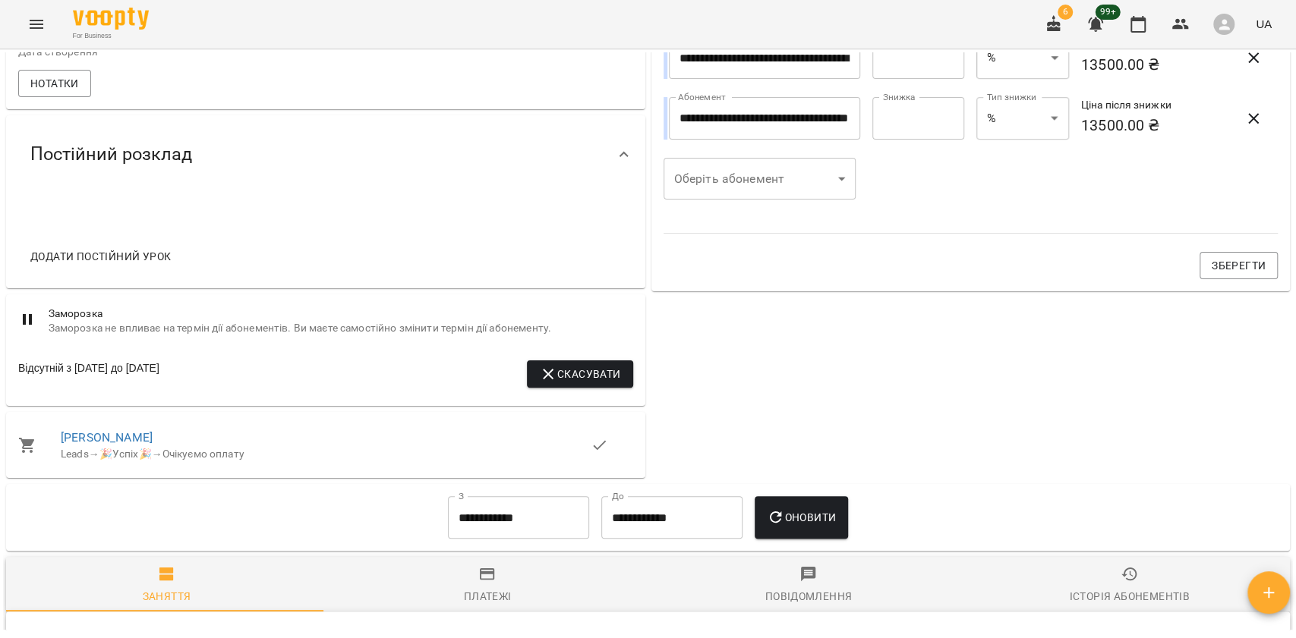
scroll to position [156, 0]
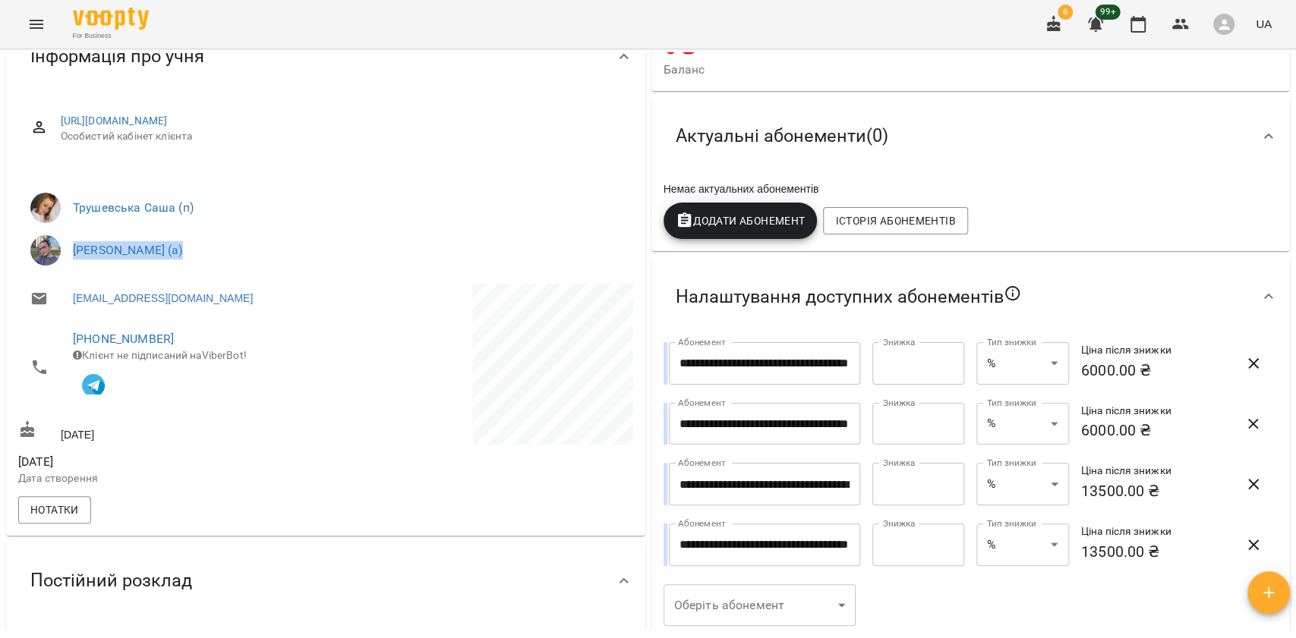
drag, startPoint x: 59, startPoint y: 240, endPoint x: 182, endPoint y: 257, distance: 124.2
click at [182, 257] on li "Павленко Світлана (а)" at bounding box center [325, 250] width 615 height 43
copy link "Павленко Світлана"
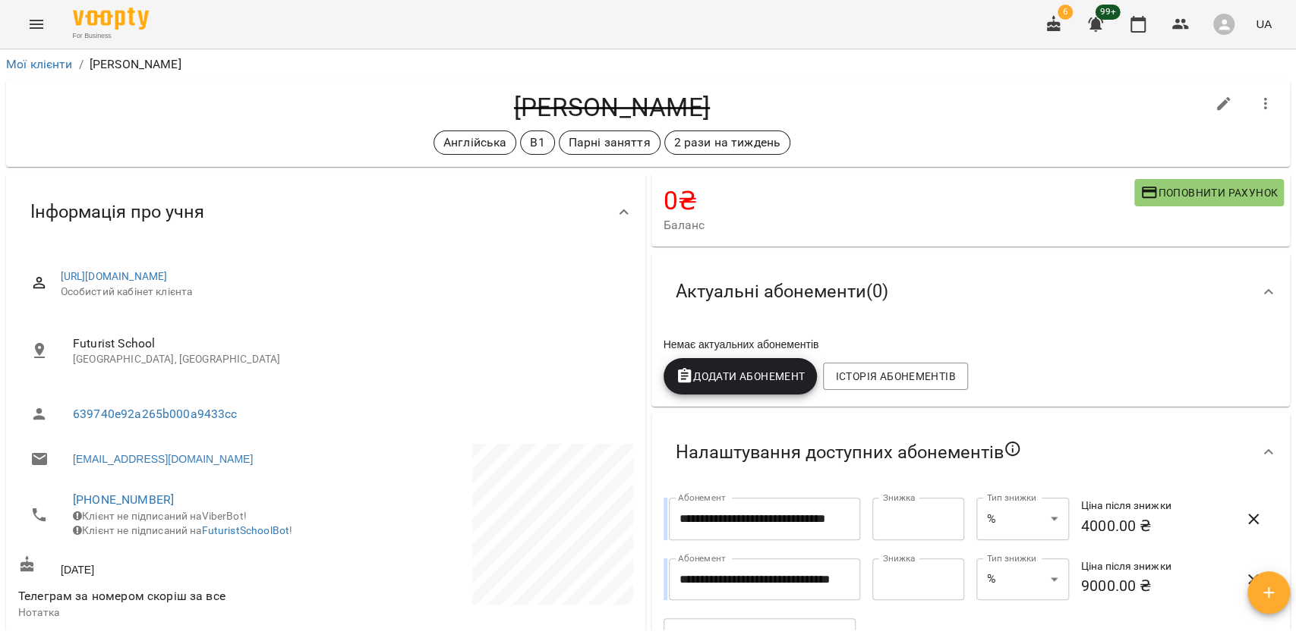
click at [568, 111] on h4 "Олійник Ольга" at bounding box center [611, 107] width 1187 height 31
copy h4 "Олійник"
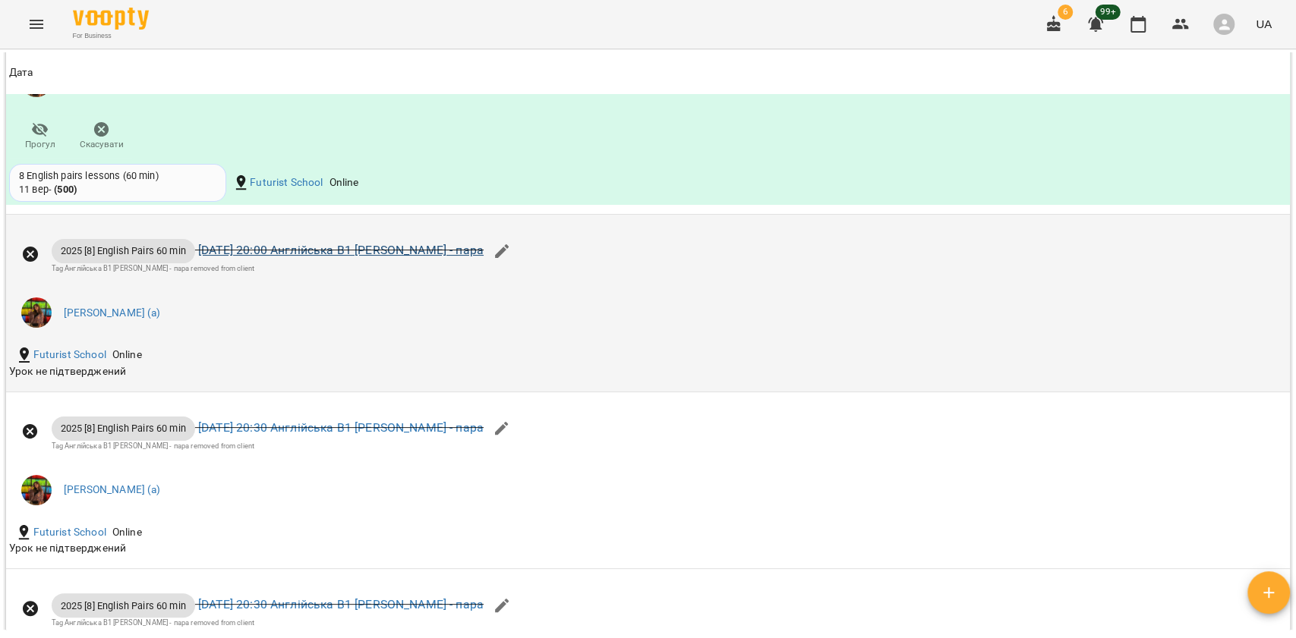
scroll to position [1619, 0]
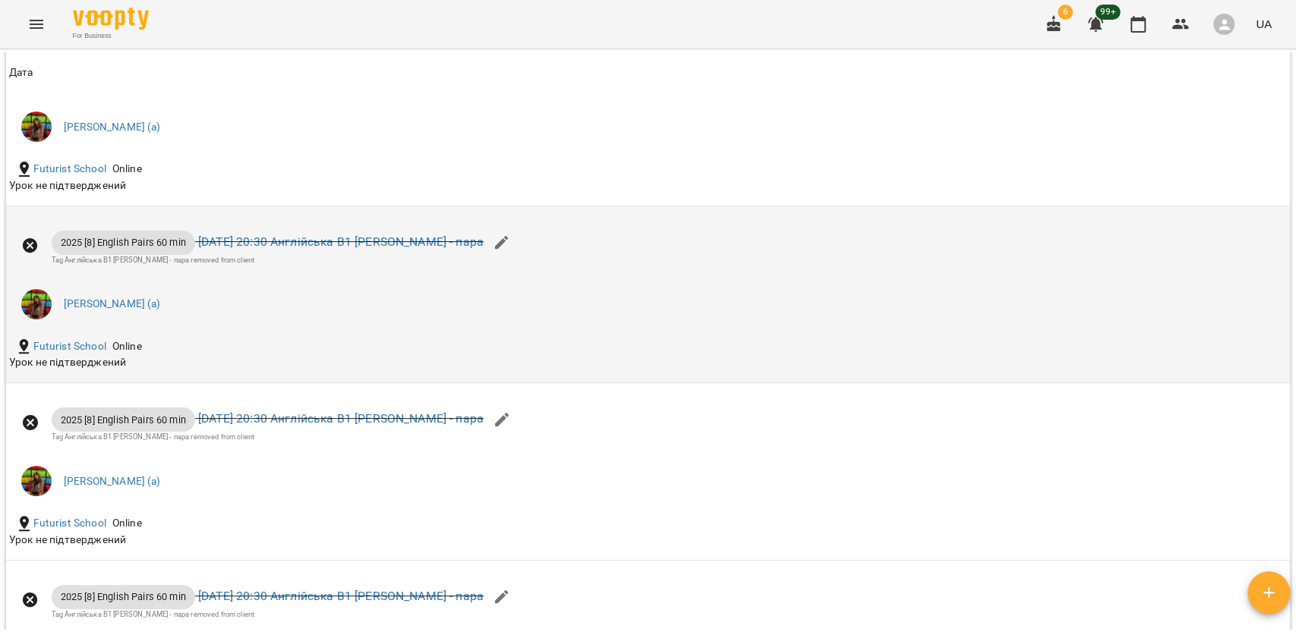
drag, startPoint x: 70, startPoint y: 300, endPoint x: 165, endPoint y: 299, distance: 94.9
click at [165, 299] on li "Логвіненко Оксана Віталіївна (а)" at bounding box center [433, 304] width 849 height 43
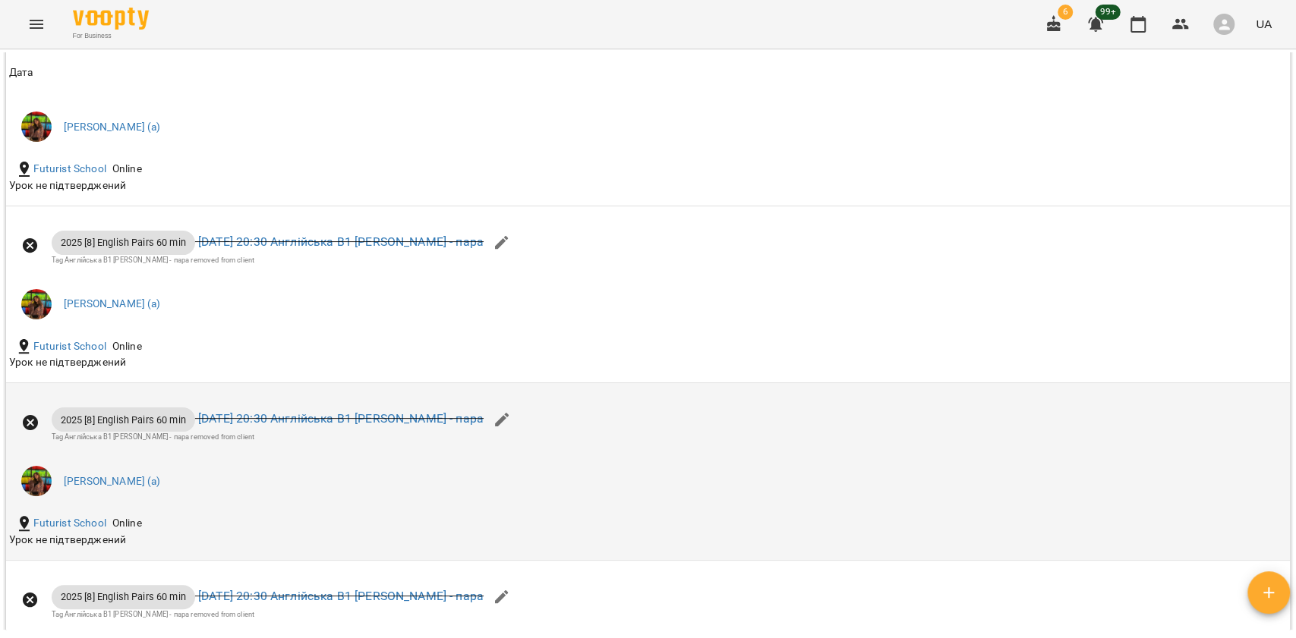
copy link "Логвіненко Оксана"
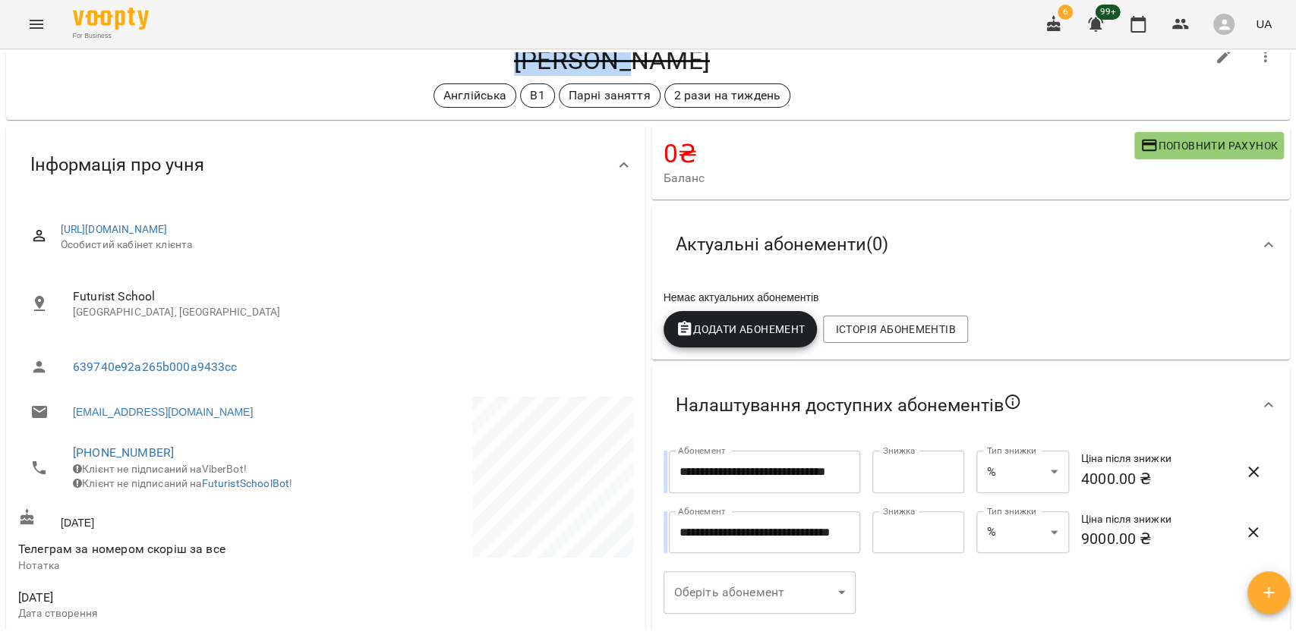
scroll to position [0, 0]
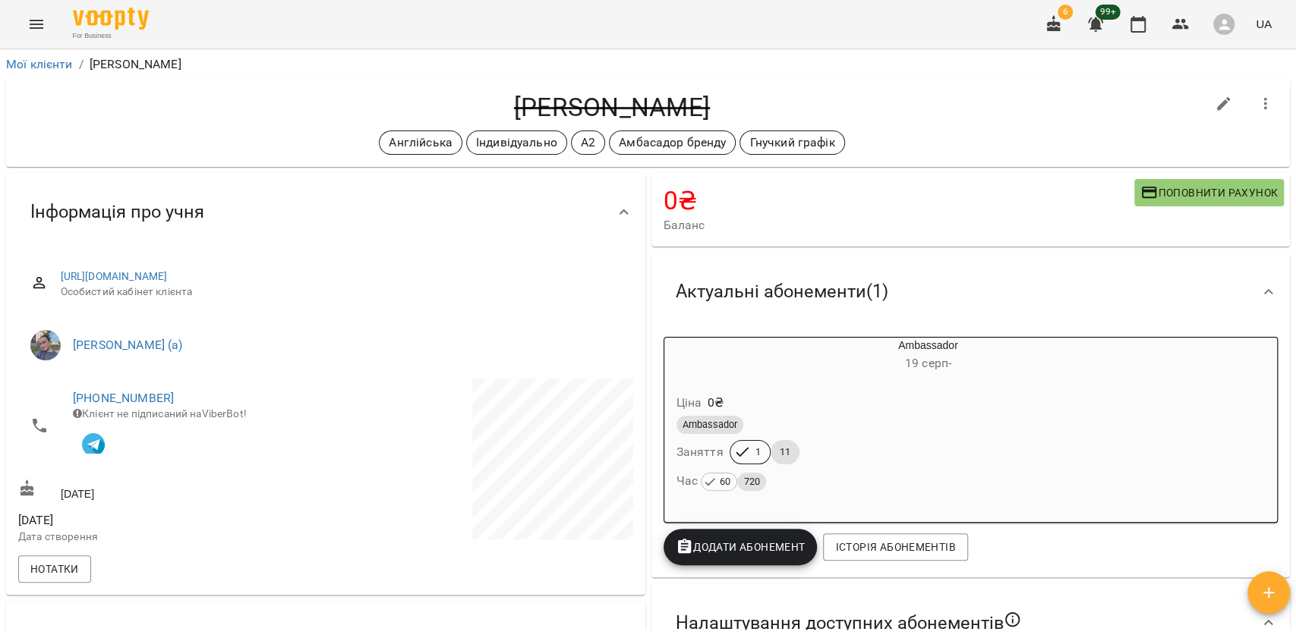
click at [566, 100] on h4 "[PERSON_NAME]" at bounding box center [611, 107] width 1187 height 31
copy h4 "[PERSON_NAME]"
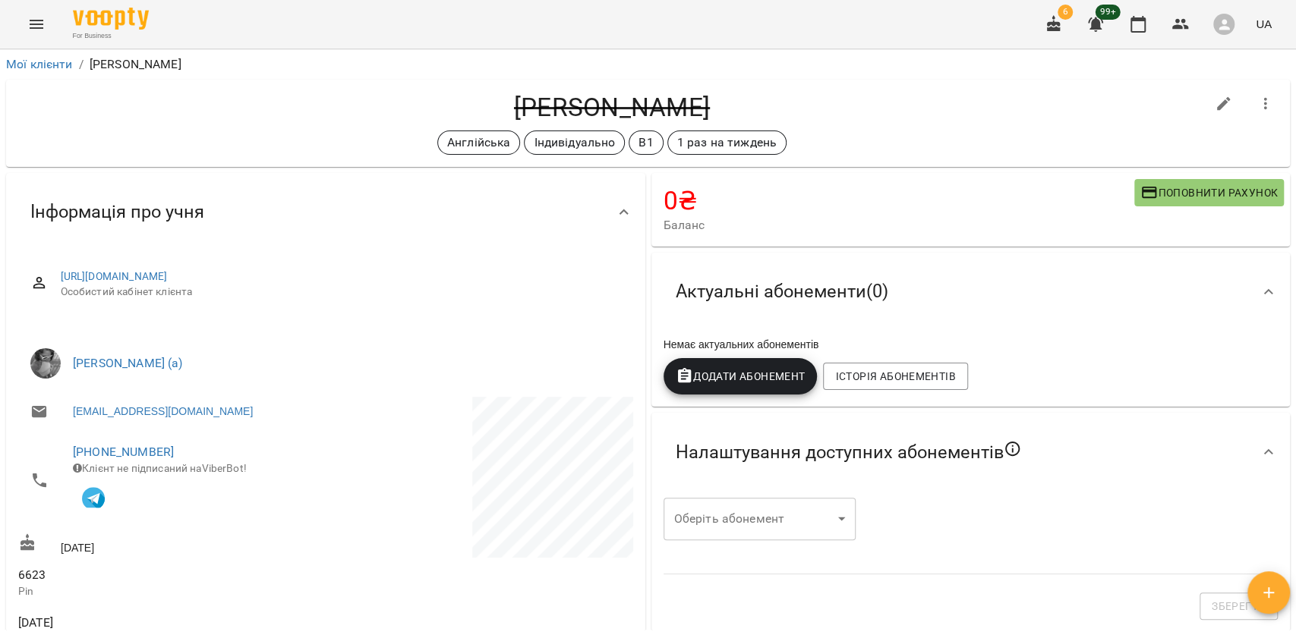
click at [526, 100] on h4 "[PERSON_NAME]" at bounding box center [611, 107] width 1187 height 31
click at [527, 100] on h4 "[PERSON_NAME]" at bounding box center [611, 107] width 1187 height 31
copy h4 "[PERSON_NAME]"
drag, startPoint x: 67, startPoint y: 343, endPoint x: 153, endPoint y: 339, distance: 86.7
click at [153, 339] on ul "[PERSON_NAME] (а)" at bounding box center [325, 363] width 615 height 55
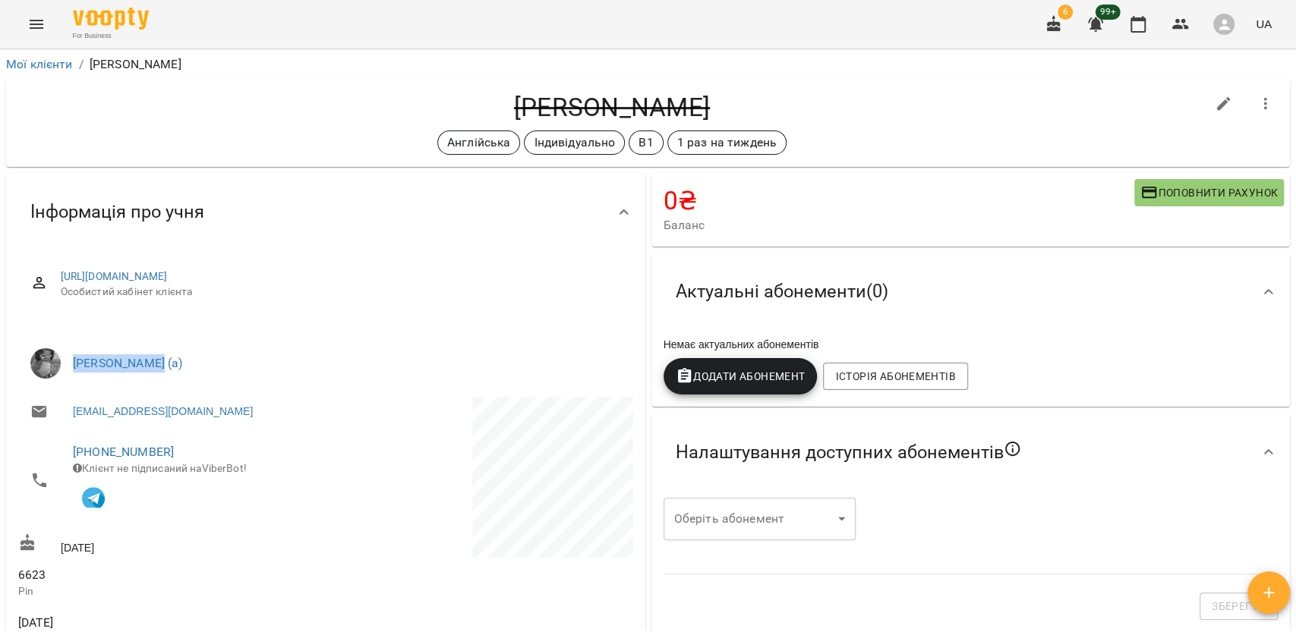
copy link "Гомзяк Юлія М"
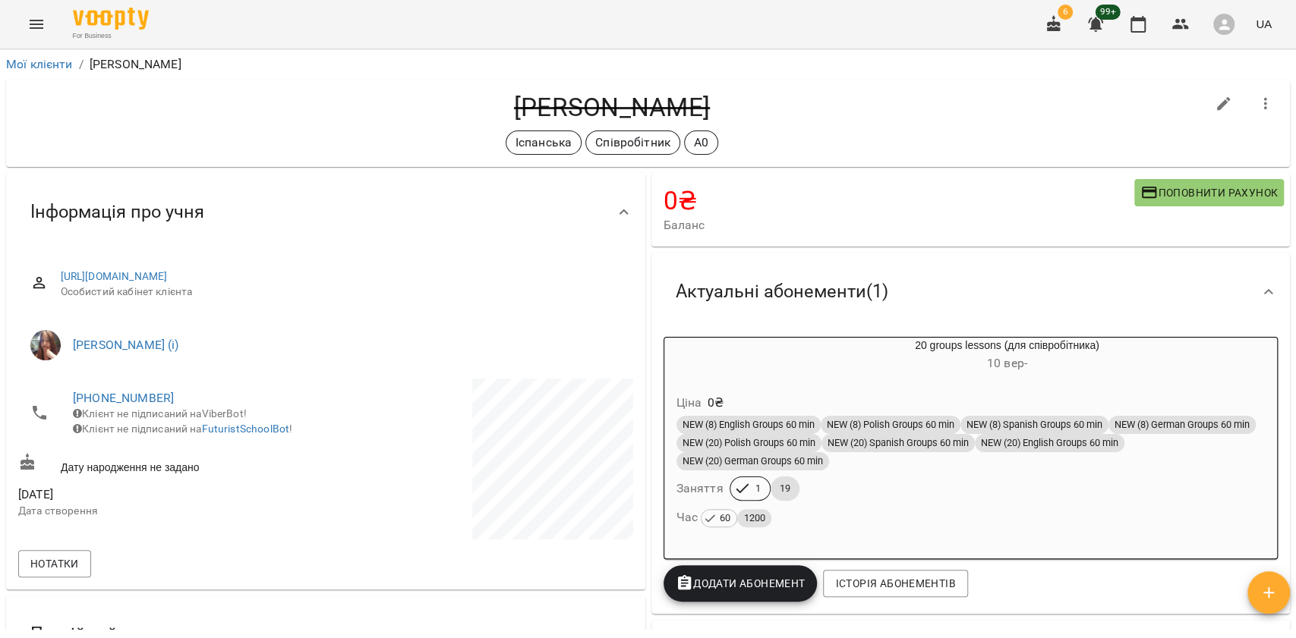
click at [562, 96] on h4 "Тиндик Іванна" at bounding box center [611, 107] width 1187 height 31
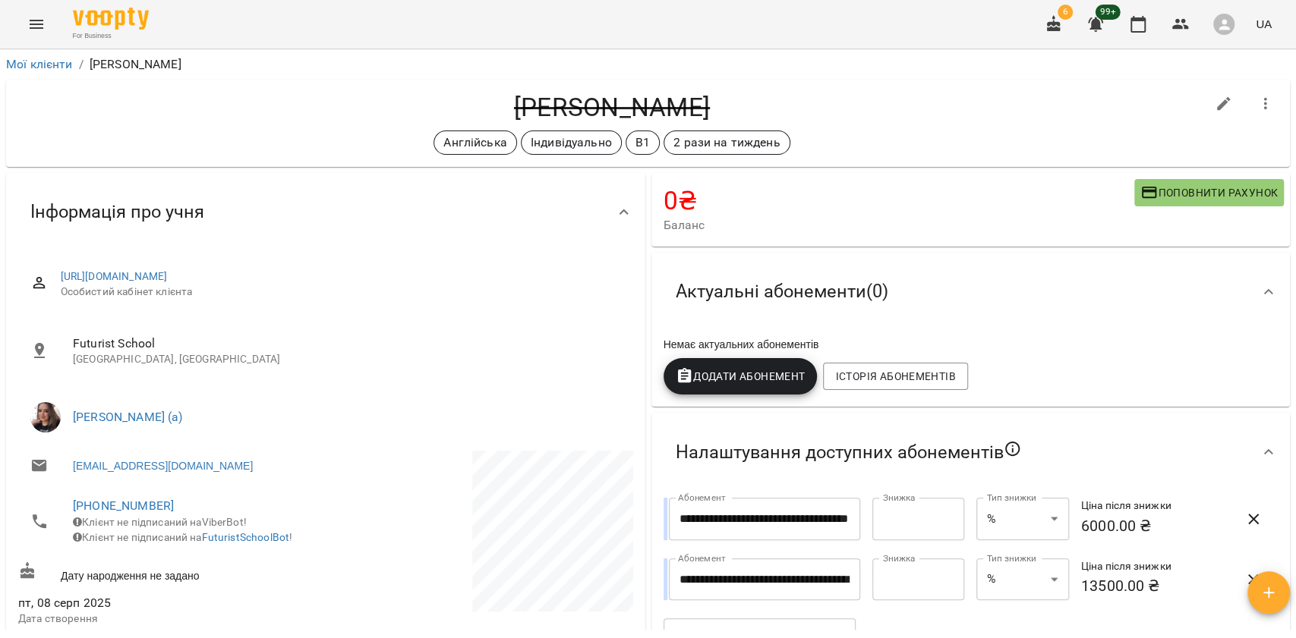
click at [632, 101] on h4 "[PERSON_NAME]" at bounding box center [611, 107] width 1187 height 31
copy h4 "Танчик"
drag, startPoint x: 66, startPoint y: 390, endPoint x: 177, endPoint y: 394, distance: 110.9
click at [177, 394] on ul "[PERSON_NAME] (а)" at bounding box center [325, 417] width 615 height 55
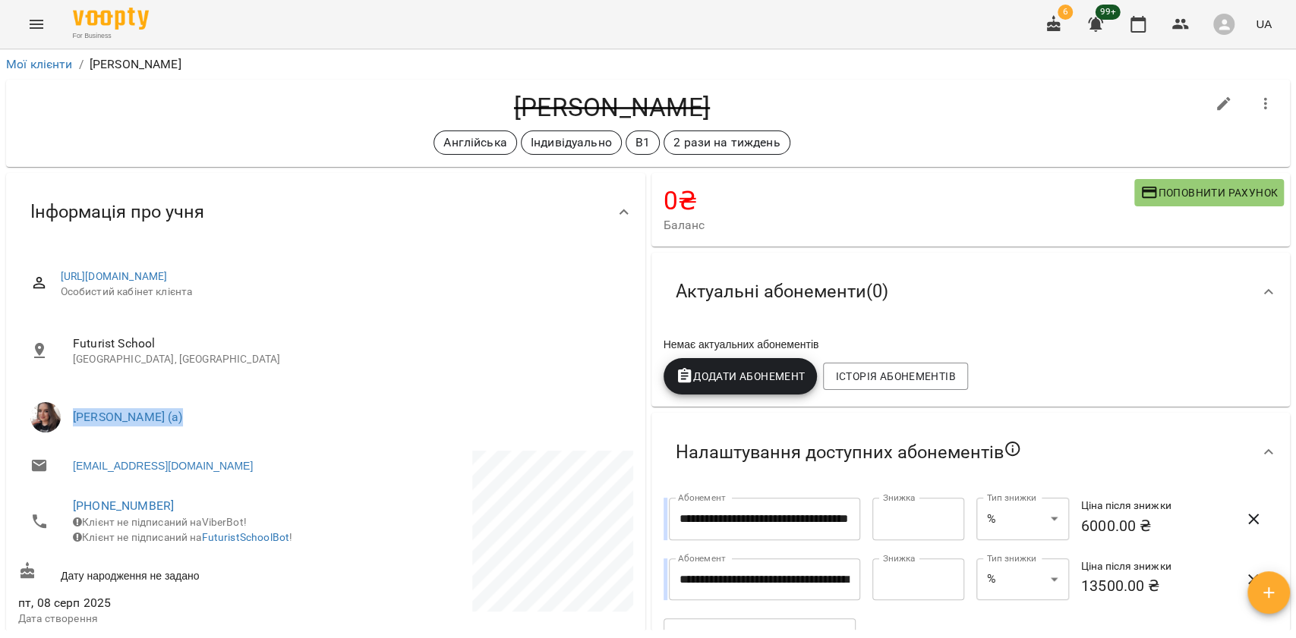
copy link "[PERSON_NAME]"
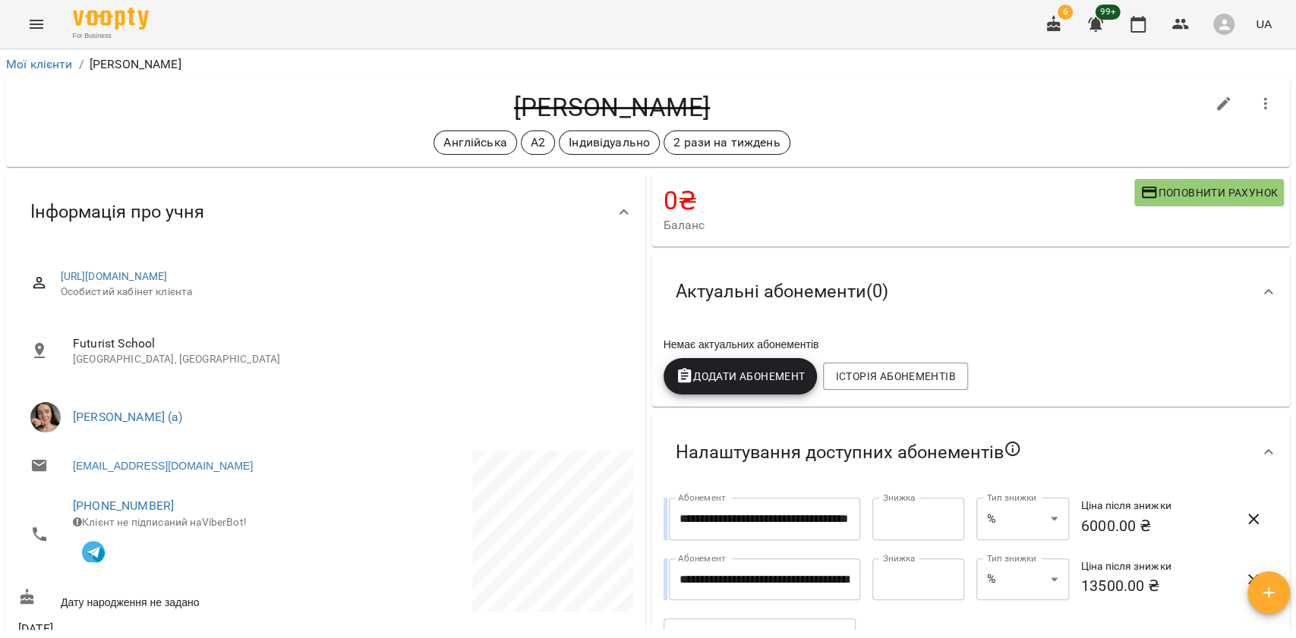
click at [645, 101] on h4 "Юлія Хоменко" at bounding box center [611, 107] width 1187 height 31
copy h4 "Хоменко"
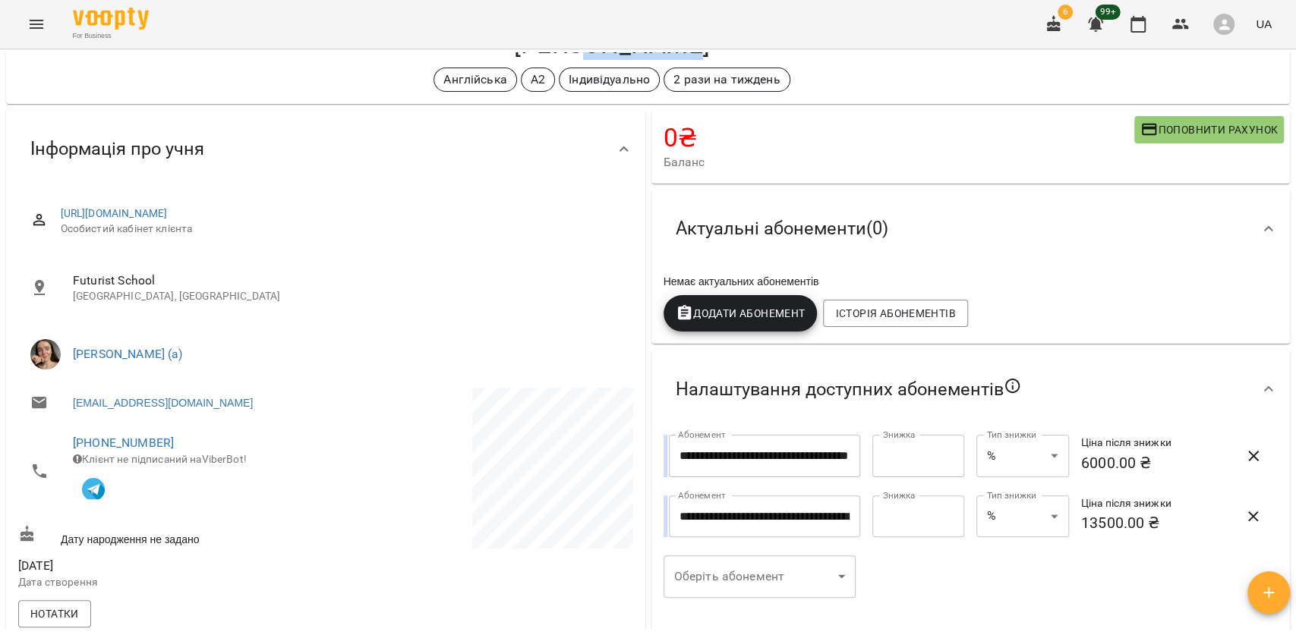
scroll to position [101, 0]
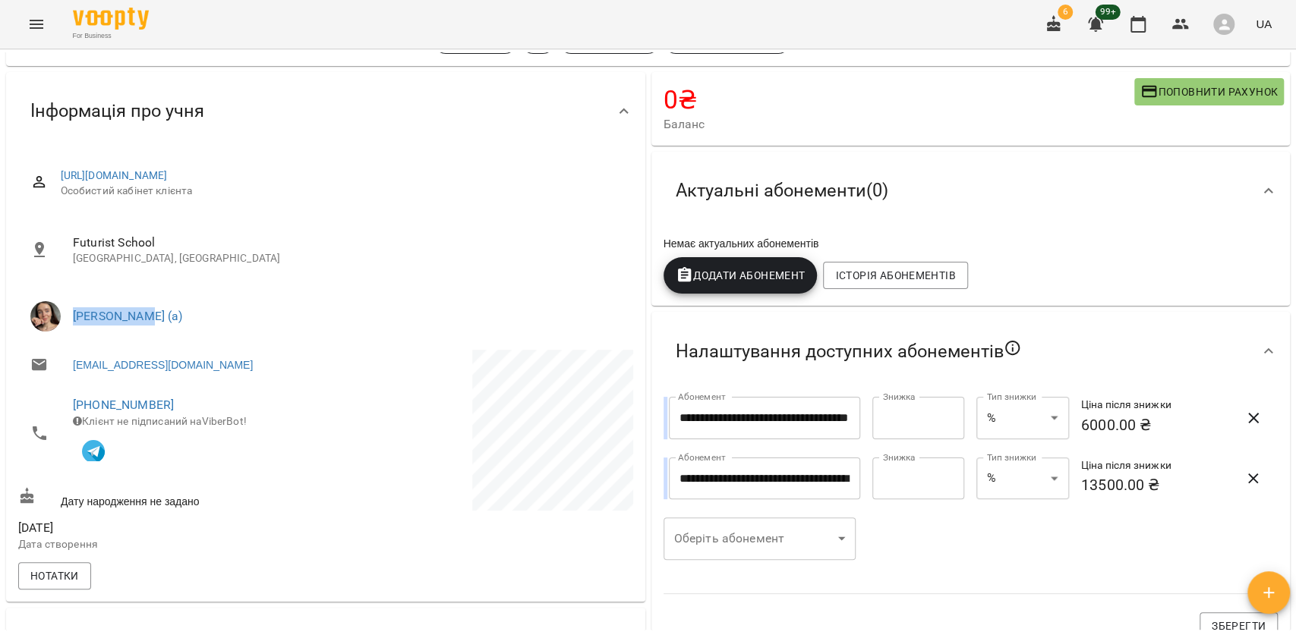
drag, startPoint x: 70, startPoint y: 294, endPoint x: 150, endPoint y: 295, distance: 79.7
click at [145, 295] on ul "Крикун Анна (а)" at bounding box center [325, 316] width 615 height 55
copy link "Крикун Анна"
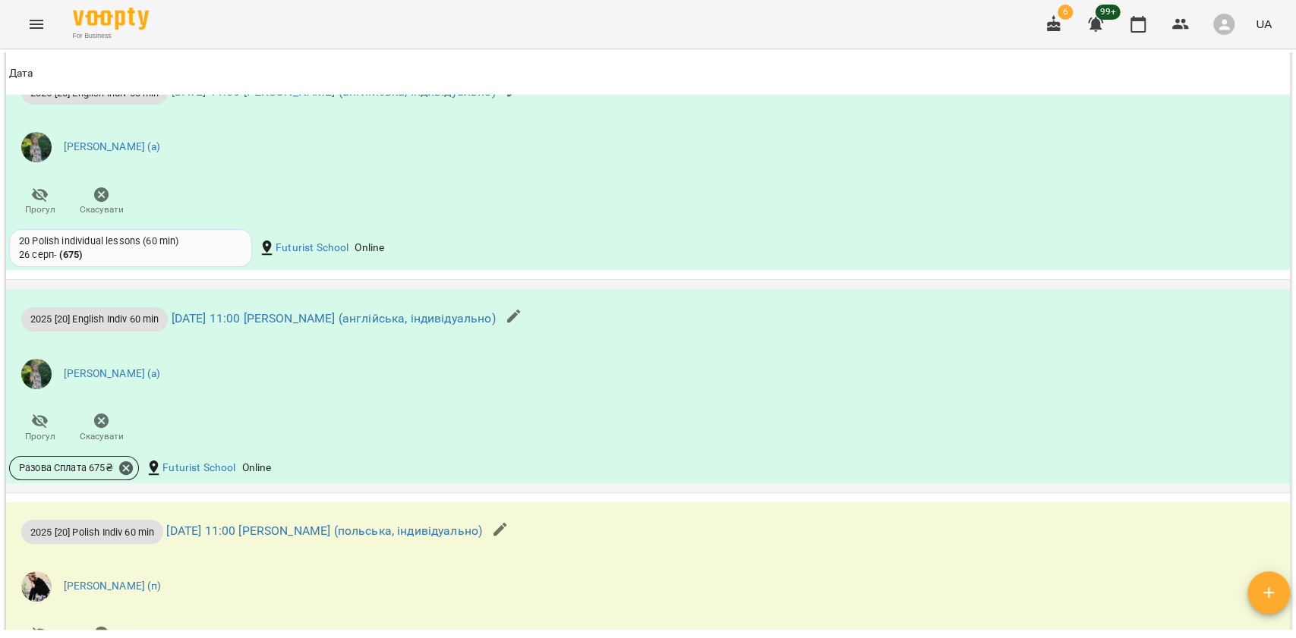
scroll to position [2429, 0]
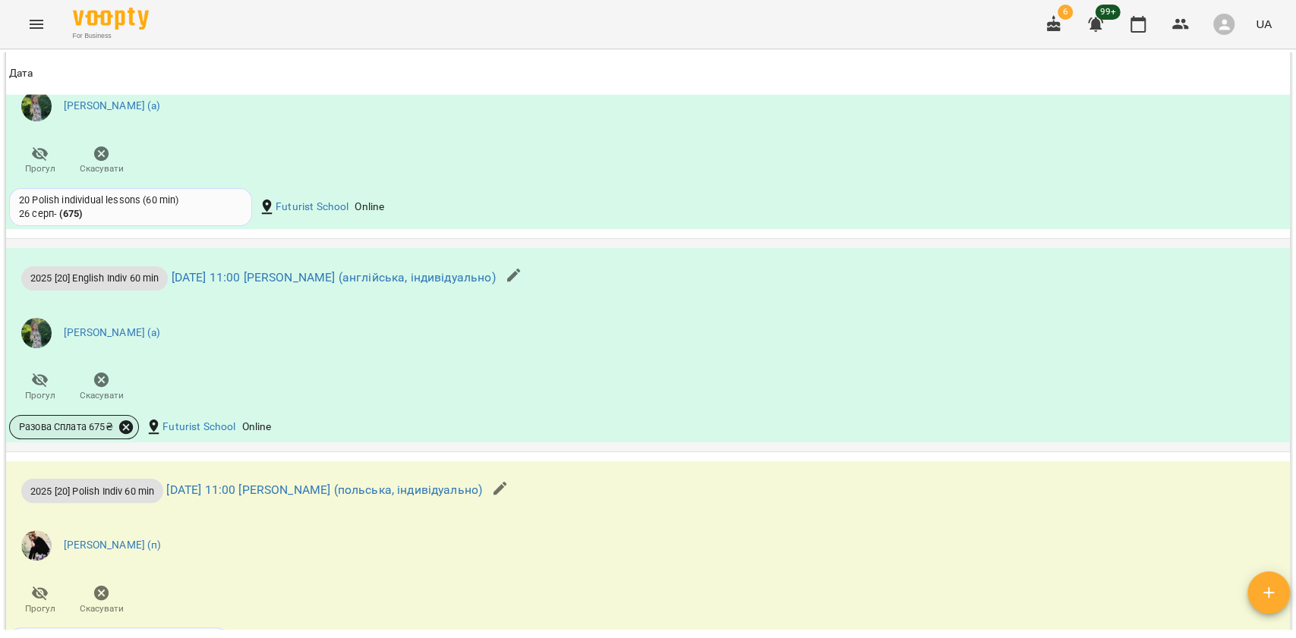
click at [129, 436] on icon at bounding box center [126, 427] width 17 height 17
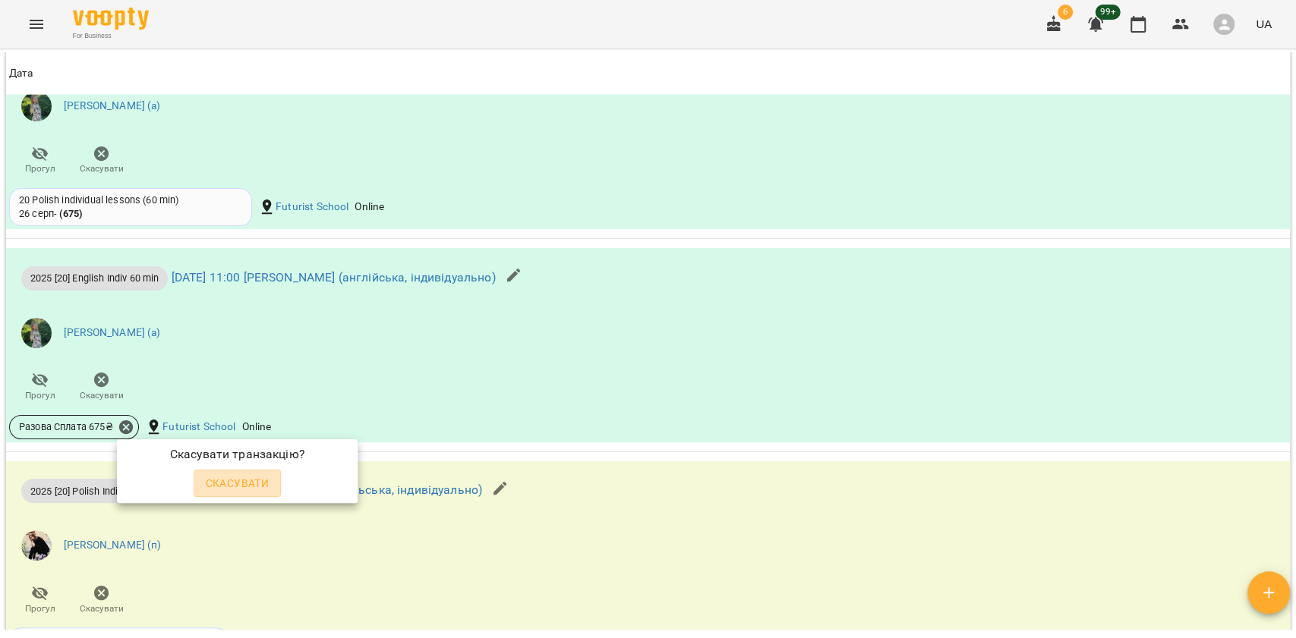
click at [223, 481] on span "Скасувати" at bounding box center [238, 483] width 64 height 18
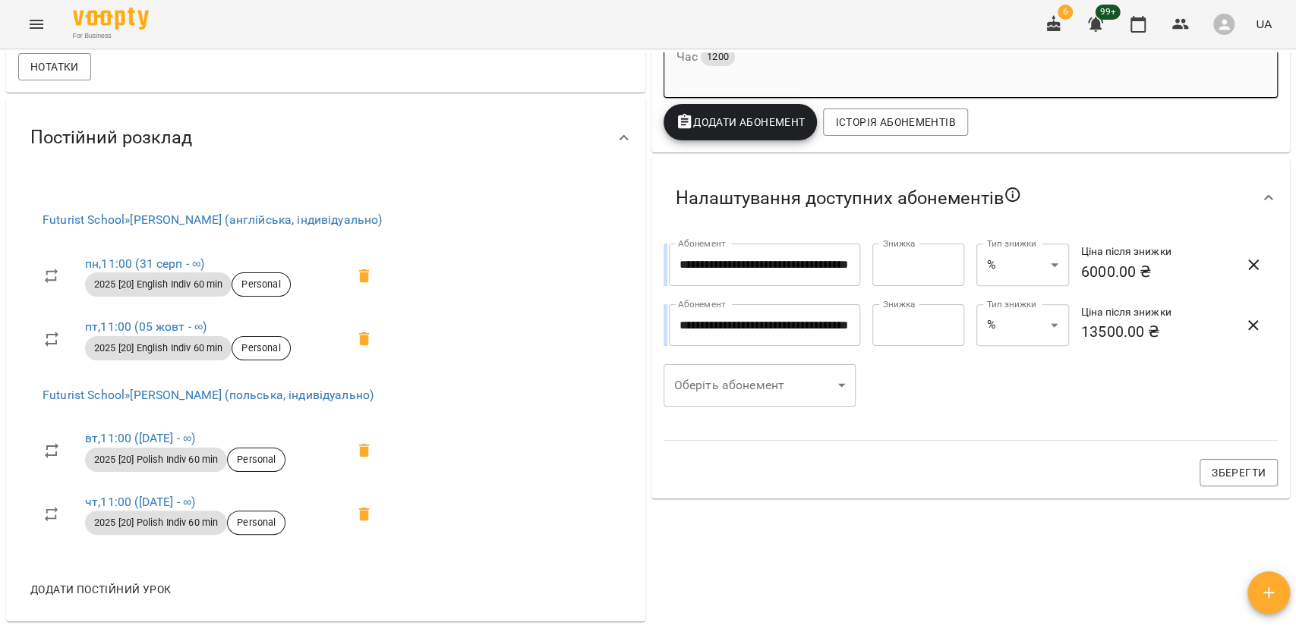
scroll to position [708, 0]
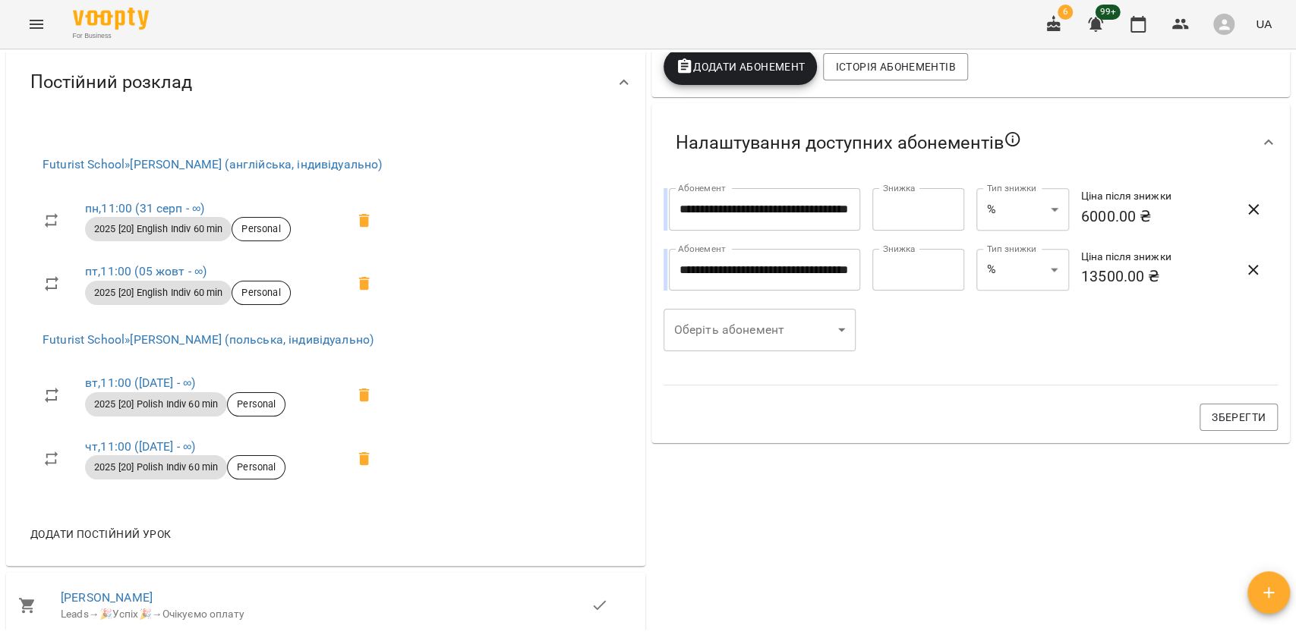
click at [769, 320] on body "**********" at bounding box center [648, 344] width 1296 height 688
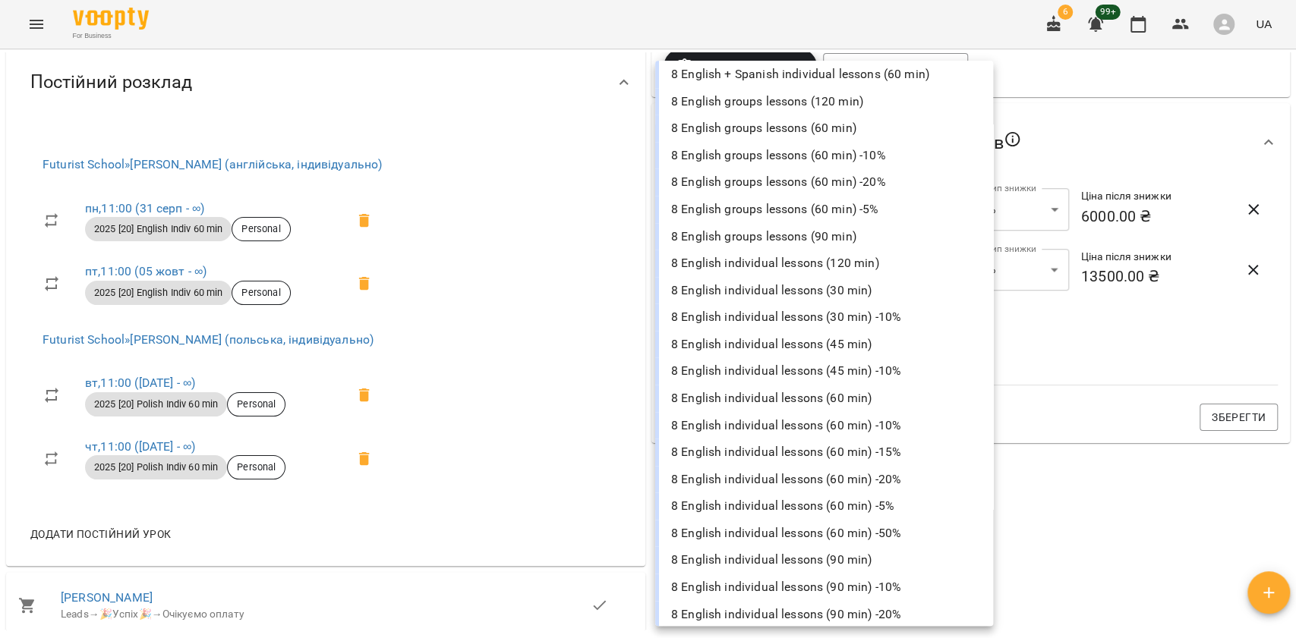
click at [818, 401] on li "8 English individual lessons (60 min)" at bounding box center [824, 398] width 338 height 27
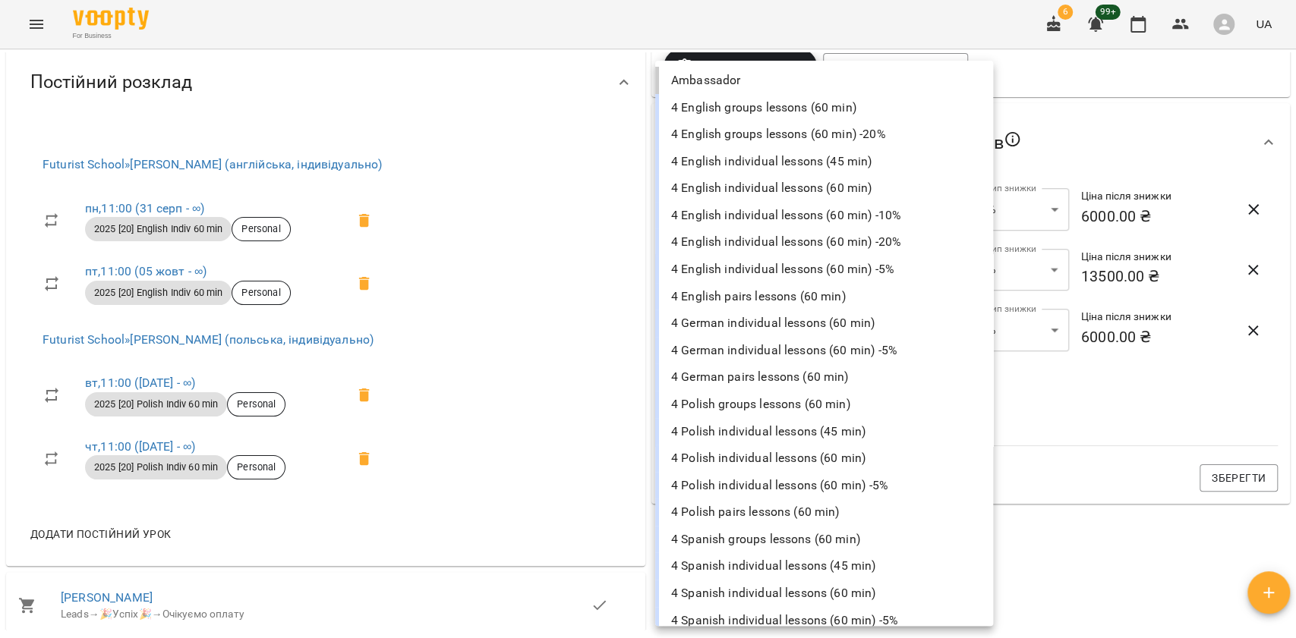
click at [758, 398] on body "**********" at bounding box center [648, 344] width 1296 height 688
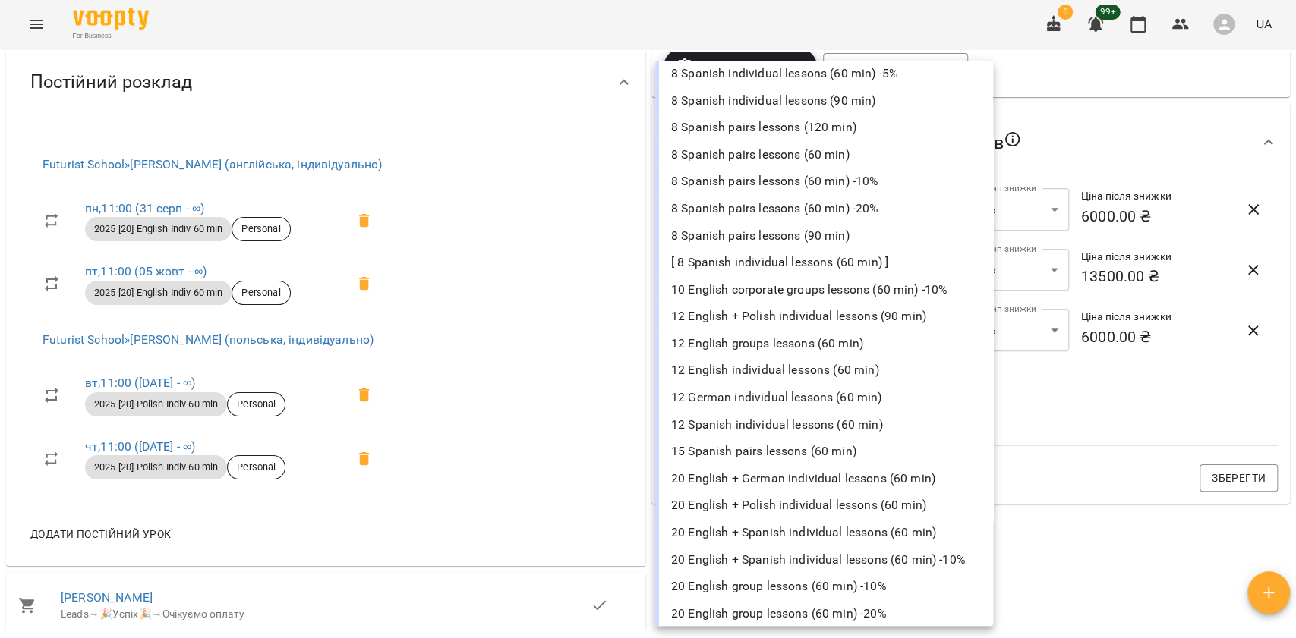
scroll to position [3238, 0]
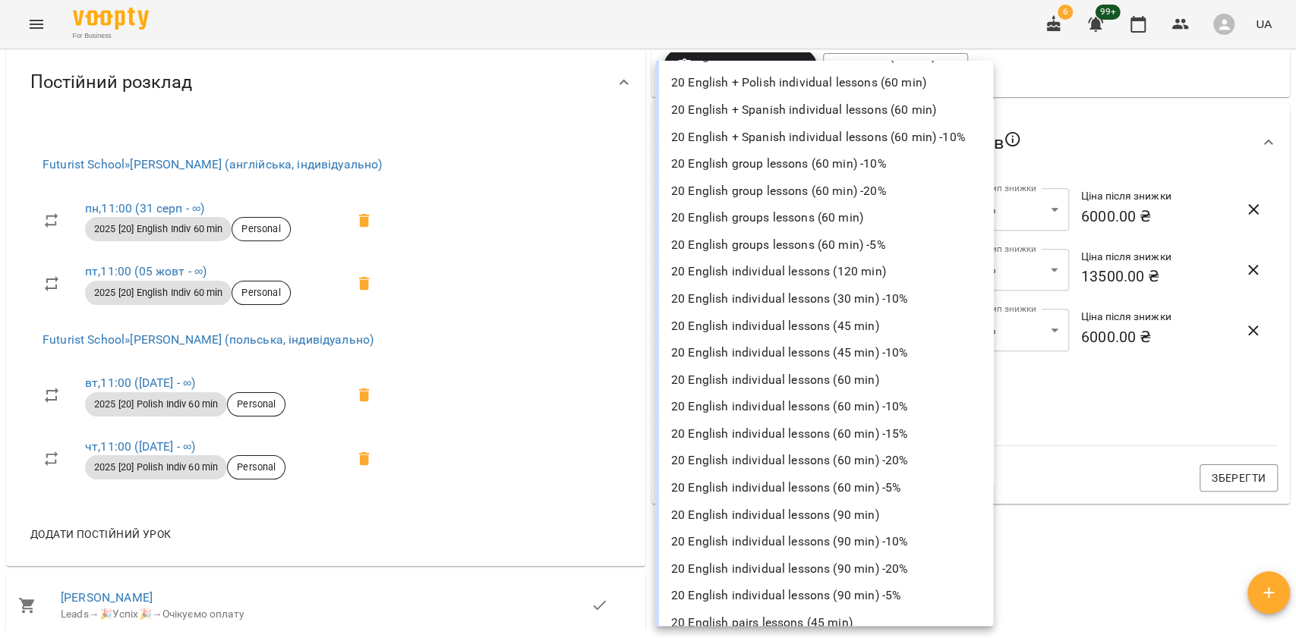
click at [856, 388] on li "20 English individual lessons (60 min)" at bounding box center [824, 380] width 338 height 27
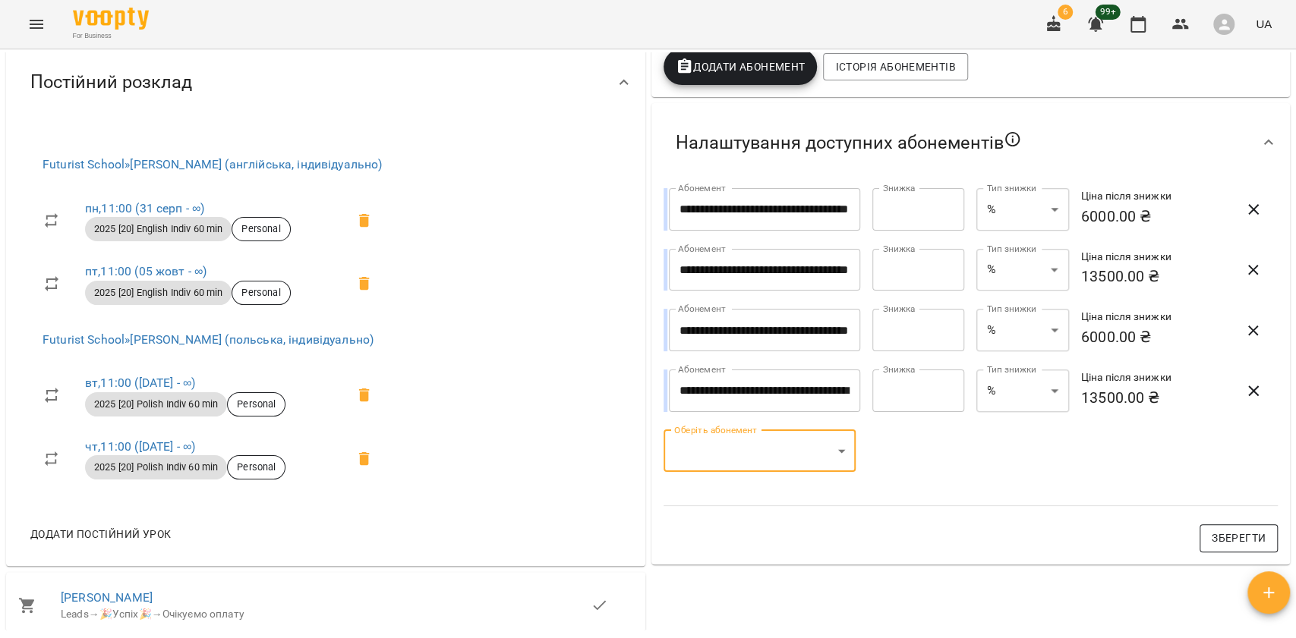
click at [1199, 548] on button "Зберегти" at bounding box center [1238, 538] width 78 height 27
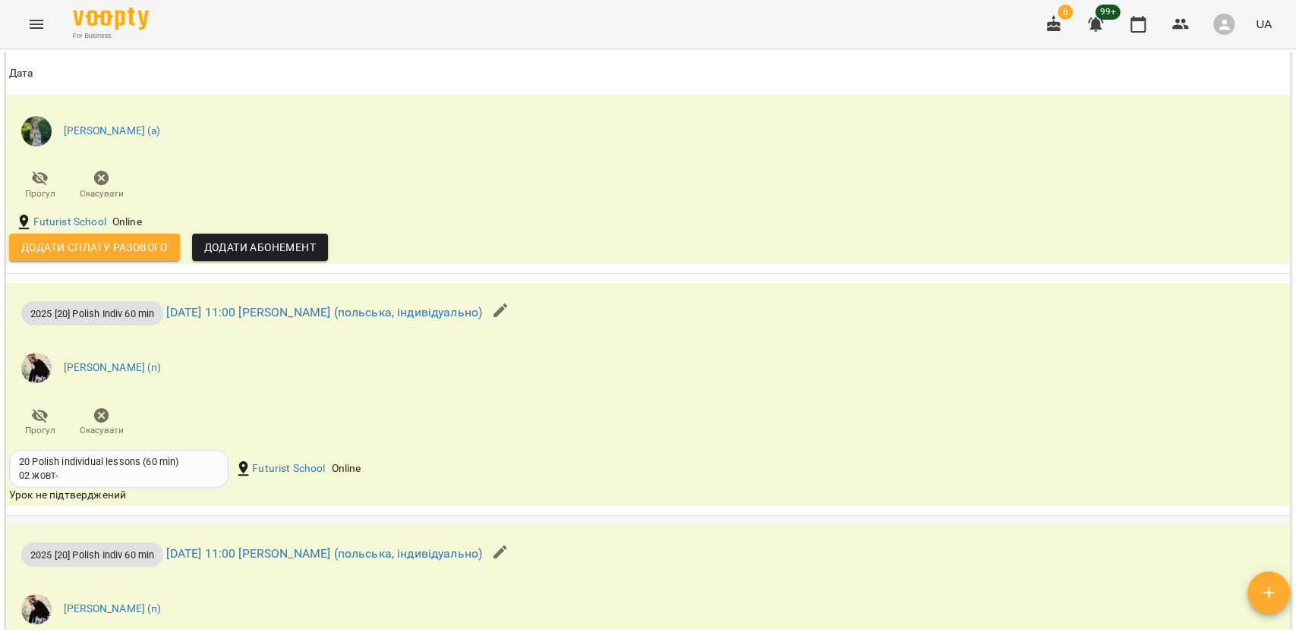
scroll to position [2530, 0]
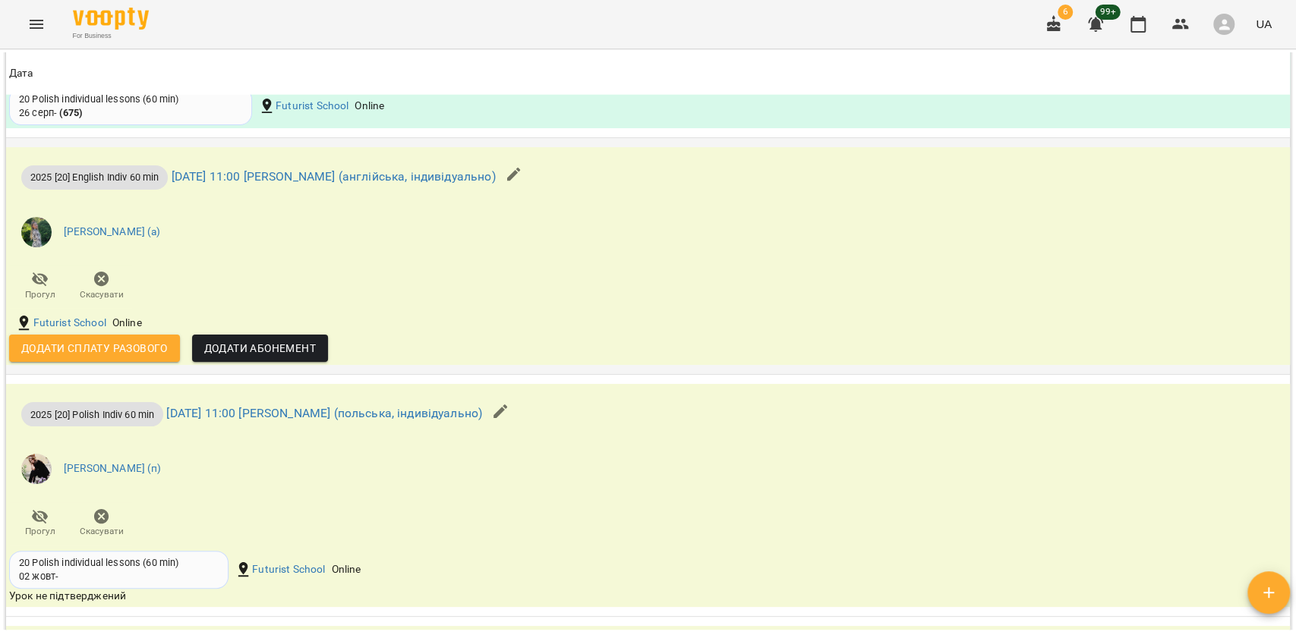
click at [160, 354] on span "Додати сплату разового" at bounding box center [94, 348] width 146 height 18
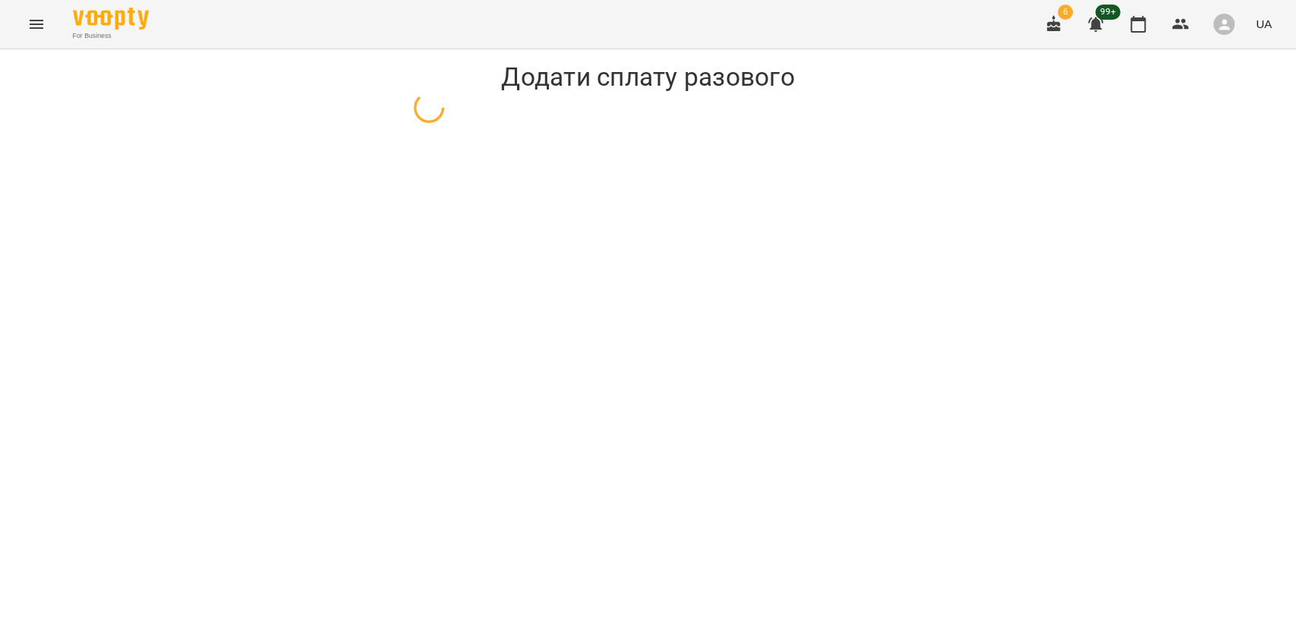
select select "**********"
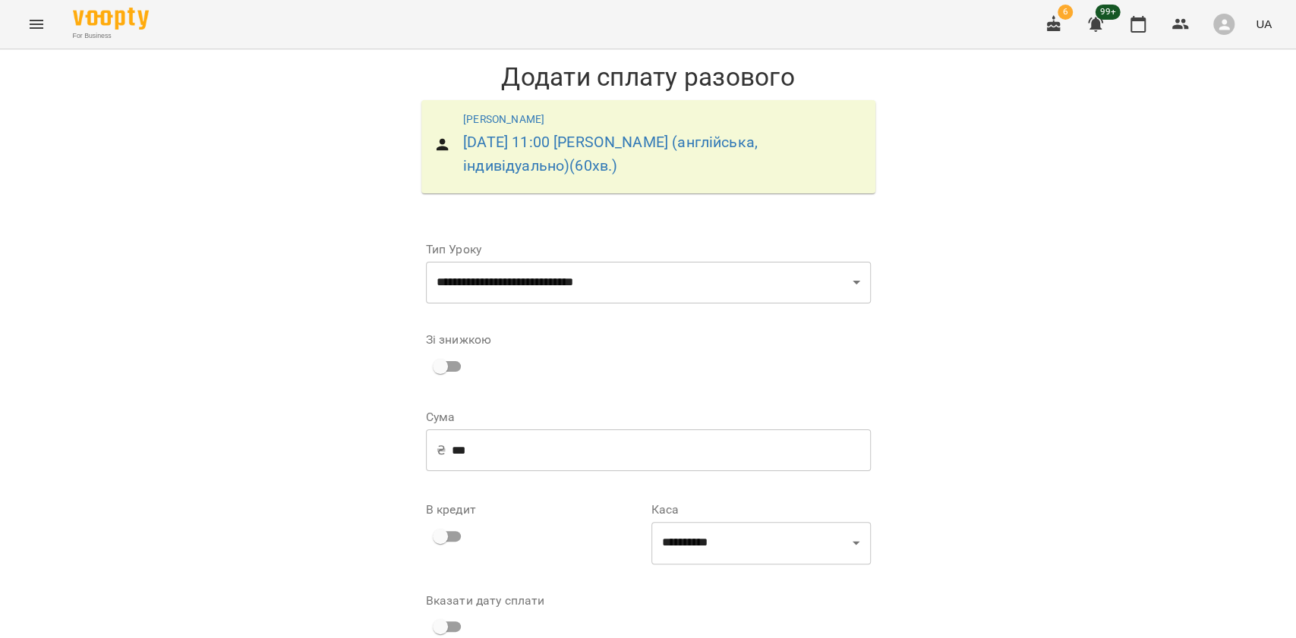
scroll to position [77, 0]
drag, startPoint x: 732, startPoint y: 455, endPoint x: 731, endPoint y: 486, distance: 30.4
click at [732, 528] on select "**********" at bounding box center [760, 549] width 219 height 43
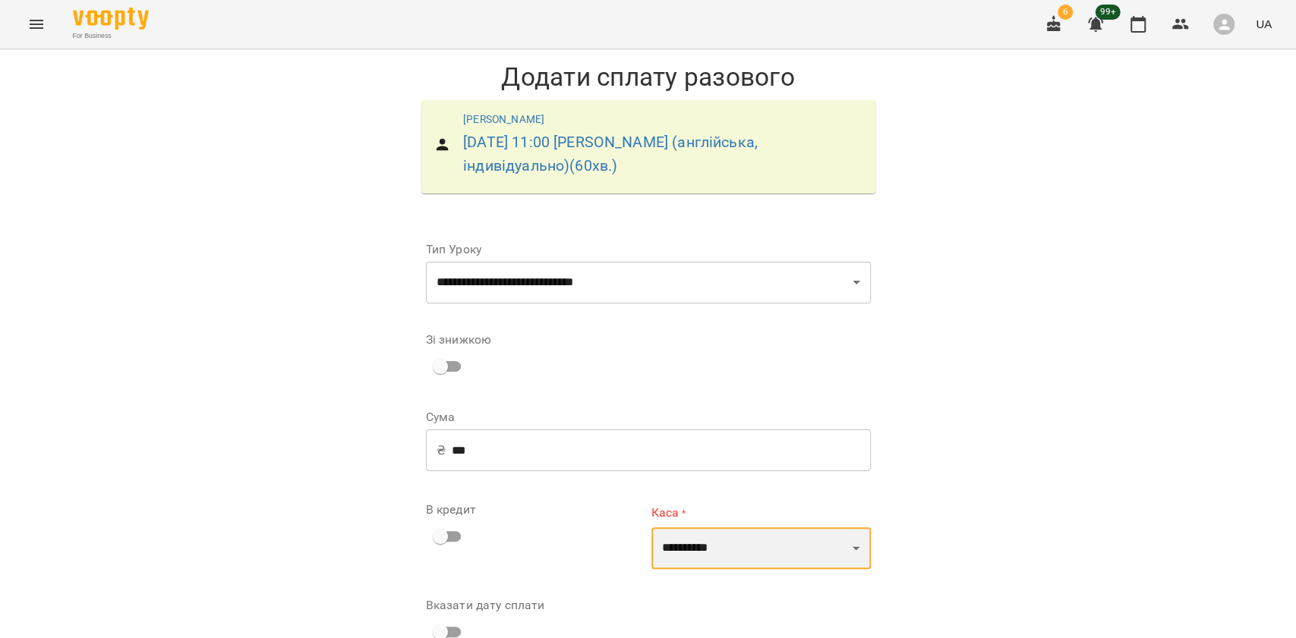
select select "****"
click at [651, 528] on select "**********" at bounding box center [760, 549] width 219 height 43
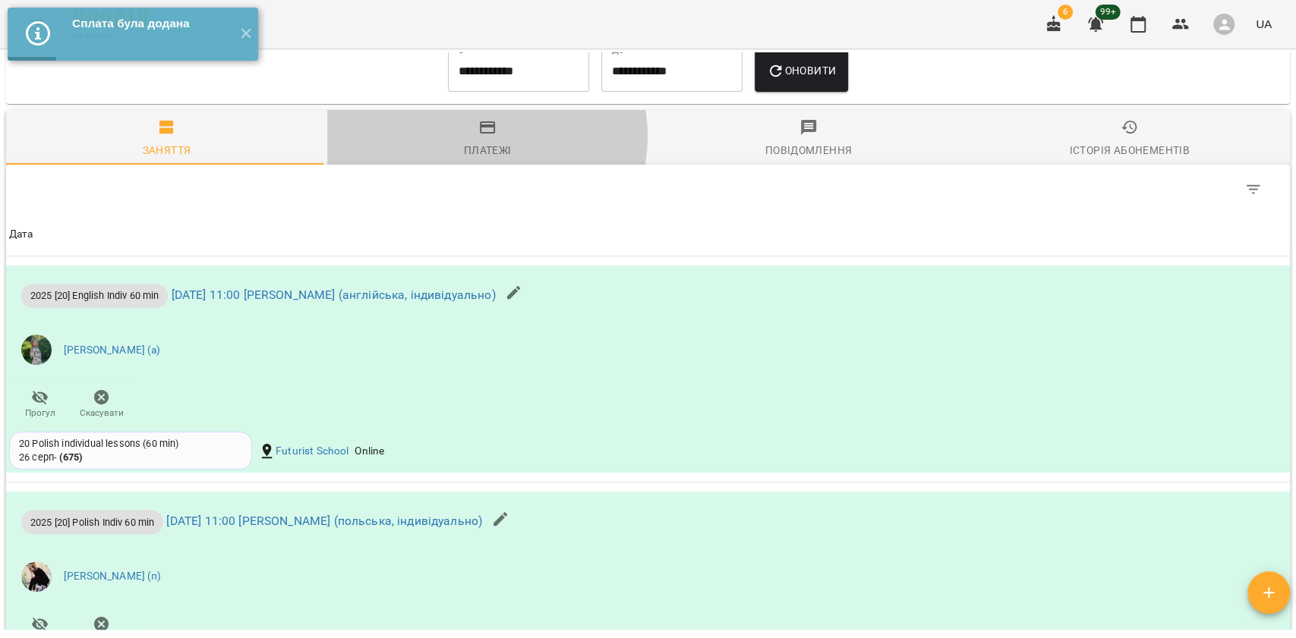
click at [480, 137] on icon "button" at bounding box center [487, 127] width 18 height 18
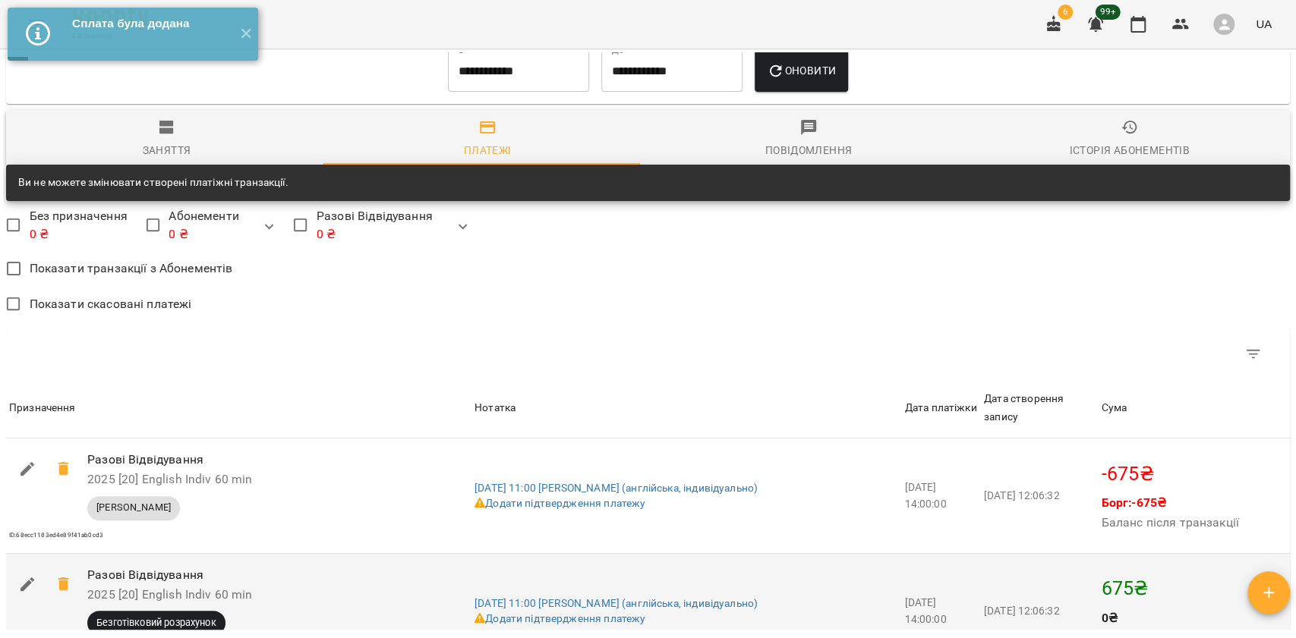
scroll to position [1544, 0]
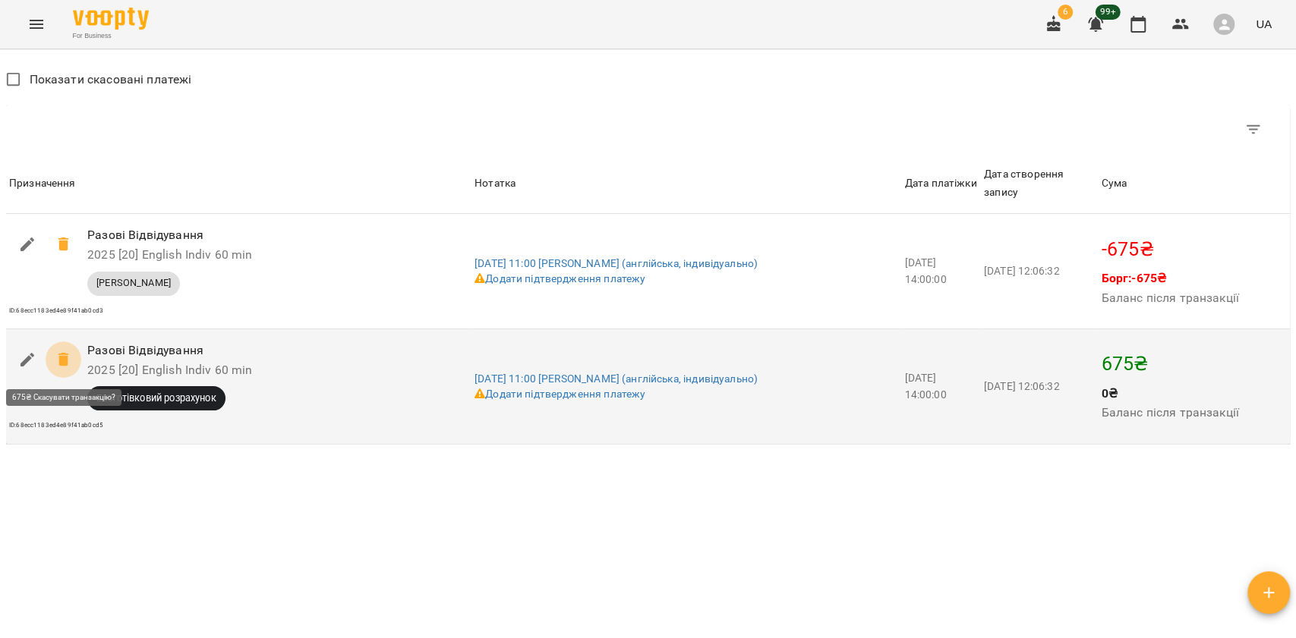
click at [73, 365] on span at bounding box center [64, 360] width 36 height 36
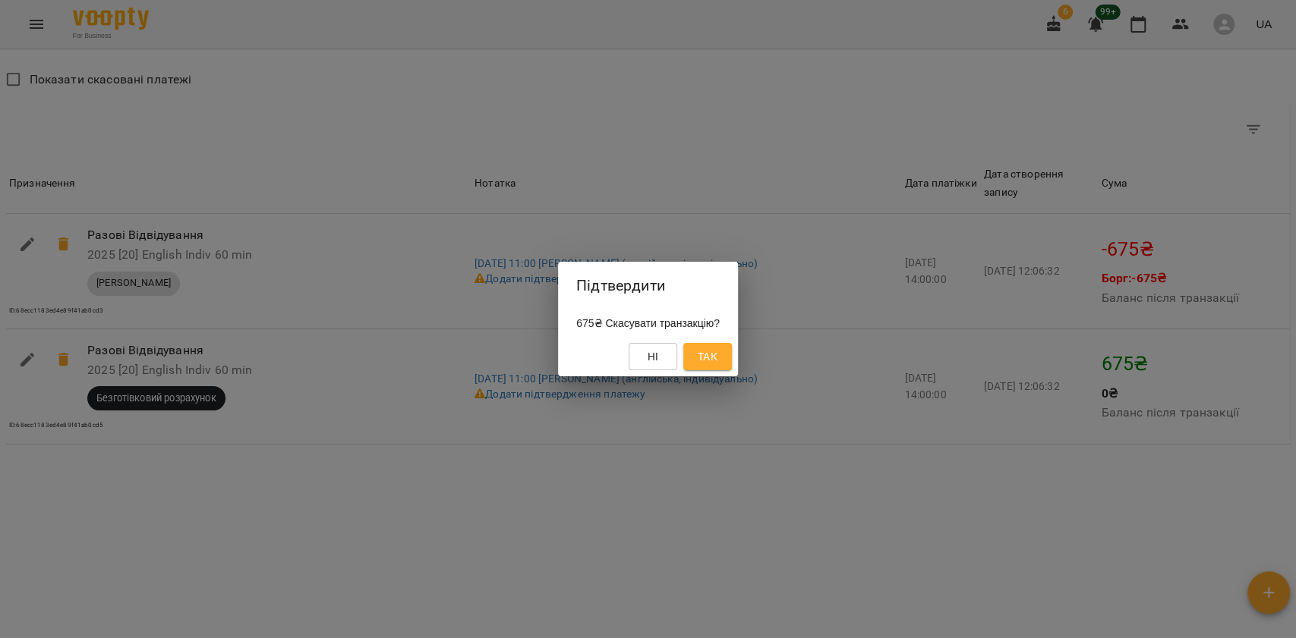
click at [707, 372] on div "Ні Так" at bounding box center [648, 356] width 180 height 39
click at [707, 367] on button "Так" at bounding box center [707, 356] width 49 height 27
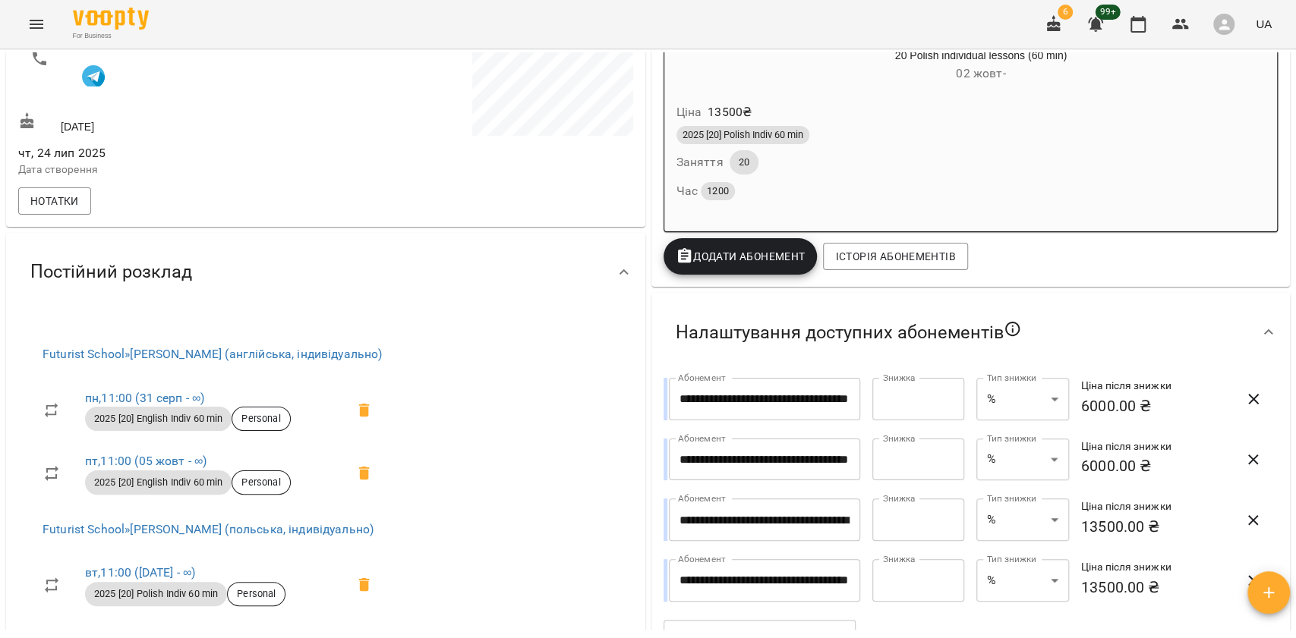
scroll to position [0, 0]
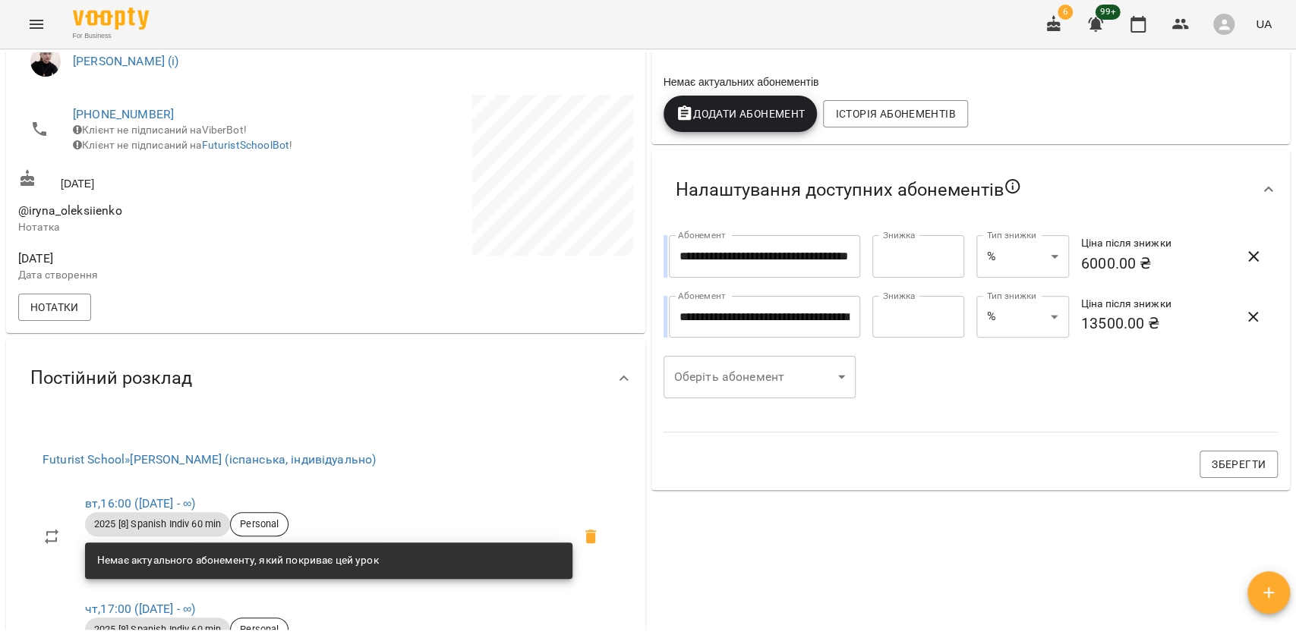
scroll to position [304, 0]
